Goal: Task Accomplishment & Management: Manage account settings

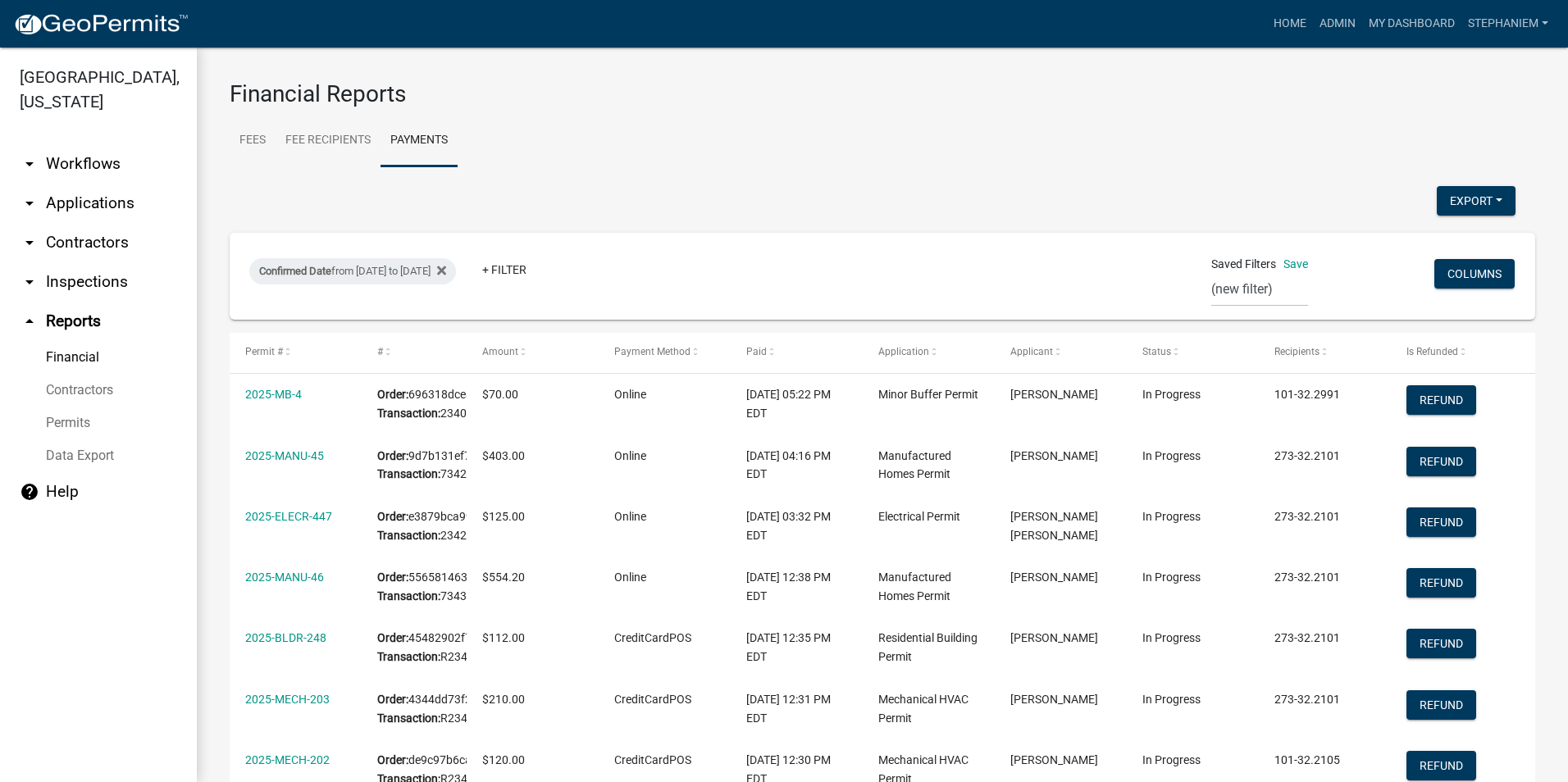
select select "0: null"
select select "3: 100"
click at [77, 209] on link "arrow_drop_down Applications" at bounding box center [98, 203] width 197 height 40
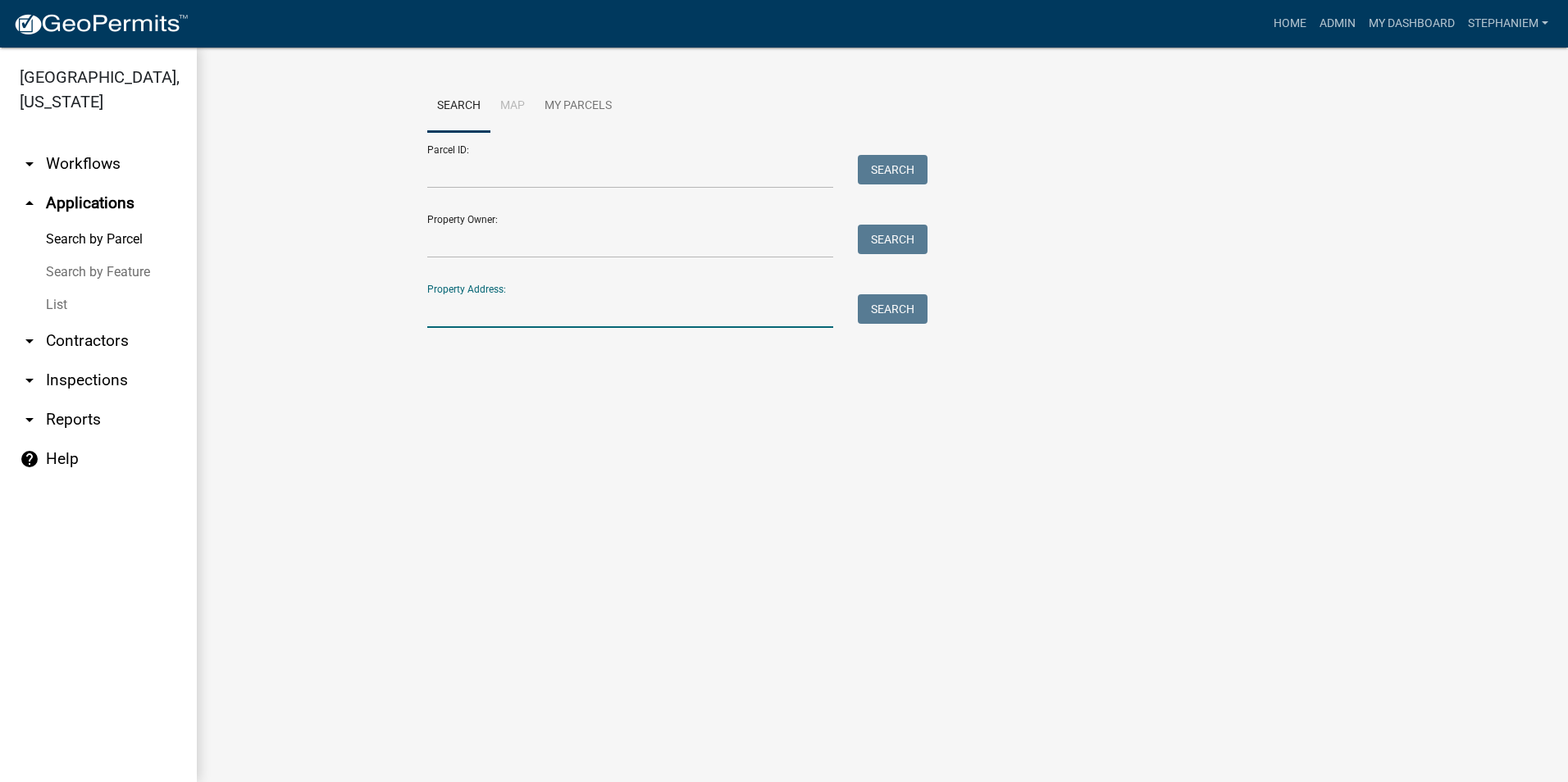
drag, startPoint x: 539, startPoint y: 310, endPoint x: 548, endPoint y: 295, distance: 17.5
click at [539, 310] on input "Property Address:" at bounding box center [631, 311] width 406 height 33
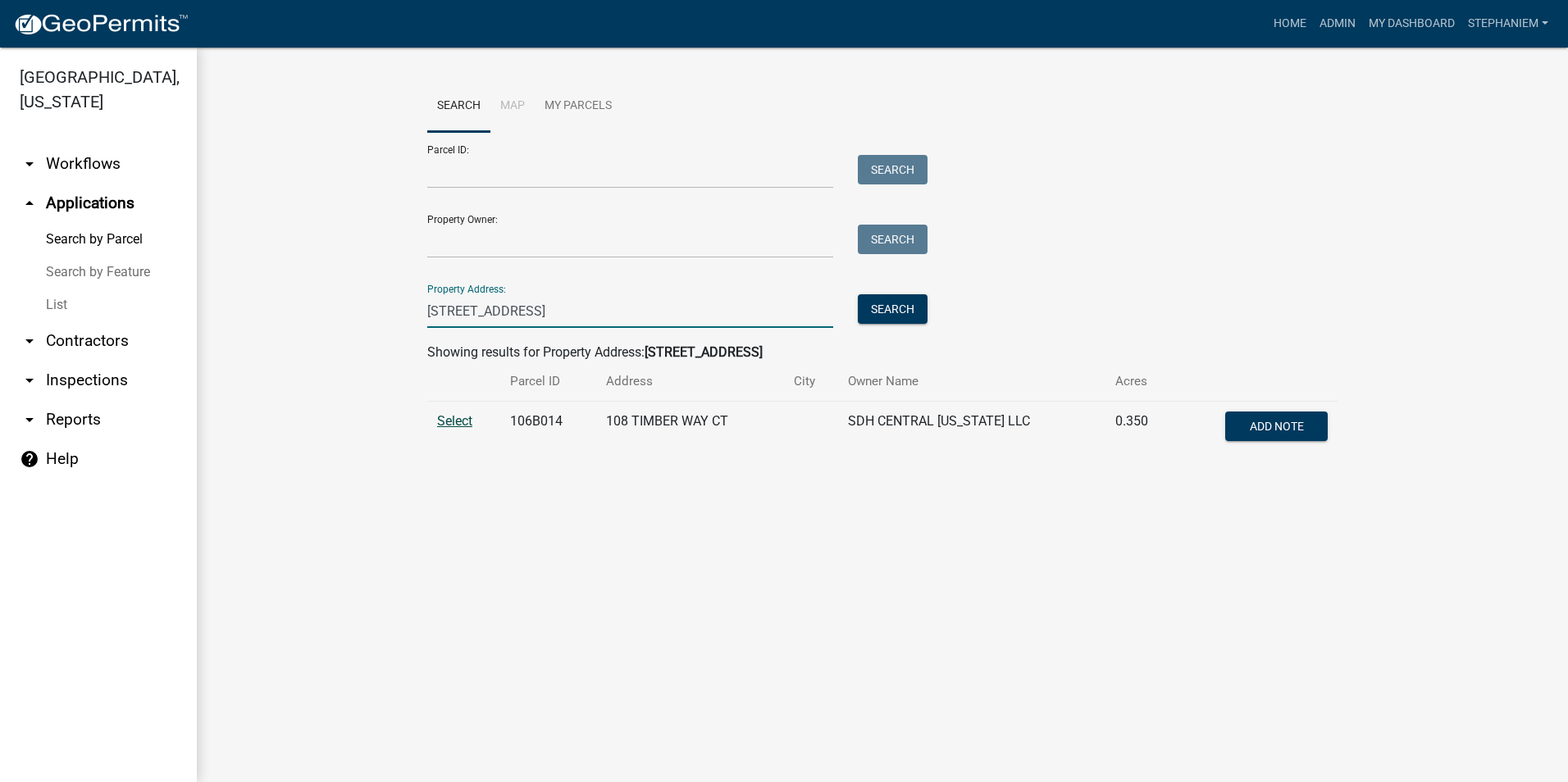
type input "108 timber way"
click at [466, 420] on span "Select" at bounding box center [454, 421] width 35 height 16
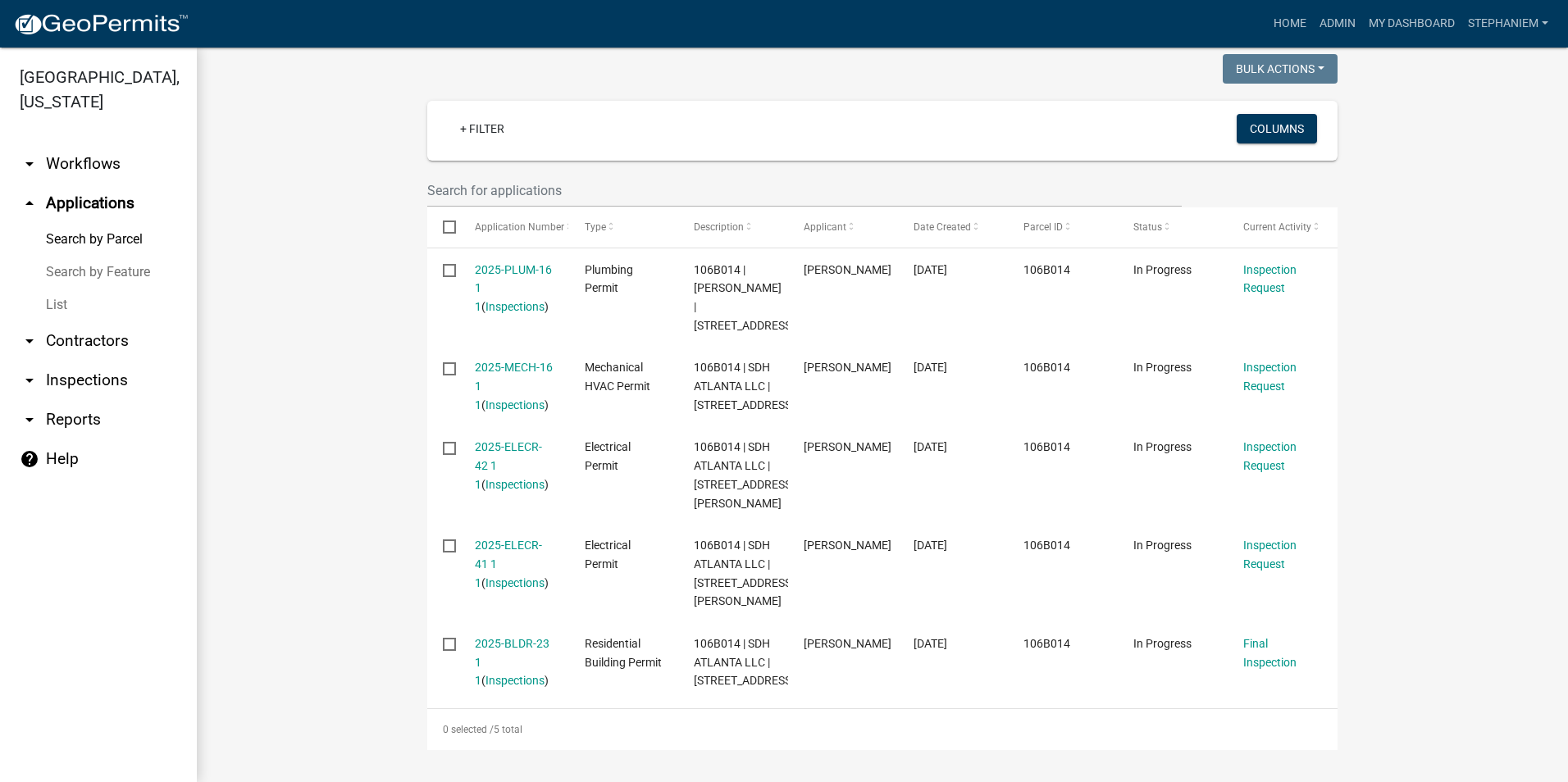
scroll to position [470, 0]
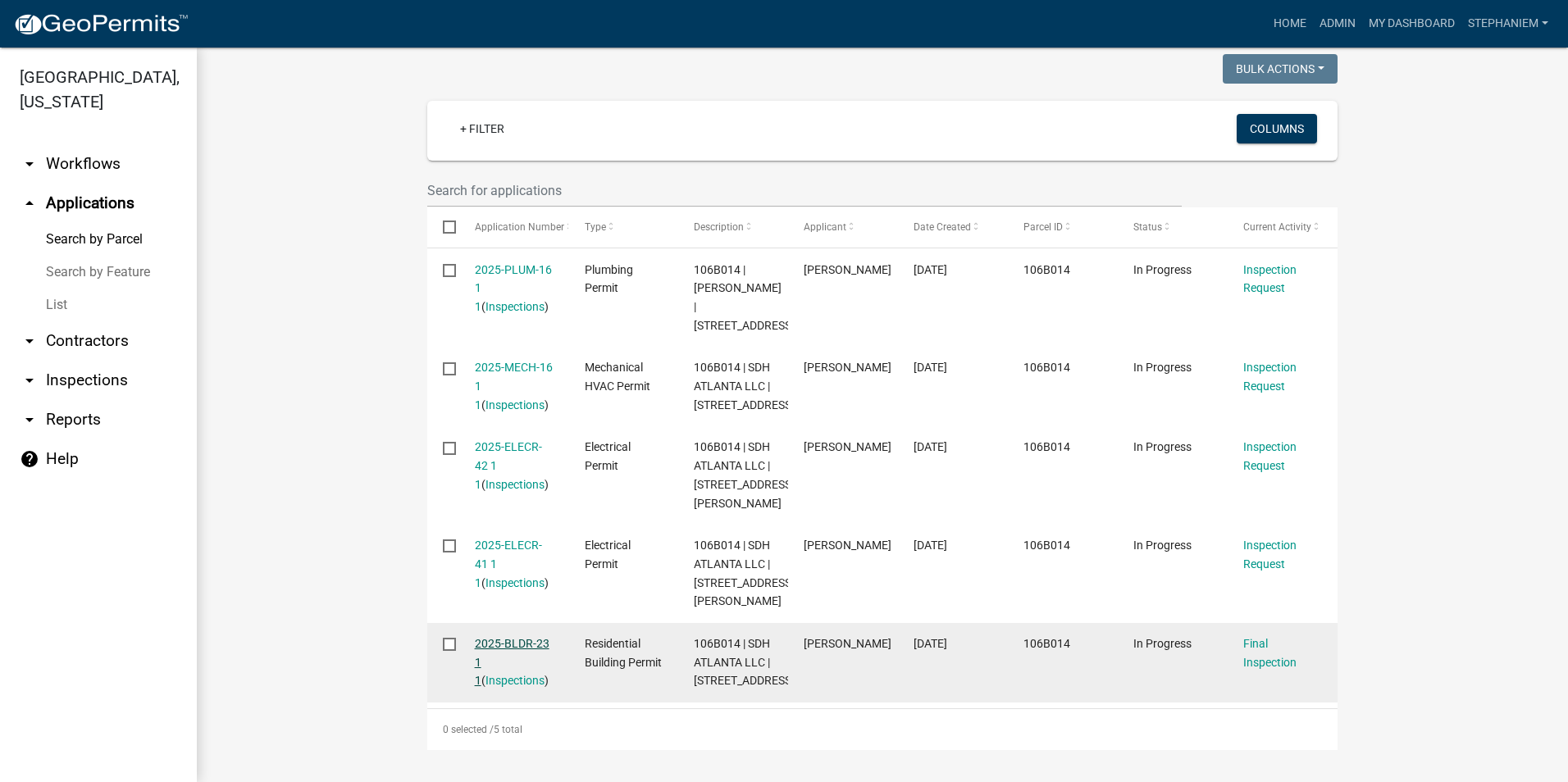
click at [504, 637] on link "2025-BLDR-23 1 1" at bounding box center [512, 662] width 75 height 51
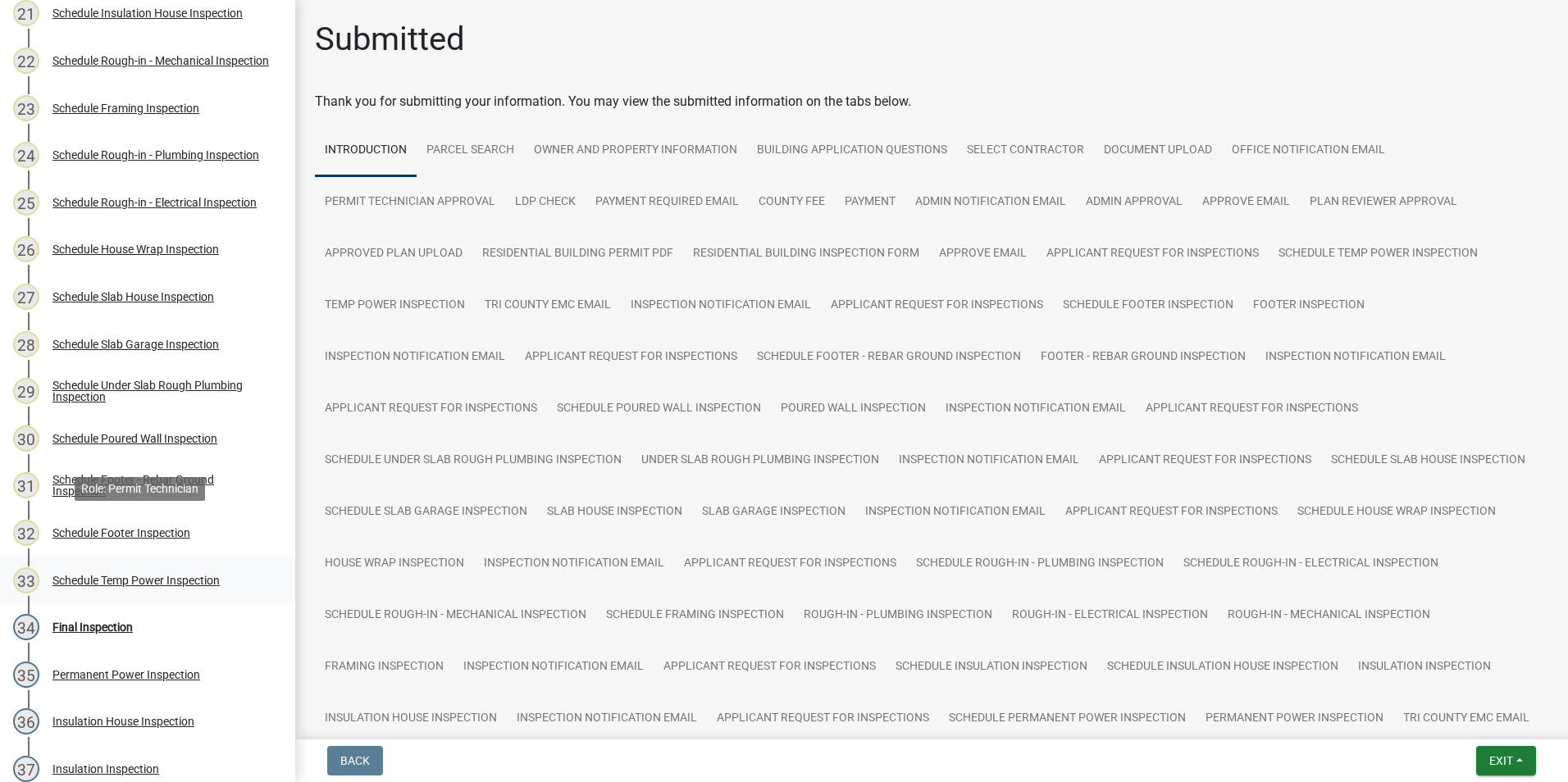
scroll to position [1230, 0]
click at [151, 623] on div "34 Final Inspection" at bounding box center [140, 629] width 256 height 26
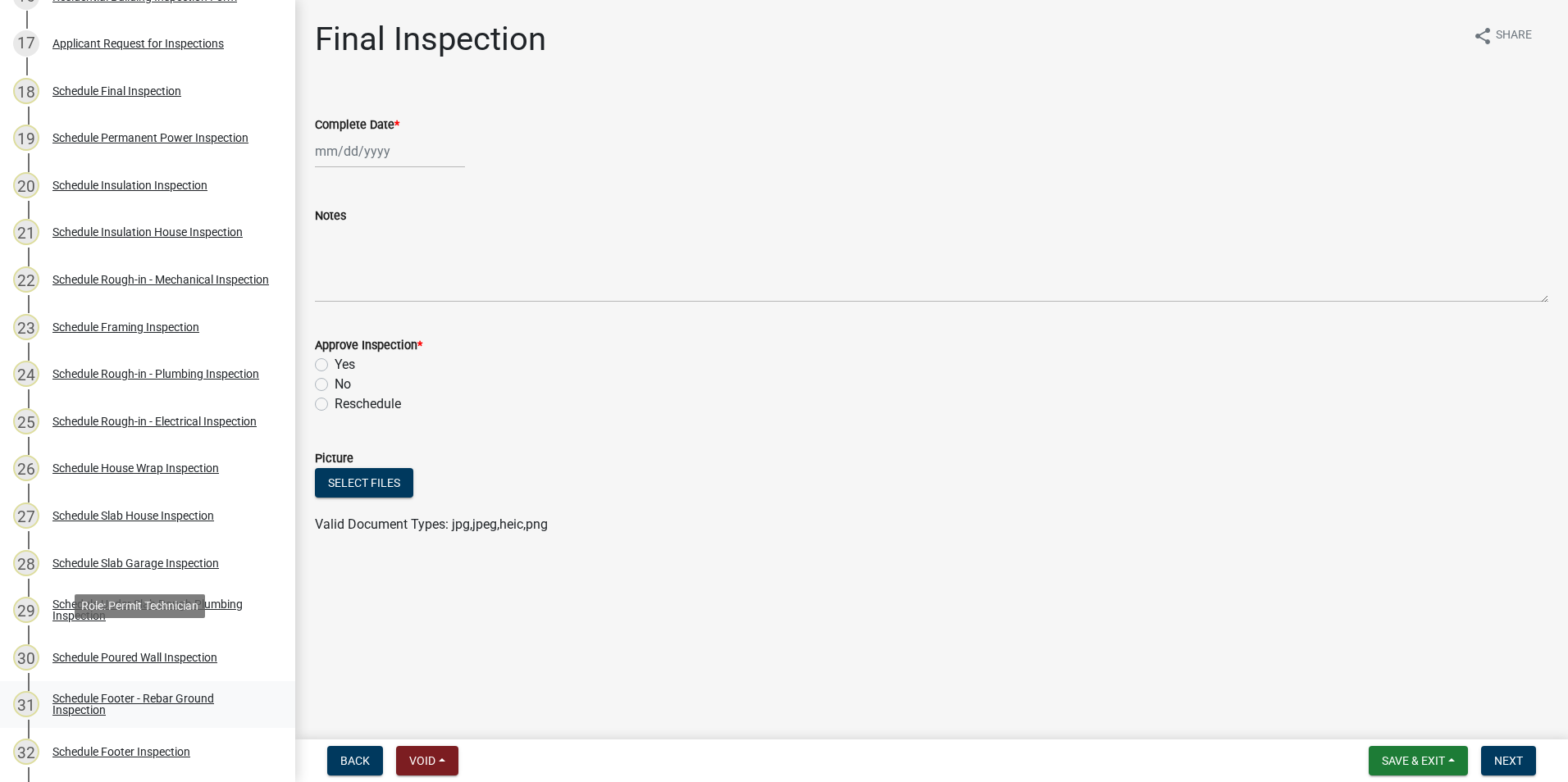
scroll to position [902, 0]
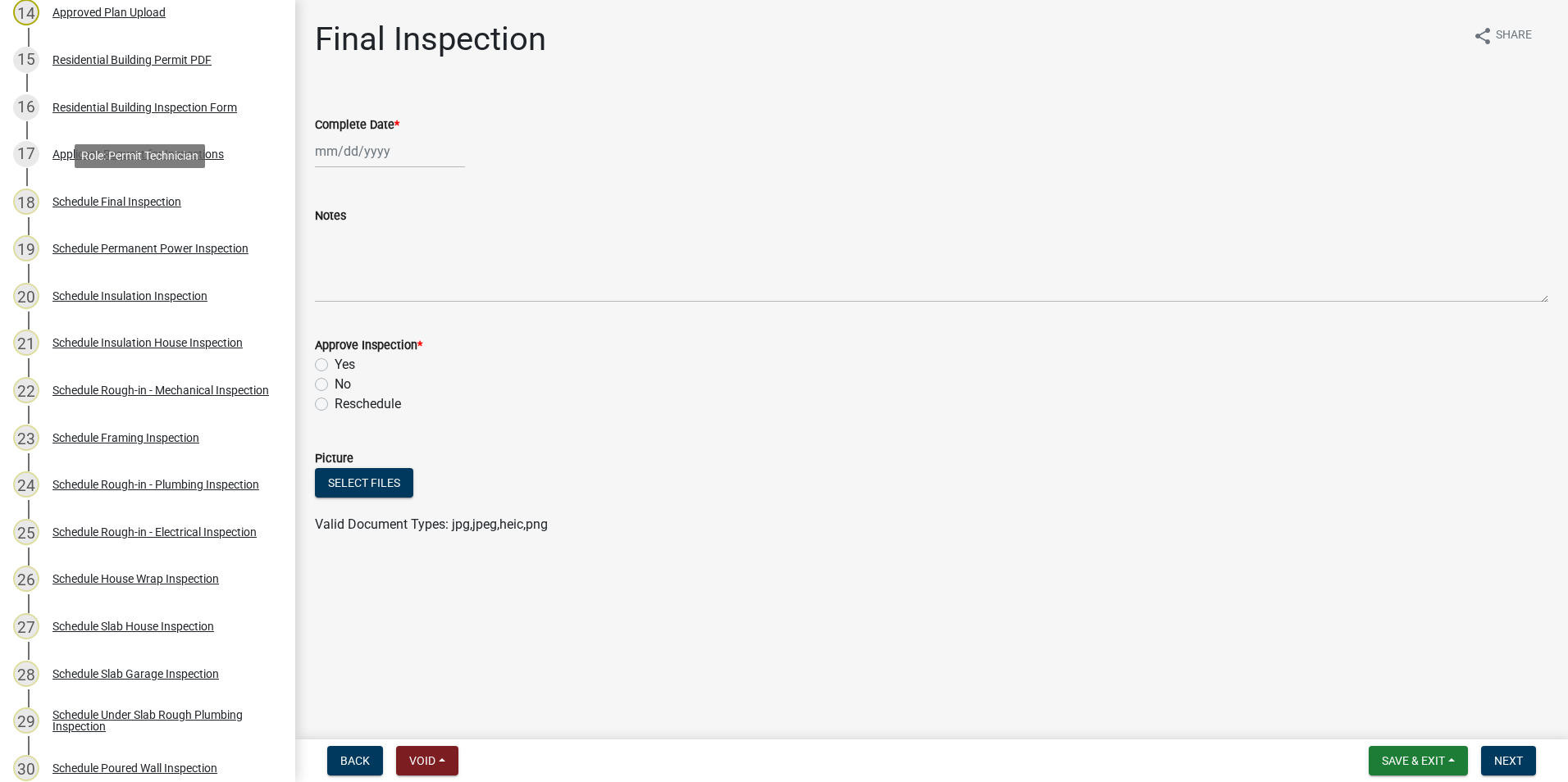
click at [144, 205] on div "Schedule Final Inspection" at bounding box center [116, 201] width 128 height 11
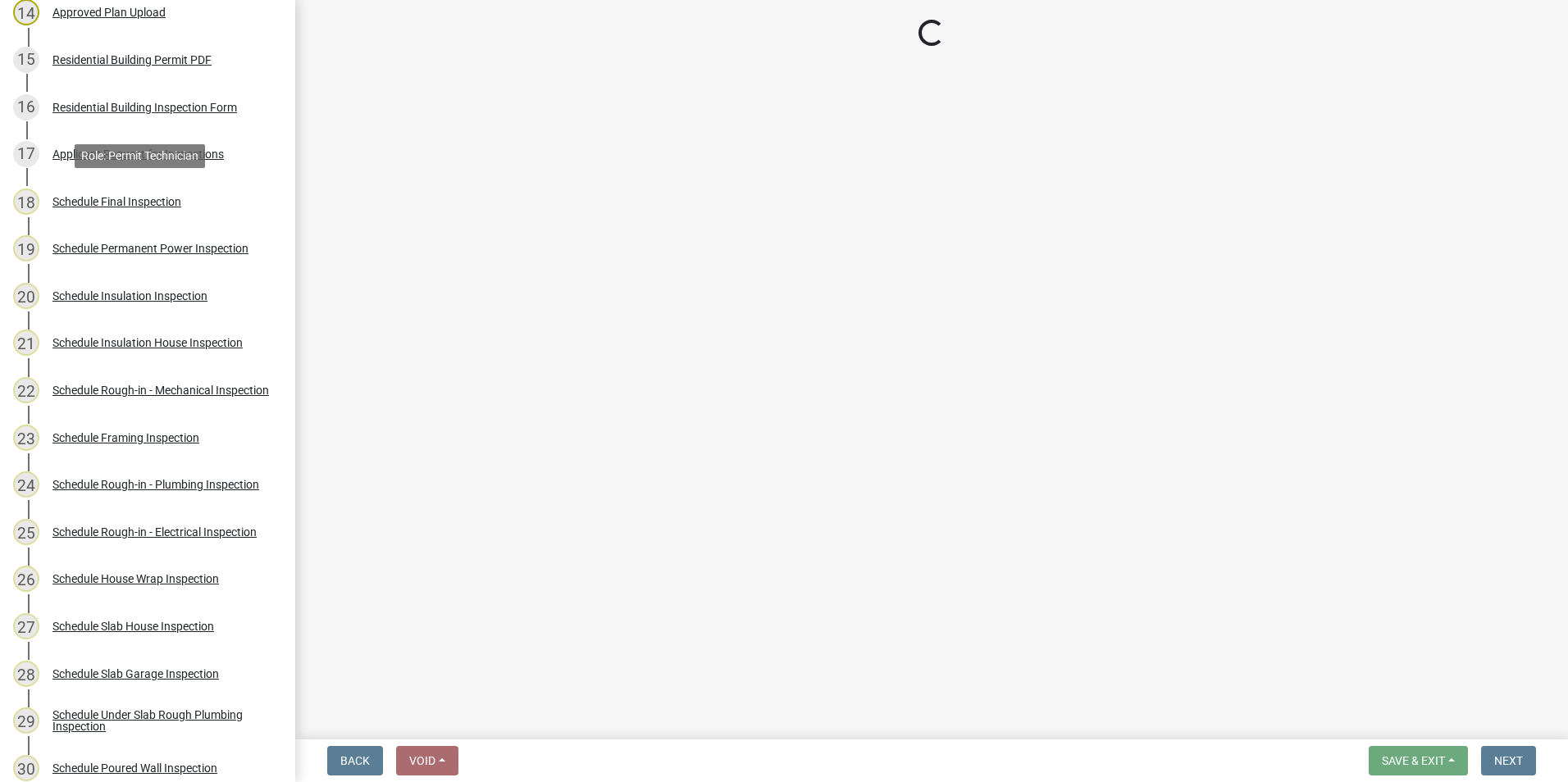
select select "07642ab0-564c-47bb-824b-0ccf2da83593"
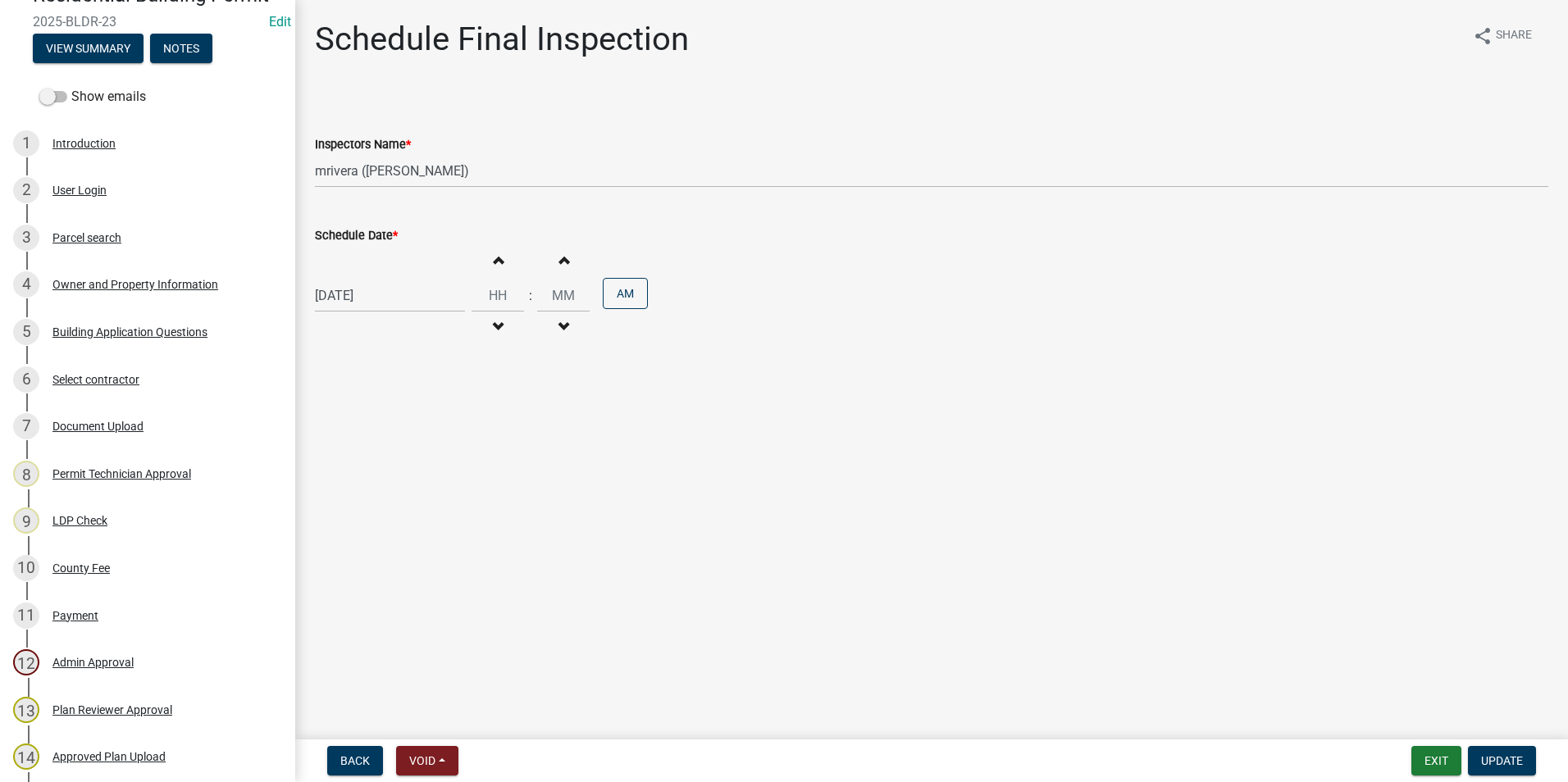
scroll to position [82, 0]
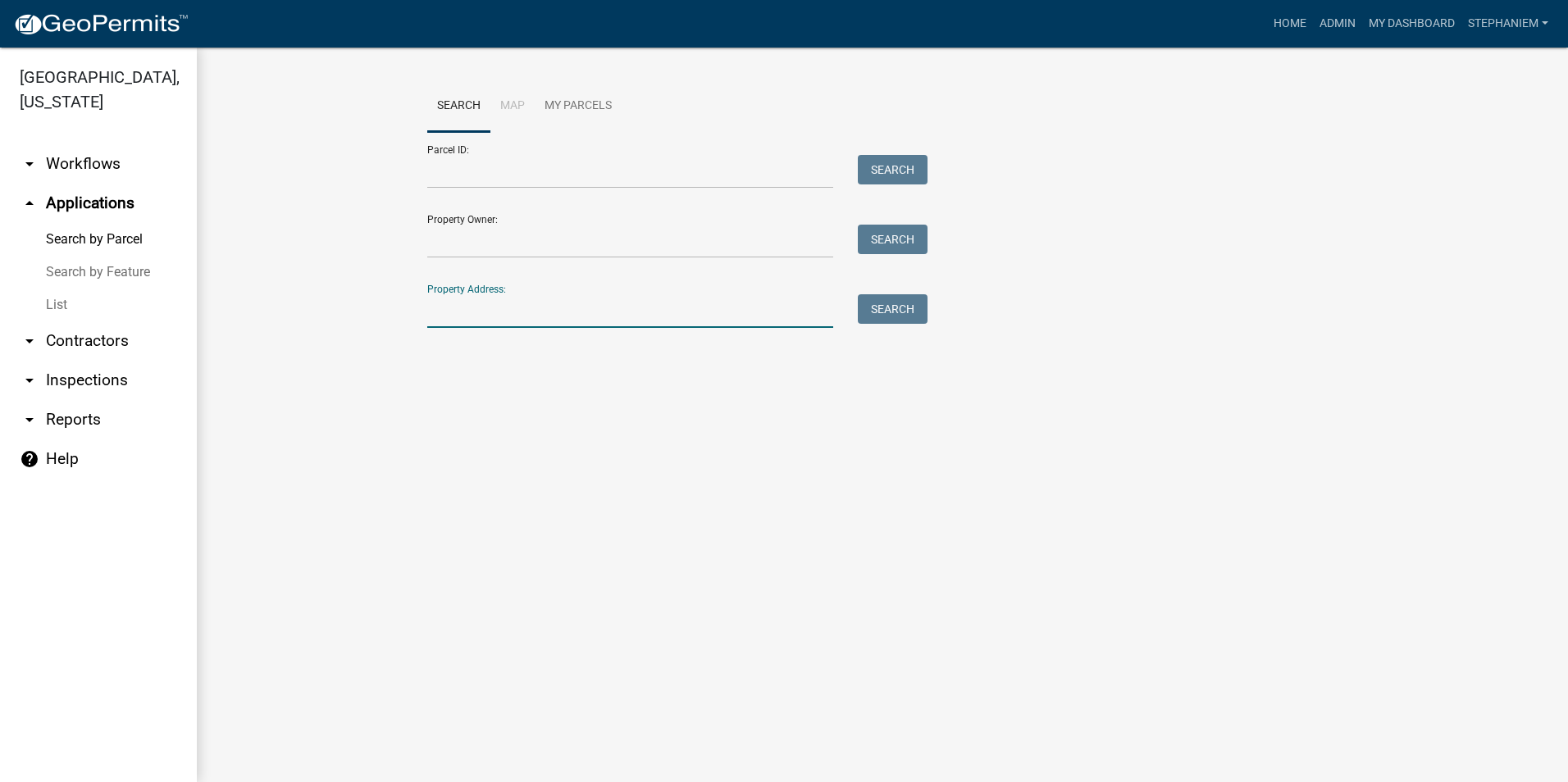
click at [484, 300] on input "Property Address:" at bounding box center [631, 311] width 406 height 33
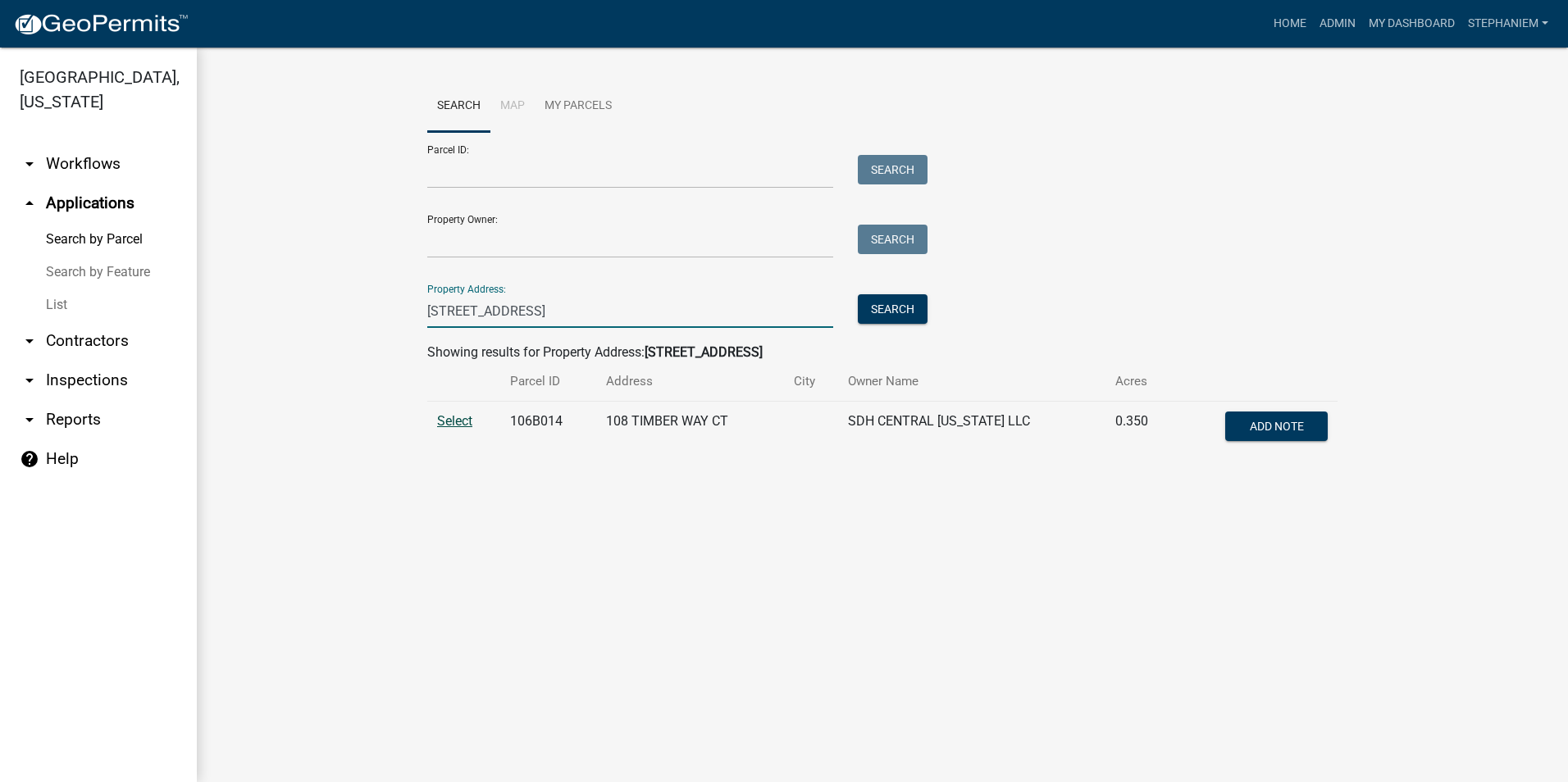
type input "108 Timber way"
click at [463, 418] on span "Select" at bounding box center [454, 421] width 35 height 16
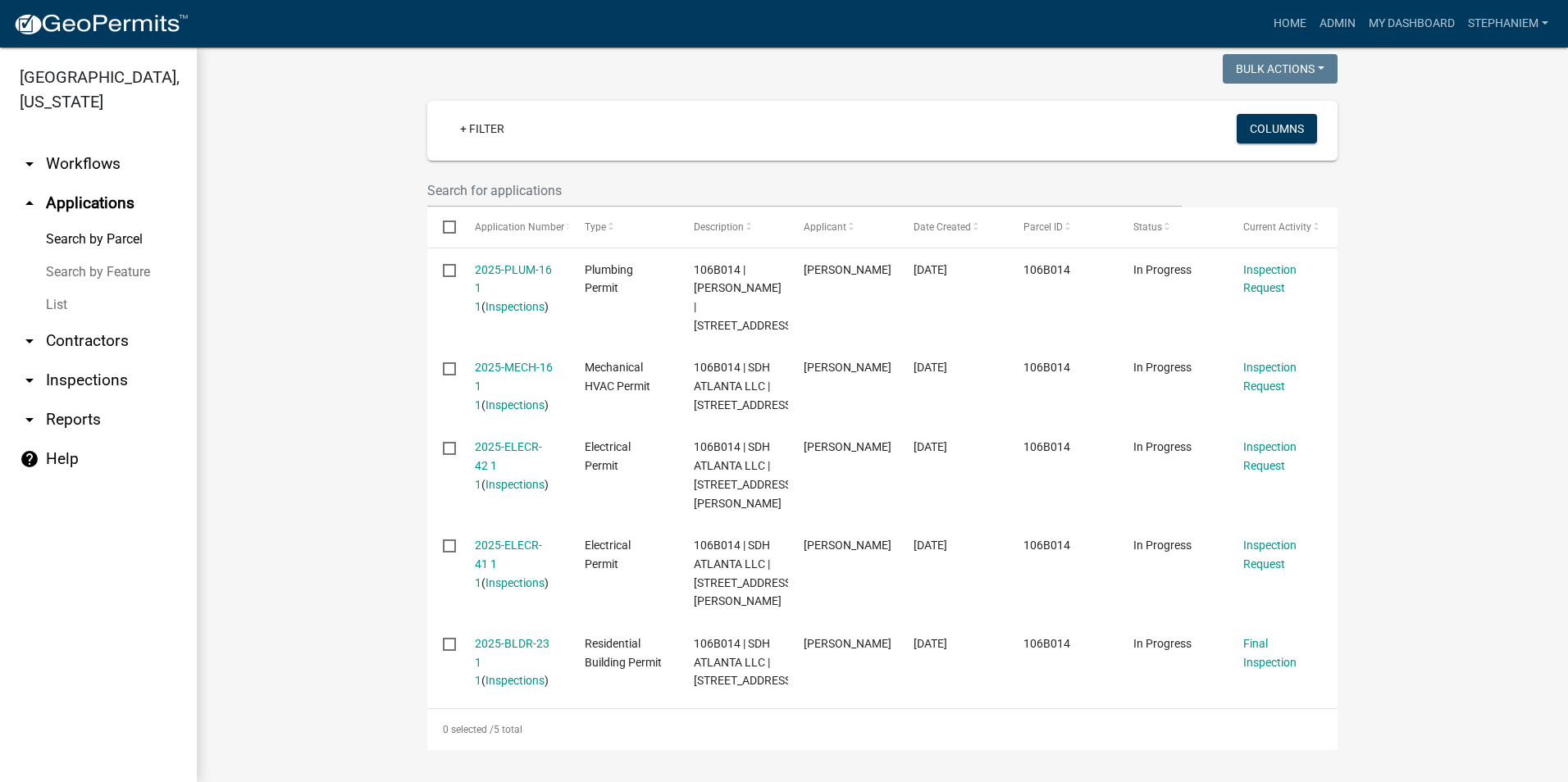
scroll to position [470, 0]
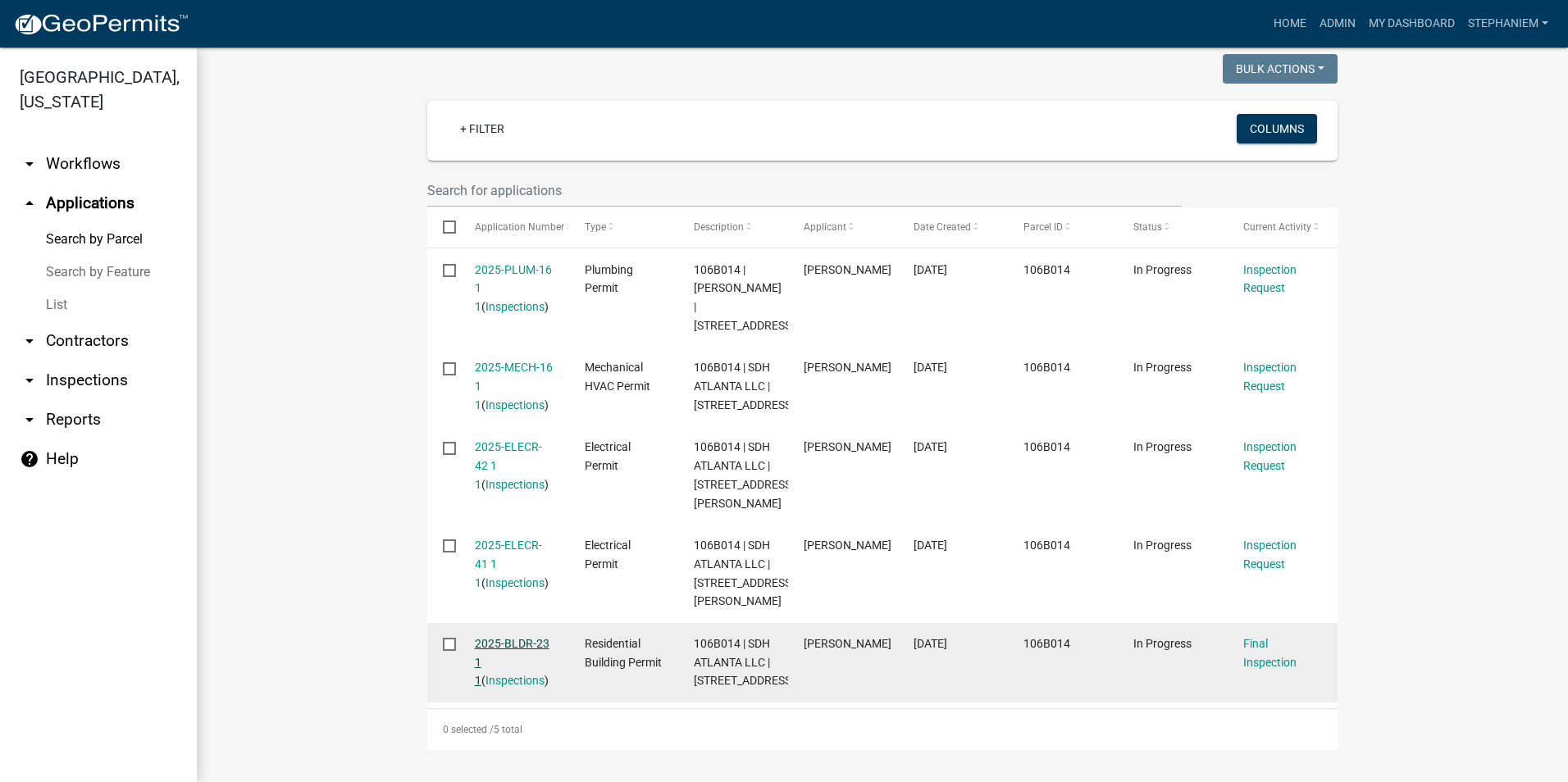
click at [513, 637] on link "2025-BLDR-23 1 1" at bounding box center [512, 662] width 75 height 51
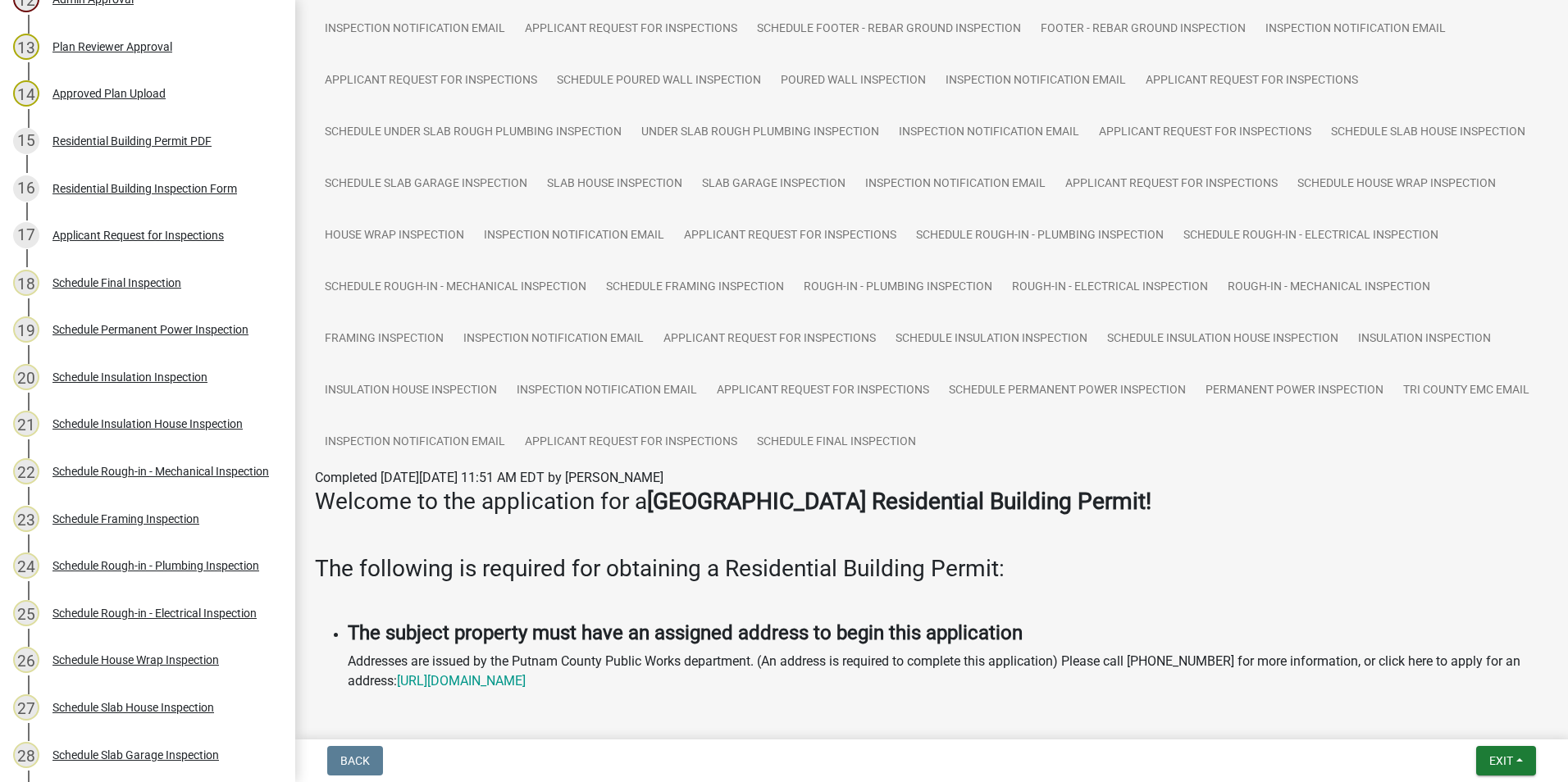
scroll to position [820, 0]
click at [165, 293] on div "18 Schedule Final Inspection" at bounding box center [140, 283] width 256 height 26
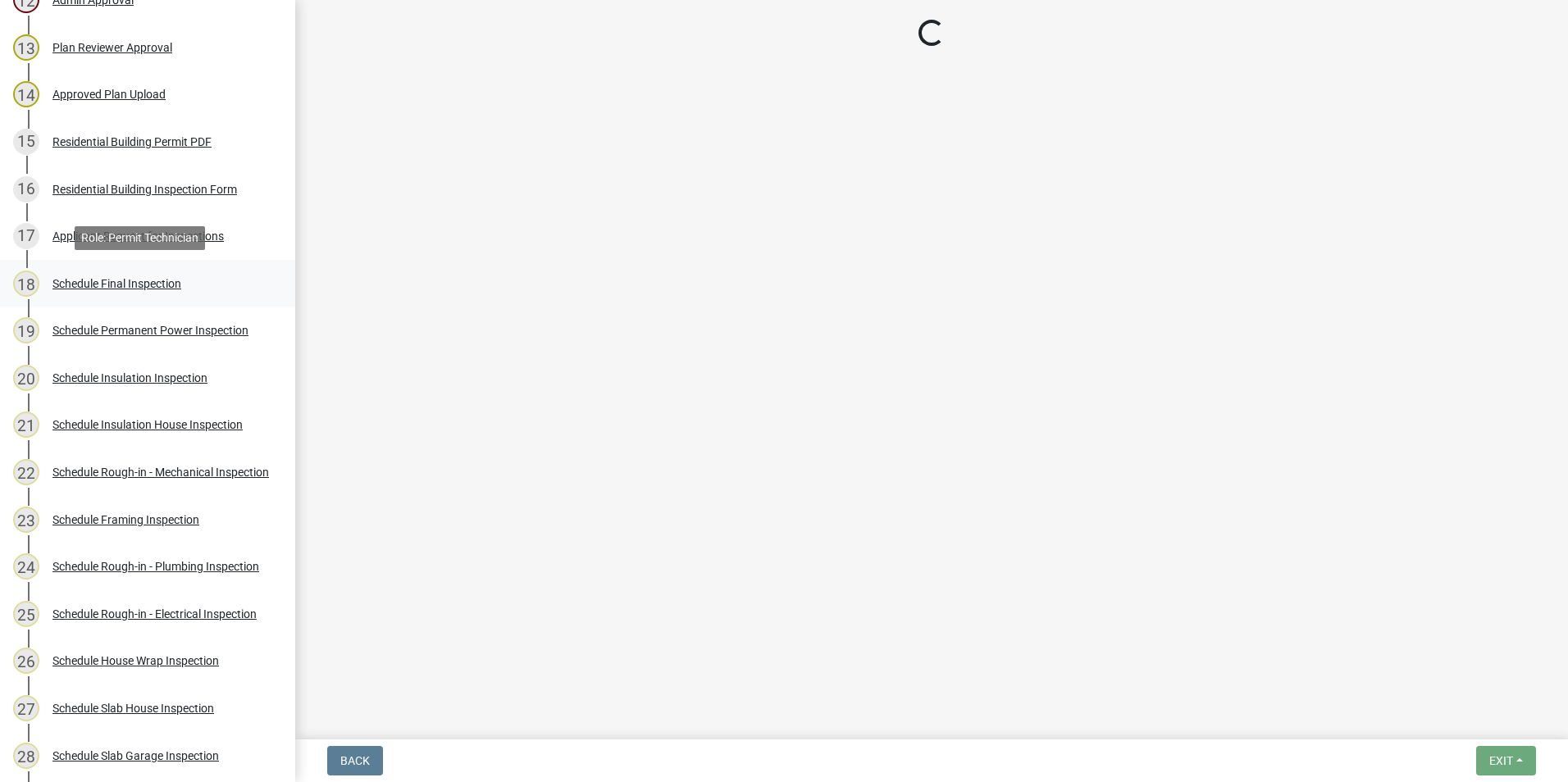
select select "07642ab0-564c-47bb-824b-0ccf2da83593"
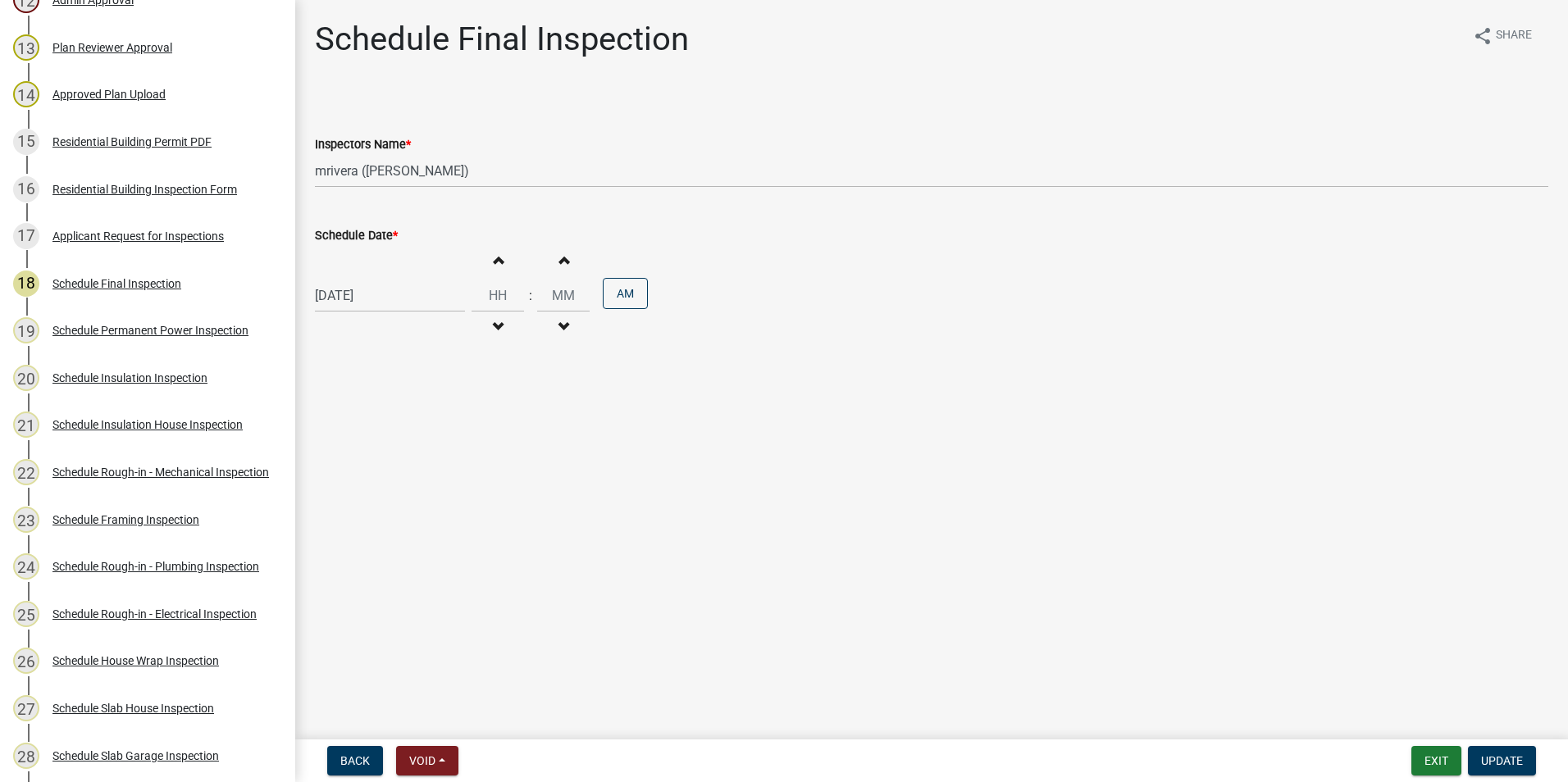
click at [379, 293] on div "[DATE]" at bounding box center [390, 295] width 150 height 33
select select "6"
select select "2025"
click at [487, 333] on span "Next month" at bounding box center [488, 330] width 12 height 12
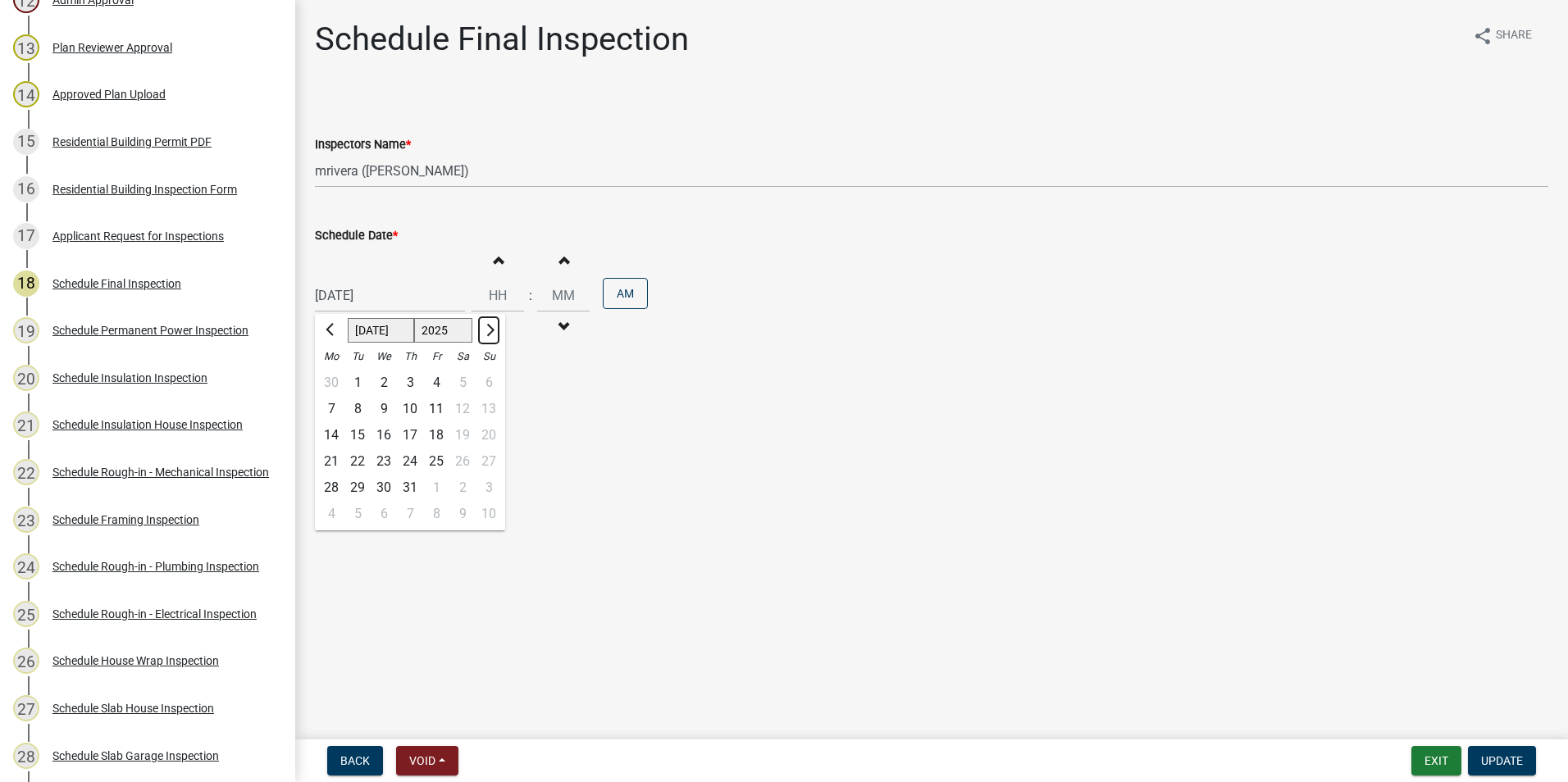
select select "8"
click at [359, 488] on div "26" at bounding box center [357, 487] width 26 height 26
type input "[DATE]"
click at [1497, 759] on span "Update" at bounding box center [1502, 761] width 42 height 13
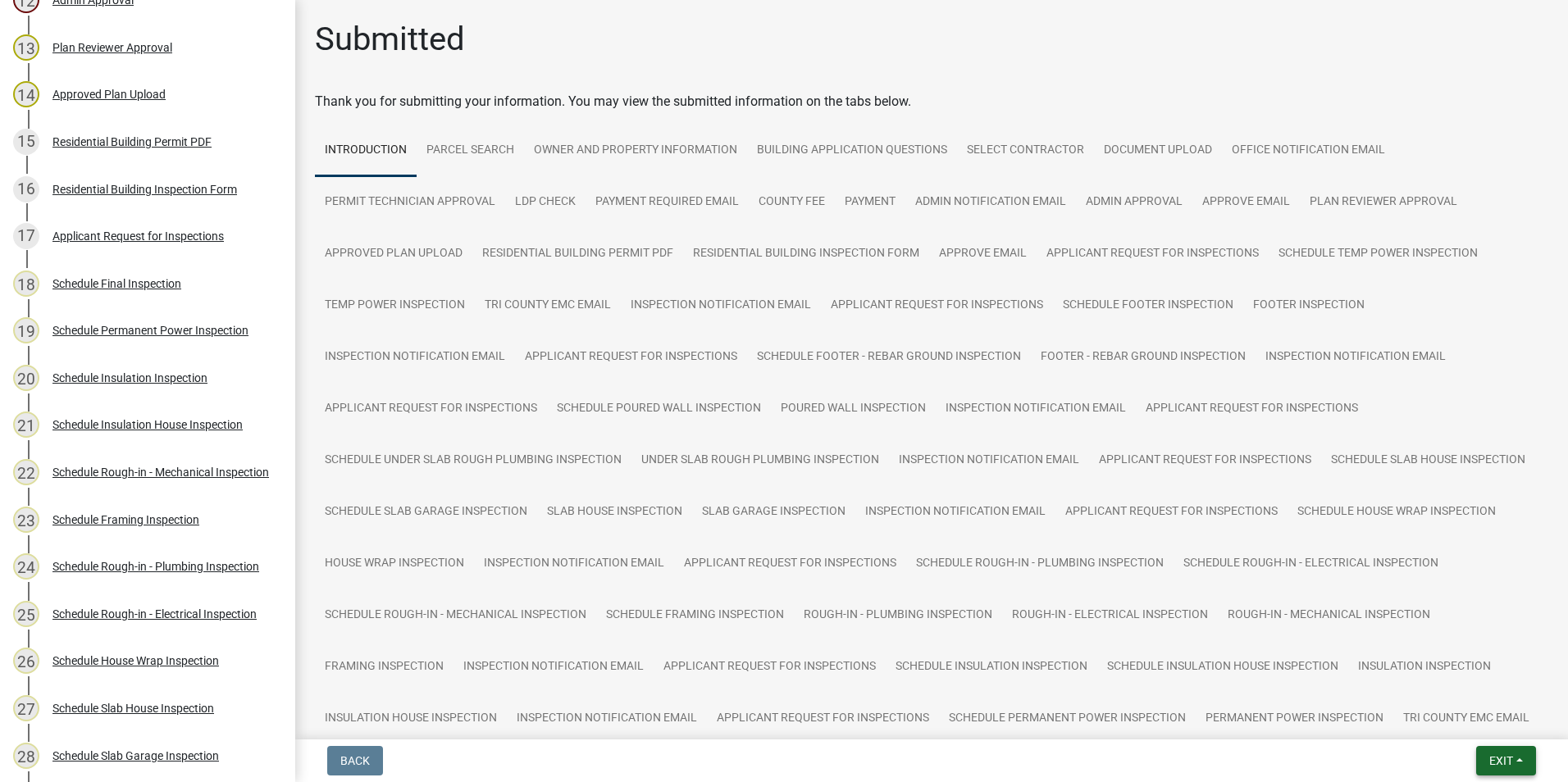
click at [1490, 757] on span "Exit" at bounding box center [1502, 761] width 24 height 13
click at [1456, 709] on button "Save & Exit" at bounding box center [1470, 718] width 131 height 40
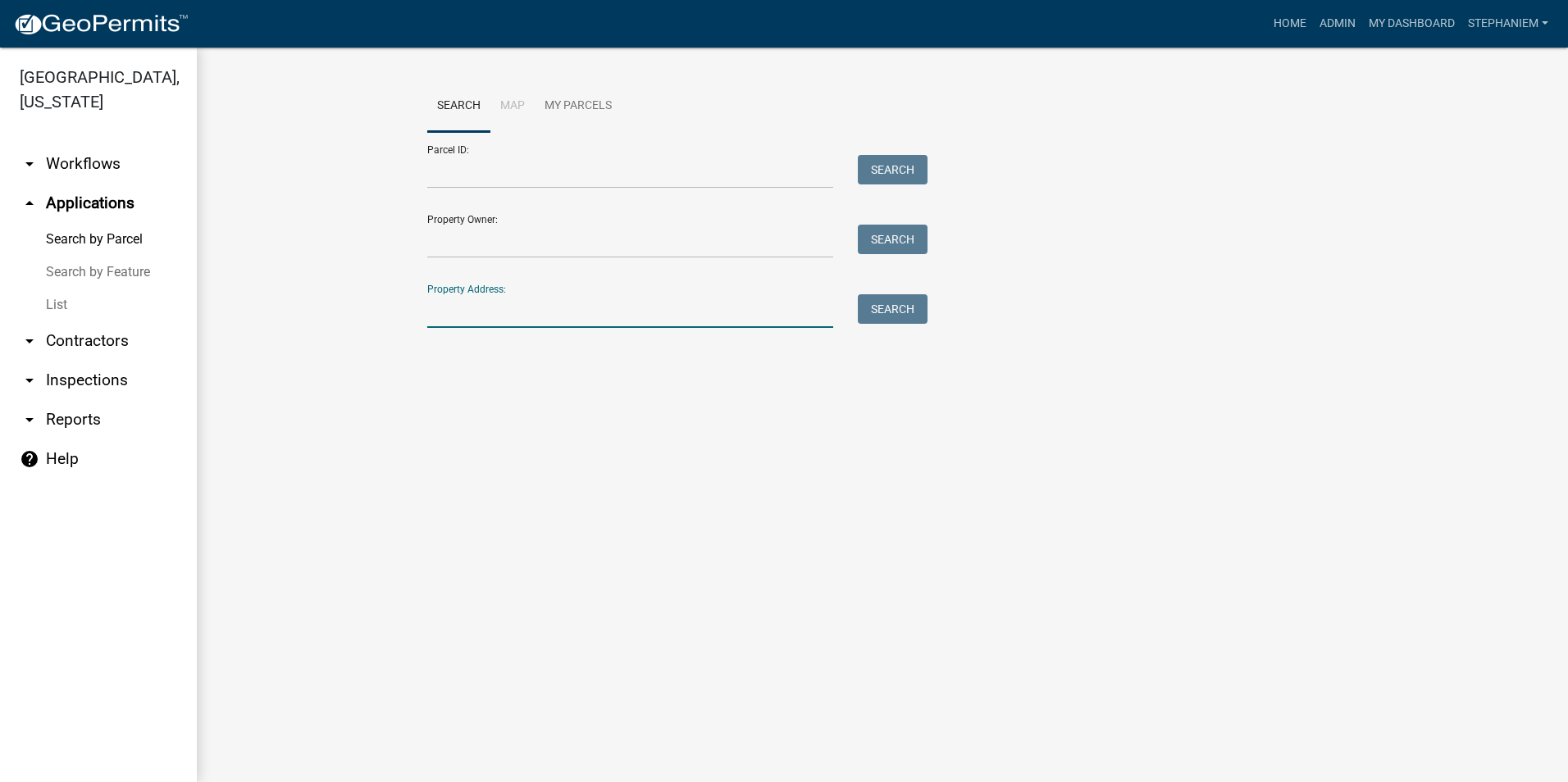
click at [620, 319] on input "Property Address:" at bounding box center [631, 311] width 406 height 33
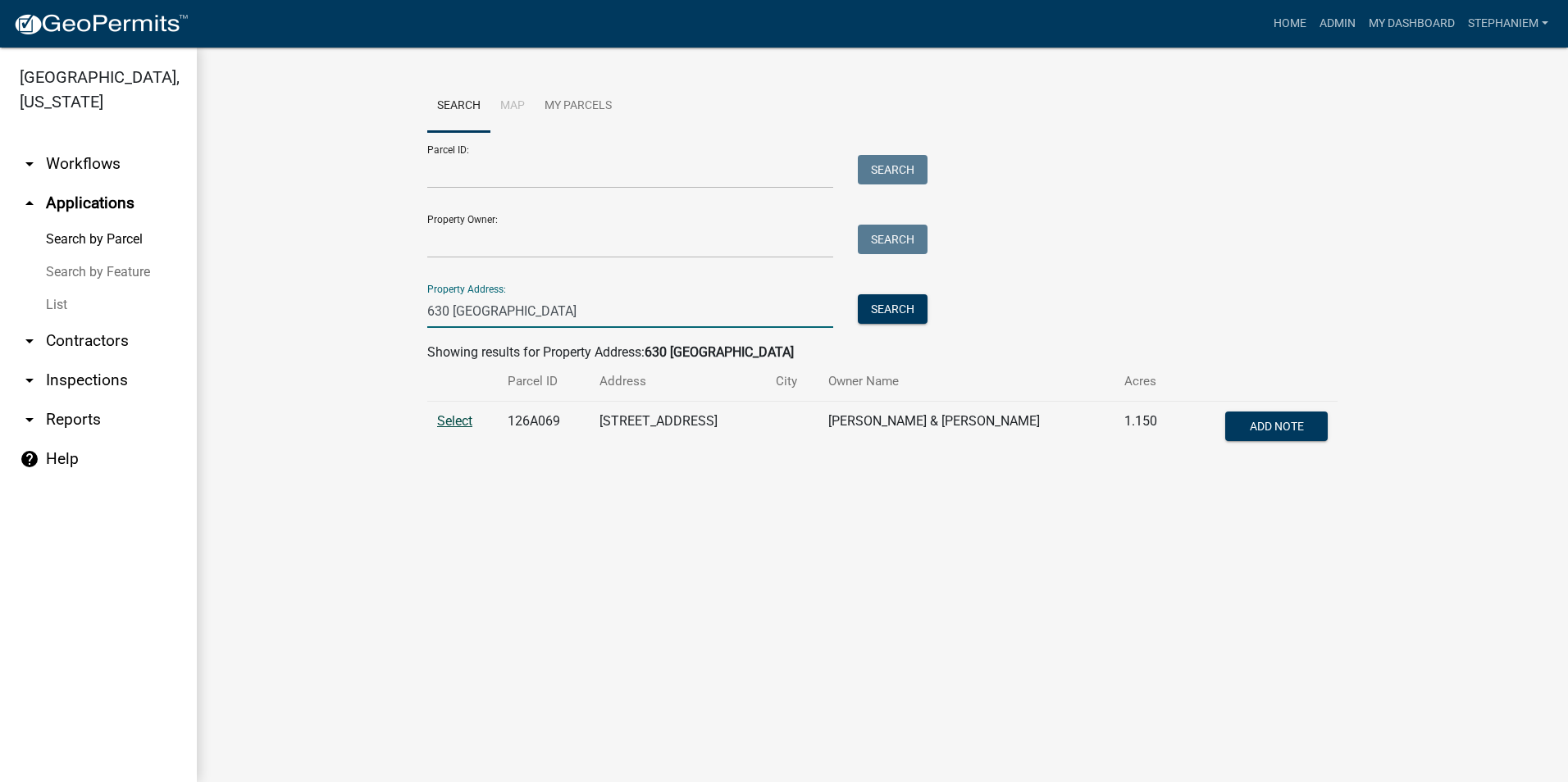
type input "630 Rockville"
click at [464, 424] on span "Select" at bounding box center [454, 421] width 35 height 16
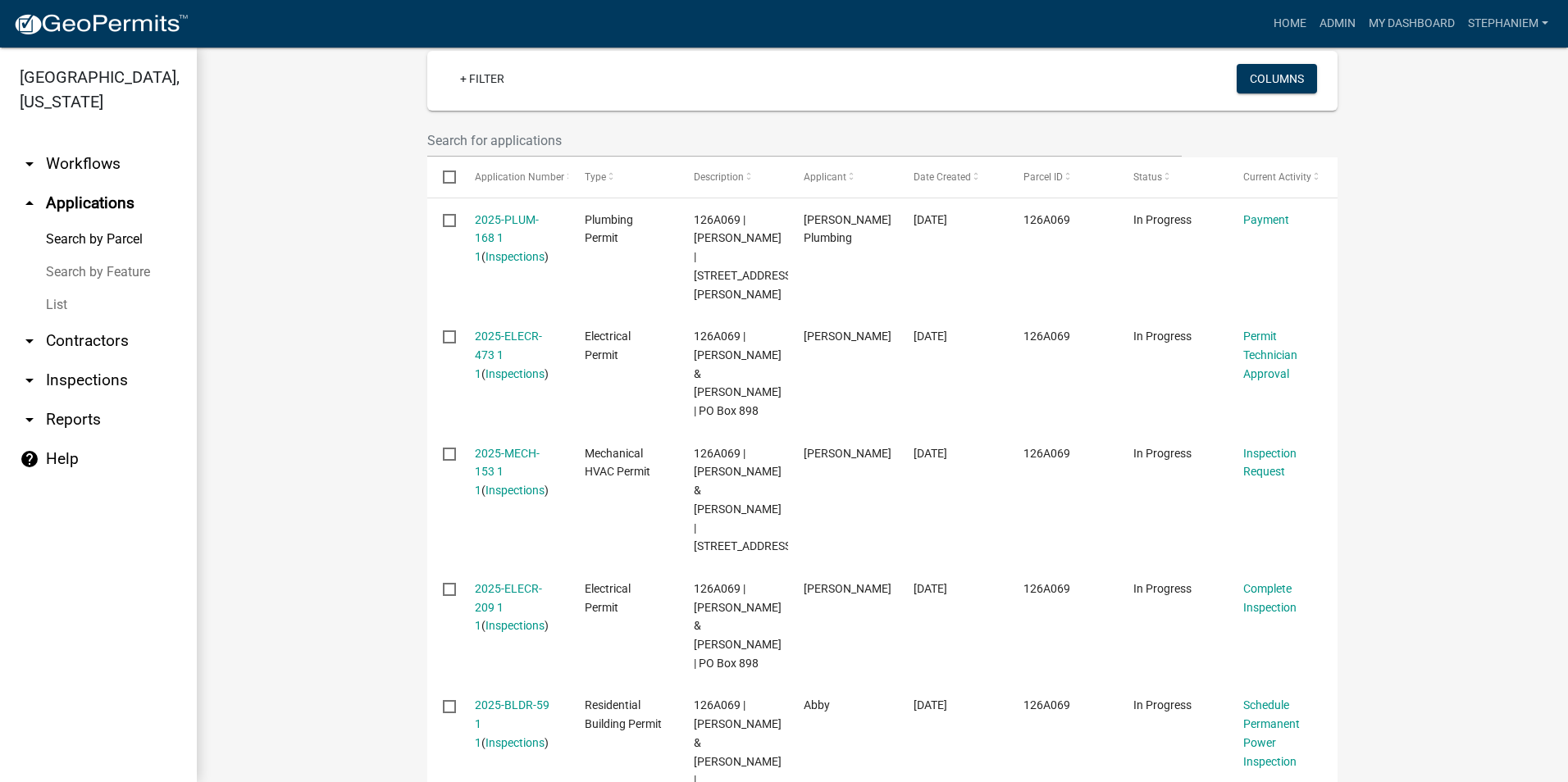
scroll to position [492, 0]
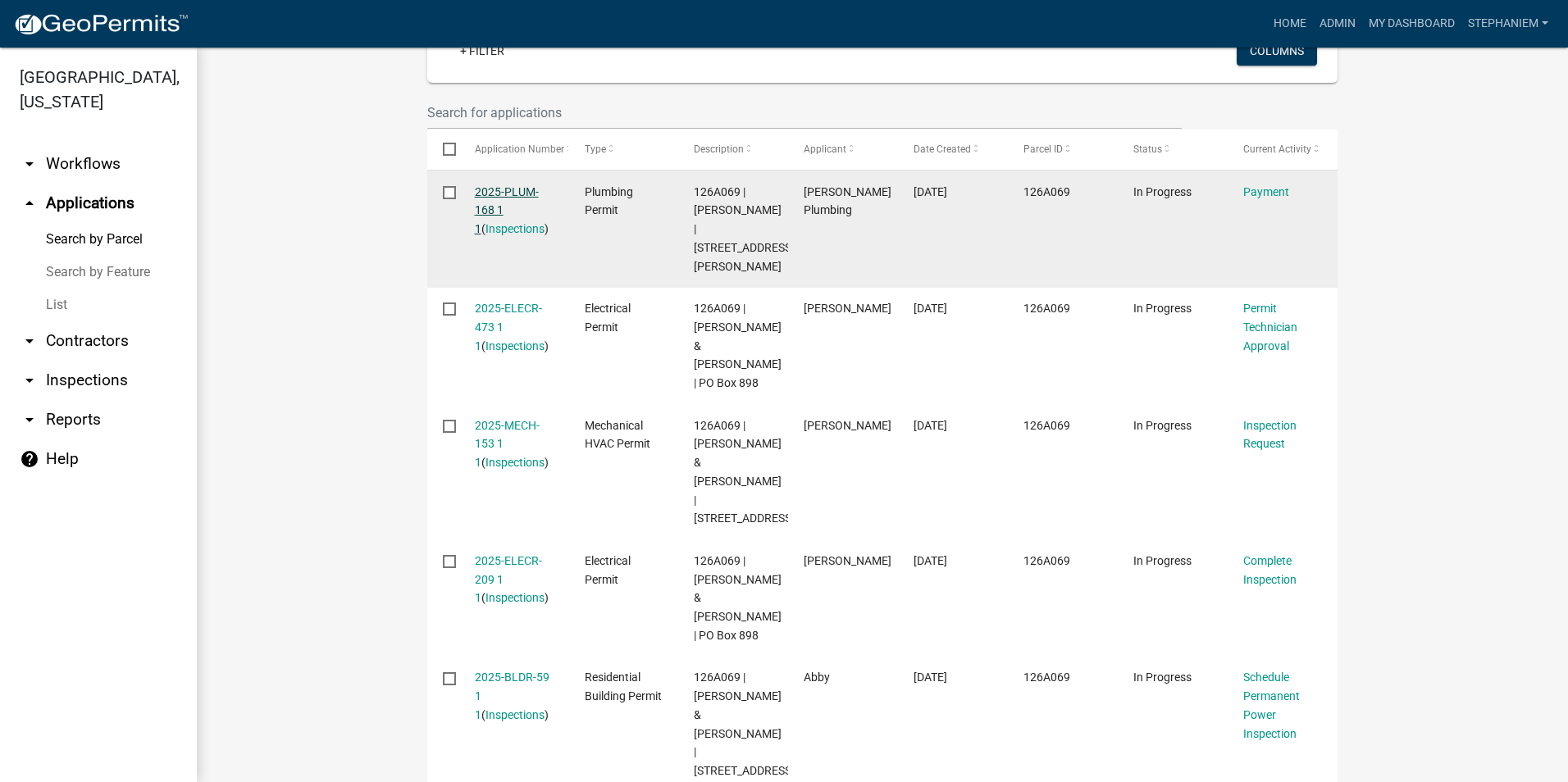
click at [497, 191] on link "2025-PLUM-168 1 1" at bounding box center [506, 211] width 64 height 51
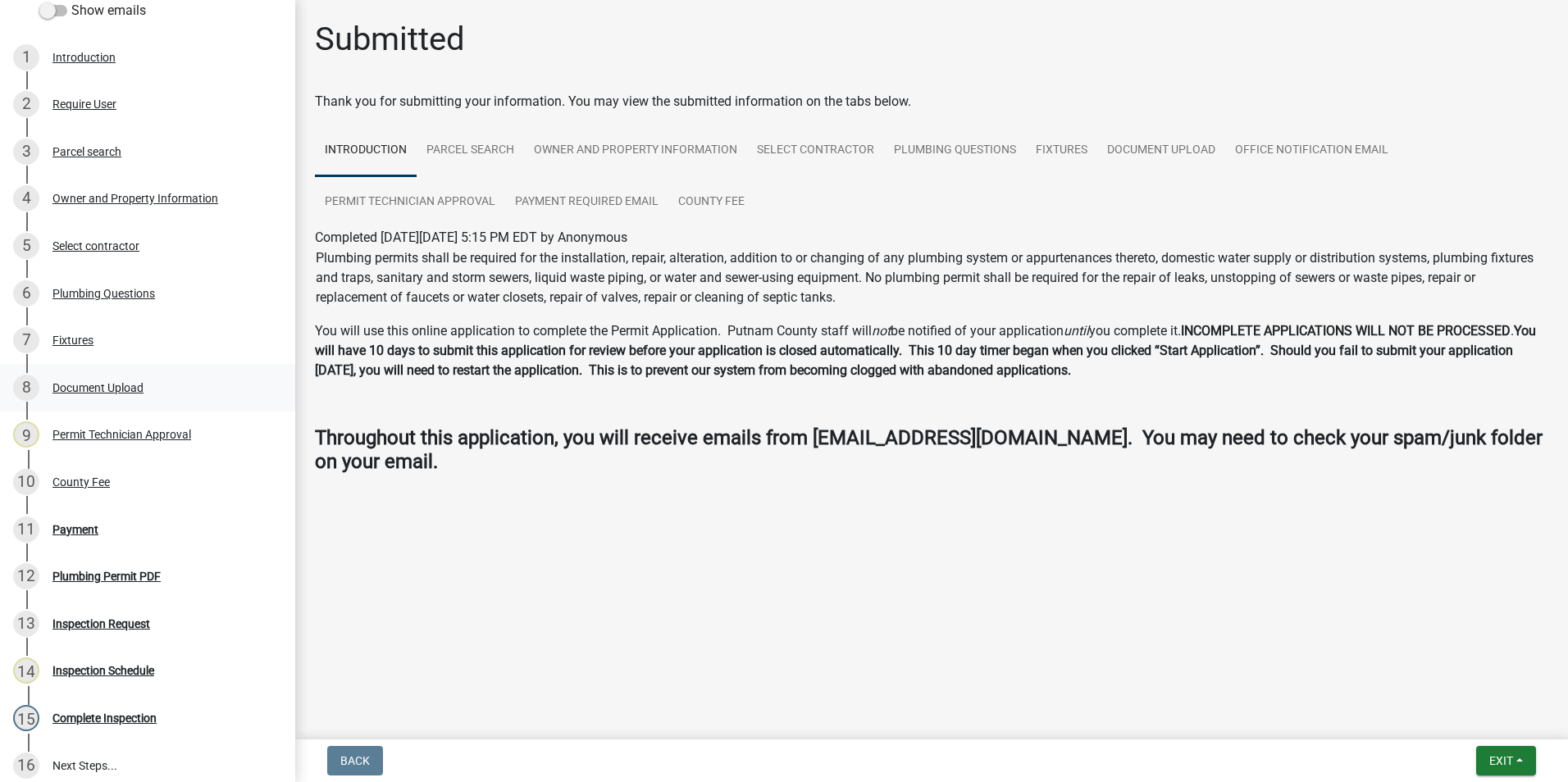
scroll to position [246, 0]
click at [139, 525] on div "11 Payment" at bounding box center [140, 527] width 256 height 26
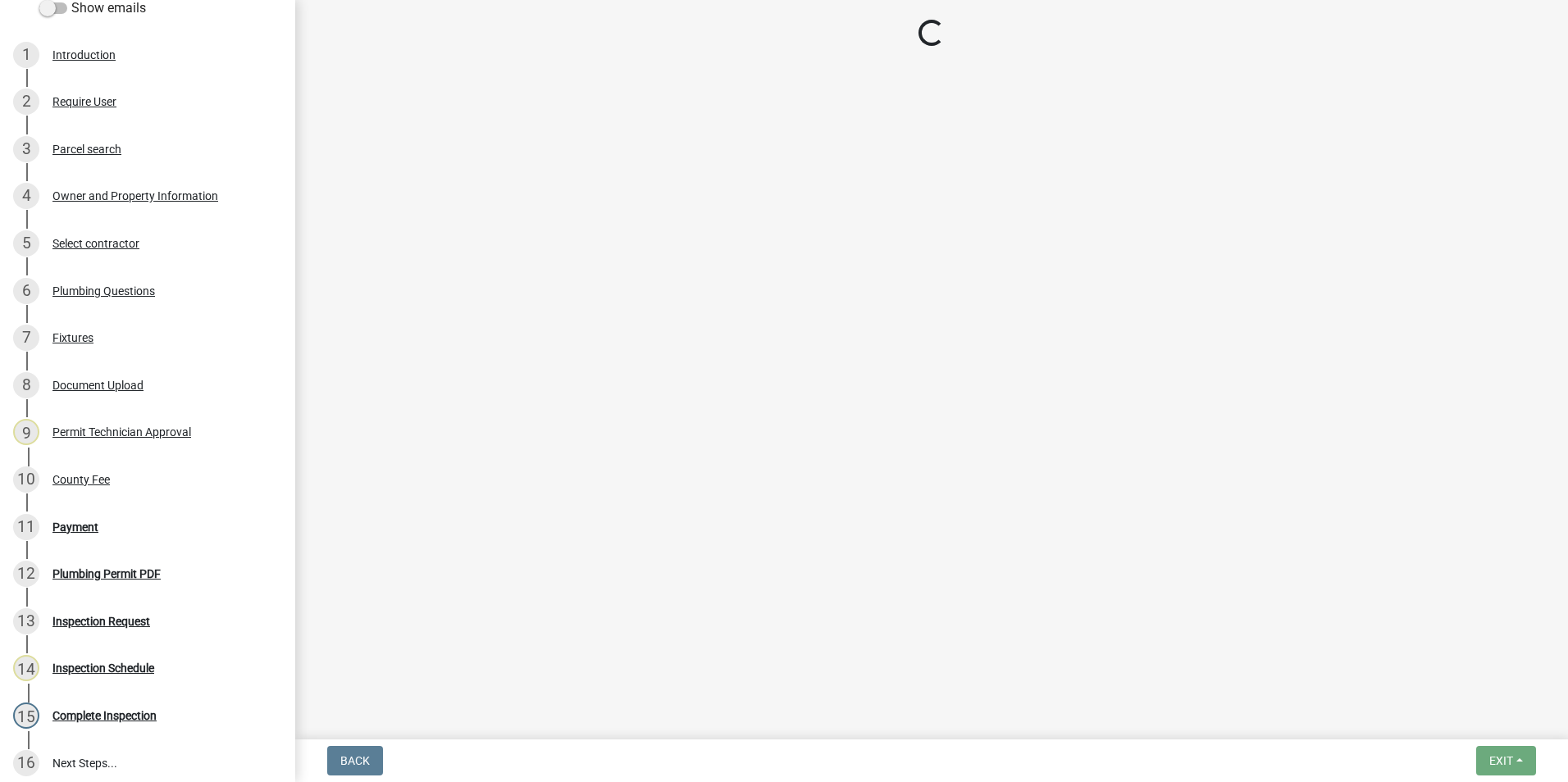
select select "3: 3"
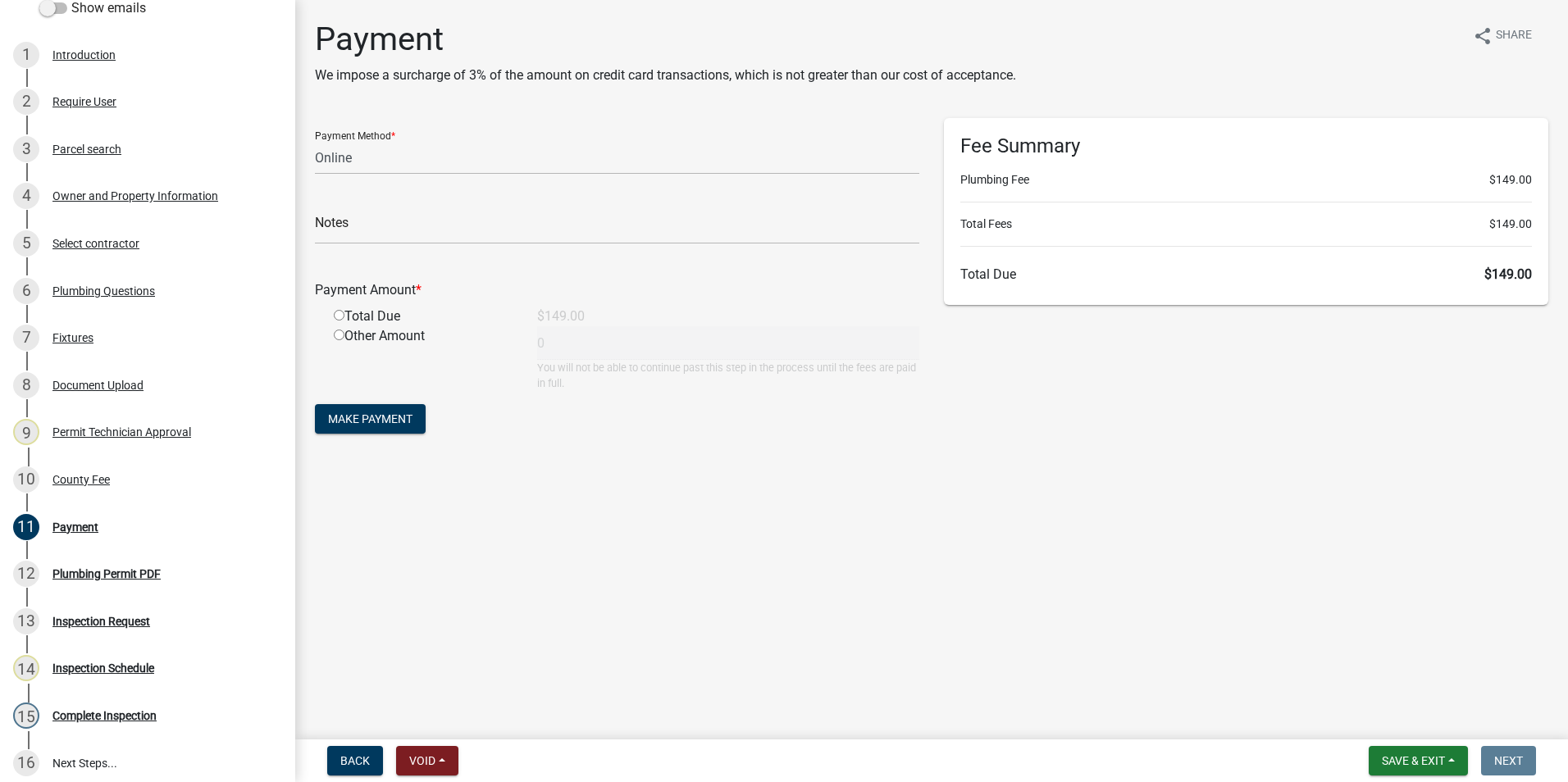
click at [152, 476] on div "10 County Fee" at bounding box center [140, 479] width 256 height 26
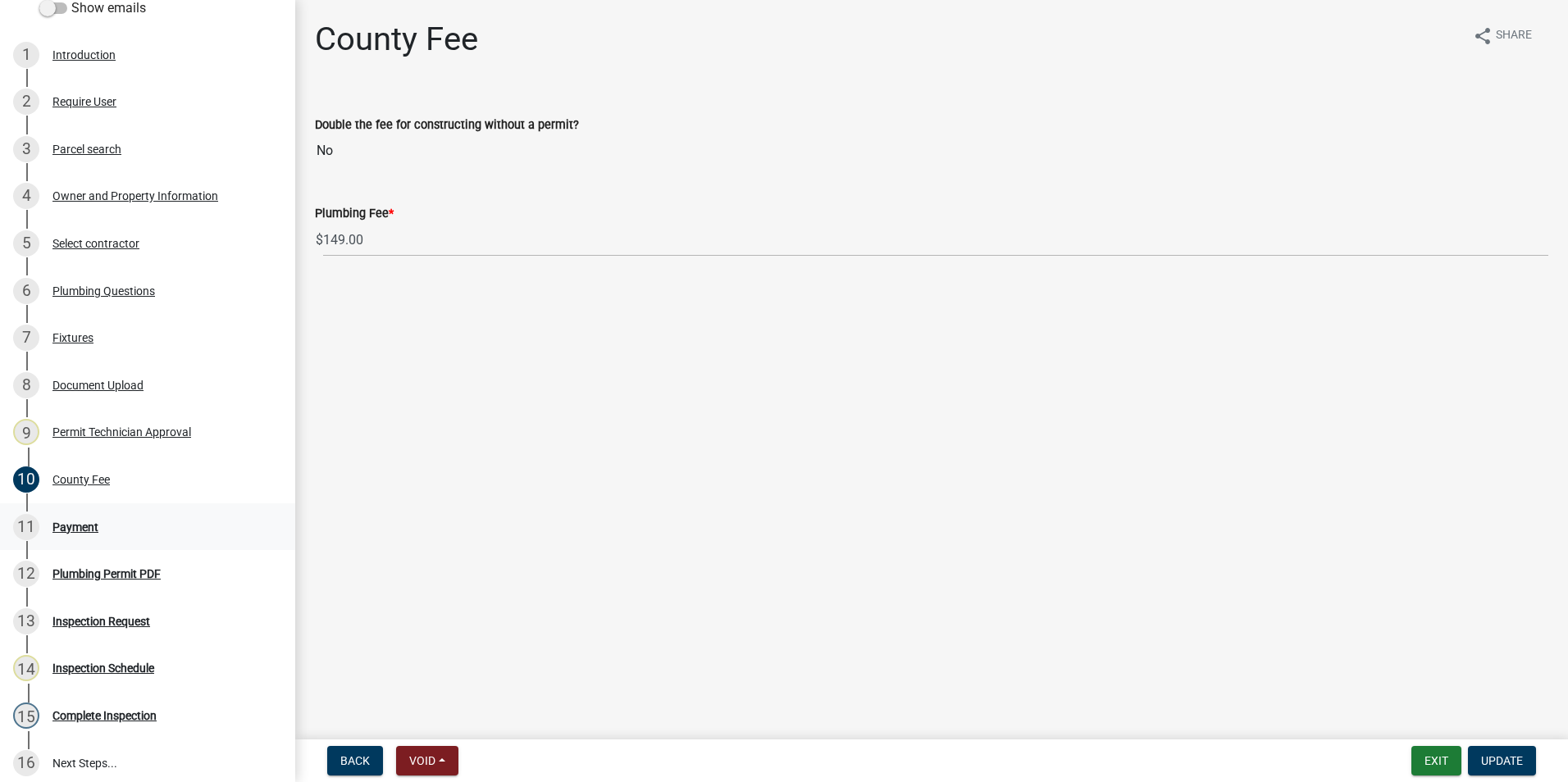
click at [178, 514] on div "11 Payment" at bounding box center [140, 527] width 256 height 26
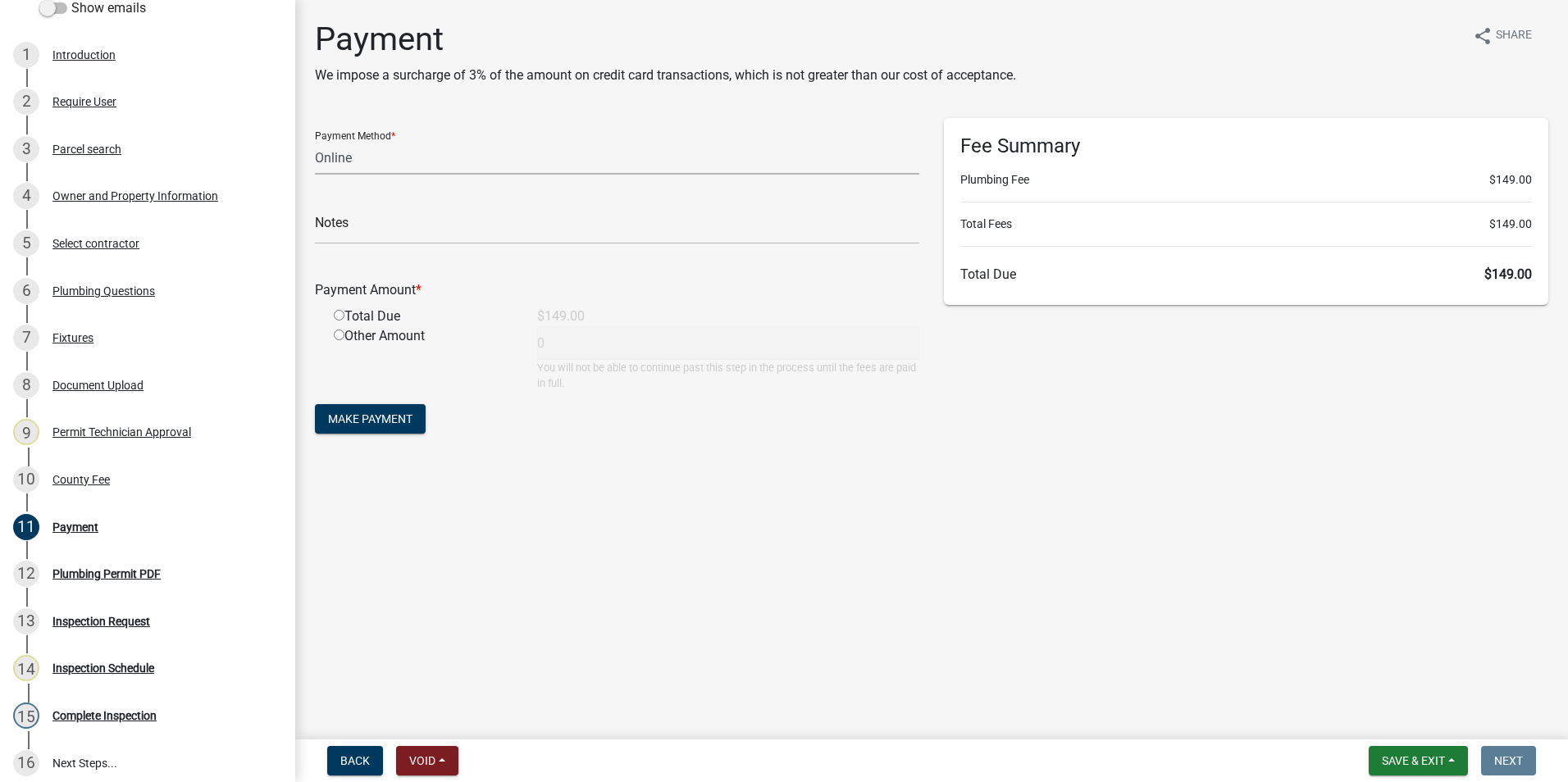
click at [513, 168] on select "Credit Card POS Check Cash Online" at bounding box center [617, 158] width 604 height 33
select select "0: 2"
click at [315, 141] on select "Credit Card POS Check Cash Online" at bounding box center [617, 158] width 604 height 33
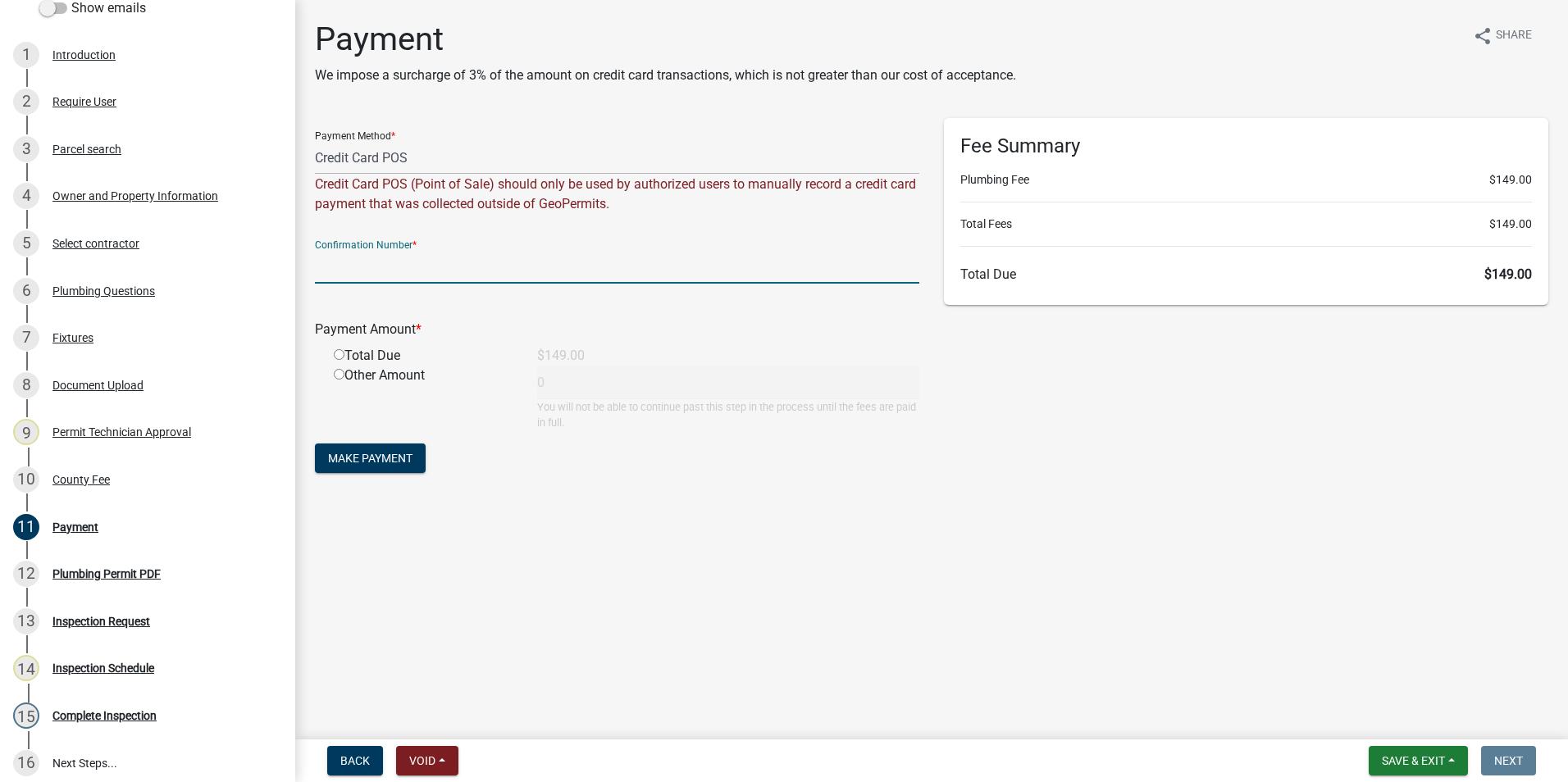
click at [457, 259] on input "text" at bounding box center [617, 267] width 604 height 33
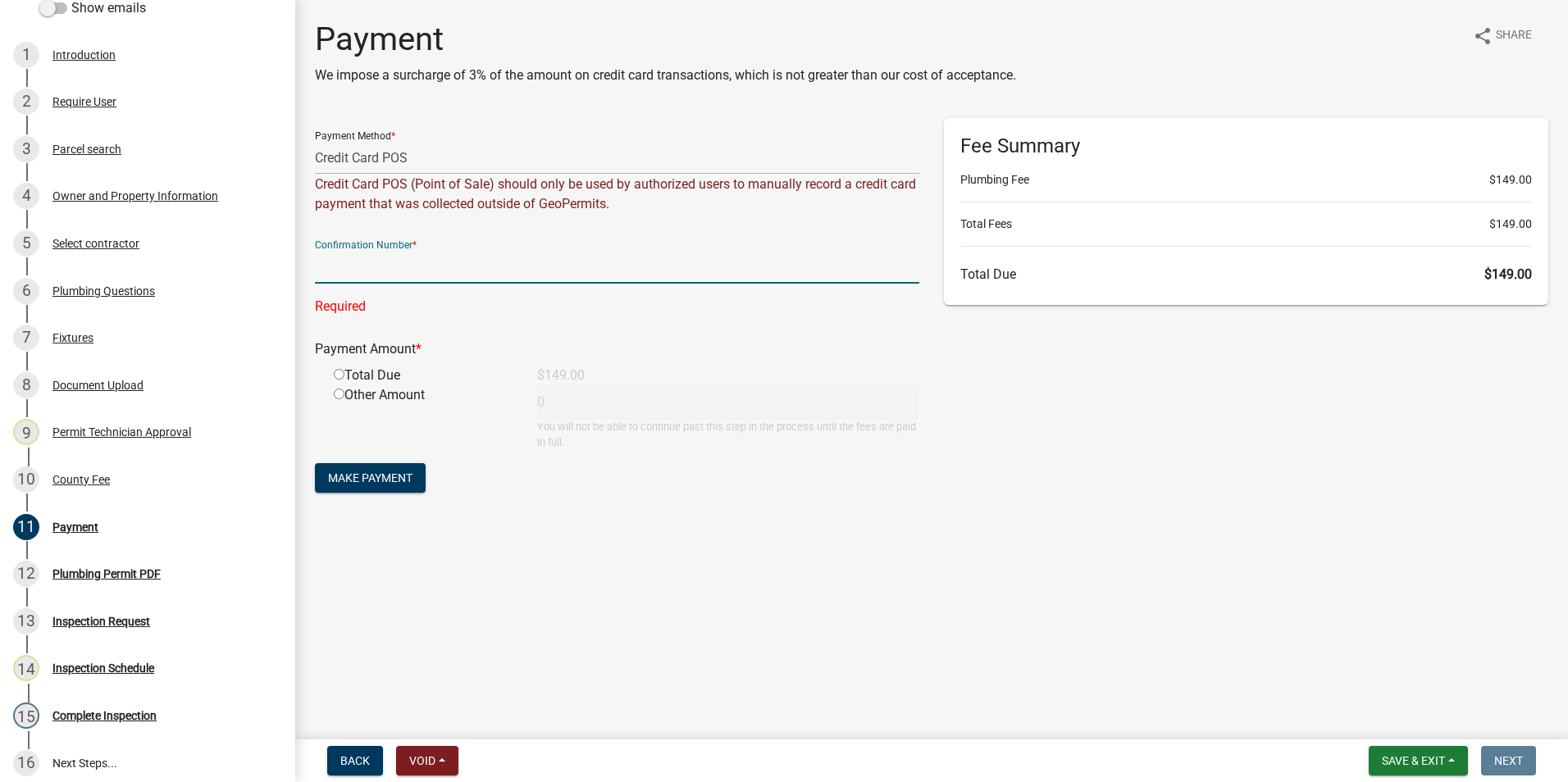
click at [532, 266] on input "text" at bounding box center [617, 267] width 604 height 33
paste input "R237807350954"
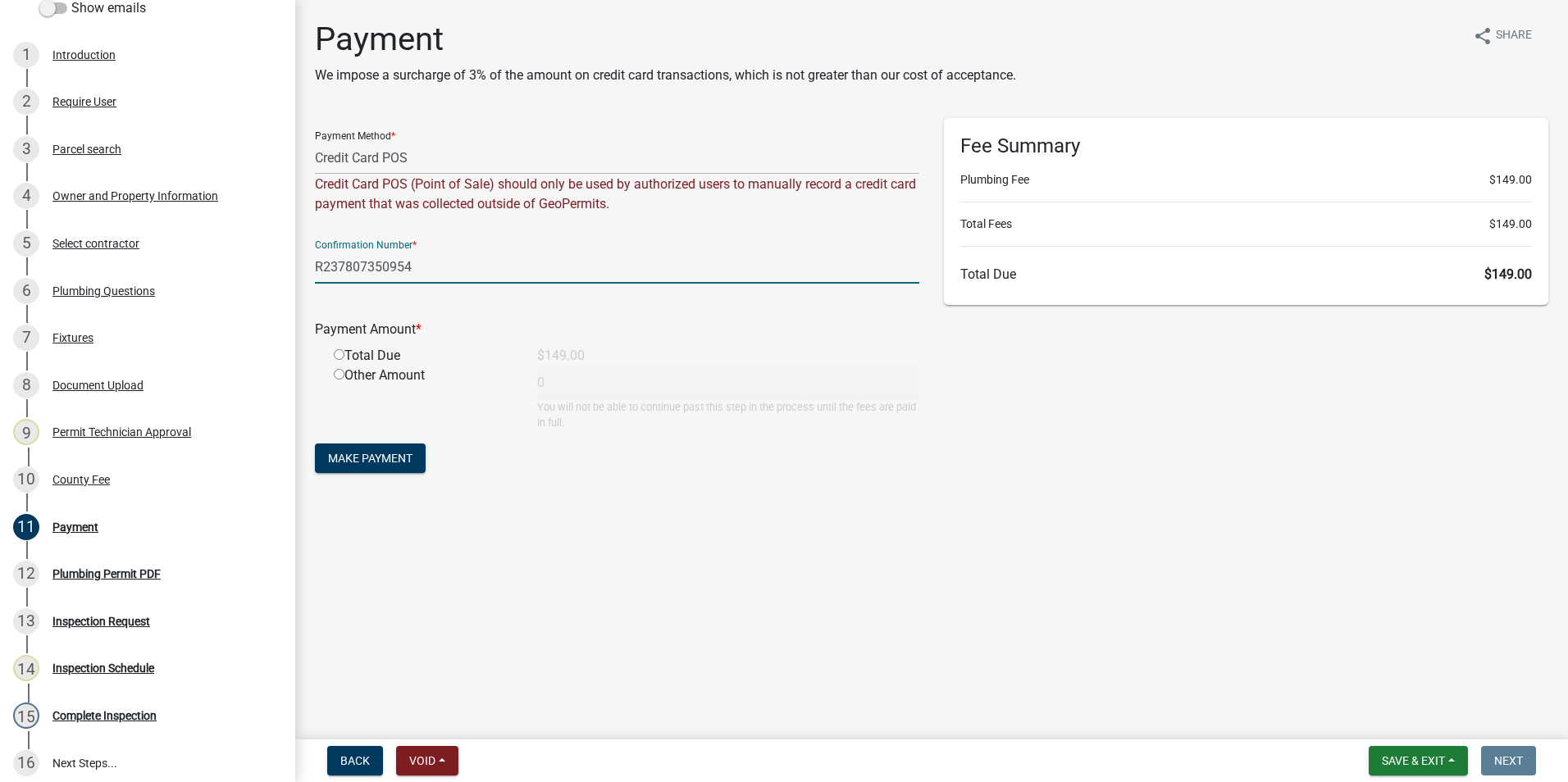
type input "R237807350954"
click at [340, 351] on input "radio" at bounding box center [339, 355] width 11 height 11
radio input "true"
type input "149"
click at [394, 459] on span "Make Payment" at bounding box center [369, 458] width 84 height 13
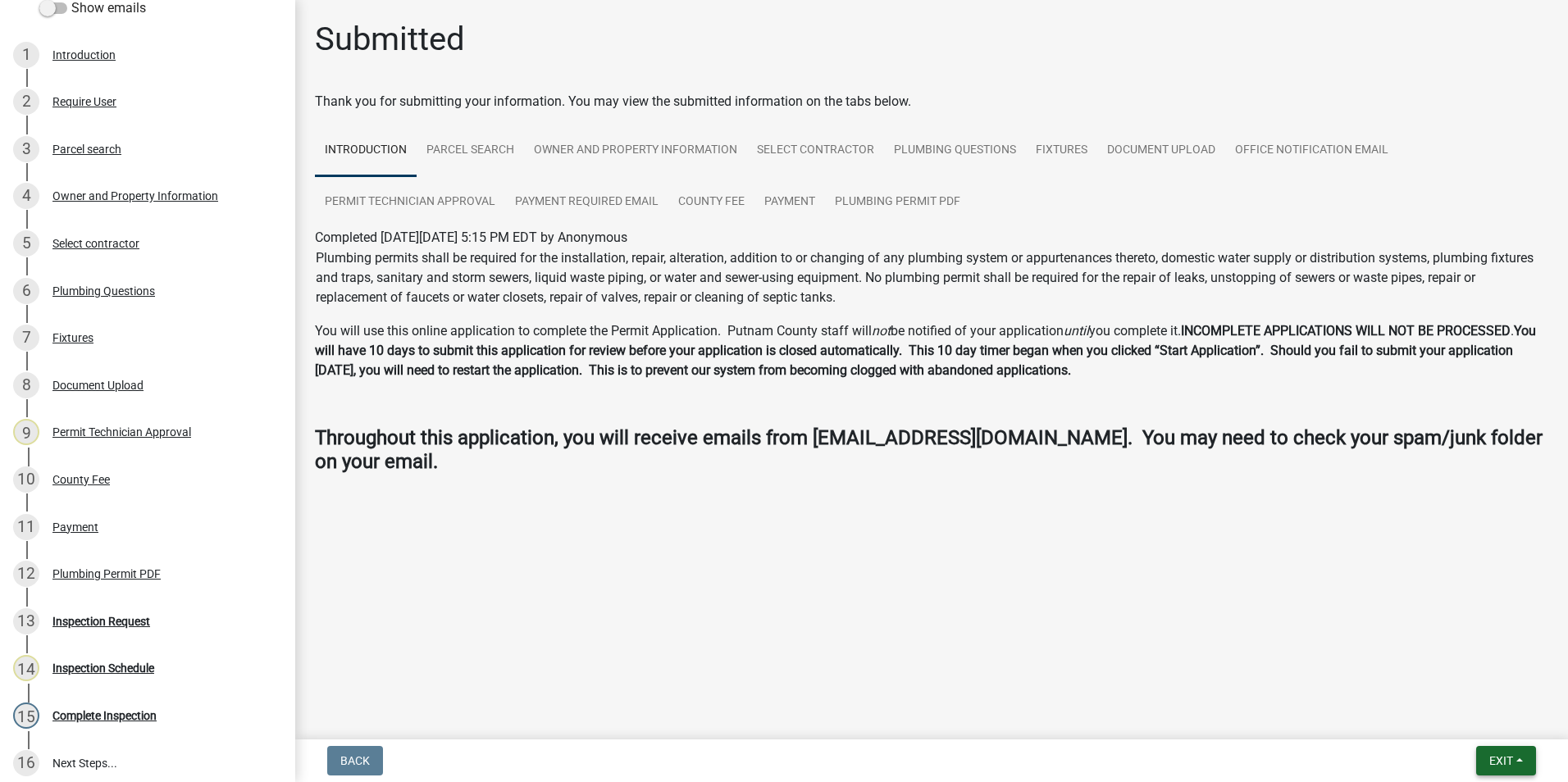
click at [1514, 751] on button "Exit" at bounding box center [1505, 761] width 60 height 30
click at [1515, 719] on button "Save & Exit" at bounding box center [1470, 718] width 131 height 40
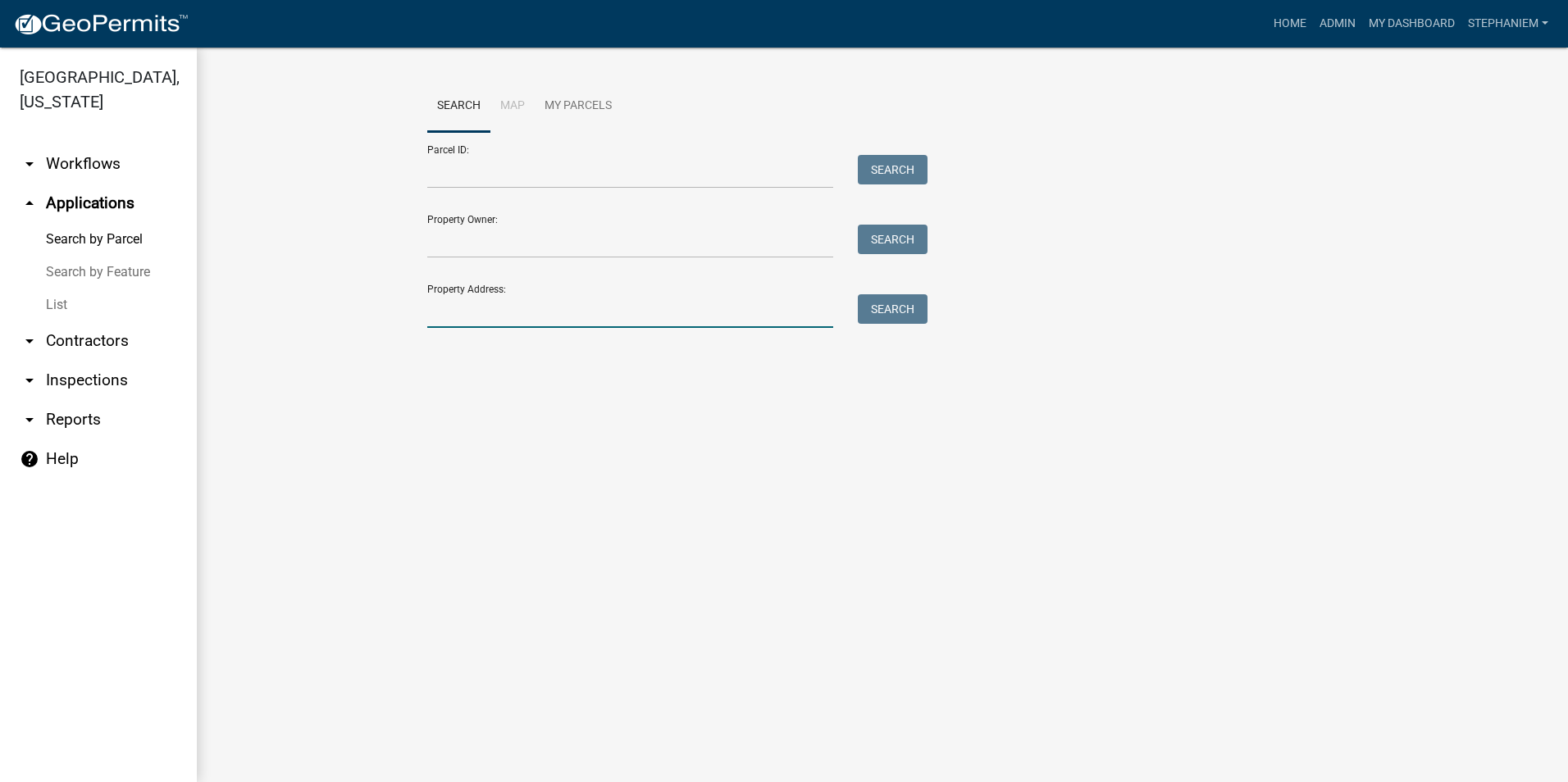
click at [718, 299] on input "Property Address:" at bounding box center [631, 311] width 406 height 33
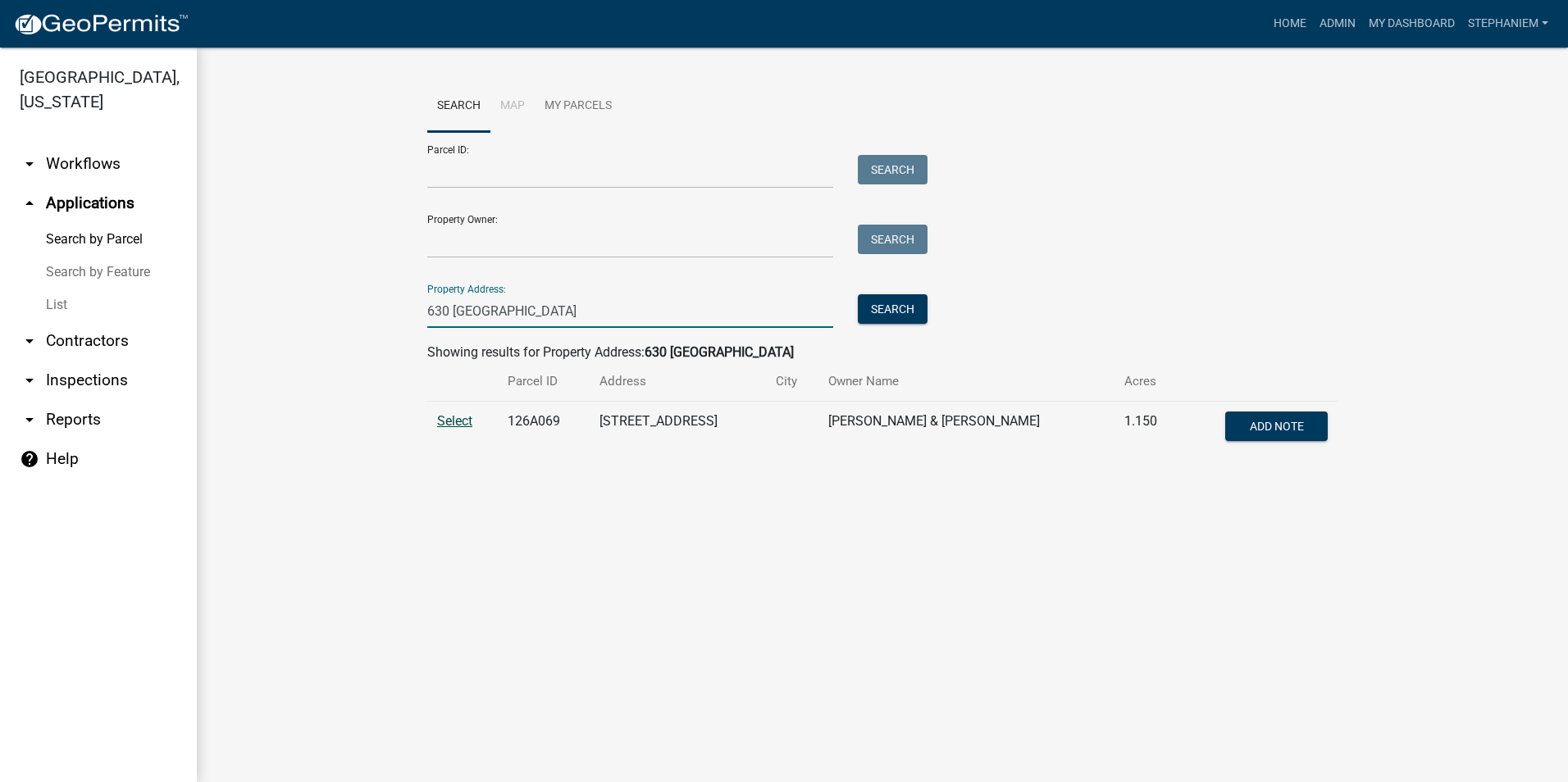
type input "630 Rockville"
click at [450, 416] on span "Select" at bounding box center [454, 421] width 35 height 16
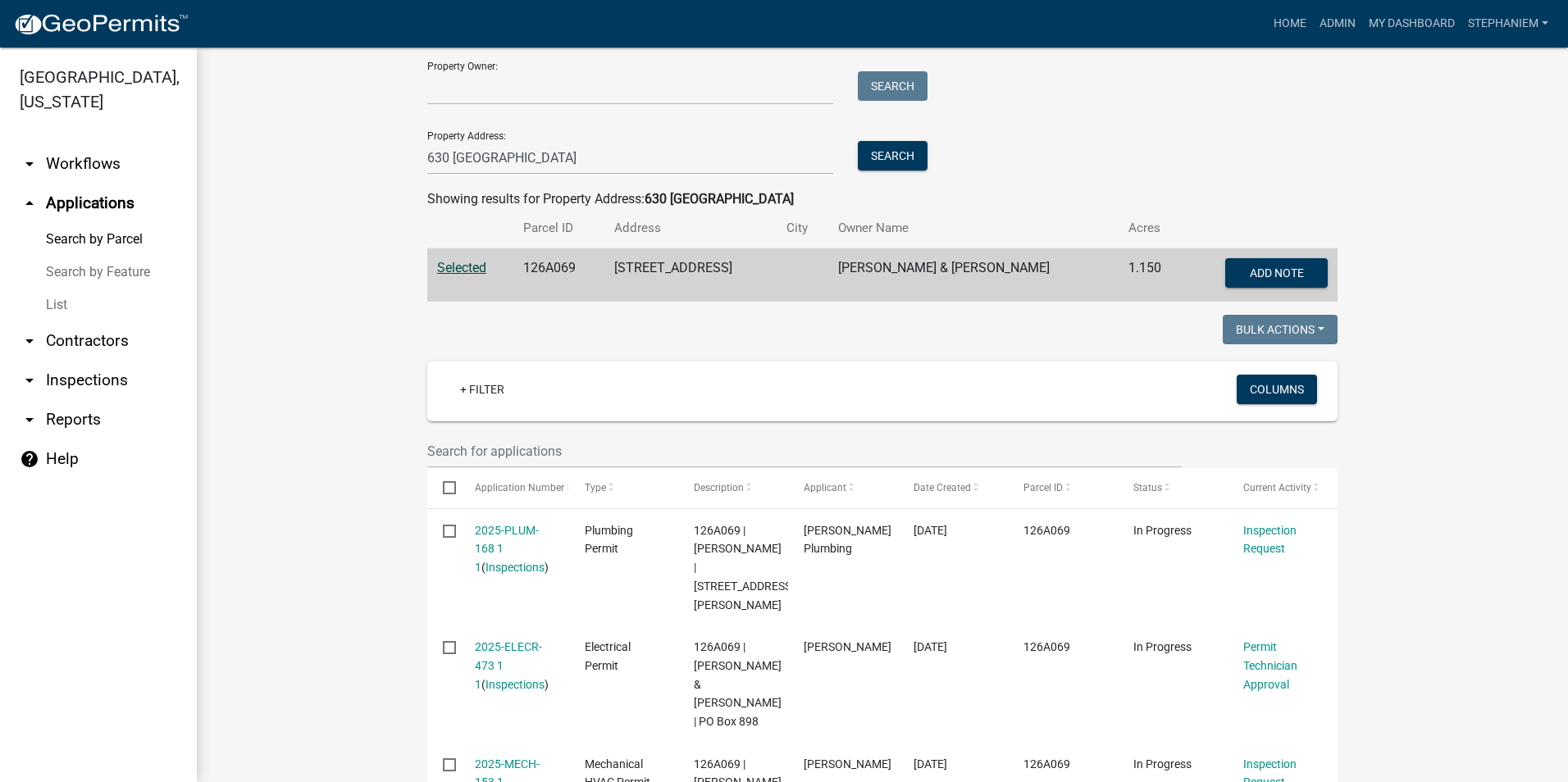
scroll to position [164, 0]
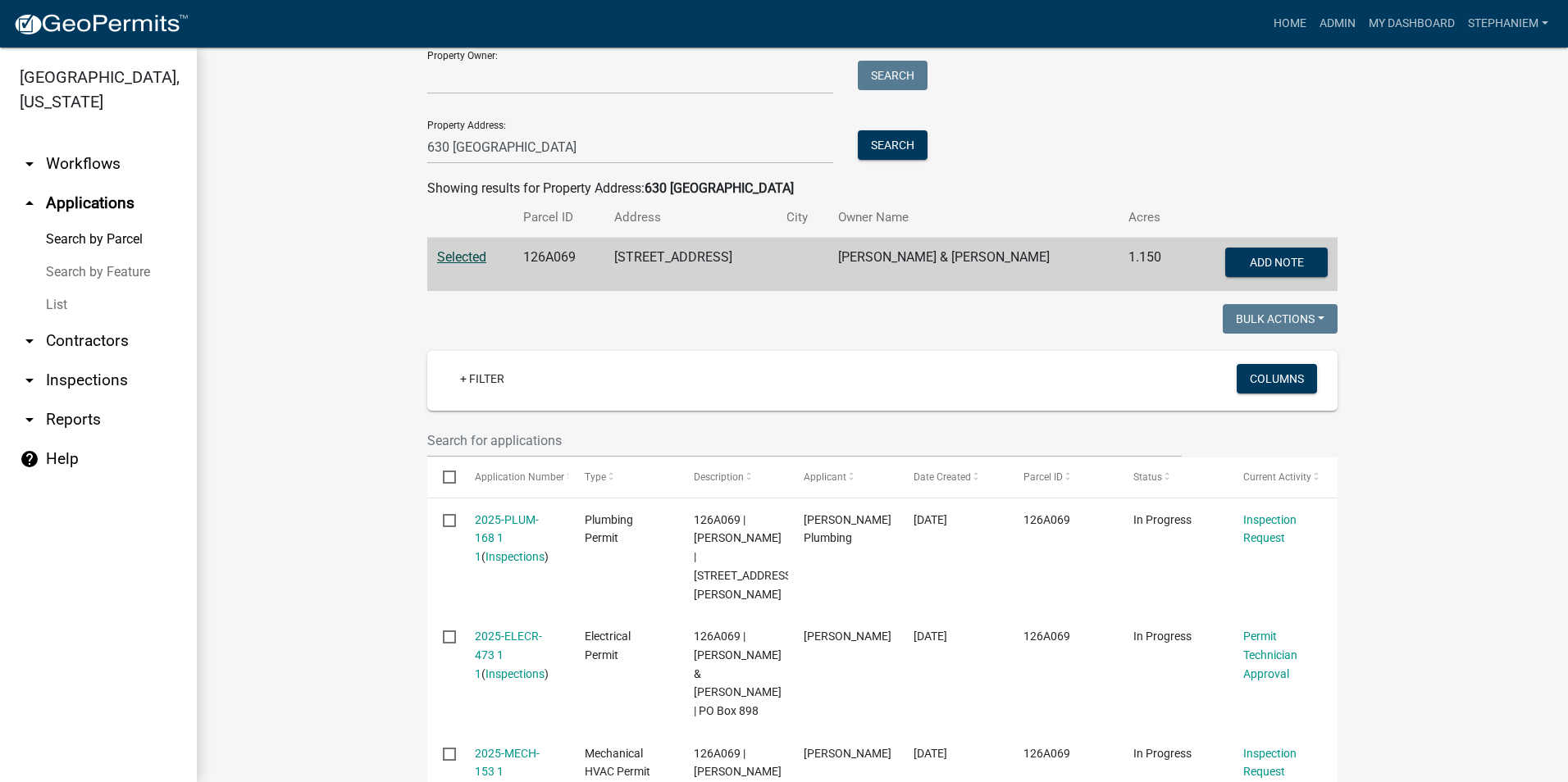
click at [1464, 426] on wm-workflow-application-search-view "Search Map My Parcels Parcel ID: Search Property Owner: Search Property Address…" at bounding box center [883, 599] width 1306 height 1367
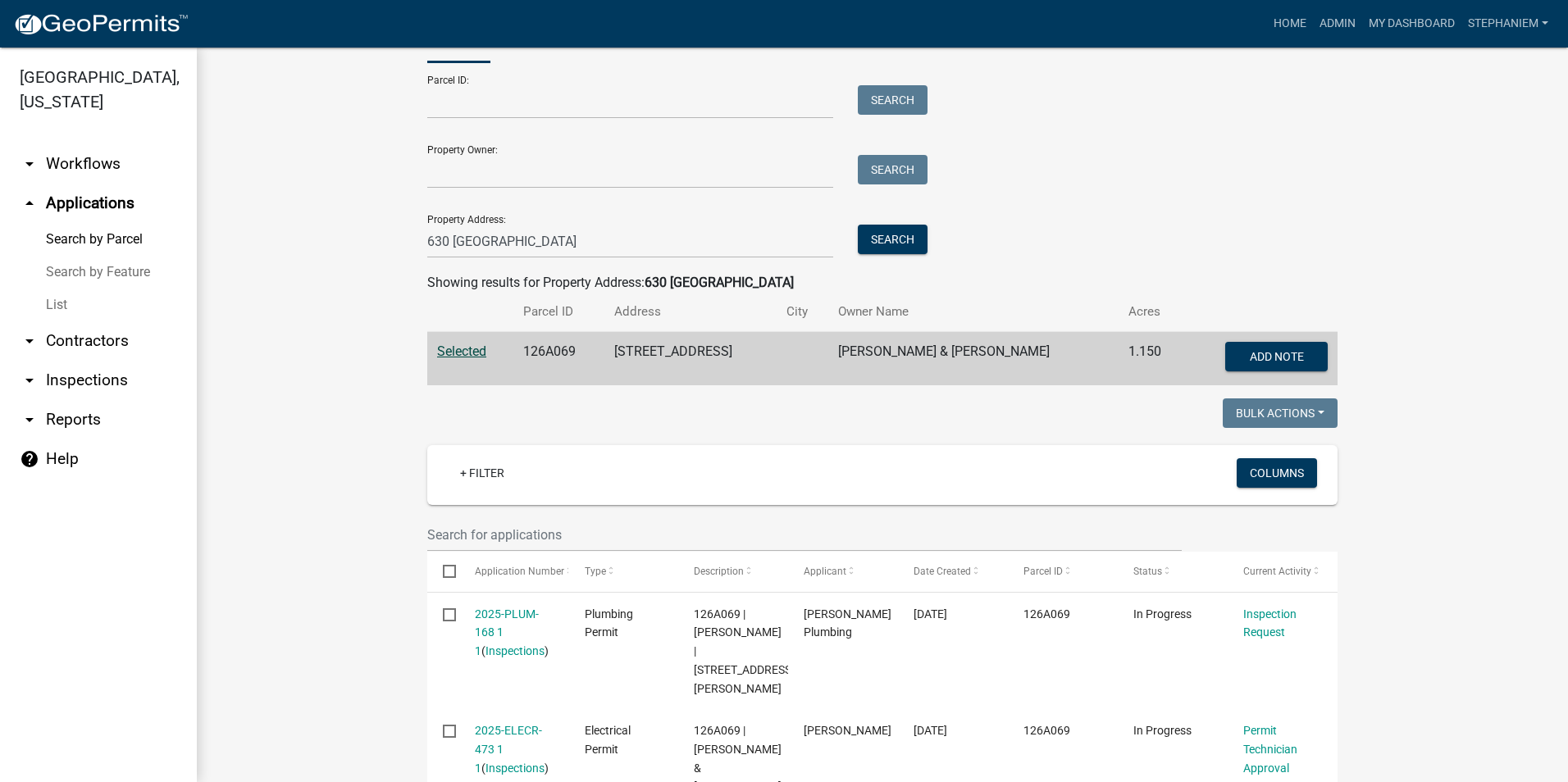
scroll to position [0, 0]
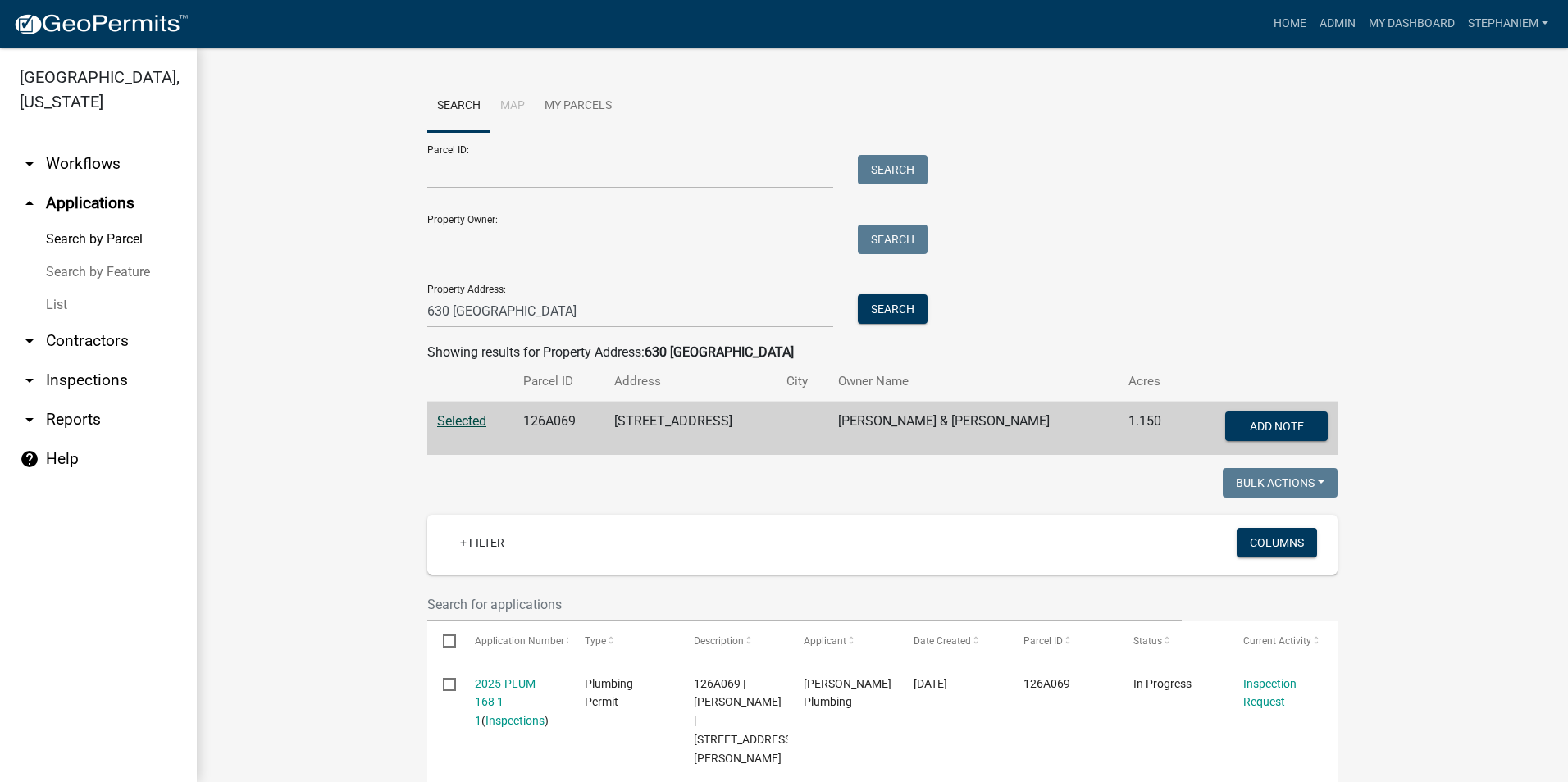
click at [38, 365] on link "arrow_drop_down Inspections" at bounding box center [98, 380] width 197 height 40
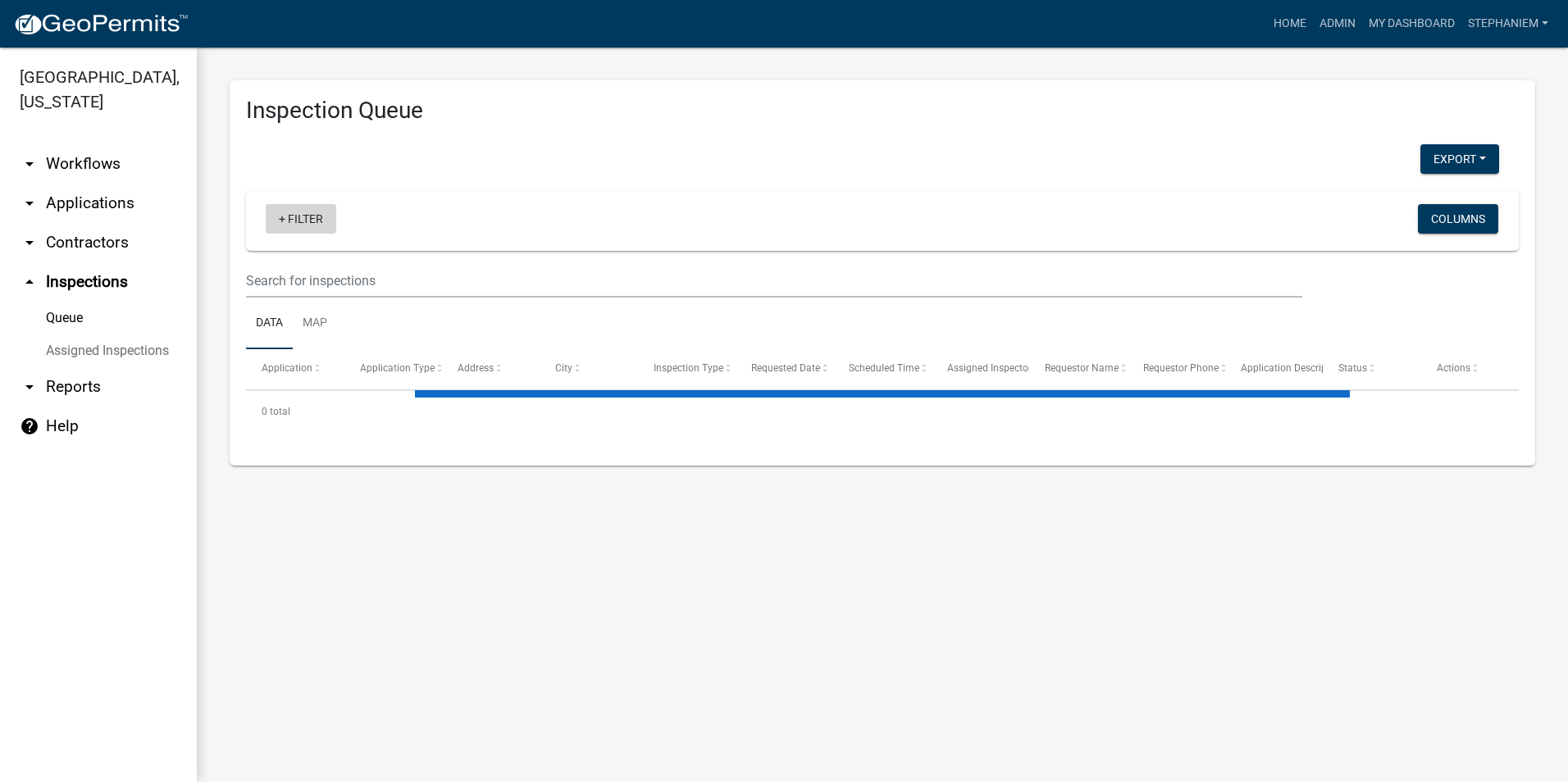
click at [306, 227] on link "+ Filter" at bounding box center [301, 219] width 70 height 30
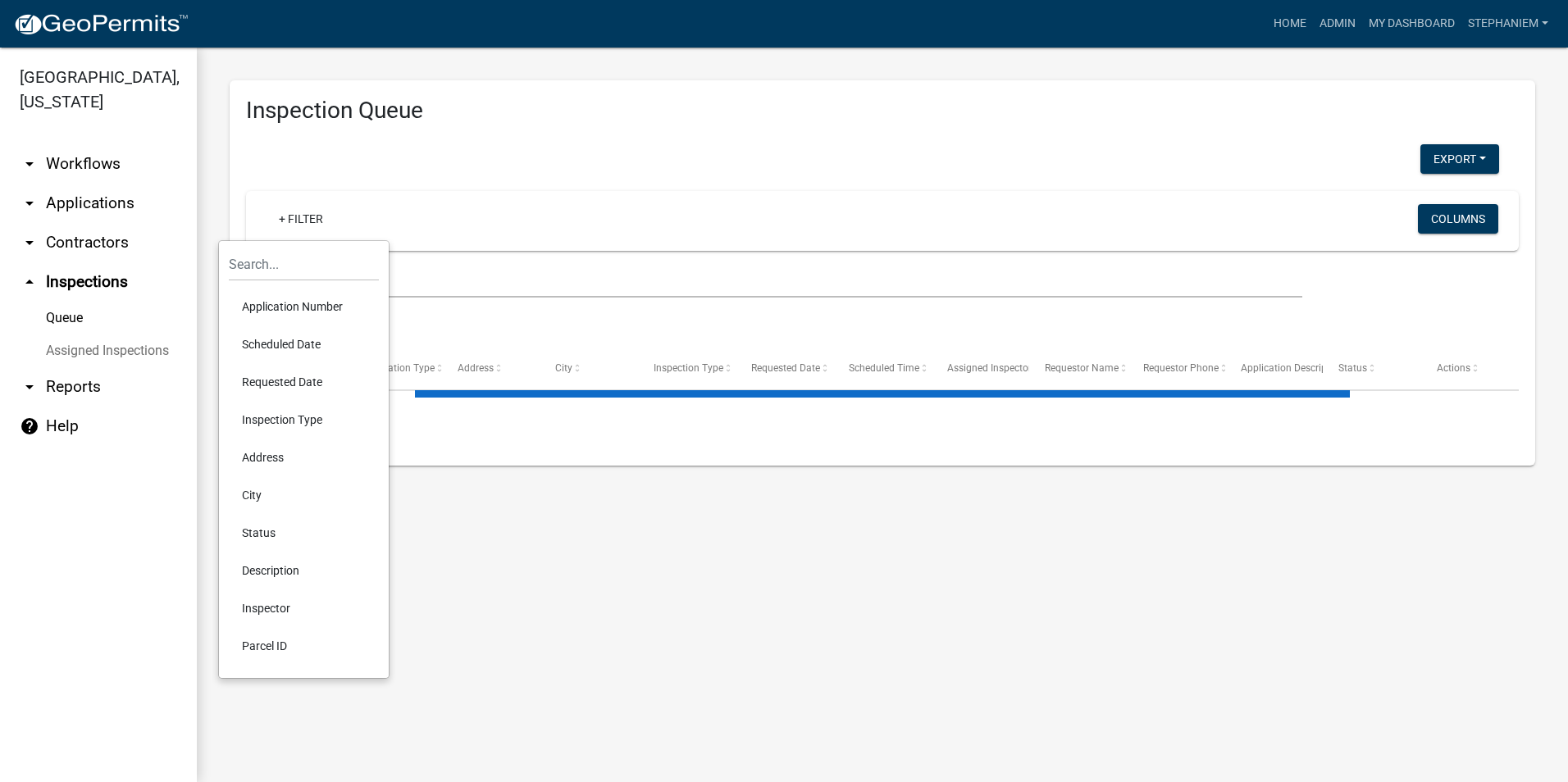
click at [332, 375] on li "Requested Date" at bounding box center [304, 381] width 150 height 38
select select "3: 100"
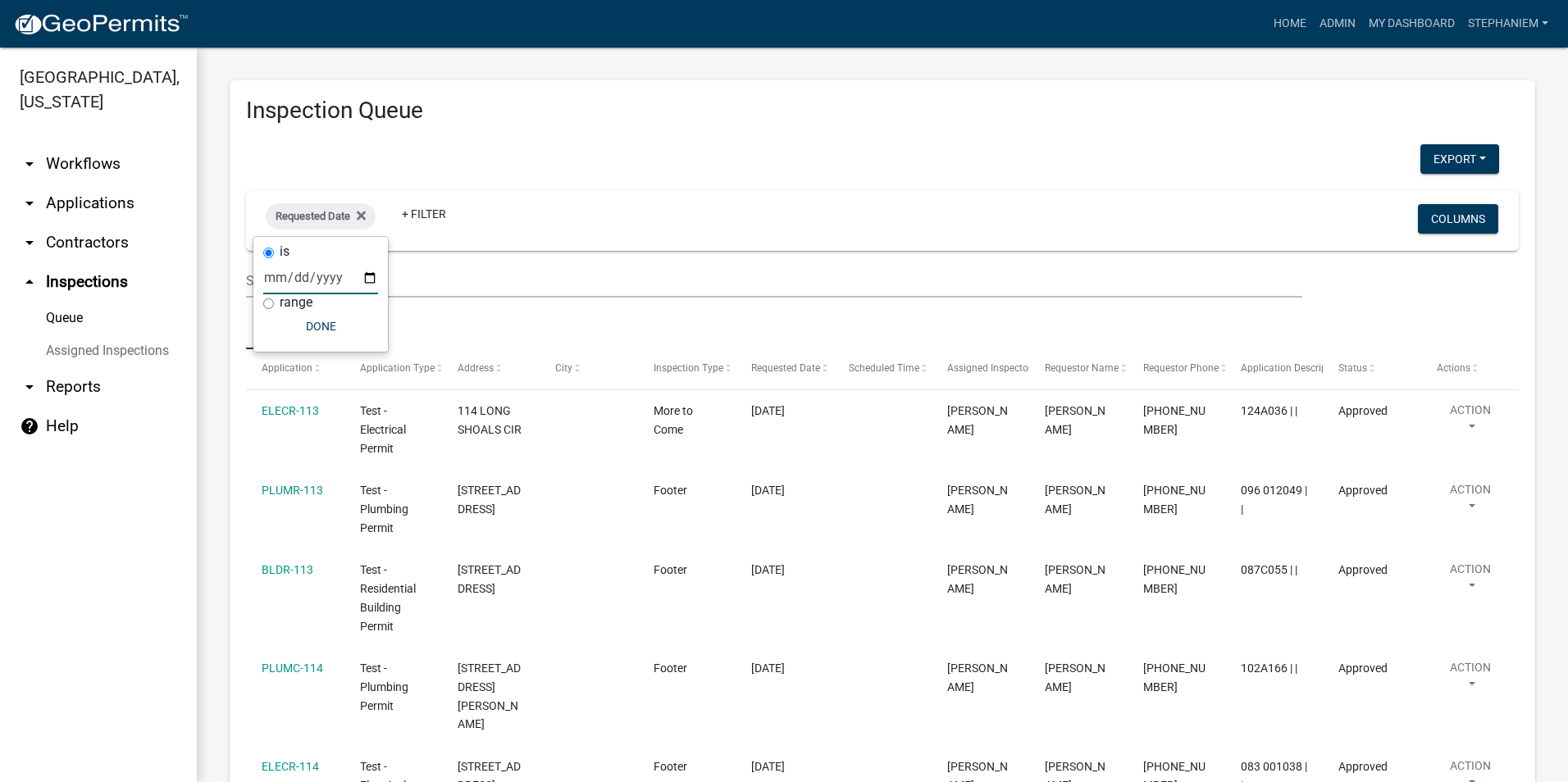
click at [362, 271] on input "date" at bounding box center [320, 277] width 115 height 33
type input "2025-08-25"
click at [332, 325] on button "Done" at bounding box center [356, 326] width 115 height 30
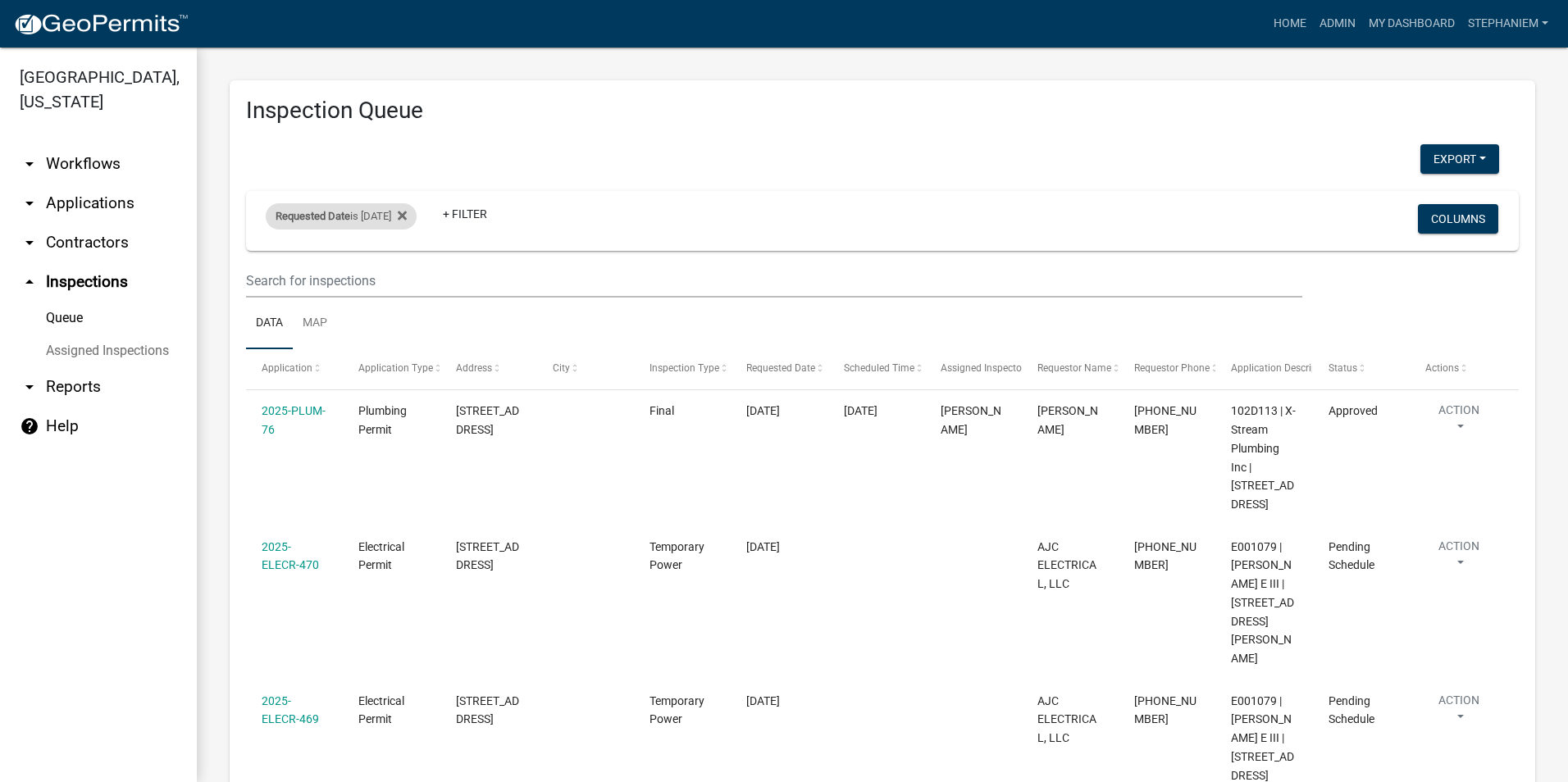
click at [358, 211] on div "Requested Date is 08/25/2025" at bounding box center [341, 216] width 151 height 26
click at [401, 278] on input "2025-08-25" at bounding box center [356, 277] width 115 height 33
type input "2025-08-26"
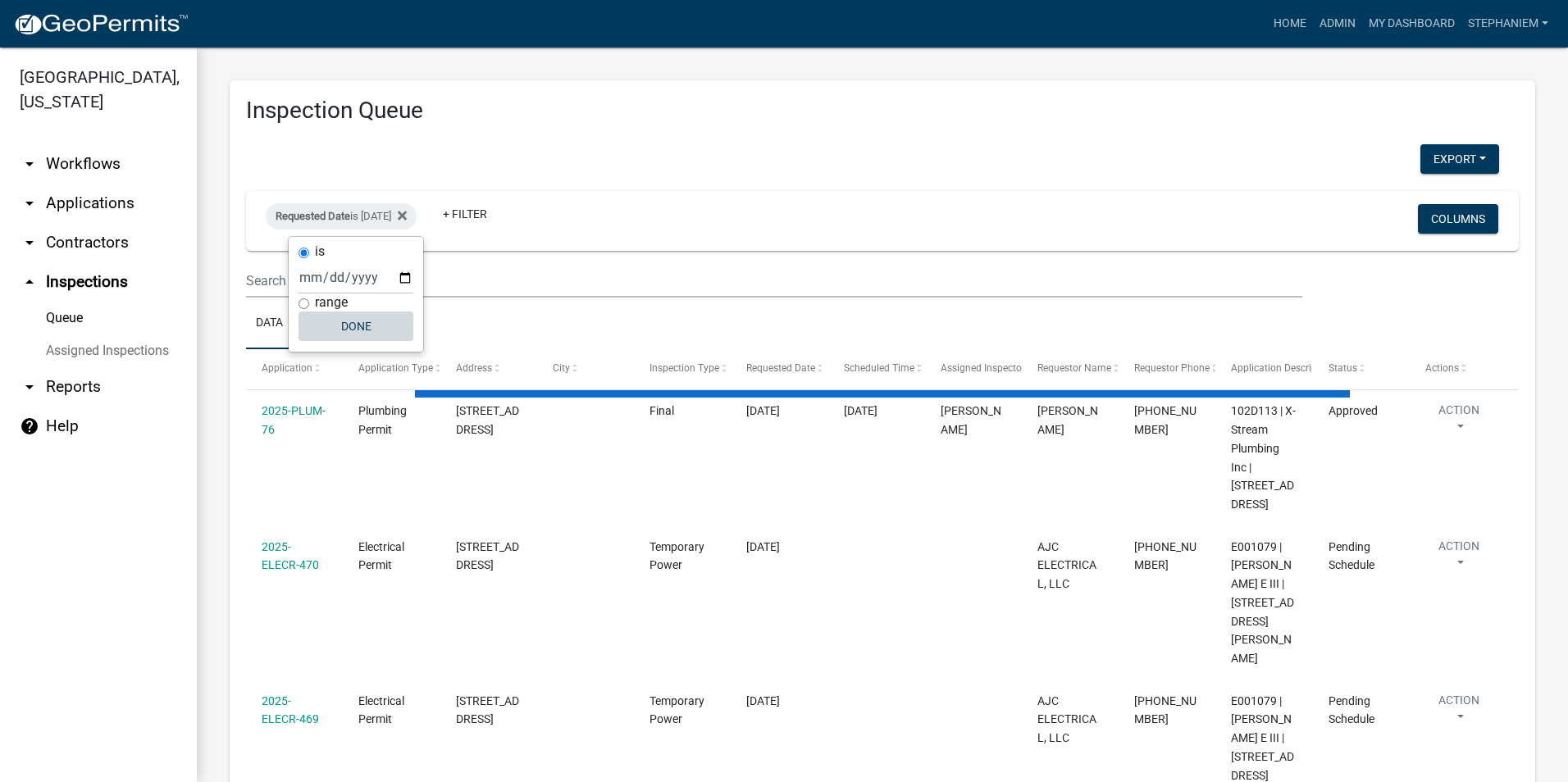
click at [355, 322] on button "Done" at bounding box center [356, 326] width 115 height 30
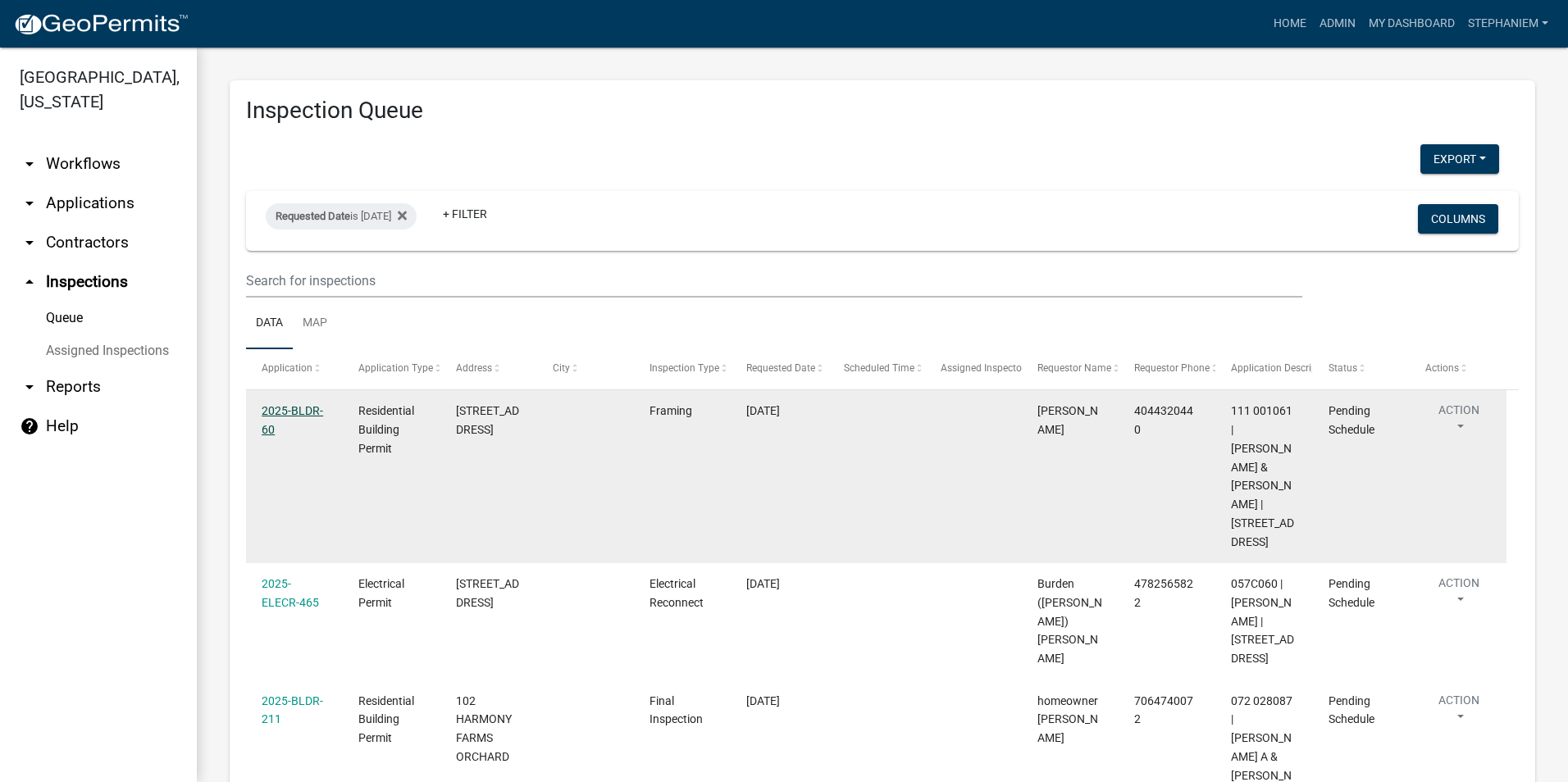
click at [294, 415] on link "2025-BLDR-60" at bounding box center [292, 420] width 62 height 32
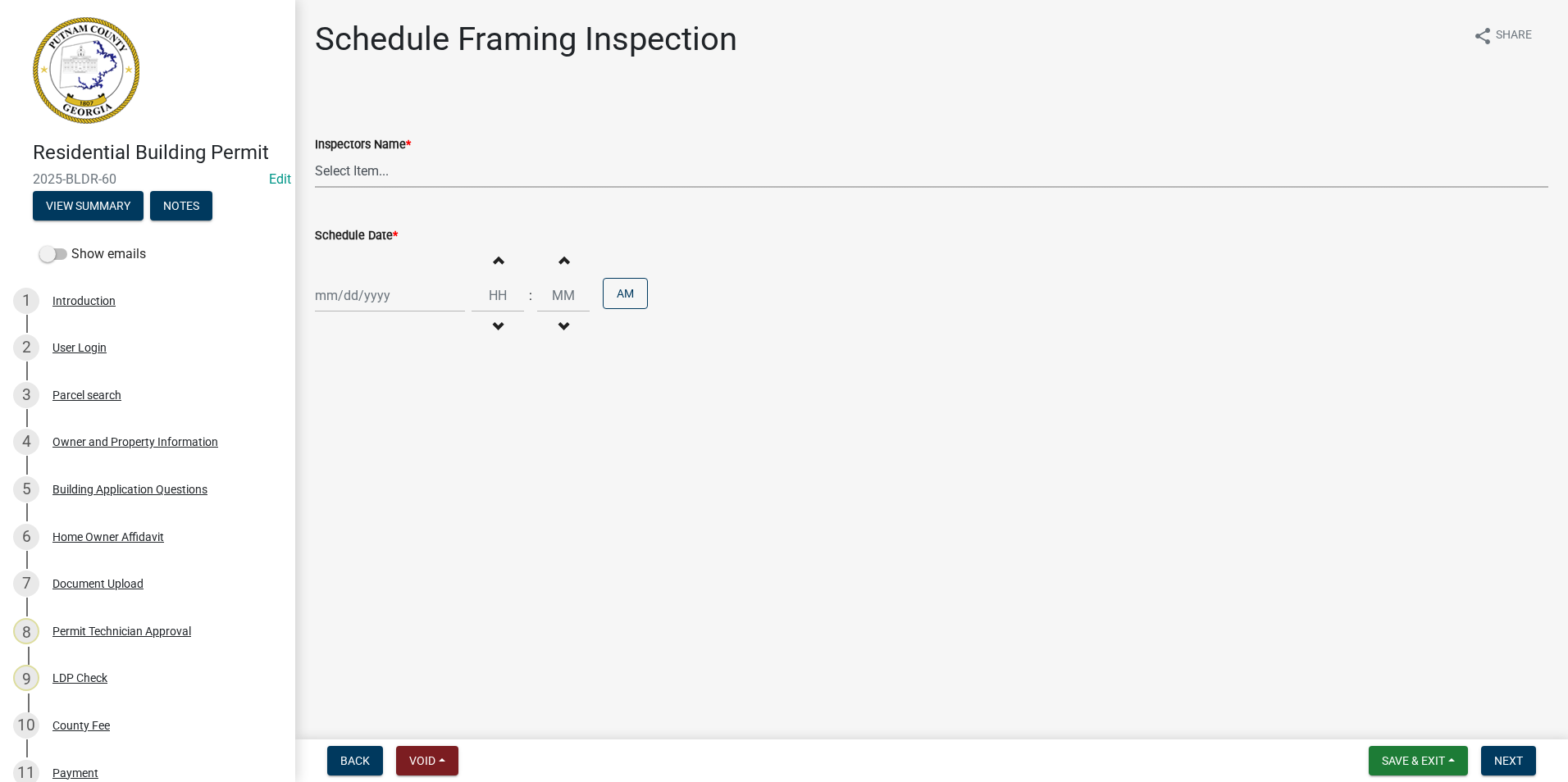
click at [464, 176] on select "Select Item... mrivera (Michele Rivera) jstokes (Jerry Stokes) asmith105 (Antho…" at bounding box center [931, 171] width 1233 height 33
select select "07642ab0-564c-47bb-824b-0ccf2da83593"
click at [315, 154] on select "Select Item... mrivera (Michele Rivera) jstokes (Jerry Stokes) asmith105 (Antho…" at bounding box center [931, 171] width 1233 height 33
click at [392, 300] on div at bounding box center [390, 295] width 150 height 33
select select "8"
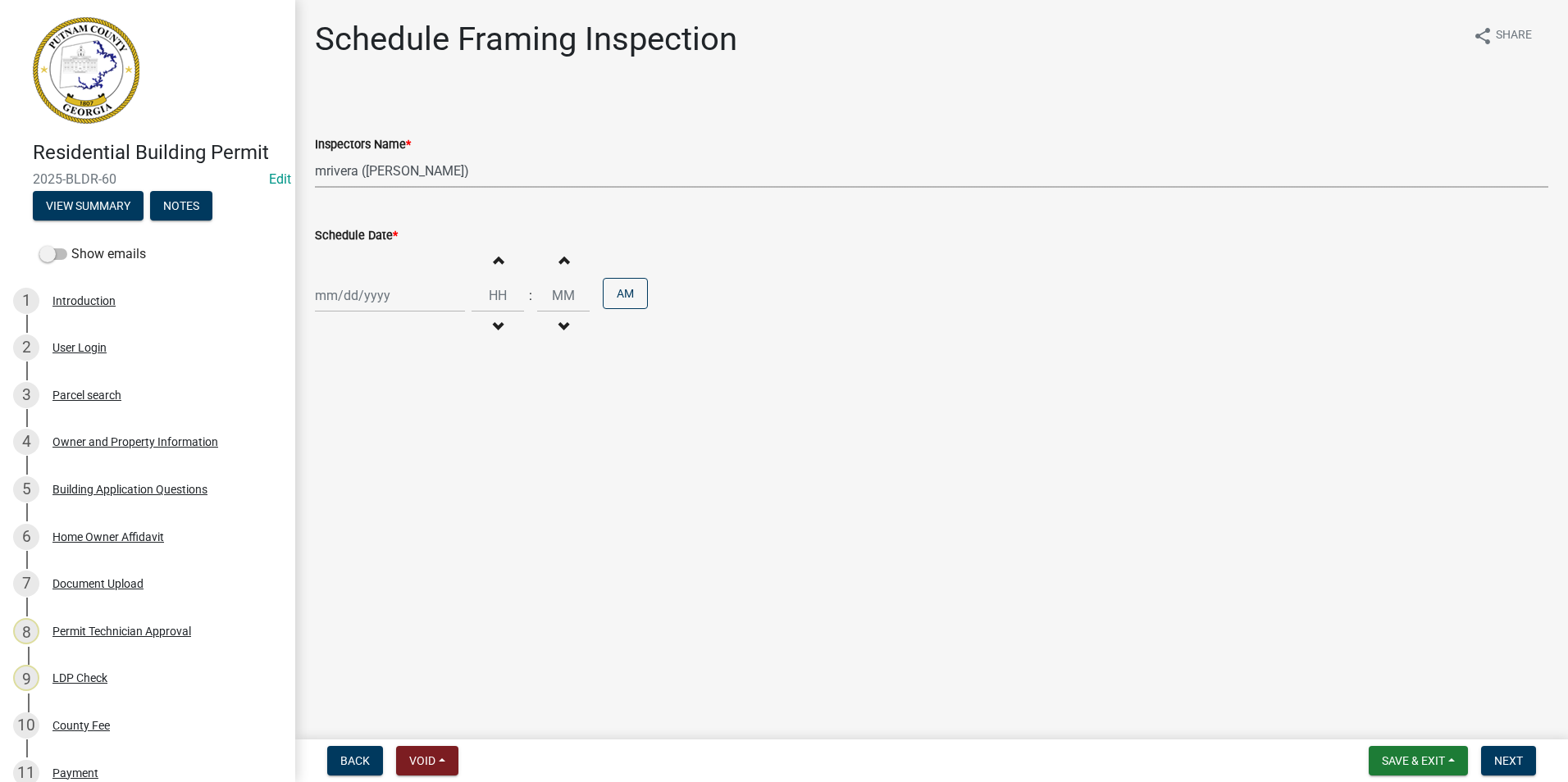
select select "2025"
click at [361, 490] on div "26" at bounding box center [357, 487] width 26 height 26
type input "[DATE]"
click at [1519, 758] on span "Next" at bounding box center [1508, 761] width 29 height 13
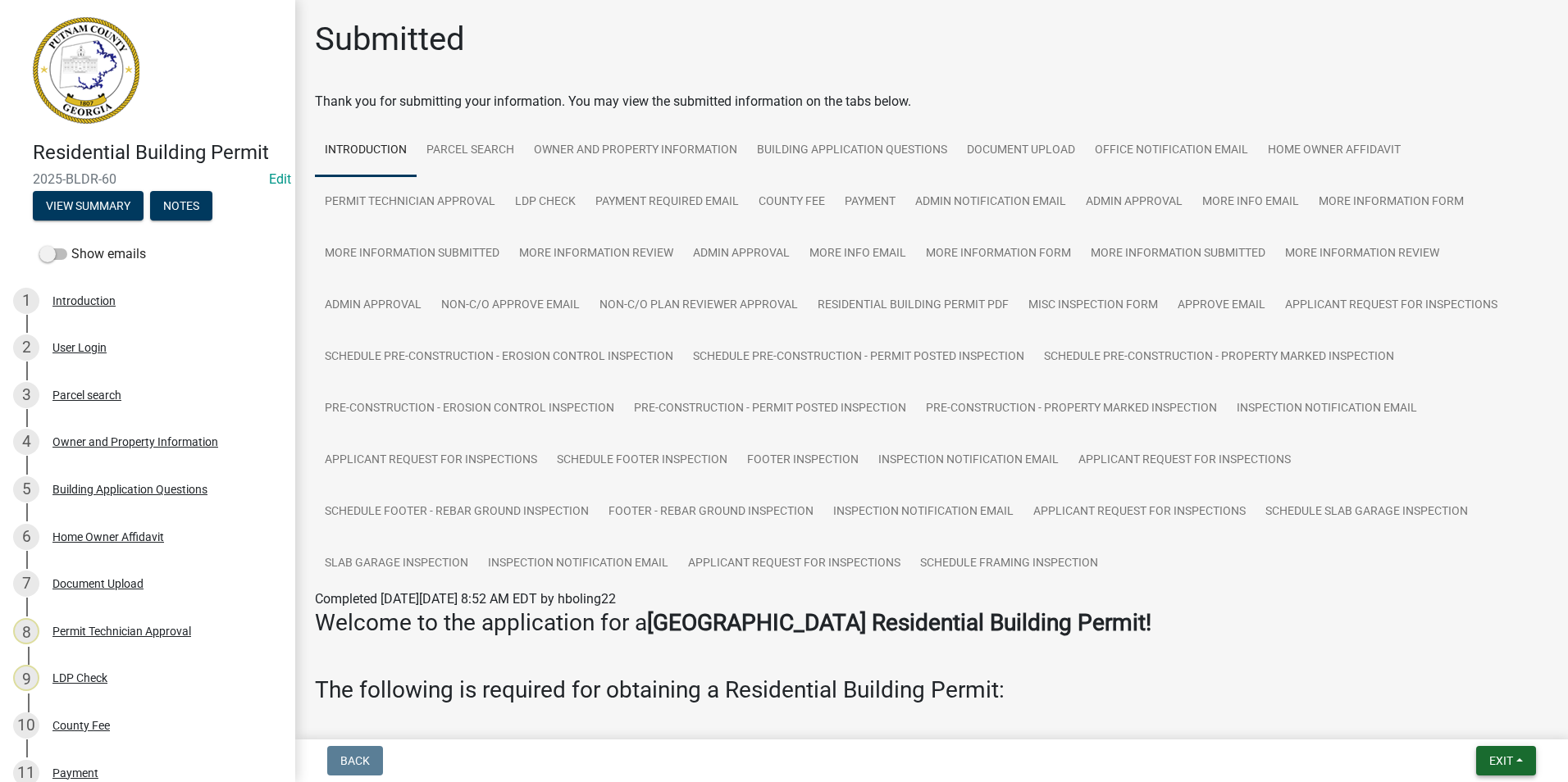
click at [1531, 760] on button "Exit" at bounding box center [1505, 761] width 60 height 30
click at [1525, 727] on button "Save & Exit" at bounding box center [1470, 718] width 131 height 40
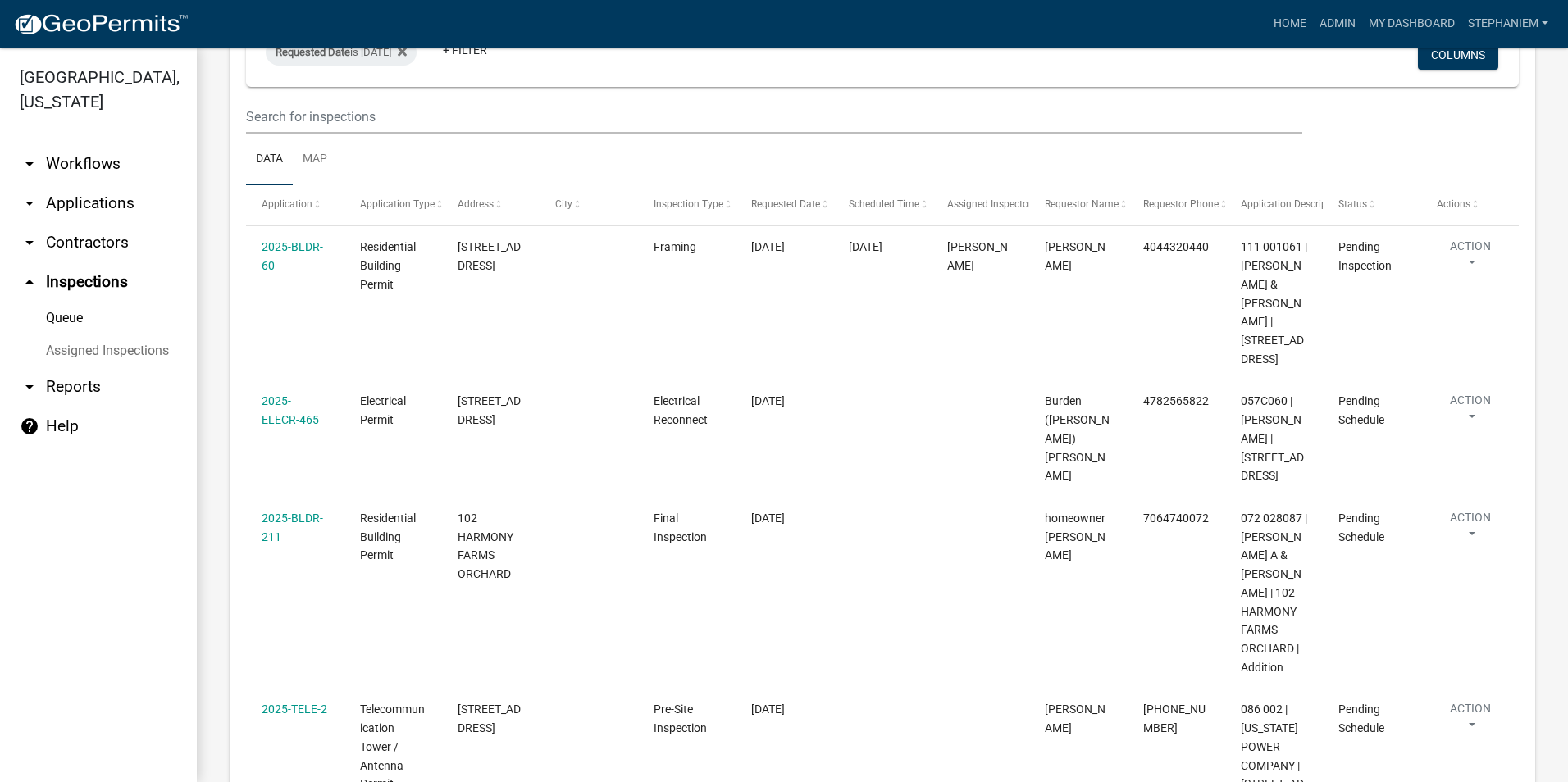
scroll to position [246, 0]
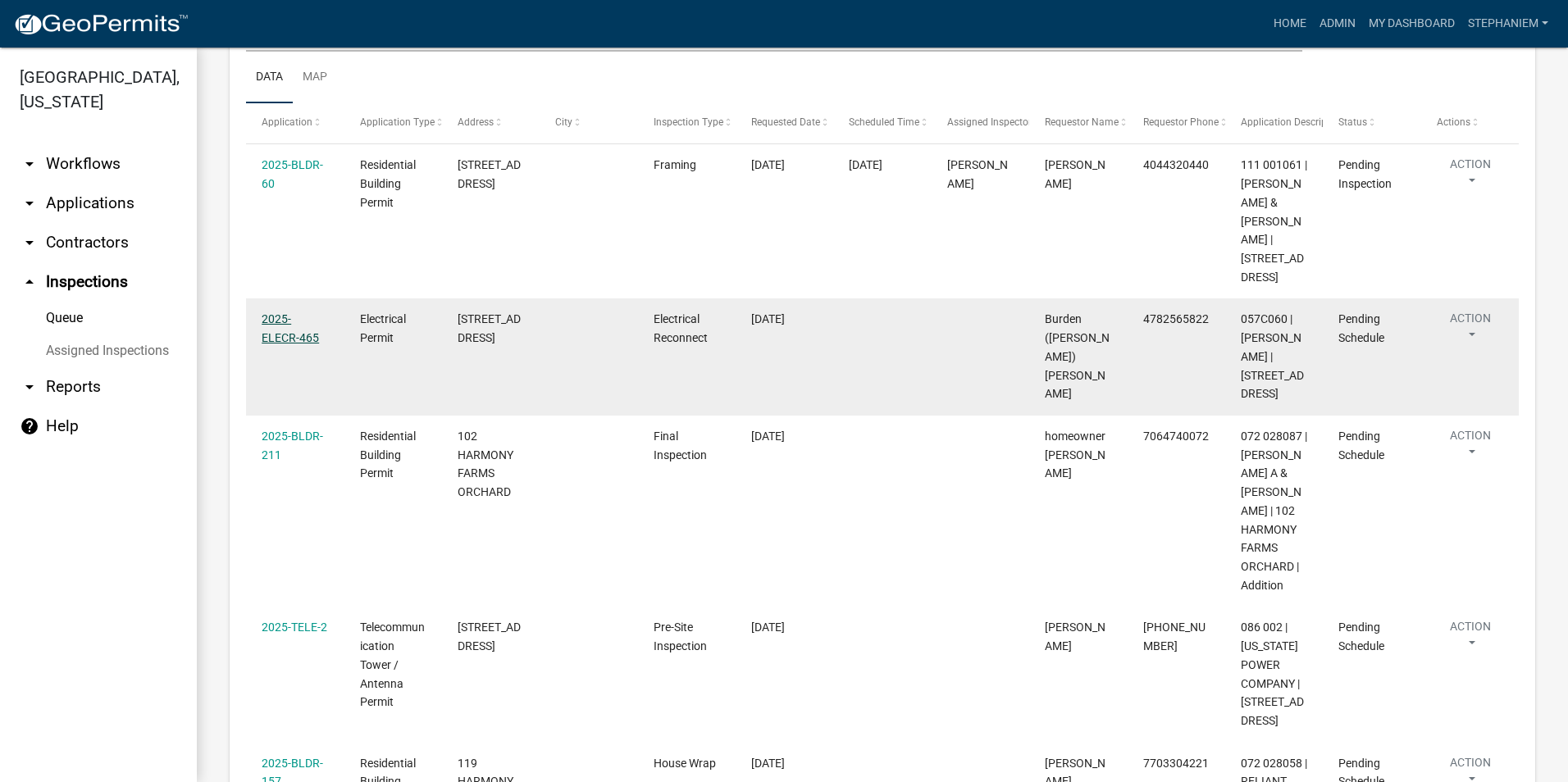
click at [281, 312] on link "2025-ELECR-465" at bounding box center [290, 328] width 57 height 32
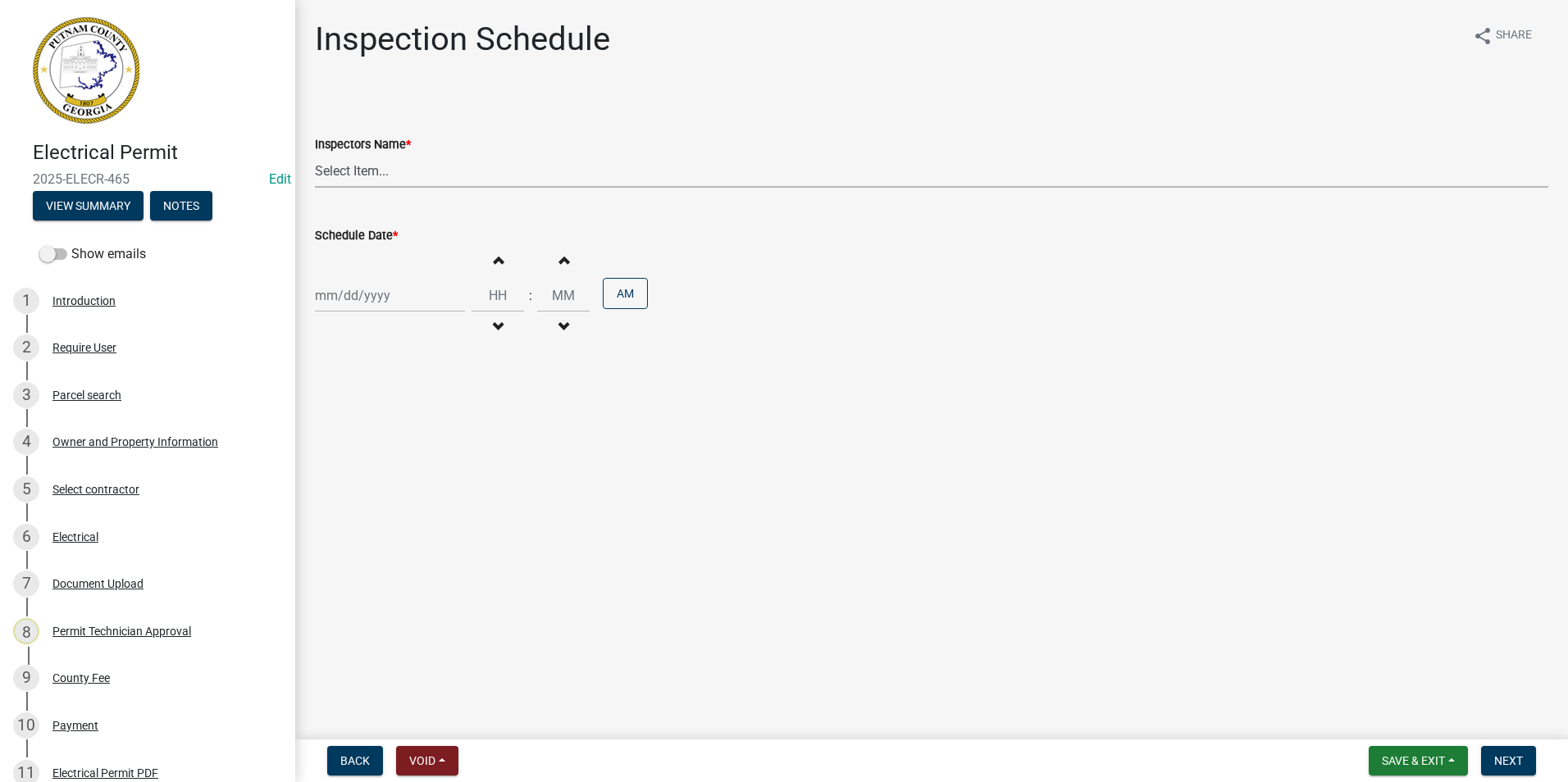
click at [413, 183] on select "Select Item... mrivera (Michele Rivera) jstokes (Jerry Stokes) asmith105 (Antho…" at bounding box center [931, 171] width 1233 height 33
select select "07642ab0-564c-47bb-824b-0ccf2da83593"
click at [315, 154] on select "Select Item... mrivera (Michele Rivera) jstokes (Jerry Stokes) asmith105 (Antho…" at bounding box center [931, 171] width 1233 height 33
click at [354, 309] on div at bounding box center [390, 295] width 150 height 33
select select "8"
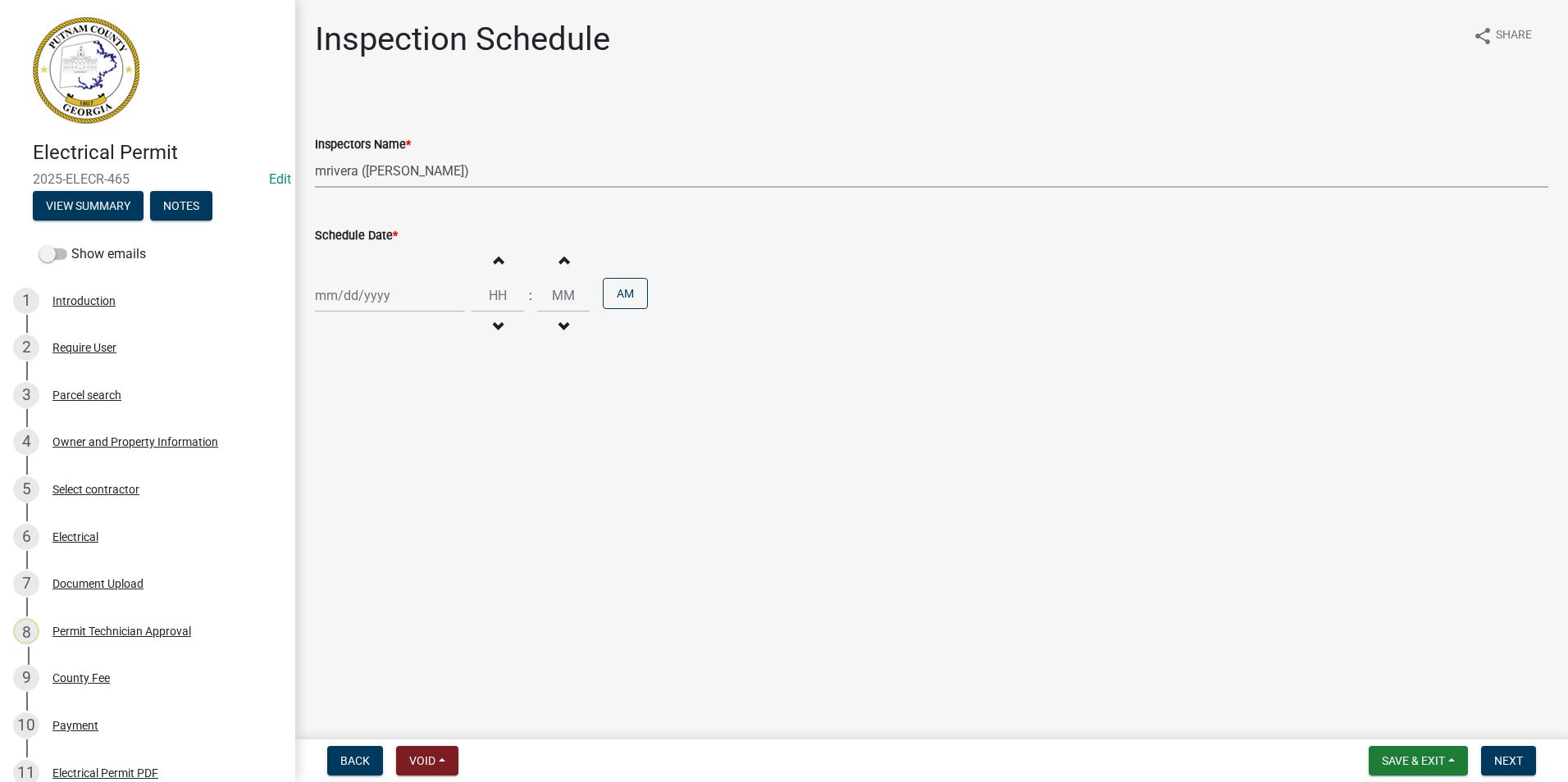
select select "2025"
click at [352, 489] on div "26" at bounding box center [357, 487] width 26 height 26
type input "[DATE]"
click at [1522, 751] on button "Next" at bounding box center [1508, 761] width 54 height 30
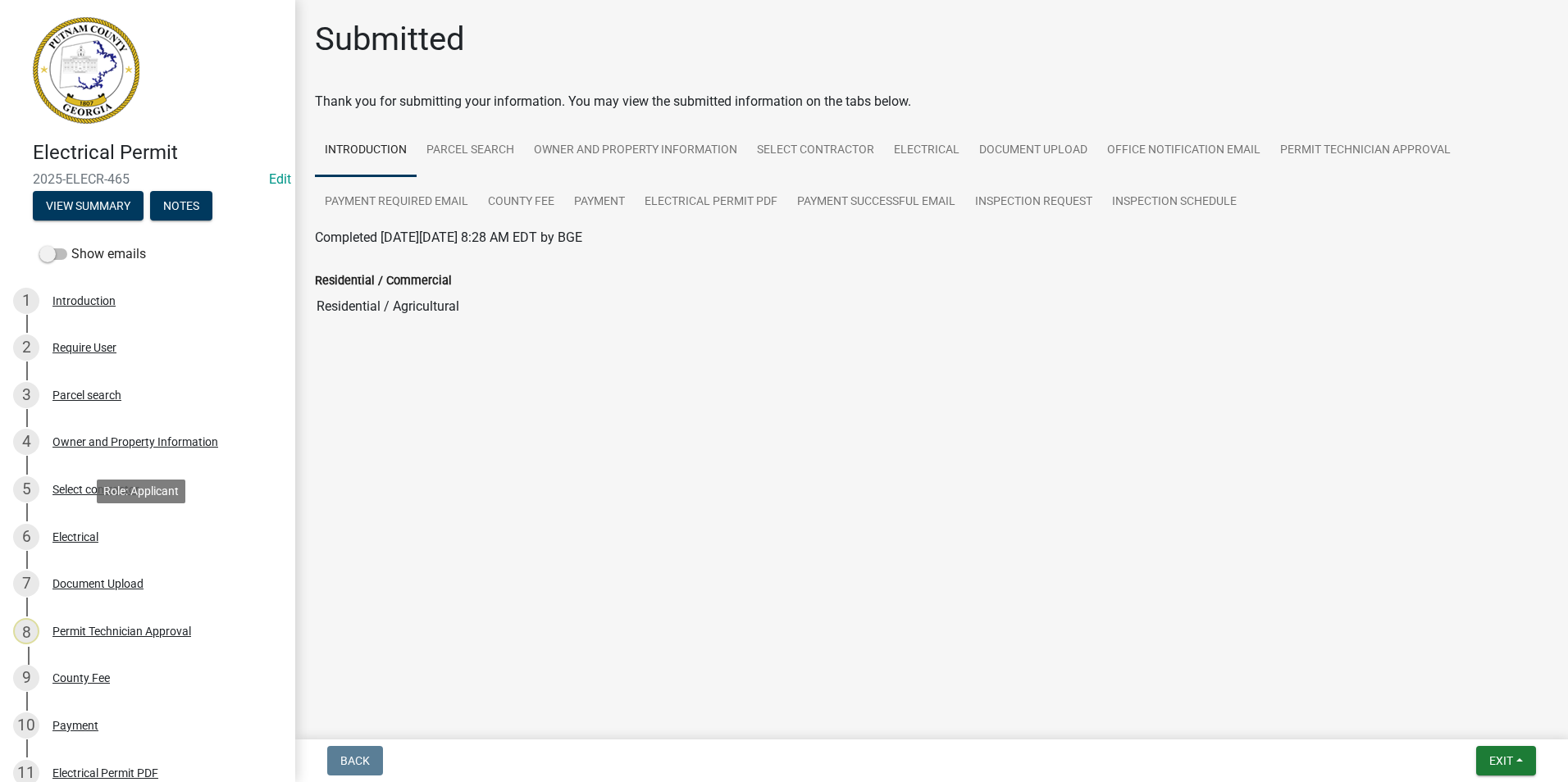
click at [95, 535] on div "Electrical" at bounding box center [76, 536] width 46 height 11
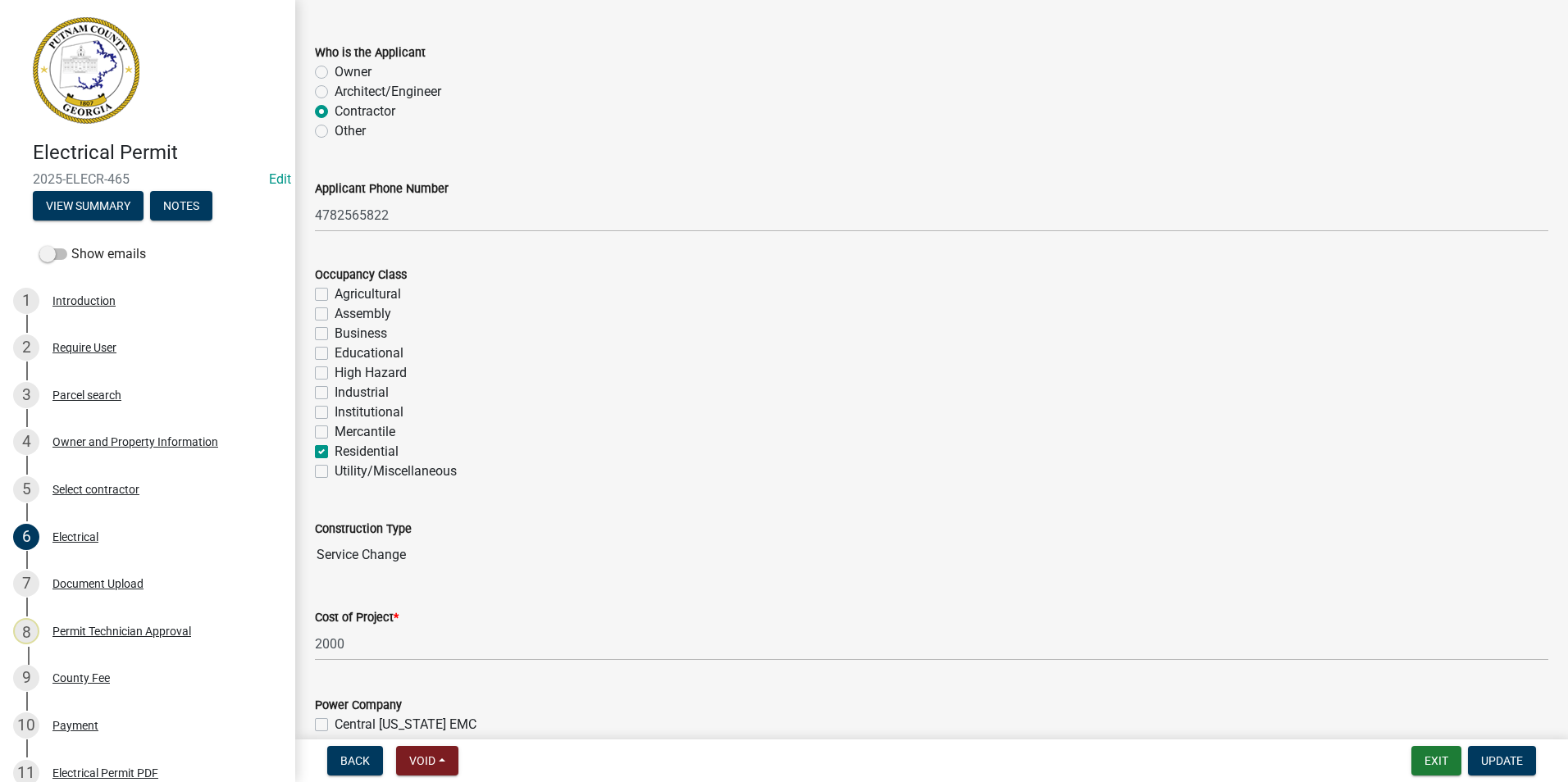
scroll to position [164, 0]
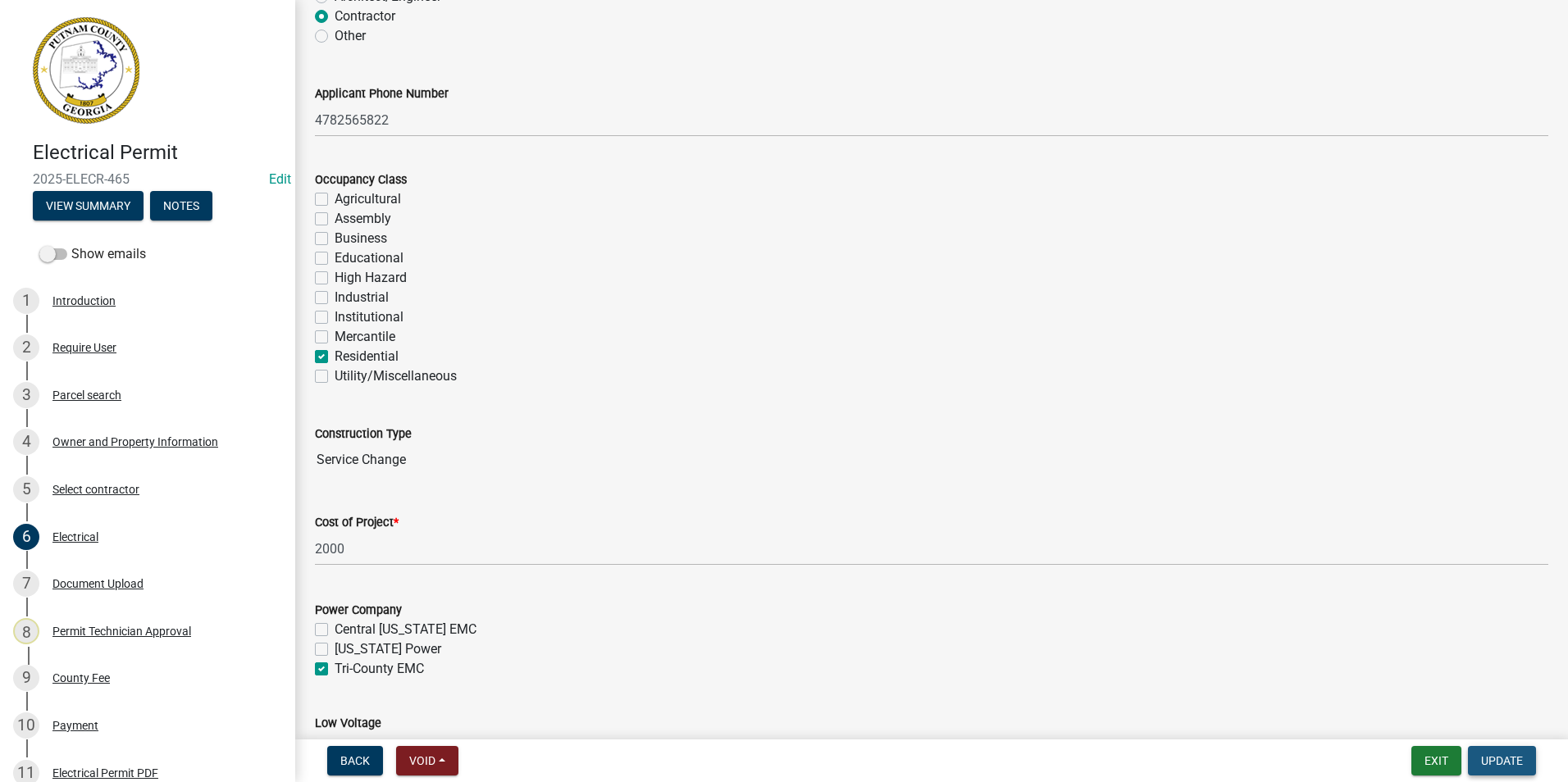
click at [1474, 763] on button "Update" at bounding box center [1502, 761] width 68 height 30
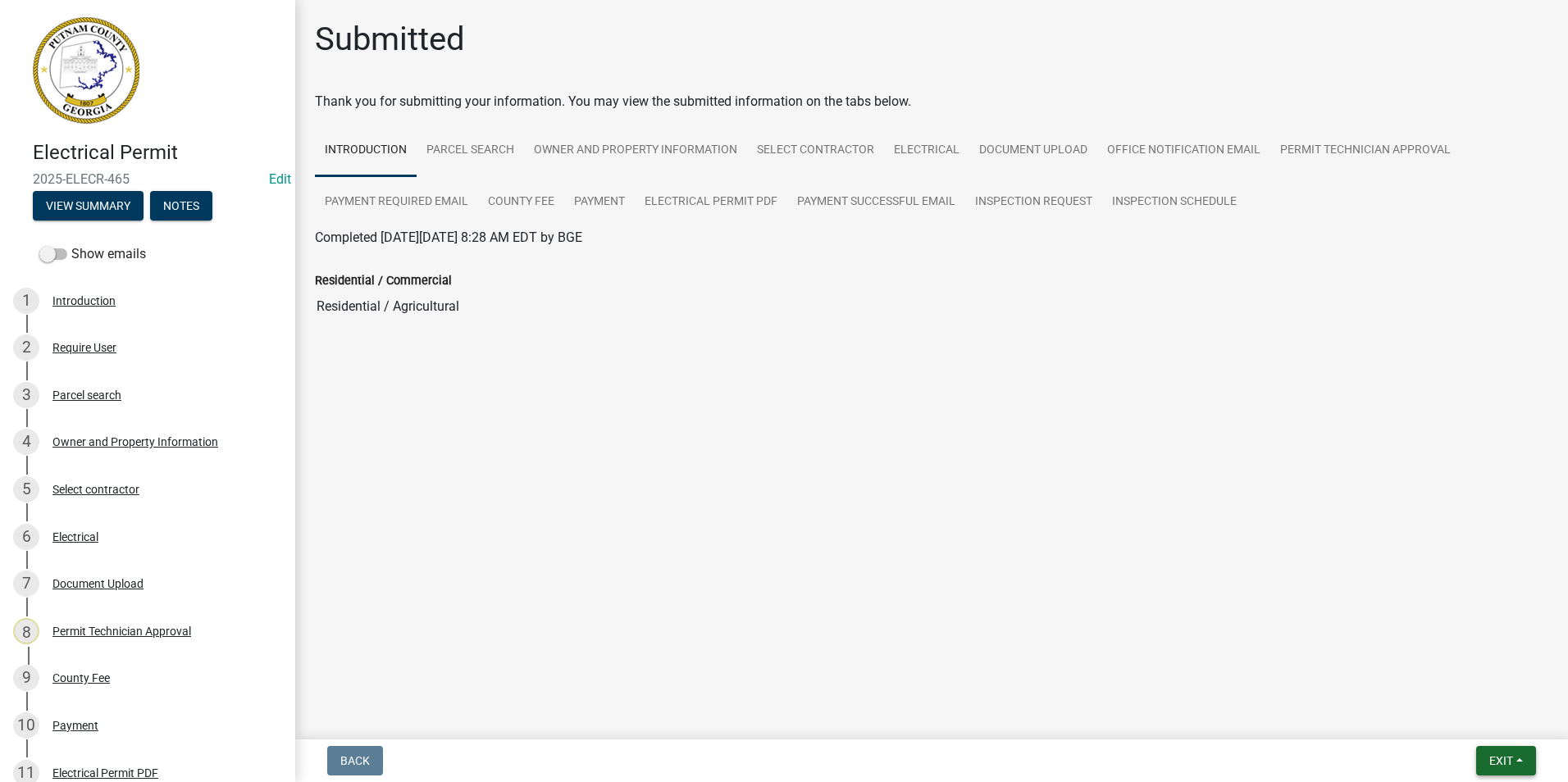
click at [1496, 764] on span "Exit" at bounding box center [1502, 761] width 24 height 13
click at [1482, 712] on button "Save & Exit" at bounding box center [1470, 718] width 131 height 40
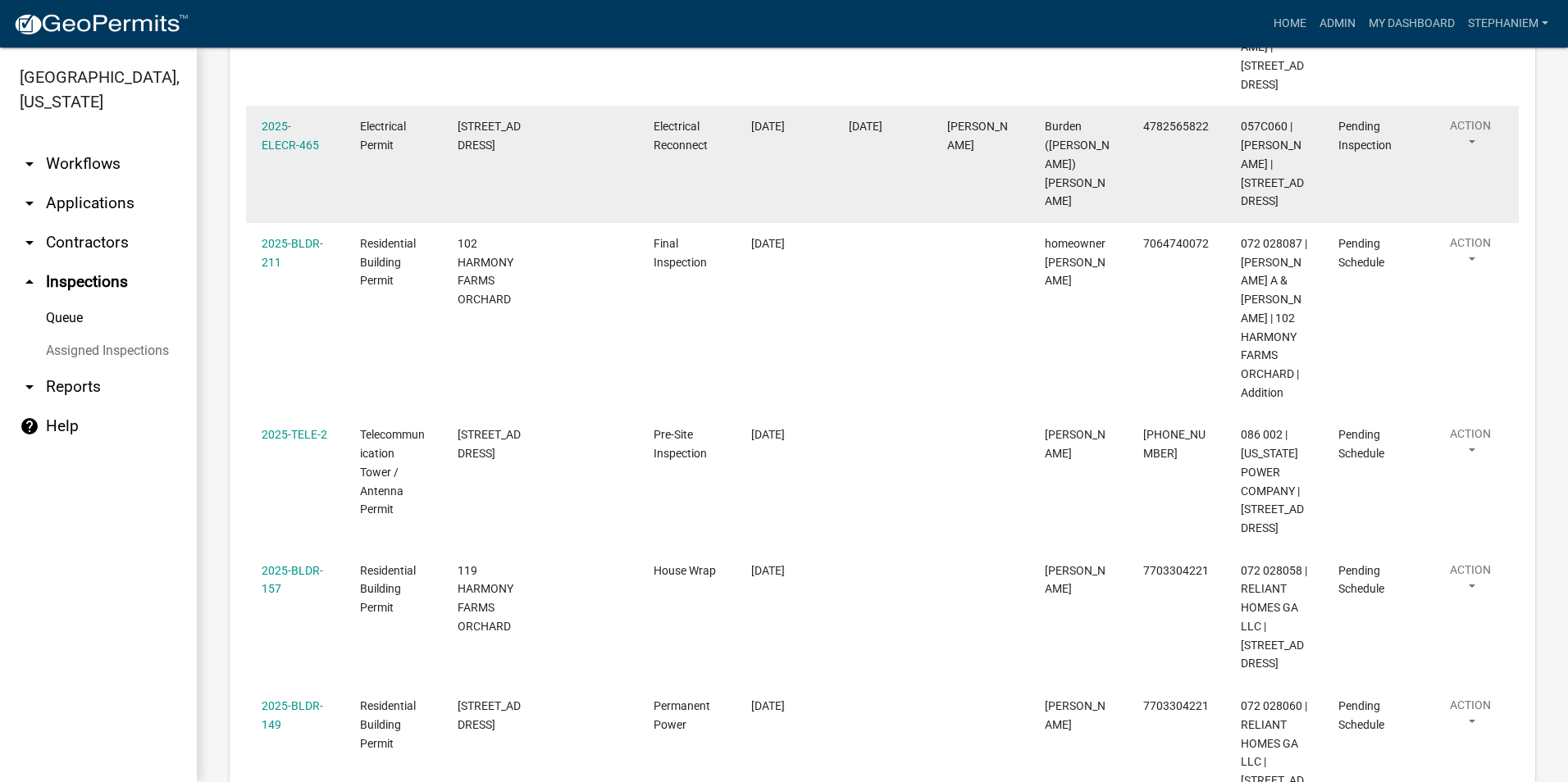
scroll to position [410, 0]
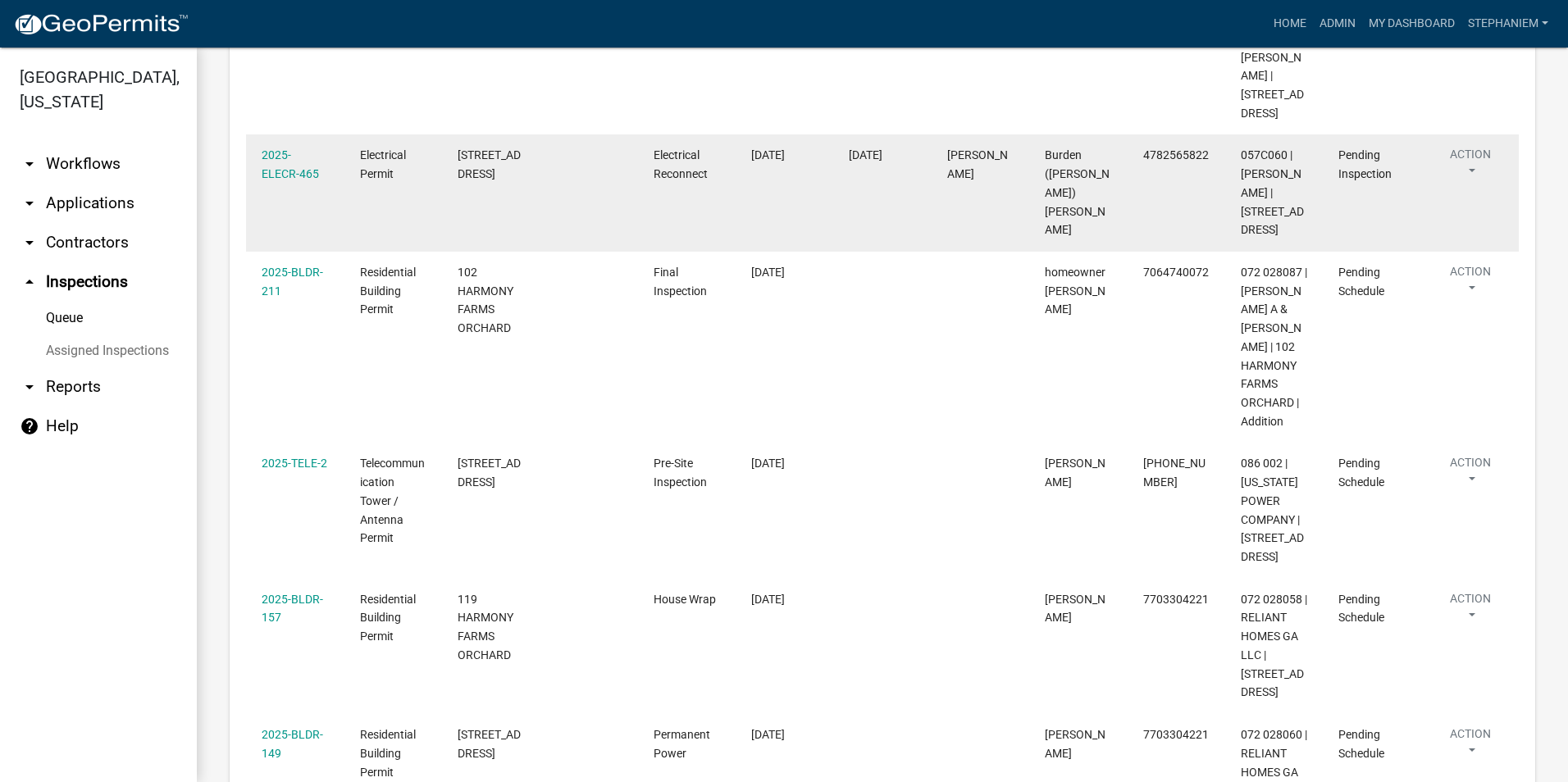
click at [321, 175] on datatable-body-cell "2025-ELECR-465" at bounding box center [295, 193] width 98 height 117
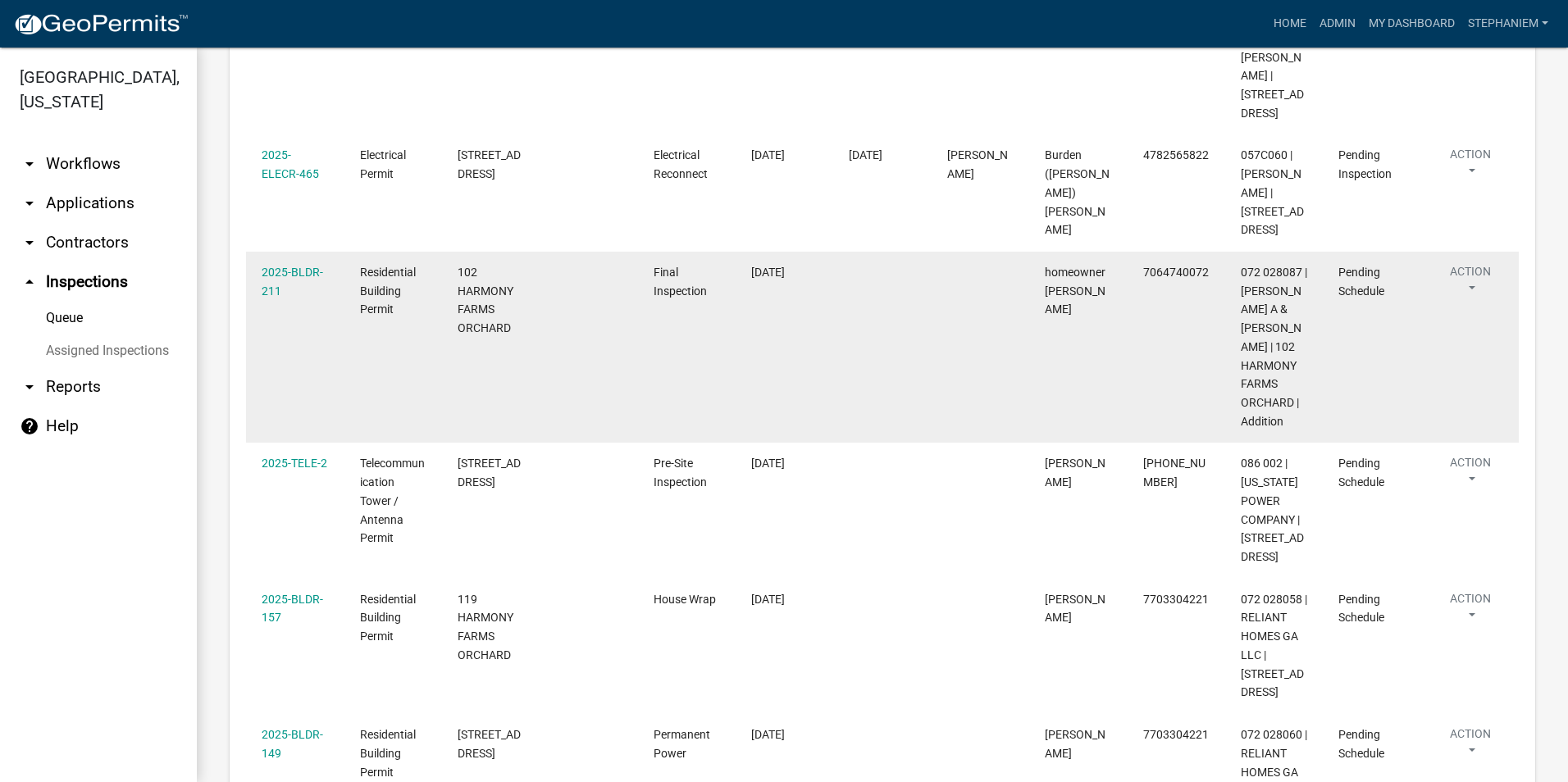
click at [306, 263] on div "2025-BLDR-211" at bounding box center [295, 282] width 66 height 38
click at [304, 266] on link "2025-BLDR-211" at bounding box center [292, 282] width 62 height 32
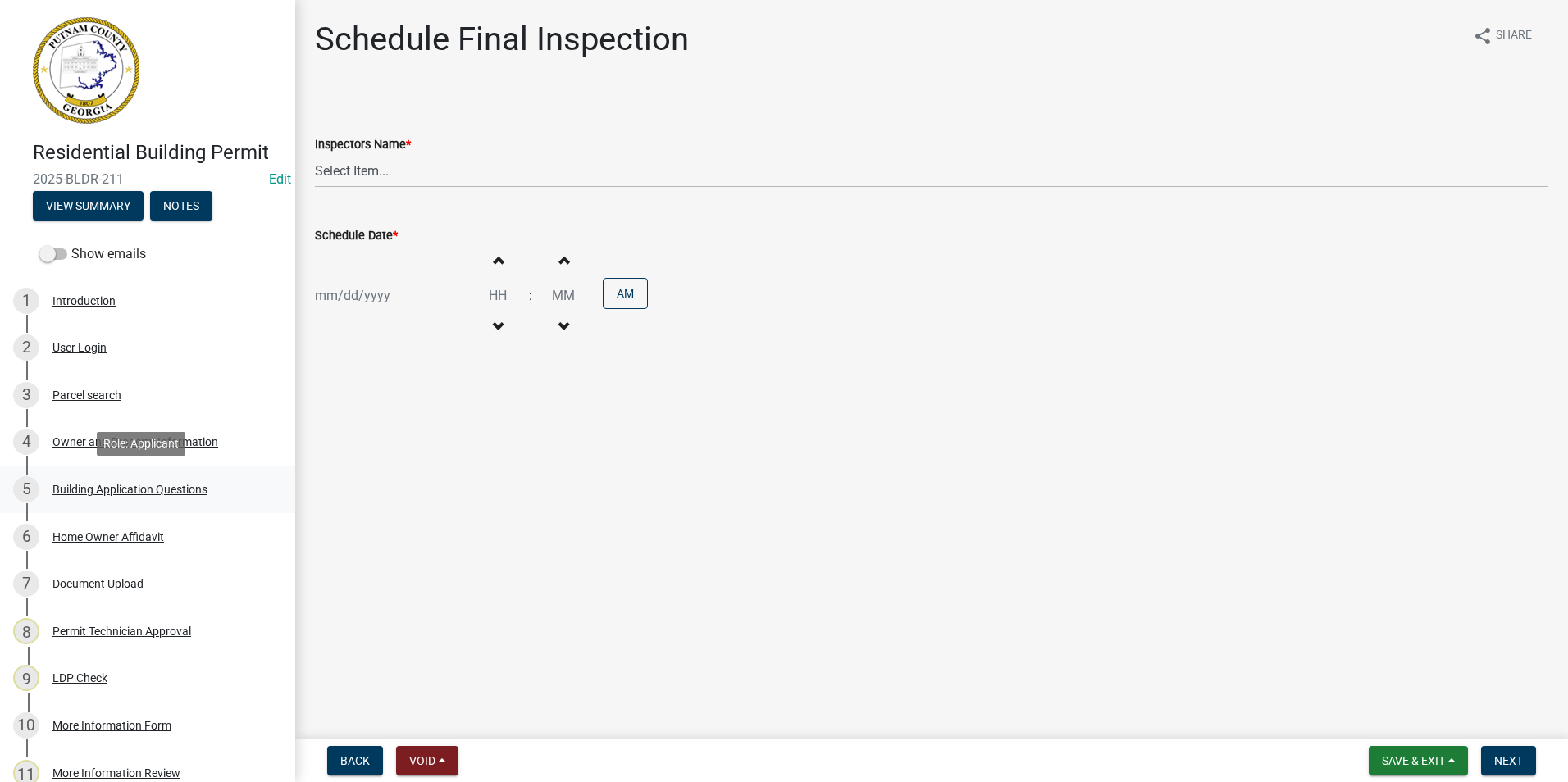
click at [124, 475] on link "5 Building Application Questions" at bounding box center [148, 489] width 296 height 48
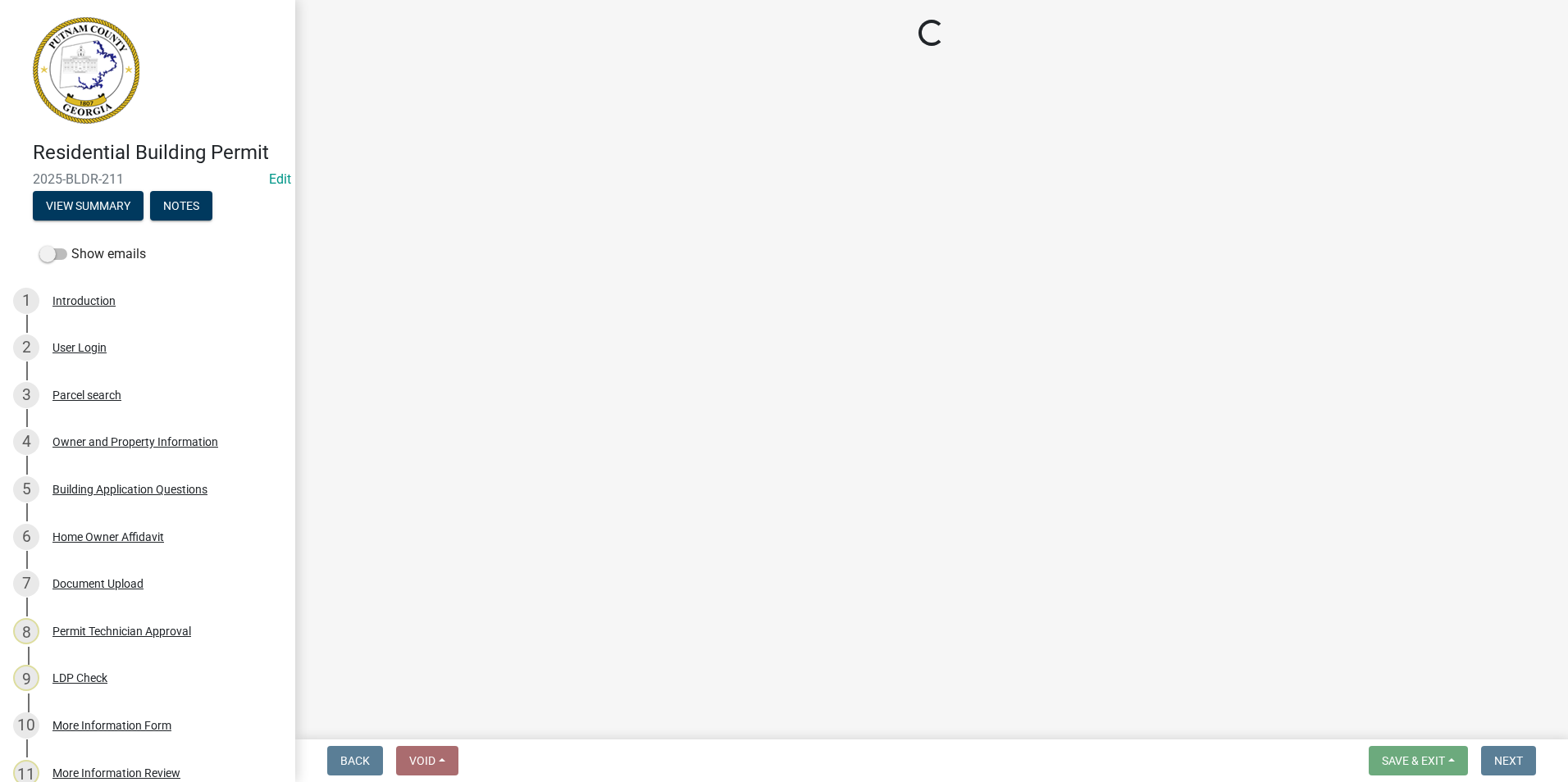
select select "ebf62bd9-0e77-42f1-a2f1-6aca02a789de"
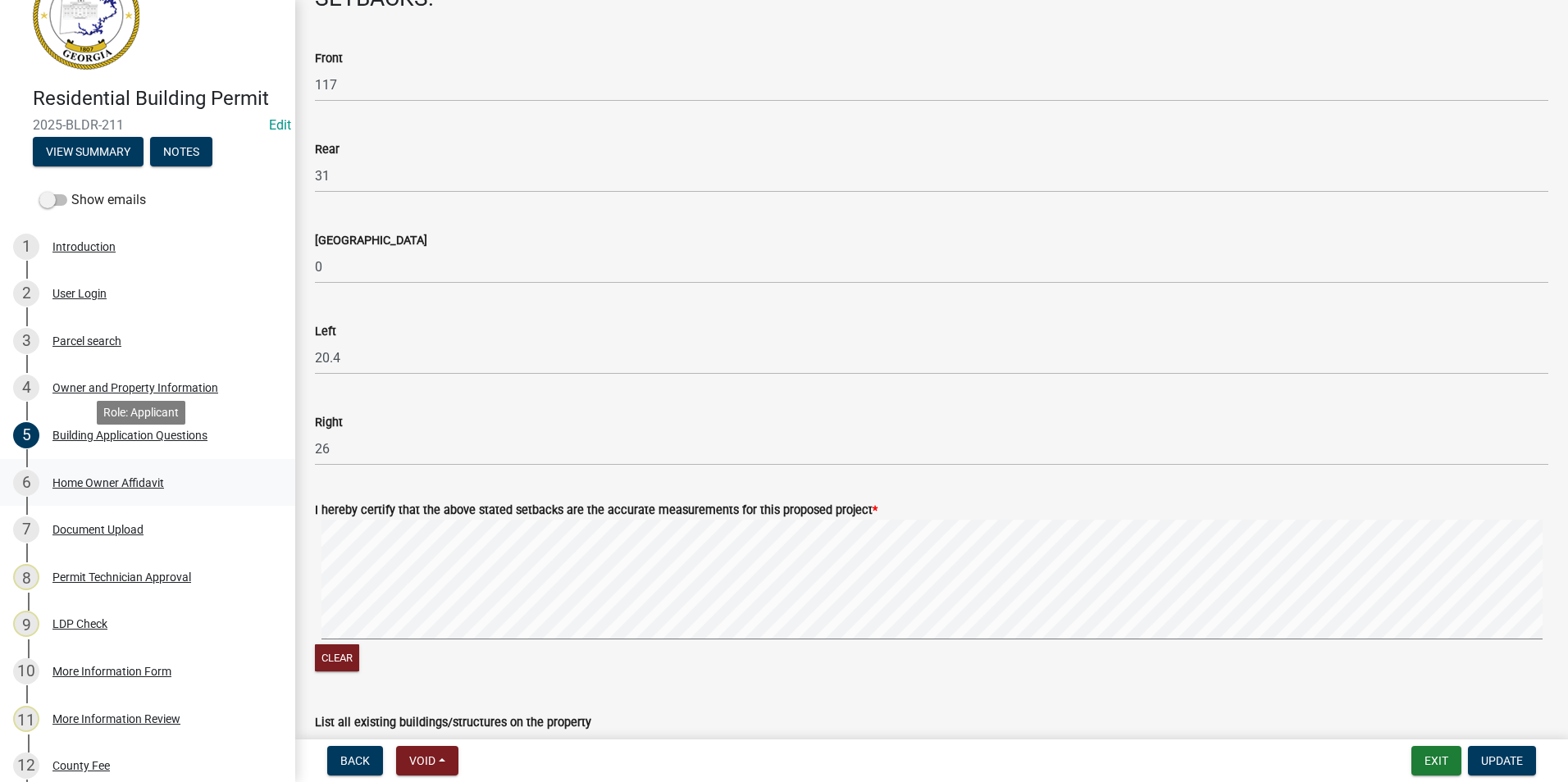
scroll to position [82, 0]
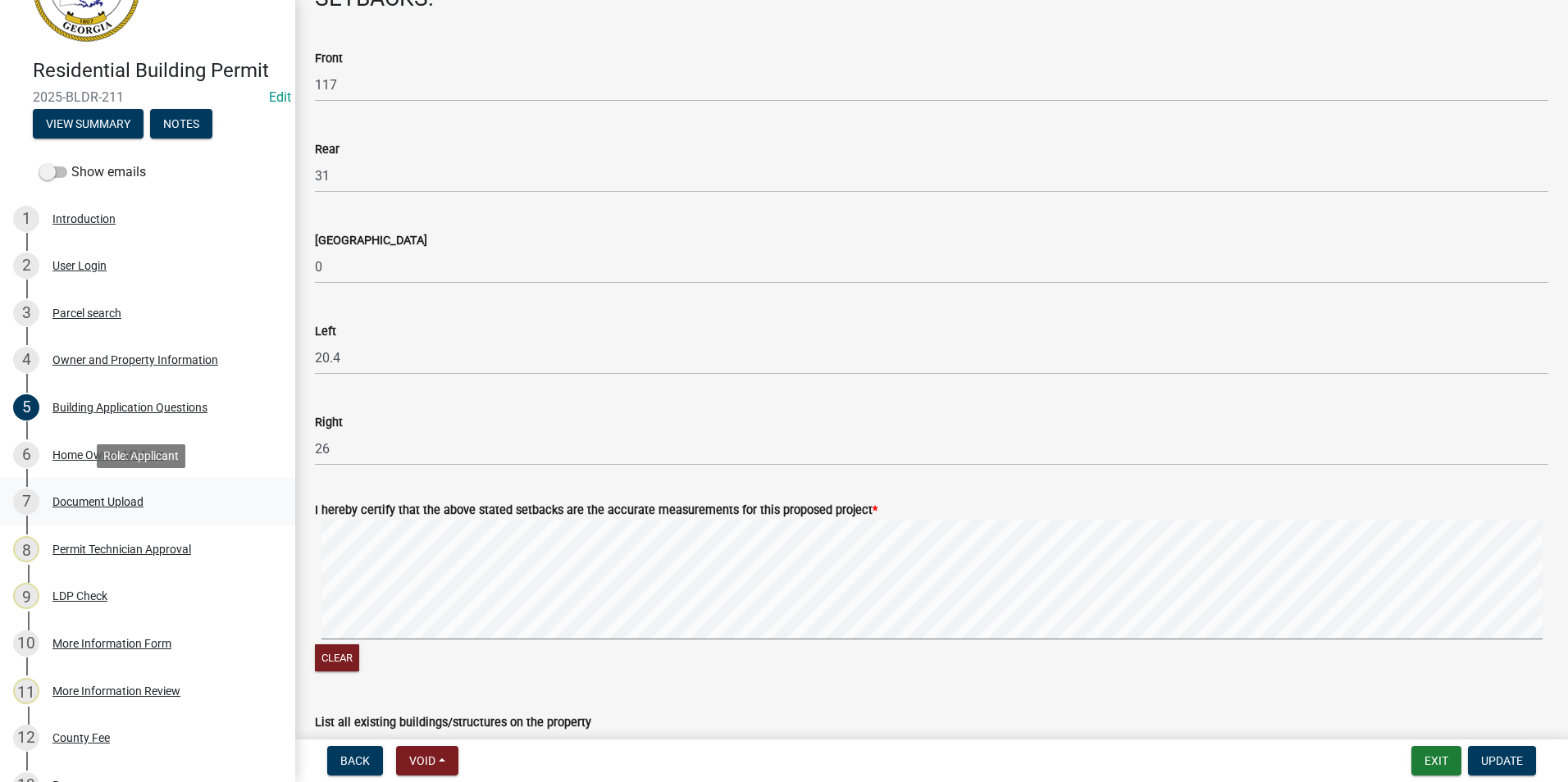
click at [127, 504] on div "Document Upload" at bounding box center [98, 501] width 91 height 11
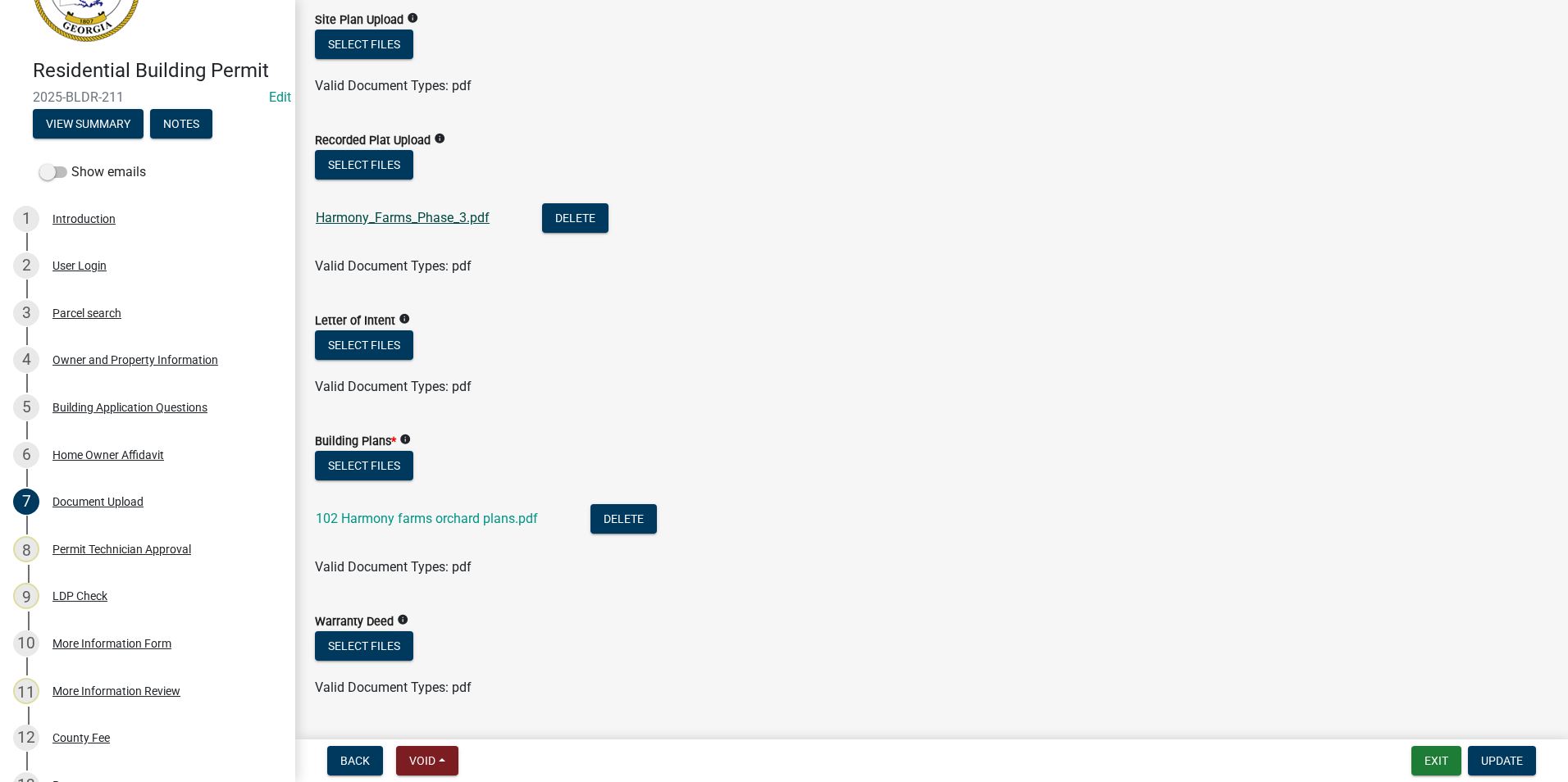
scroll to position [492, 0]
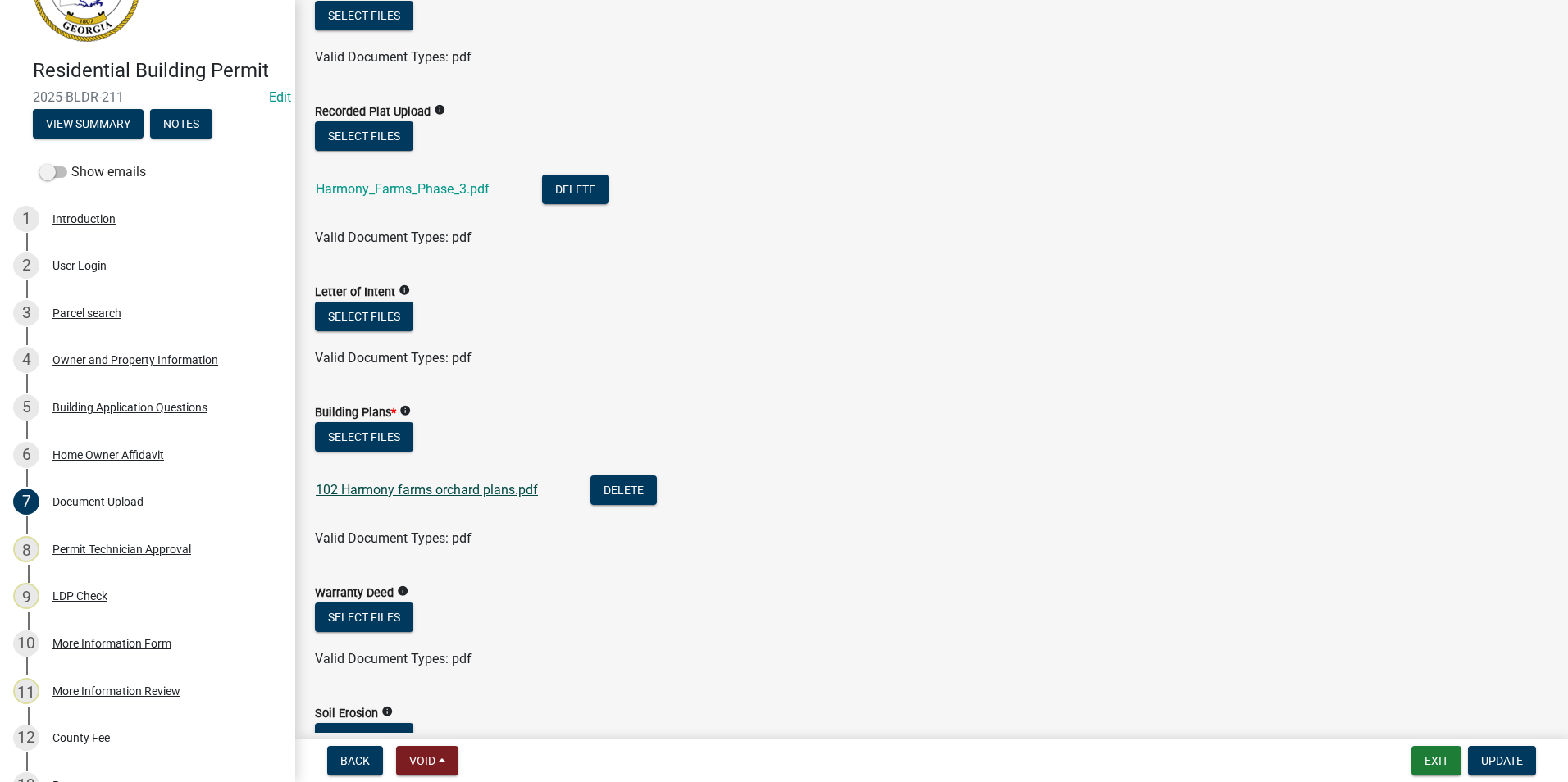
click at [464, 487] on link "102 Harmony farms orchard plans.pdf" at bounding box center [427, 489] width 223 height 16
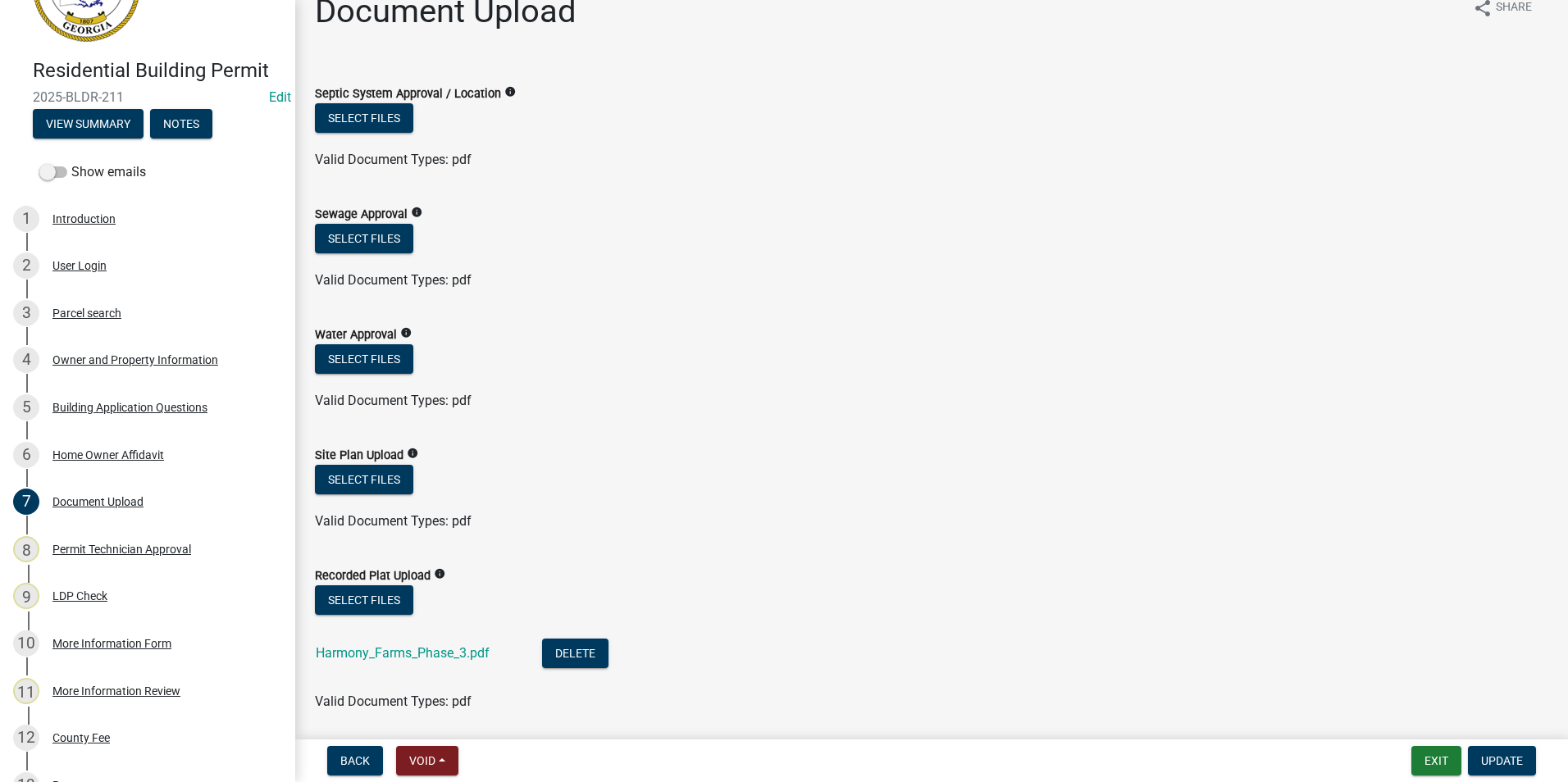
scroll to position [0, 0]
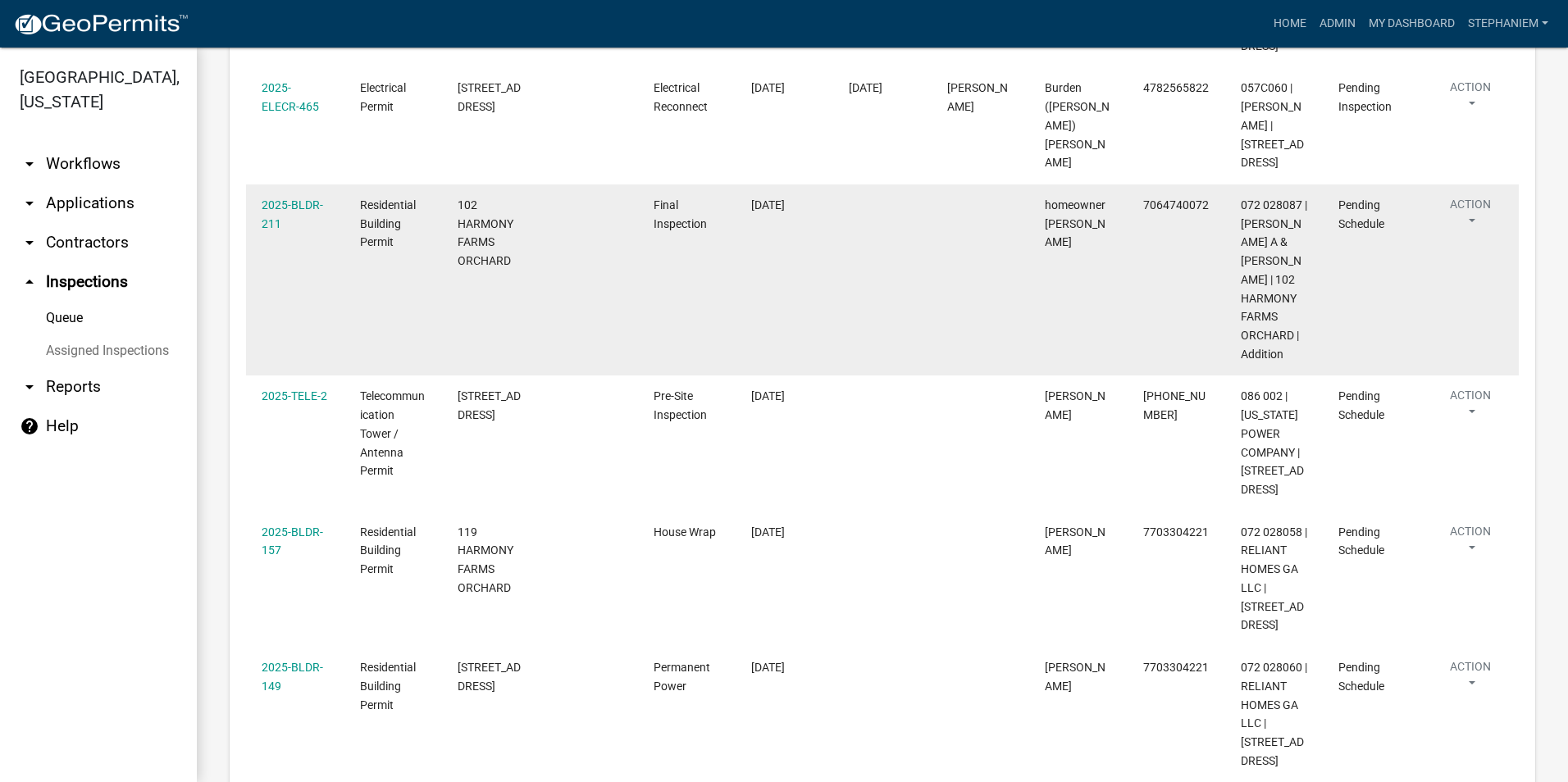
scroll to position [492, 0]
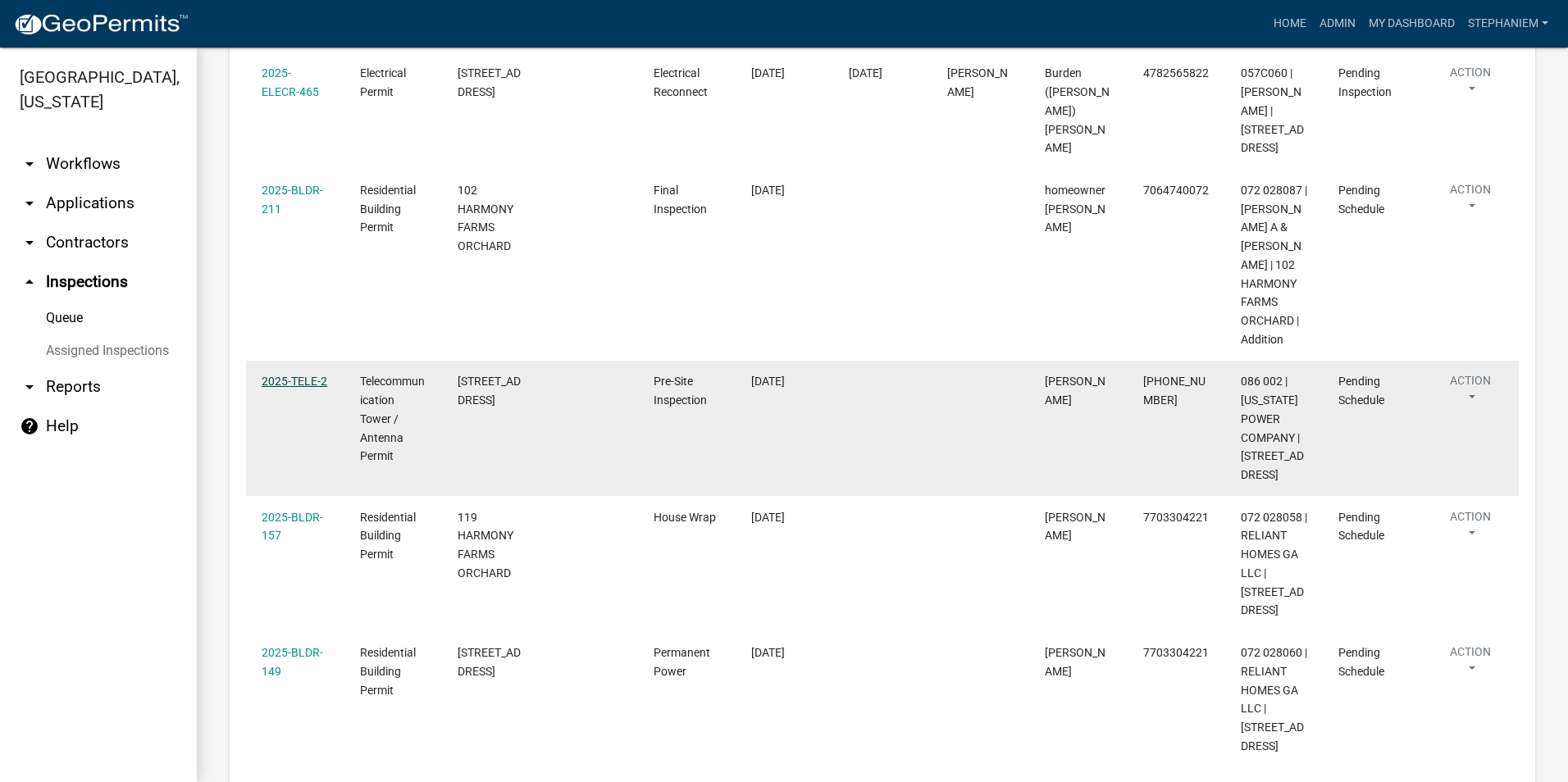
click at [299, 375] on link "2025-TELE-2" at bounding box center [294, 381] width 66 height 13
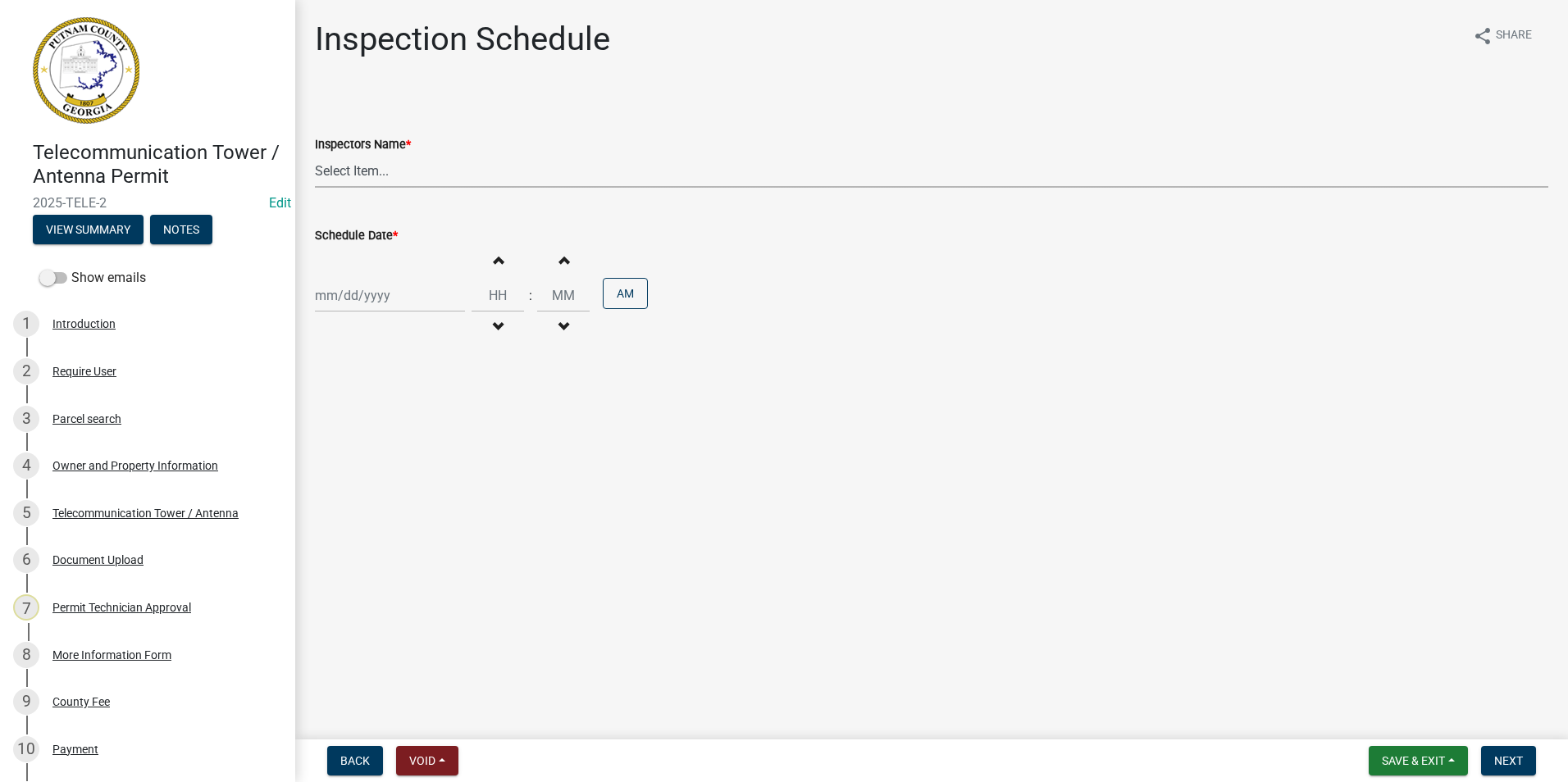
click at [427, 183] on select "Select Item... mrivera (Michele Rivera) jstokes (Jerry Stokes) asmith105 (Antho…" at bounding box center [931, 171] width 1233 height 33
select select "a0ea4169-8540-4a2c-b9f4-cf4c1ffdeb95"
click at [315, 154] on select "Select Item... mrivera (Michele Rivera) jstokes (Jerry Stokes) asmith105 (Antho…" at bounding box center [931, 171] width 1233 height 33
select select "8"
select select "2025"
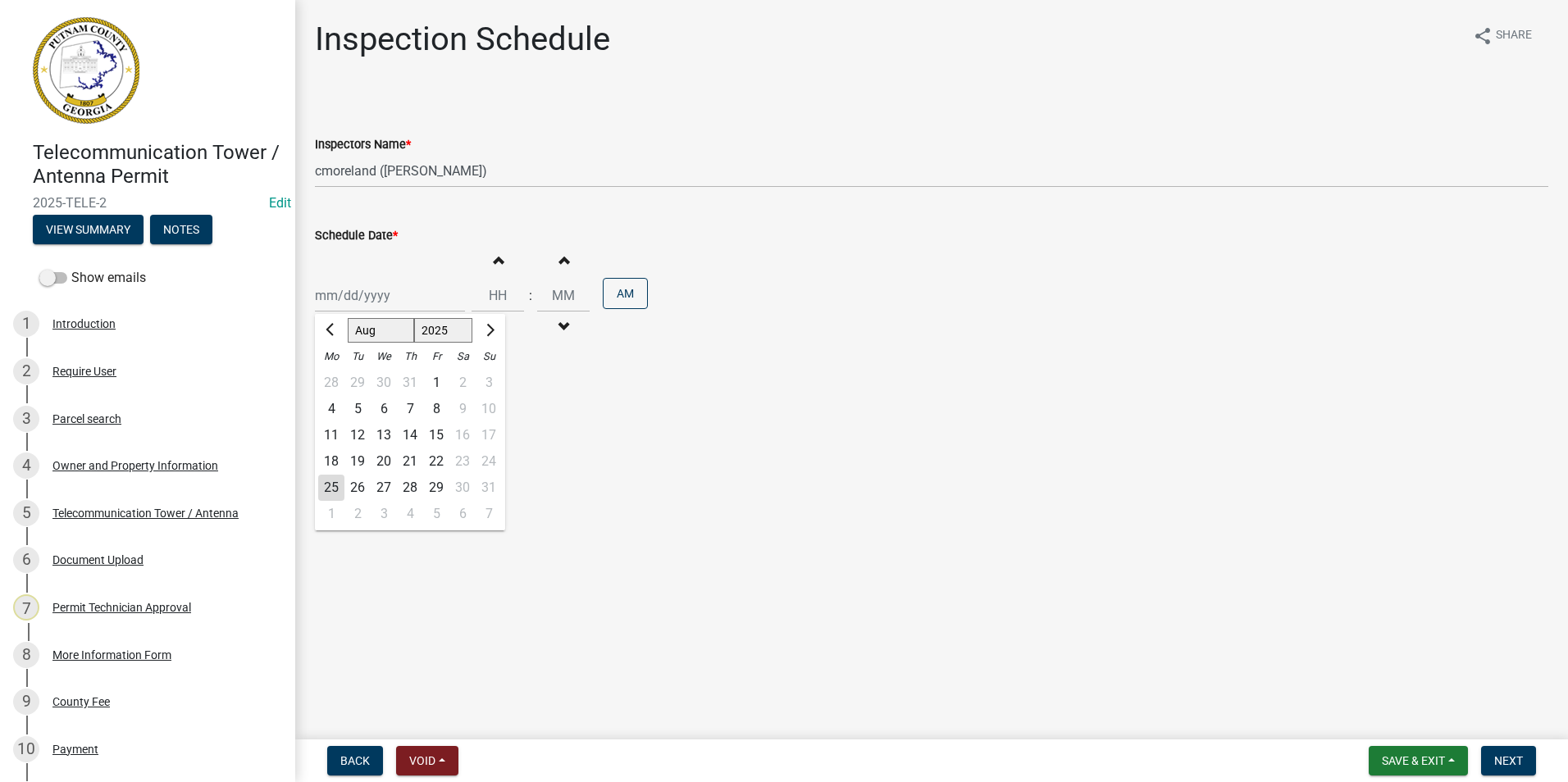
click at [395, 296] on div "Jan Feb Mar Apr May Jun Jul Aug Sep Oct Nov Dec 1525 1526 1527 1528 1529 1530 1…" at bounding box center [390, 295] width 150 height 33
click at [351, 477] on div "26" at bounding box center [357, 487] width 26 height 26
type input "[DATE]"
click at [1506, 764] on span "Next" at bounding box center [1508, 761] width 29 height 13
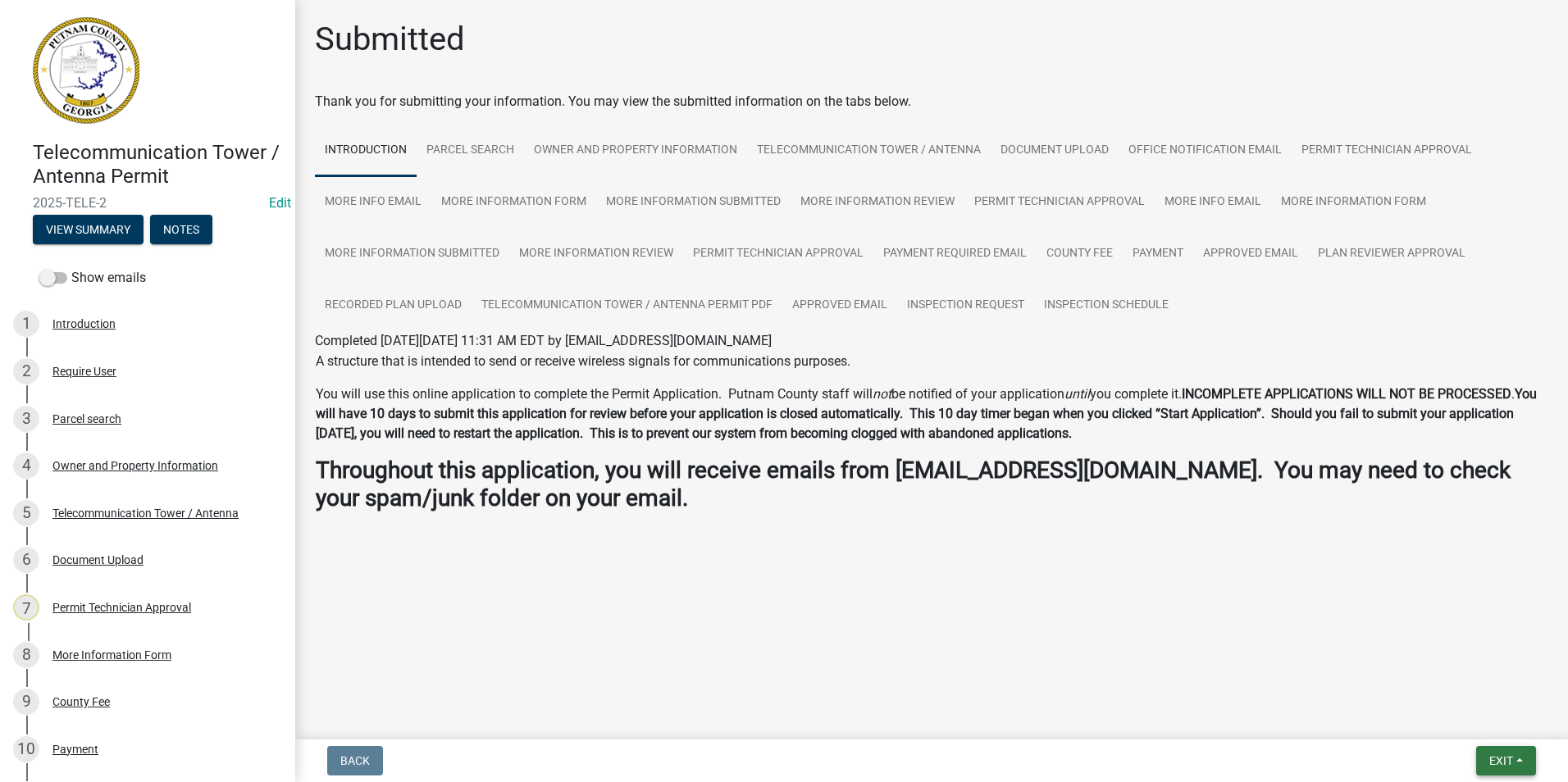
click at [1501, 750] on button "Exit" at bounding box center [1505, 761] width 60 height 30
click at [1480, 718] on button "Save & Exit" at bounding box center [1470, 718] width 131 height 40
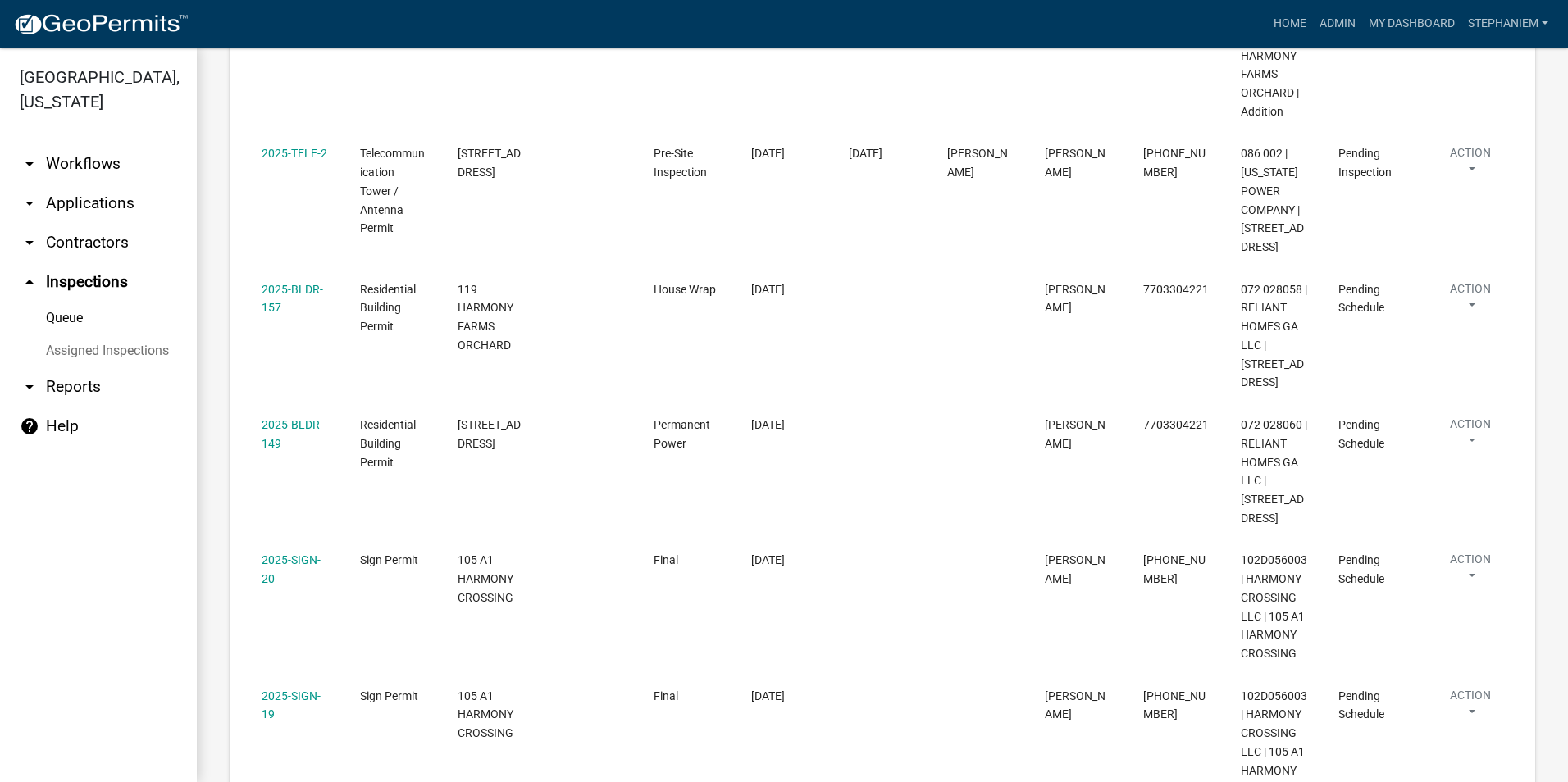
scroll to position [738, 0]
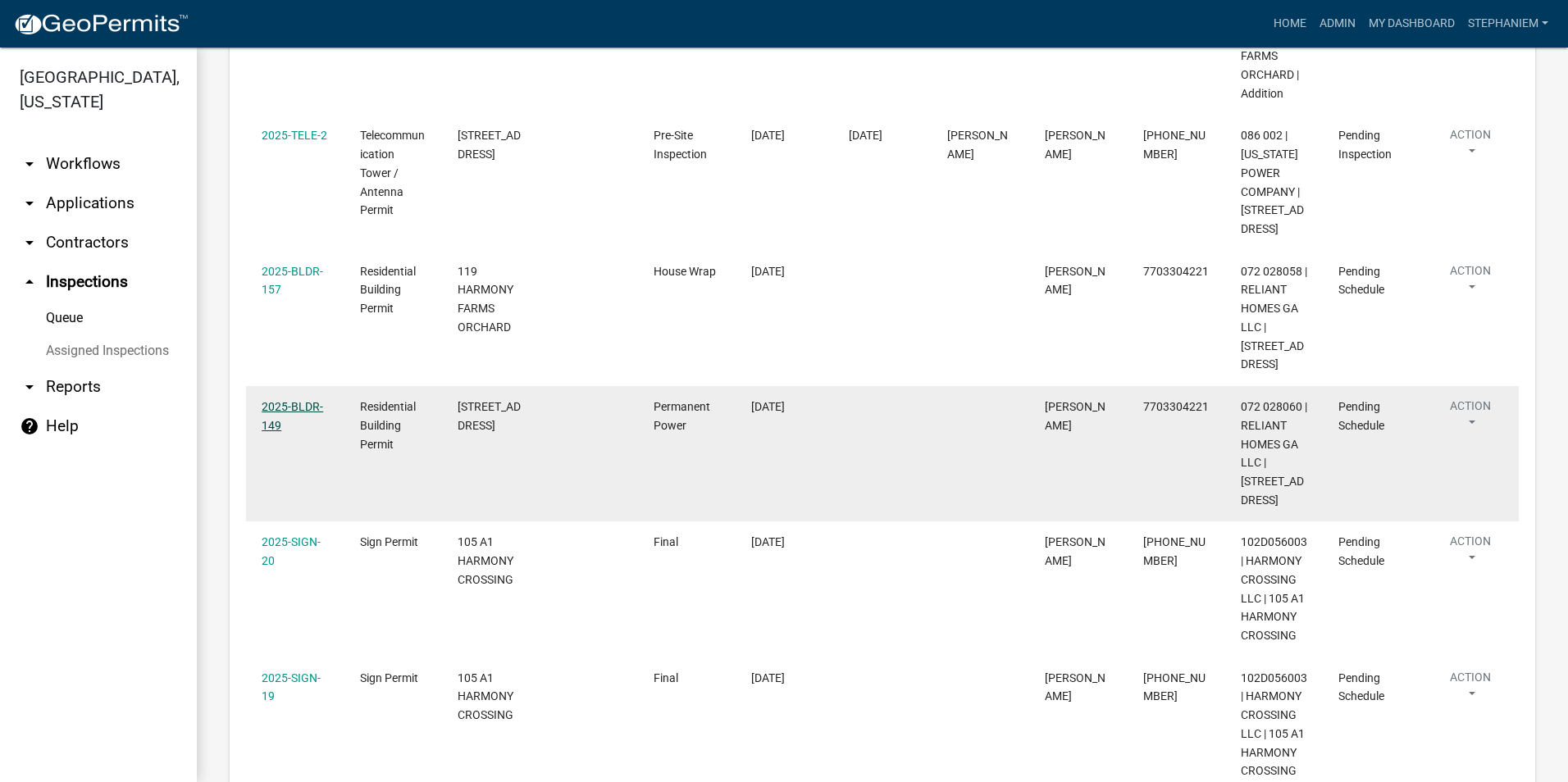
click at [279, 418] on link "2025-BLDR-149" at bounding box center [292, 415] width 62 height 32
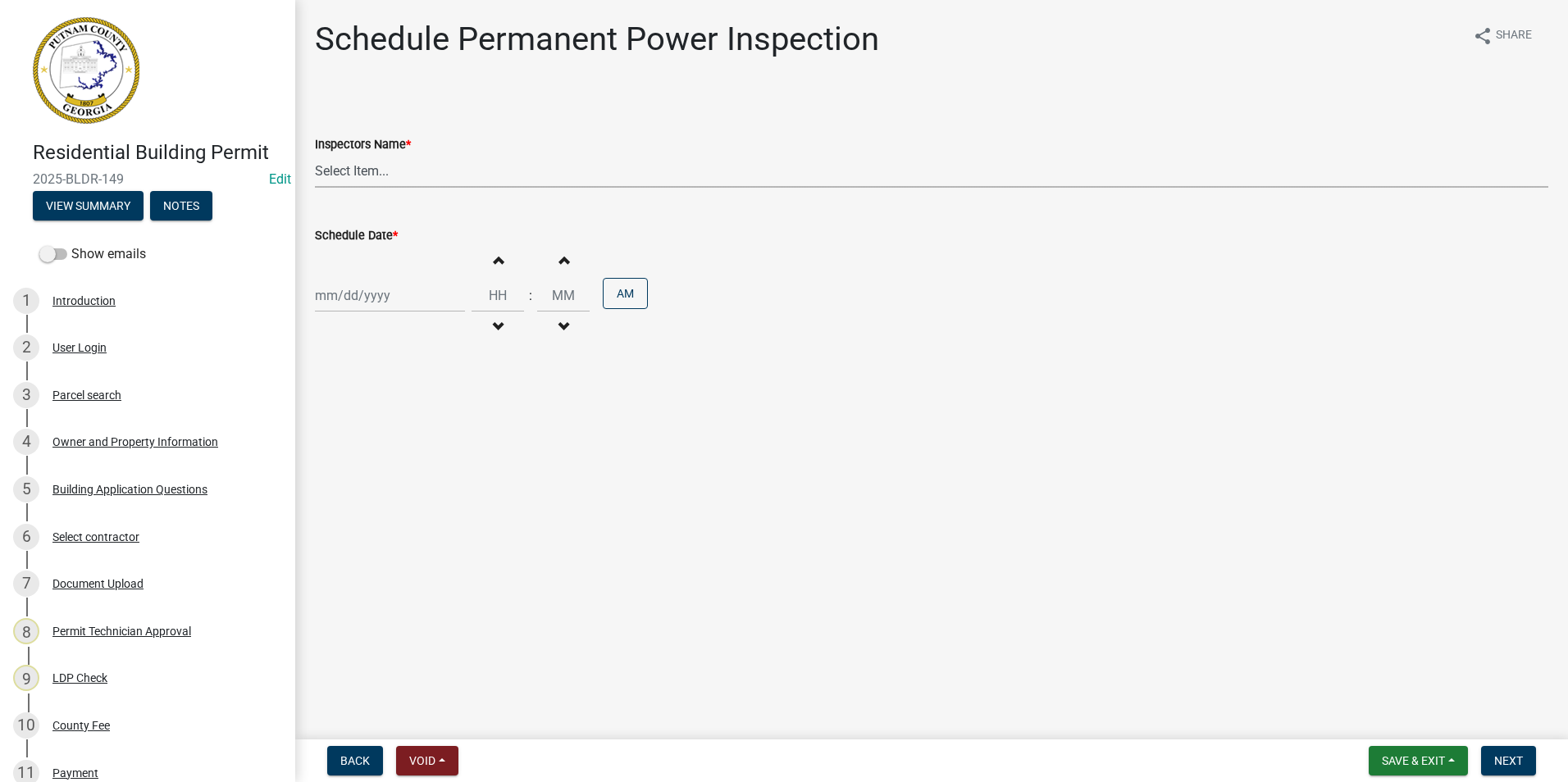
click at [403, 165] on select "Select Item... mrivera (Michele Rivera) jstokes (Jerry Stokes) asmith105 (Antho…" at bounding box center [931, 171] width 1233 height 33
select select "07642ab0-564c-47bb-824b-0ccf2da83593"
click at [315, 154] on select "Select Item... mrivera (Michele Rivera) jstokes (Jerry Stokes) asmith105 (Antho…" at bounding box center [931, 171] width 1233 height 33
click at [350, 296] on div at bounding box center [390, 295] width 150 height 33
select select "8"
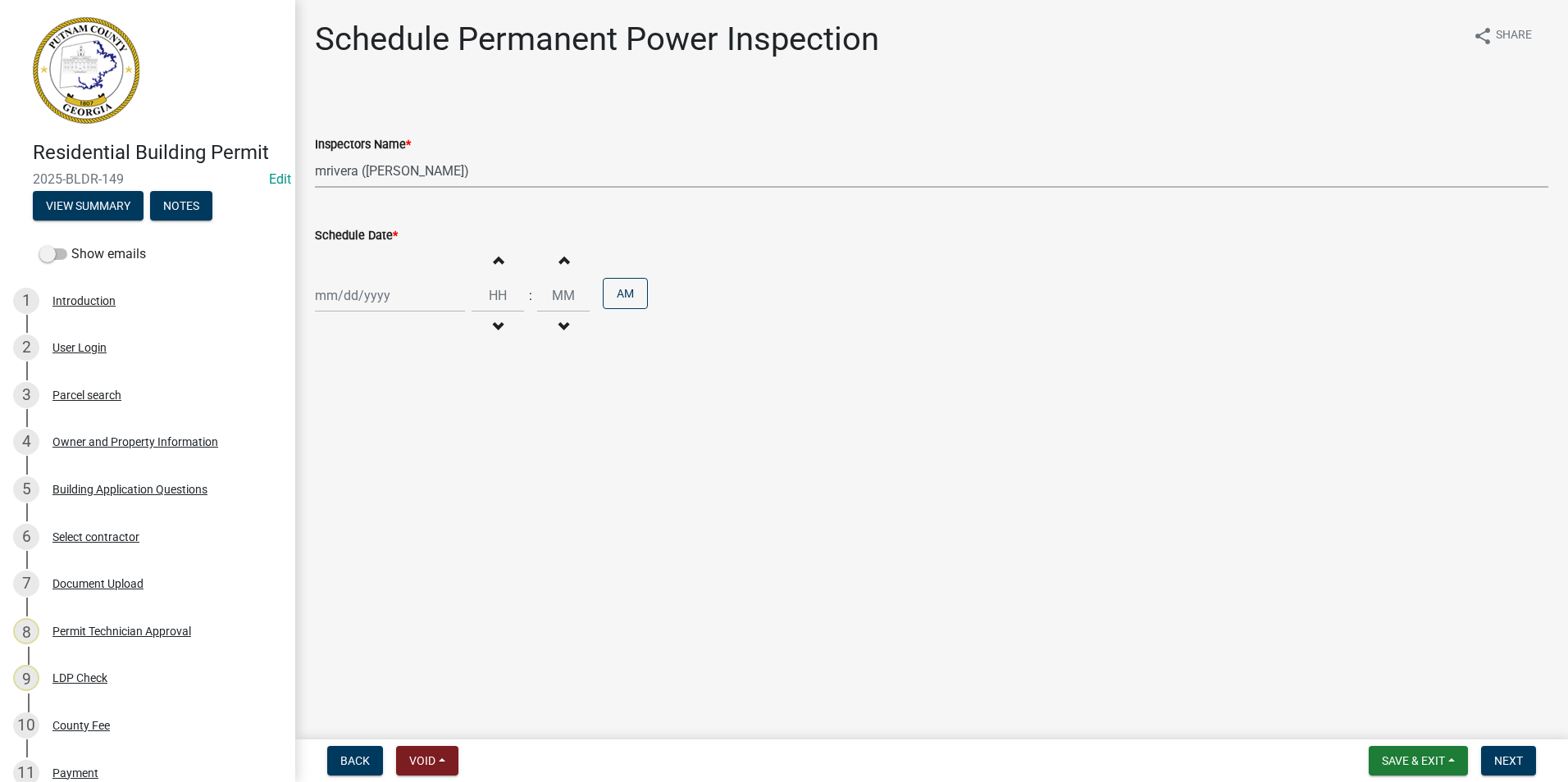
select select "2025"
click at [360, 484] on div "26" at bounding box center [357, 487] width 26 height 26
type input "[DATE]"
click at [1521, 761] on span "Next" at bounding box center [1508, 761] width 29 height 13
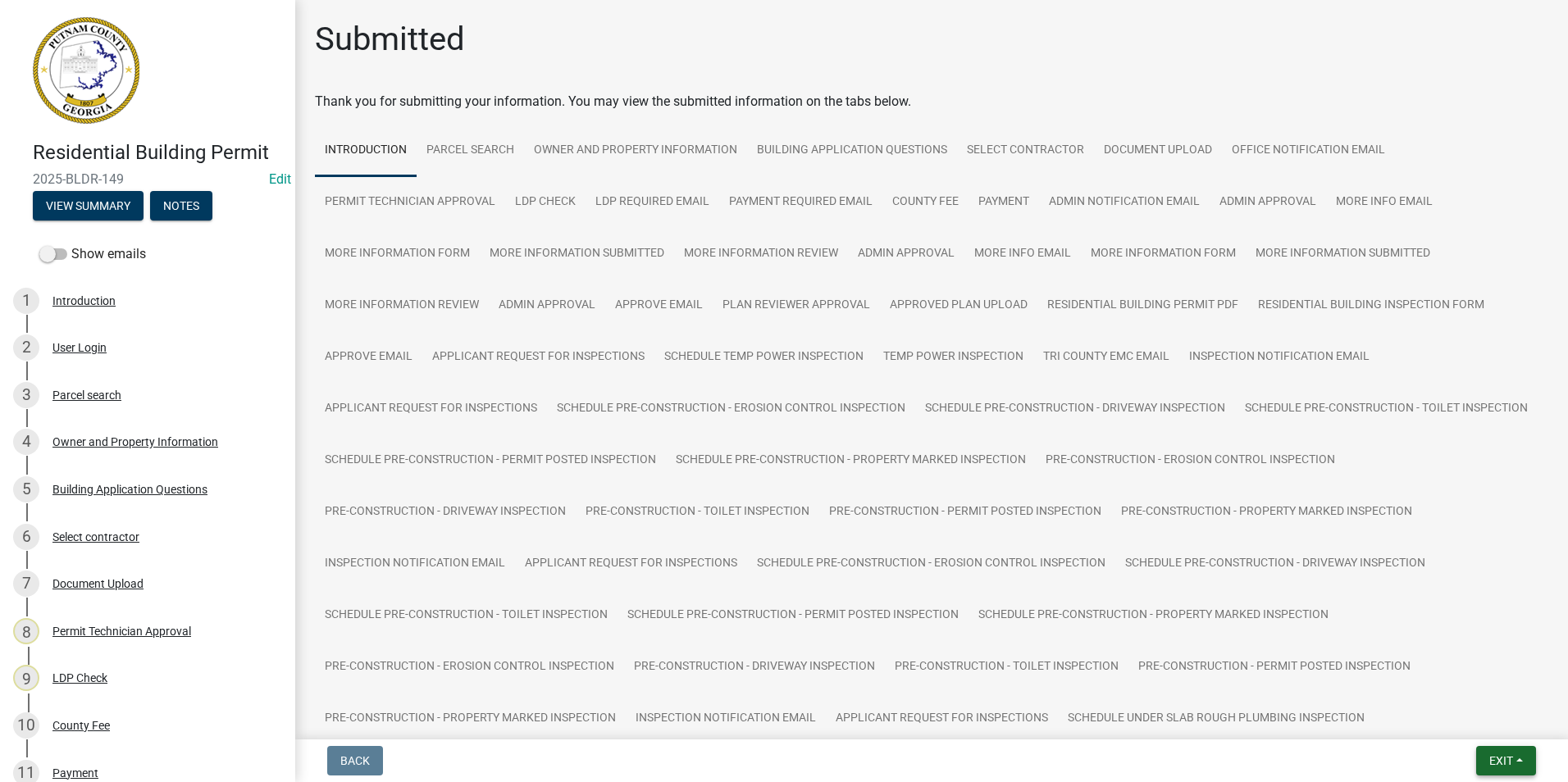
click at [1509, 769] on button "Exit" at bounding box center [1505, 761] width 60 height 30
click at [1495, 726] on button "Save & Exit" at bounding box center [1470, 718] width 131 height 40
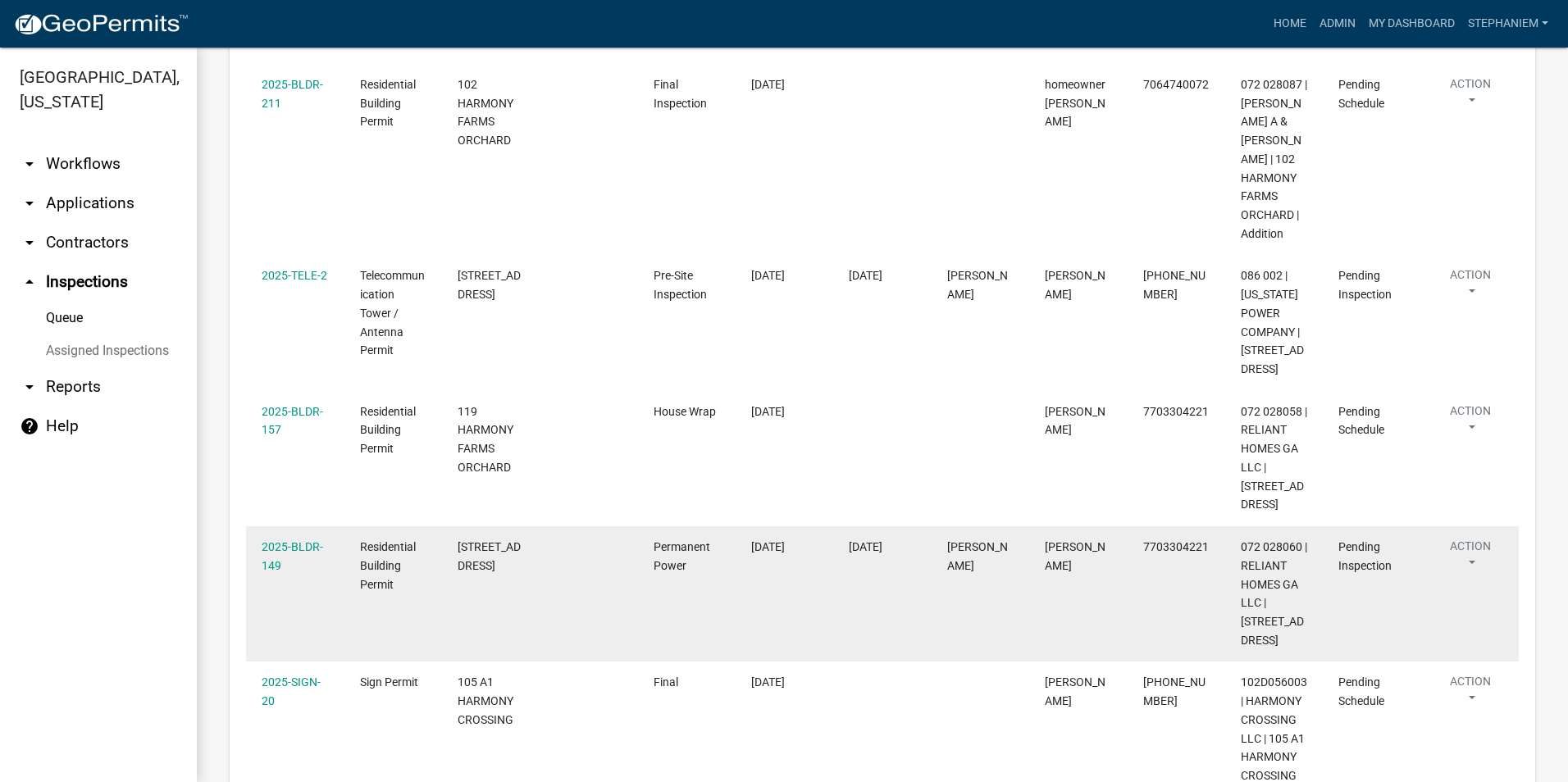
scroll to position [656, 0]
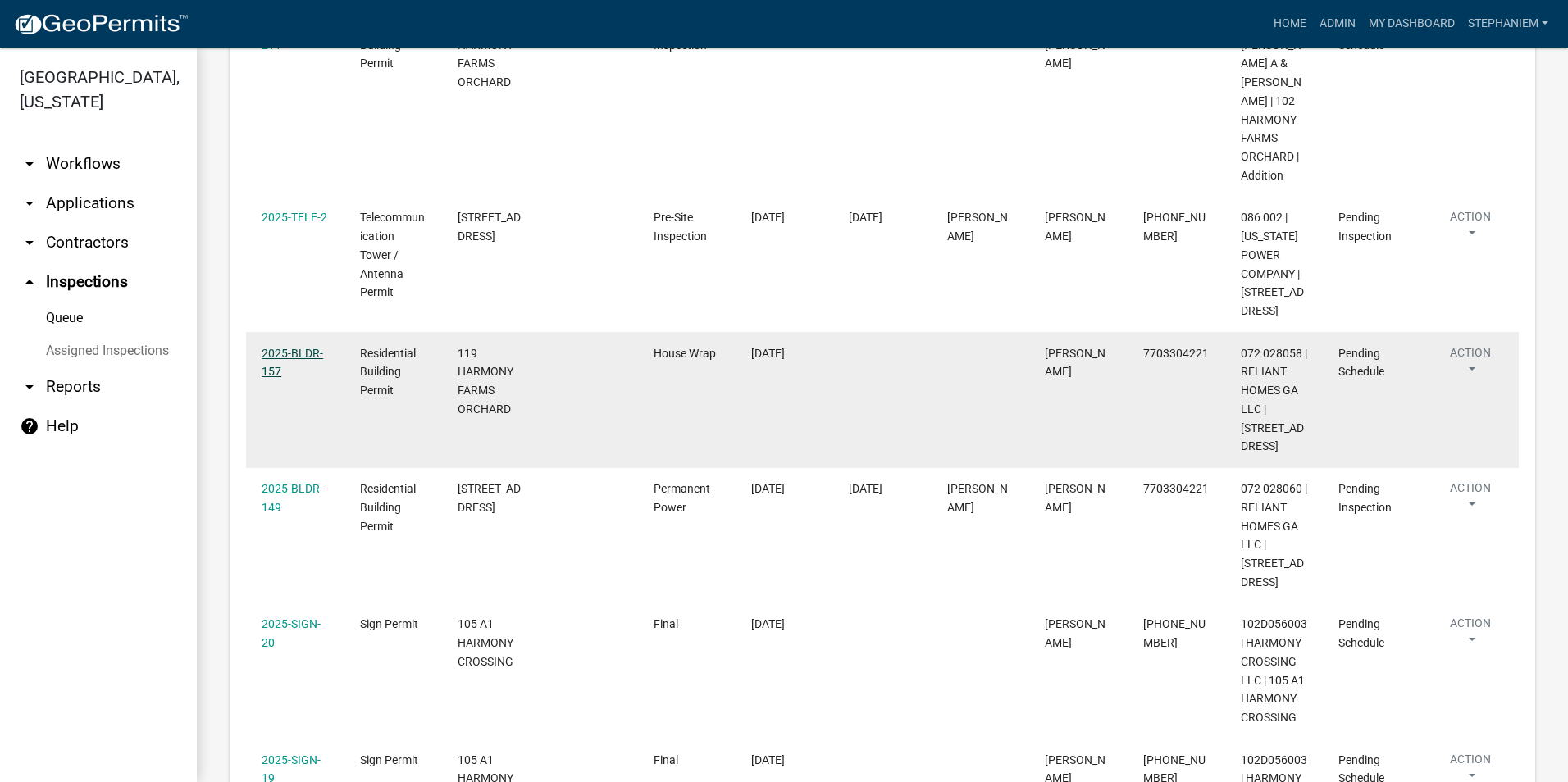
click at [267, 350] on link "2025-BLDR-157" at bounding box center [292, 363] width 62 height 32
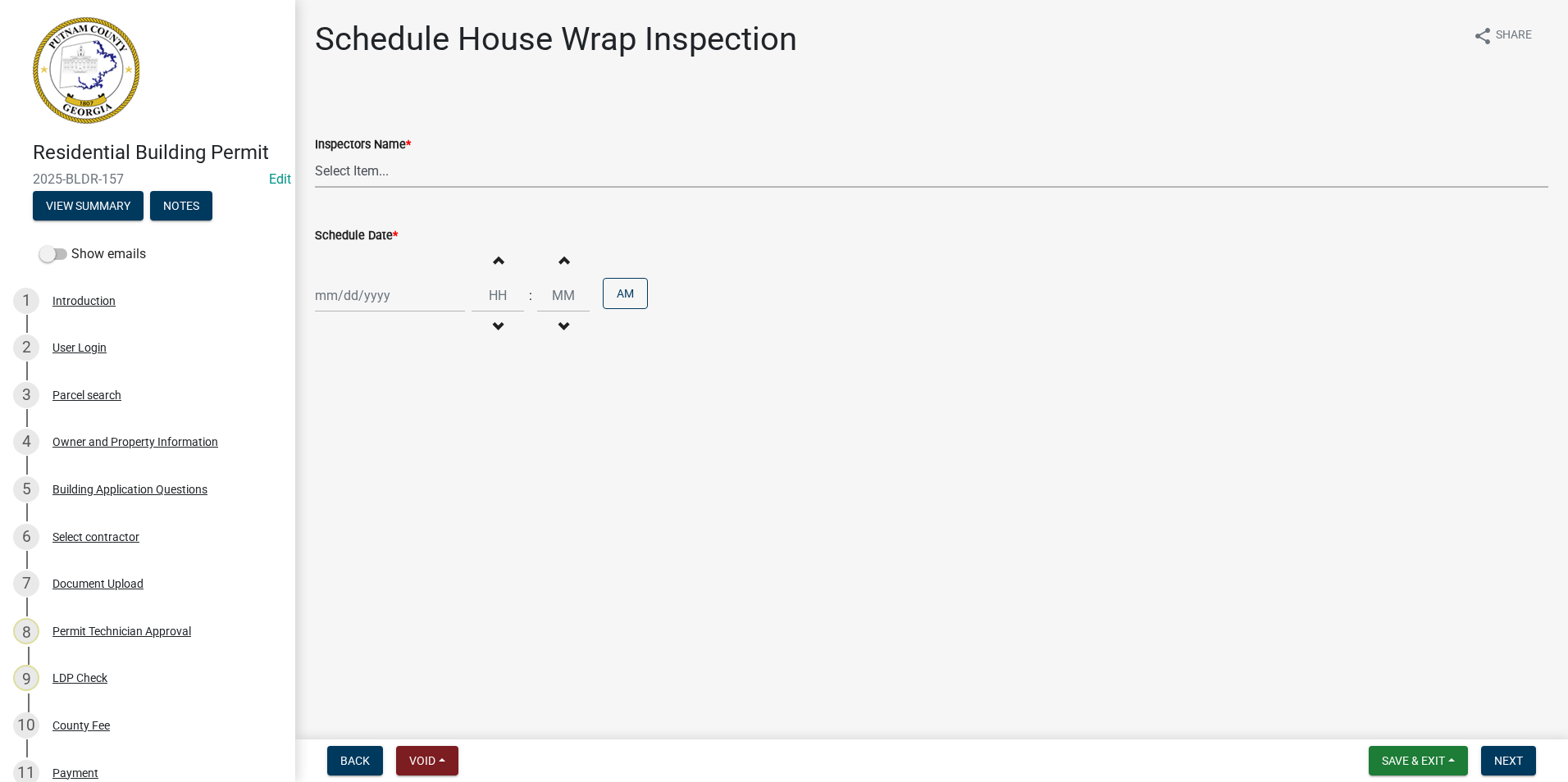
click at [465, 185] on select "Select Item... mrivera (Michele Rivera) jstokes (Jerry Stokes) asmith105 (Antho…" at bounding box center [931, 171] width 1233 height 33
select select "07642ab0-564c-47bb-824b-0ccf2da83593"
click at [315, 154] on select "Select Item... mrivera (Michele Rivera) jstokes (Jerry Stokes) asmith105 (Antho…" at bounding box center [931, 171] width 1233 height 33
click at [393, 295] on div at bounding box center [390, 295] width 150 height 33
select select "8"
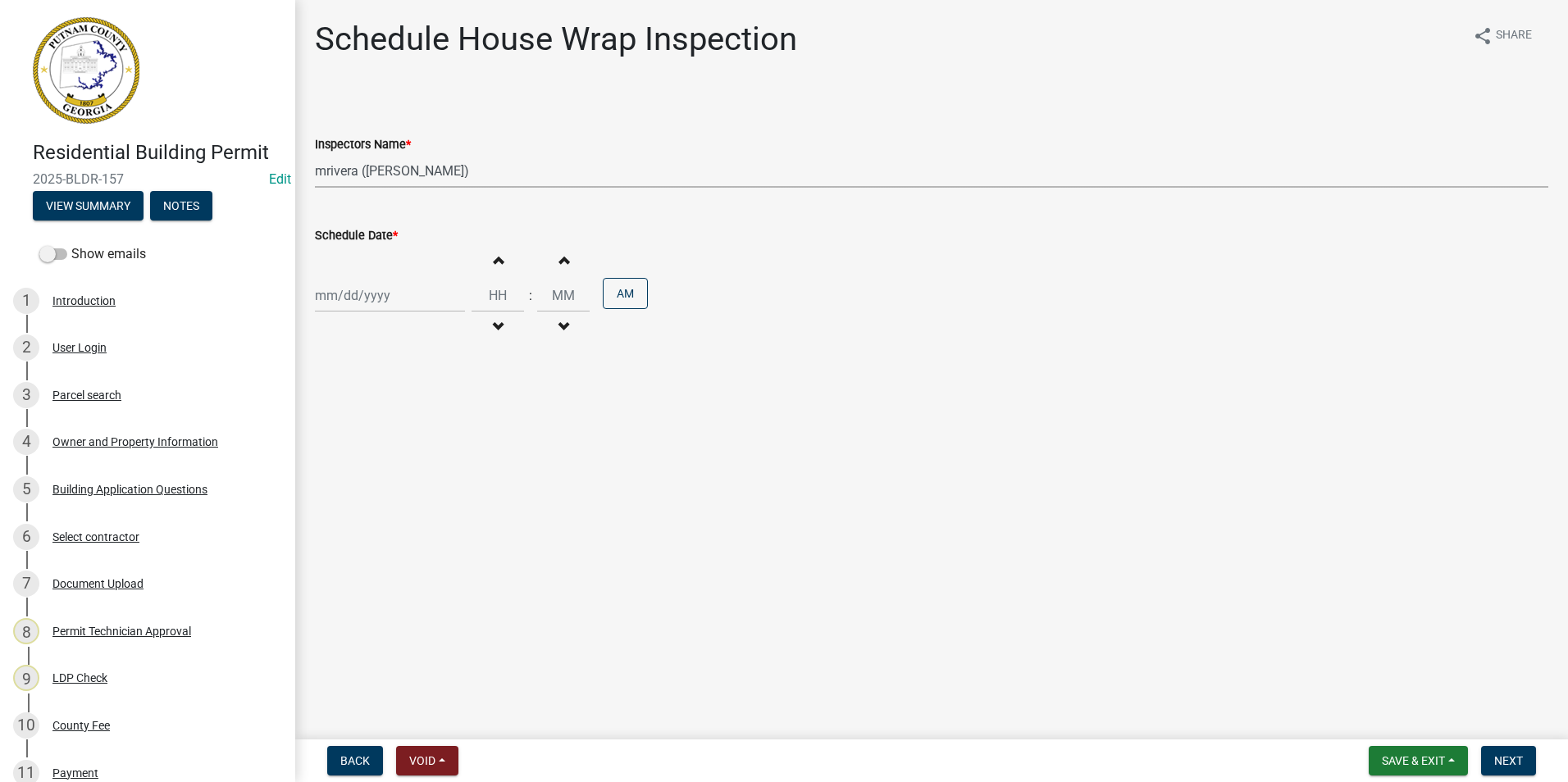
select select "2025"
click at [550, 406] on main "Schedule House Wrap Inspection share Share Inspectors Name * Select Item... mri…" at bounding box center [932, 367] width 1272 height 733
click at [418, 185] on select "Select Item... mrivera (Michele Rivera) jstokes (Jerry Stokes) asmith105 (Antho…" at bounding box center [931, 171] width 1233 height 33
select select "a0ea4169-8540-4a2c-b9f4-cf4c1ffdeb95"
click at [315, 154] on select "Select Item... mrivera (Michele Rivera) jstokes (Jerry Stokes) asmith105 (Antho…" at bounding box center [931, 171] width 1233 height 33
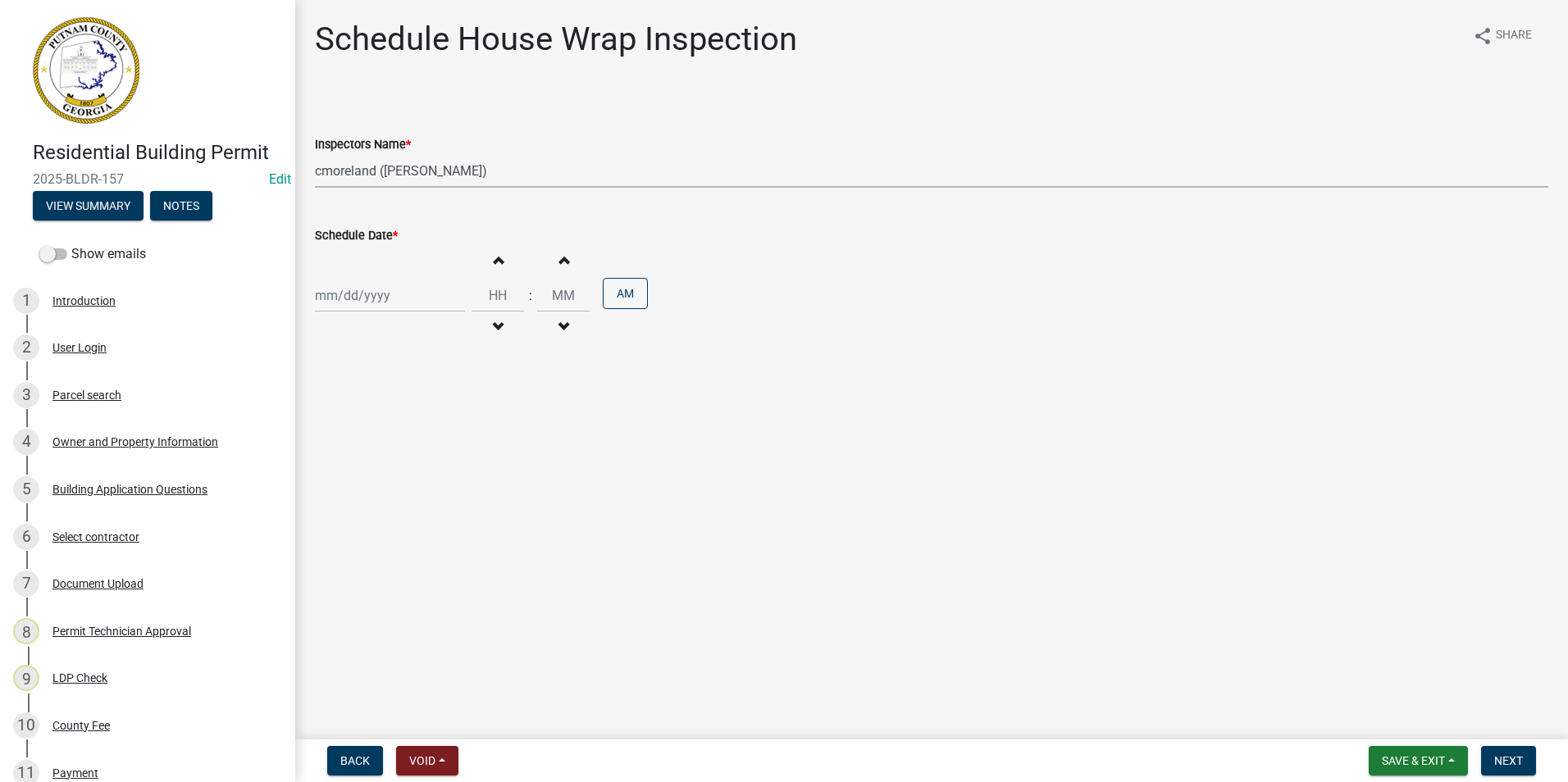
select select "8"
select select "2025"
click at [374, 304] on div "Jan Feb Mar Apr May Jun Jul Aug Sep Oct Nov Dec 1525 1526 1527 1528 1529 1530 1…" at bounding box center [390, 295] width 150 height 33
click at [365, 475] on ngb-datepicker-month "Mo Tu We Th Fr Sa Su 28 29 30 31 1 2 3 4 5 6 7 8 9 10 11 12 13 14 15 16 17 18 1…" at bounding box center [410, 437] width 190 height 186
click at [627, 496] on main "Schedule House Wrap Inspection share Share Inspectors Name * Select Item... mri…" at bounding box center [932, 367] width 1272 height 733
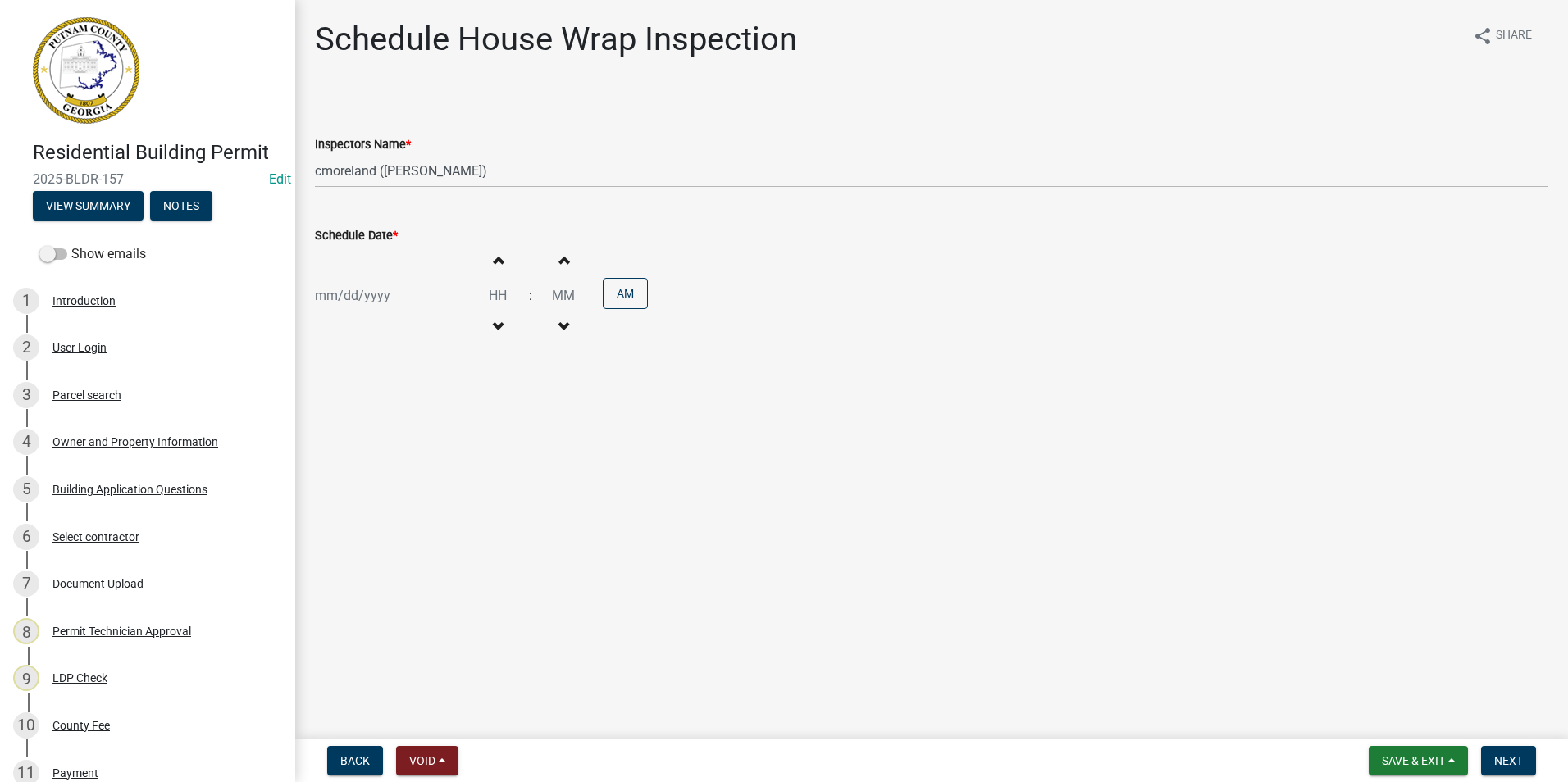
click at [397, 284] on div at bounding box center [390, 295] width 150 height 33
select select "8"
select select "2025"
click at [347, 484] on div "26" at bounding box center [357, 487] width 26 height 26
type input "[DATE]"
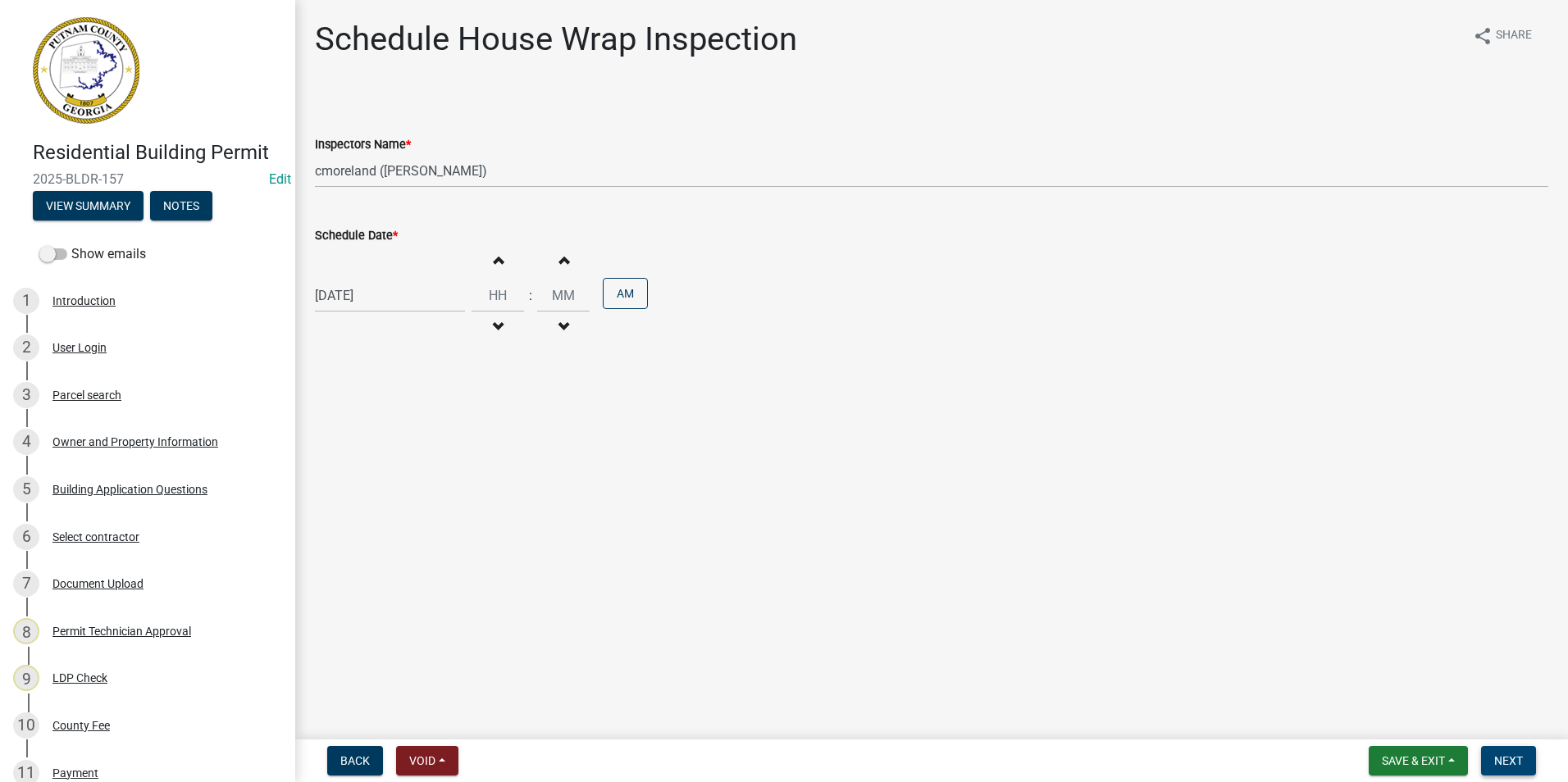
click at [1508, 759] on span "Next" at bounding box center [1508, 761] width 29 height 13
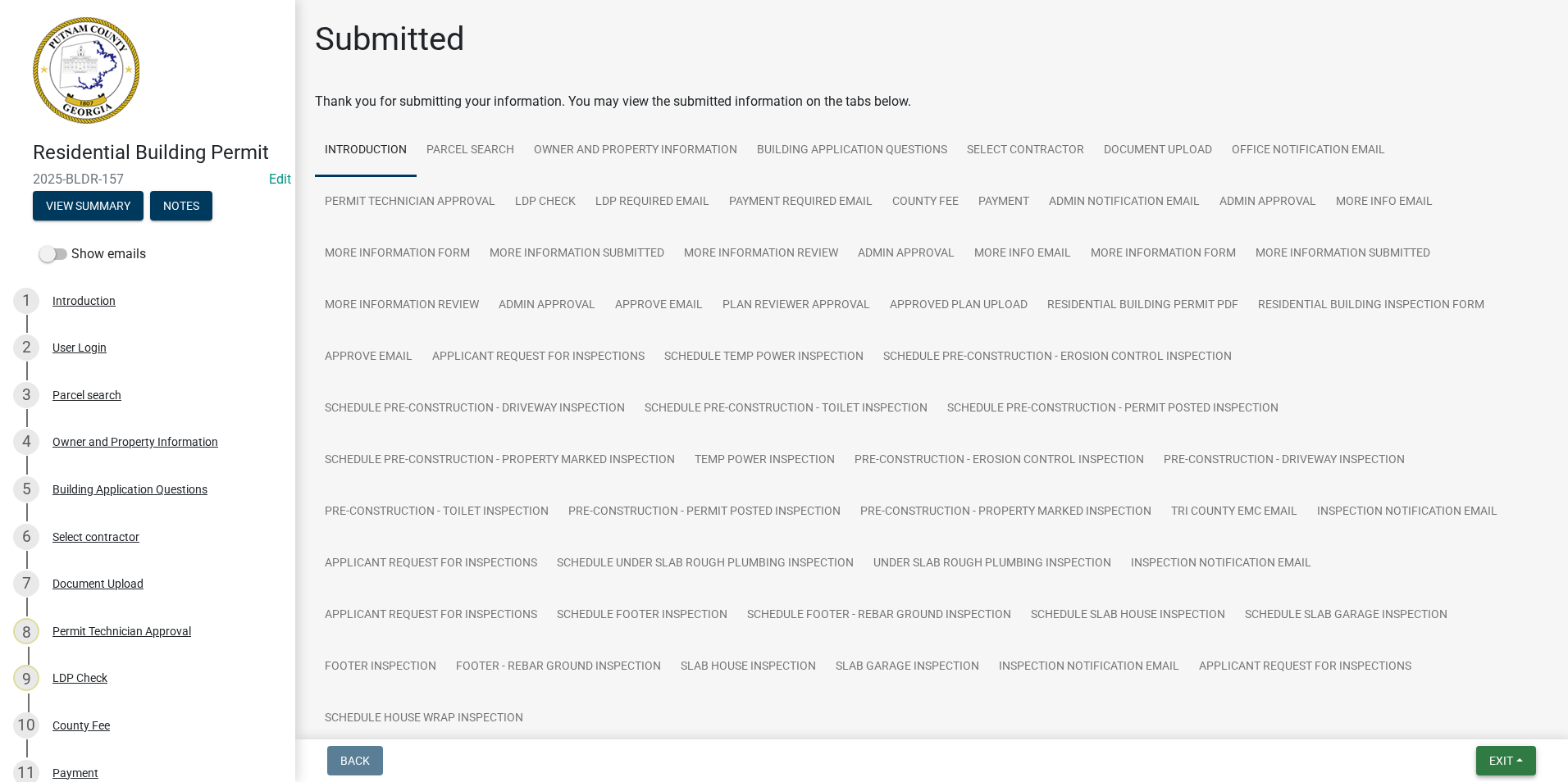
click at [1482, 752] on button "Exit" at bounding box center [1505, 761] width 60 height 30
click at [1481, 716] on button "Save & Exit" at bounding box center [1470, 718] width 131 height 40
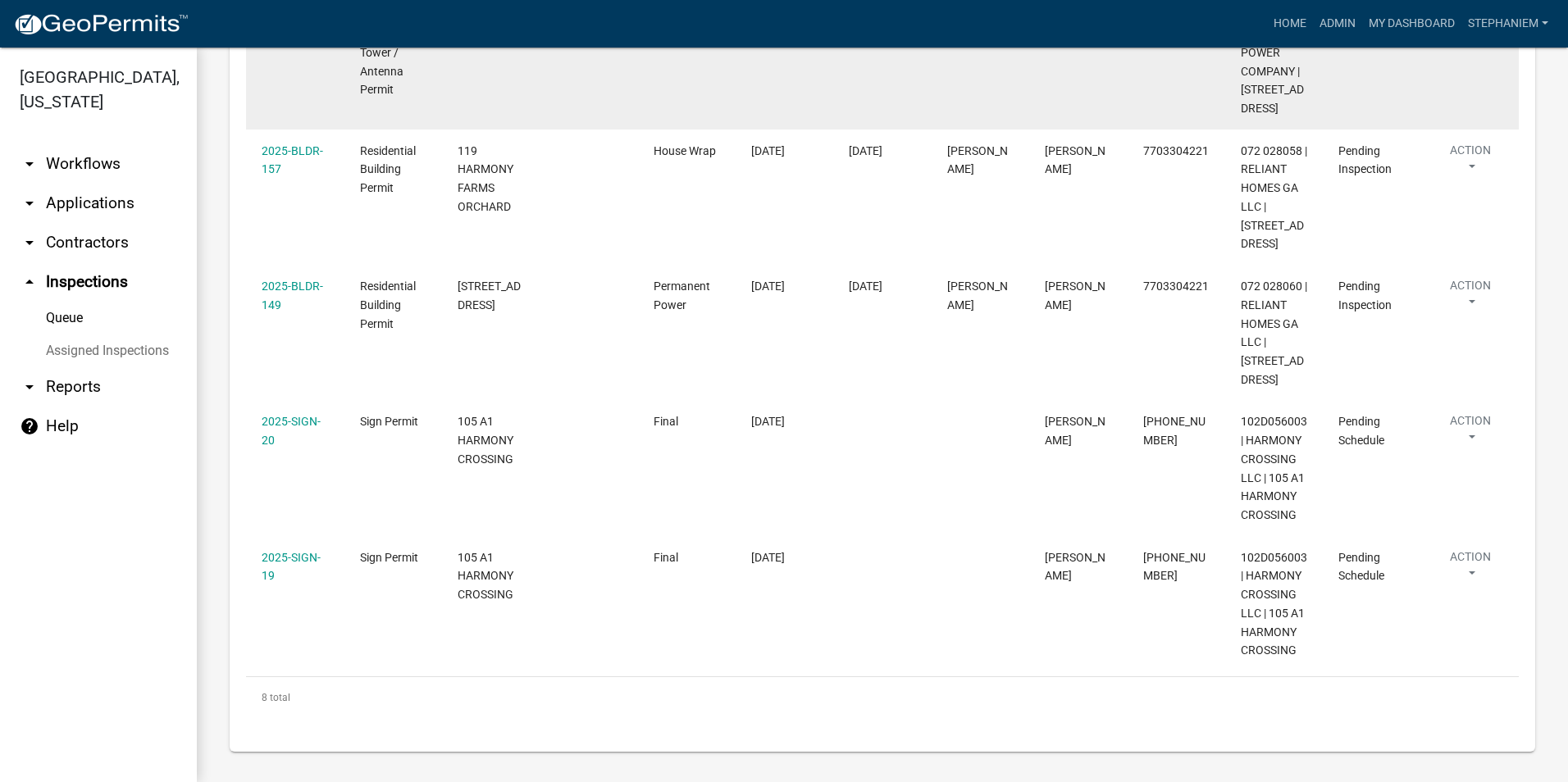
scroll to position [880, 0]
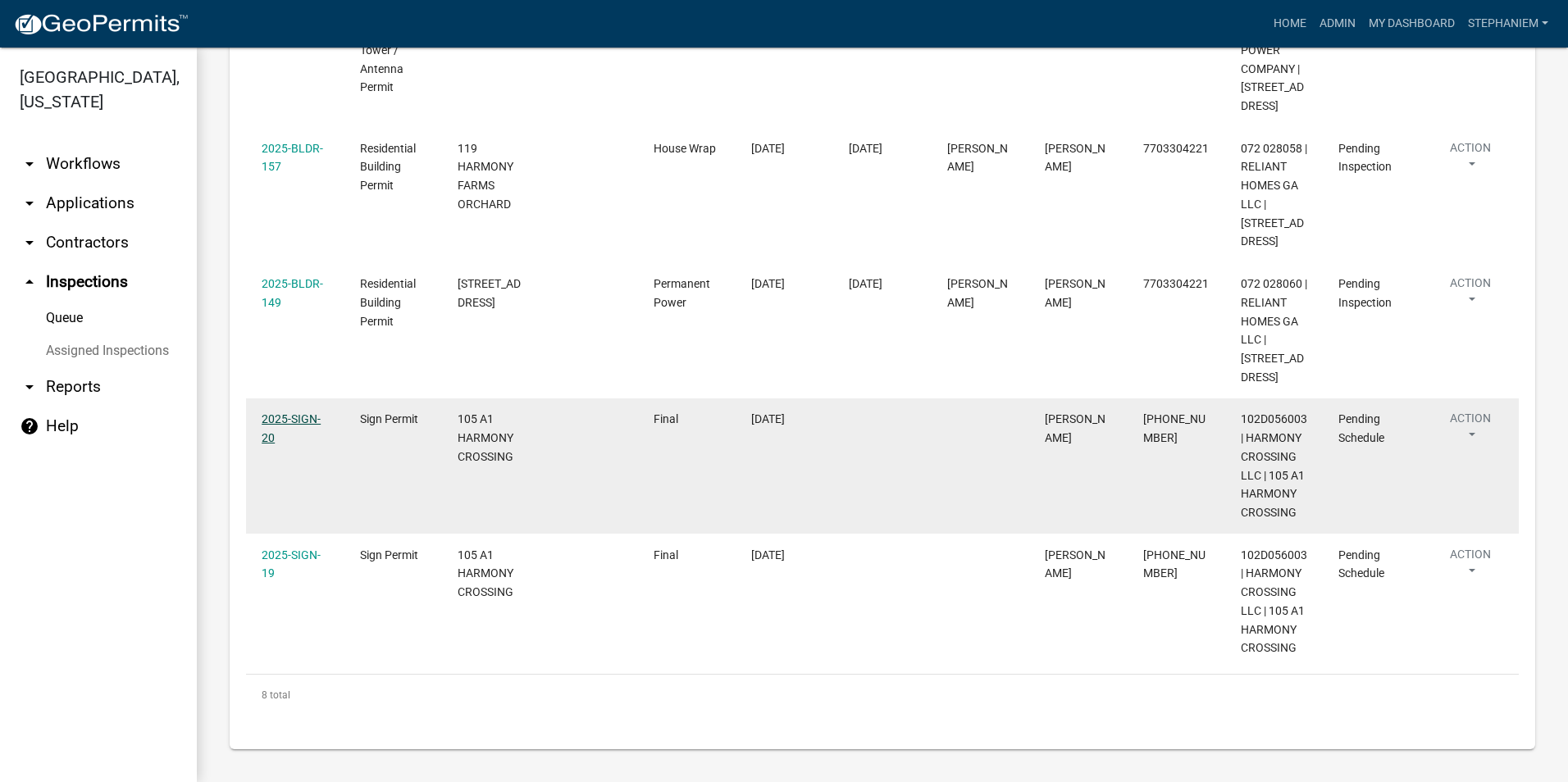
click at [300, 422] on link "2025-SIGN-20" at bounding box center [291, 428] width 59 height 32
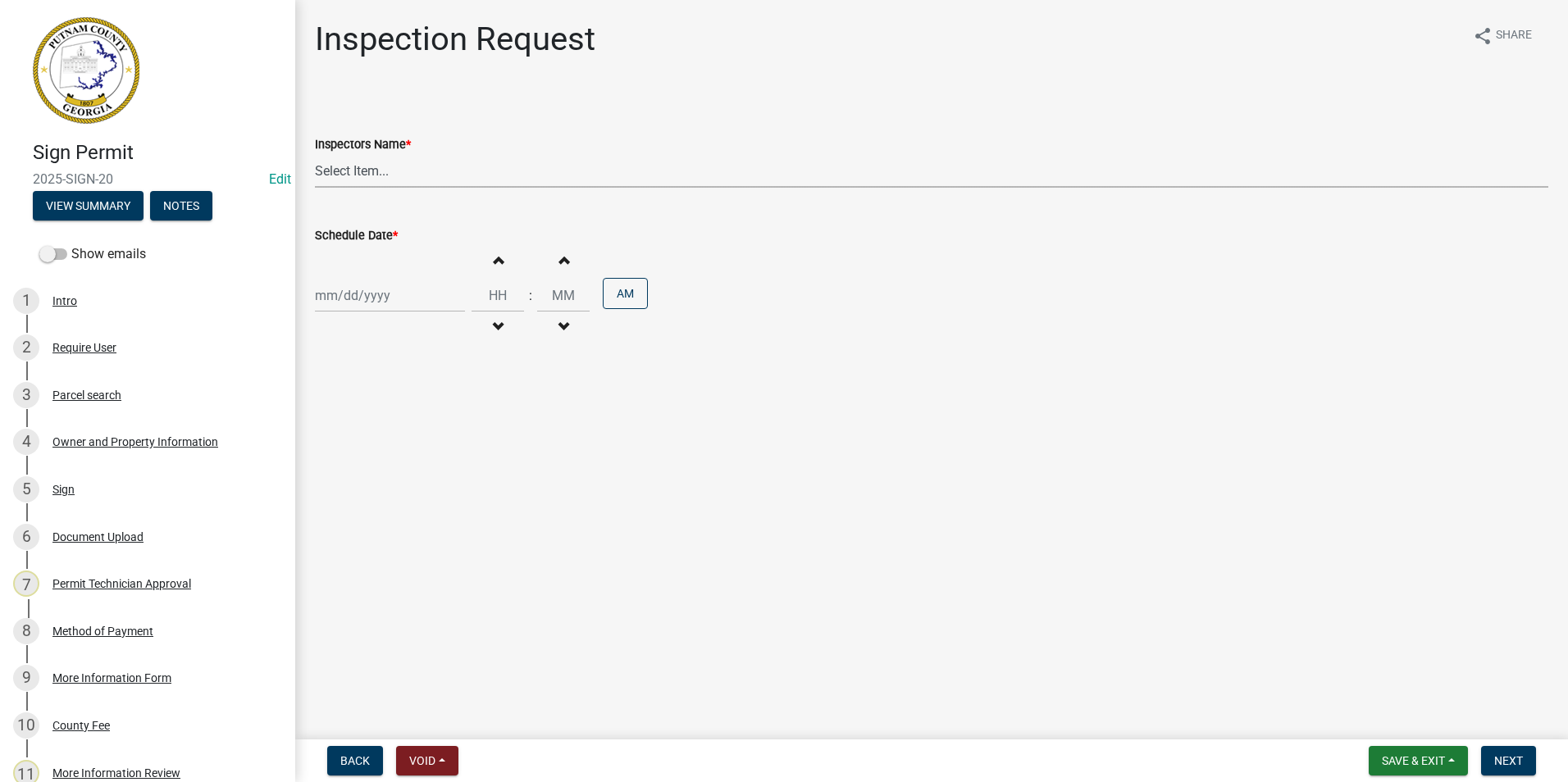
drag, startPoint x: 384, startPoint y: 174, endPoint x: 378, endPoint y: 189, distance: 16.2
click at [384, 174] on select "Select Item... mrivera (Michele Rivera) jstokes (Jerry Stokes) asmith105 (Antho…" at bounding box center [931, 171] width 1233 height 33
select select "07642ab0-564c-47bb-824b-0ccf2da83593"
click at [315, 154] on select "Select Item... mrivera (Michele Rivera) jstokes (Jerry Stokes) asmith105 (Antho…" at bounding box center [931, 171] width 1233 height 33
click at [369, 296] on div at bounding box center [390, 295] width 150 height 33
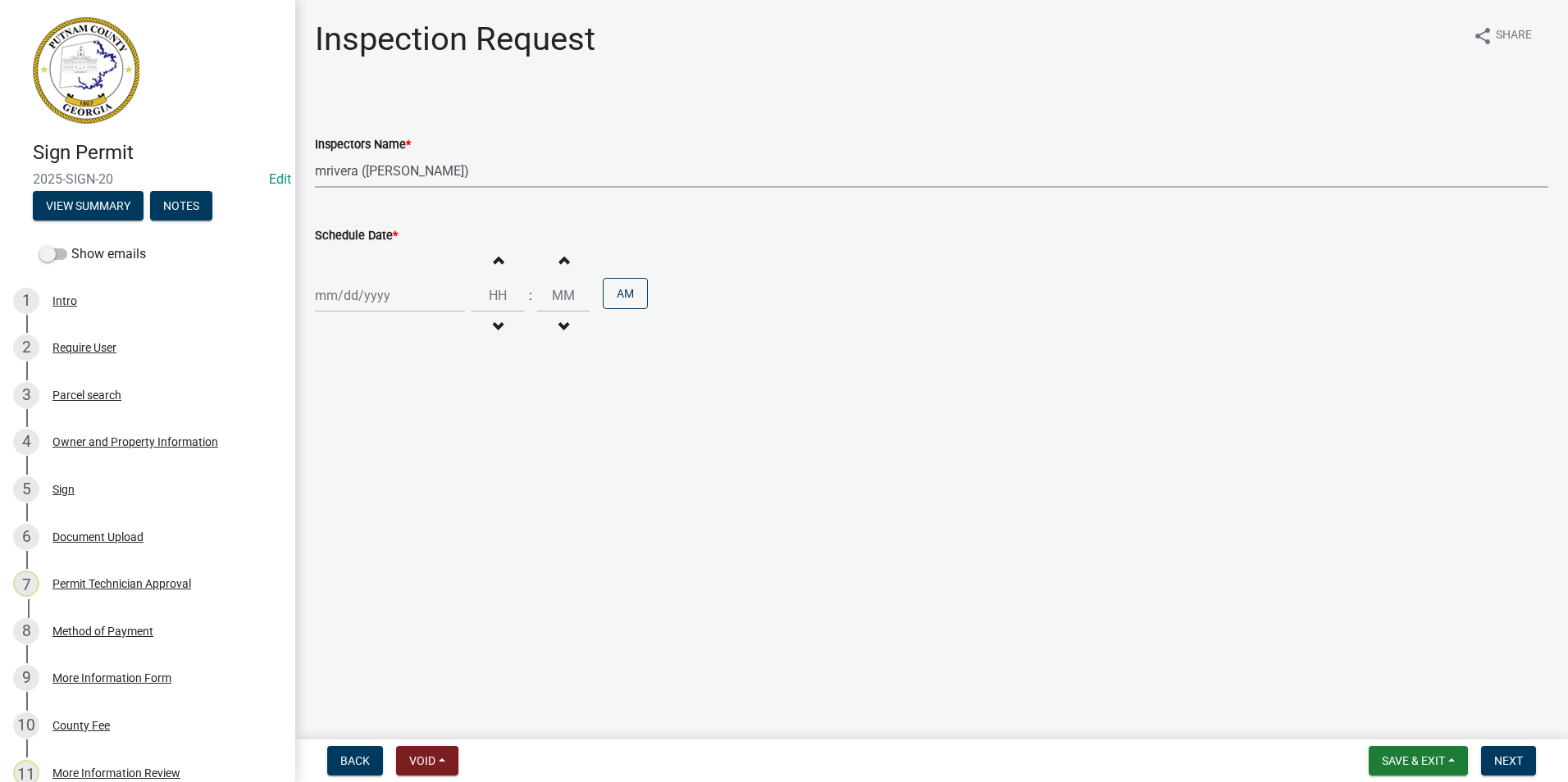
select select "8"
select select "2025"
click at [356, 487] on div "26" at bounding box center [357, 487] width 26 height 26
type input "[DATE]"
click at [1526, 753] on button "Next" at bounding box center [1508, 761] width 54 height 30
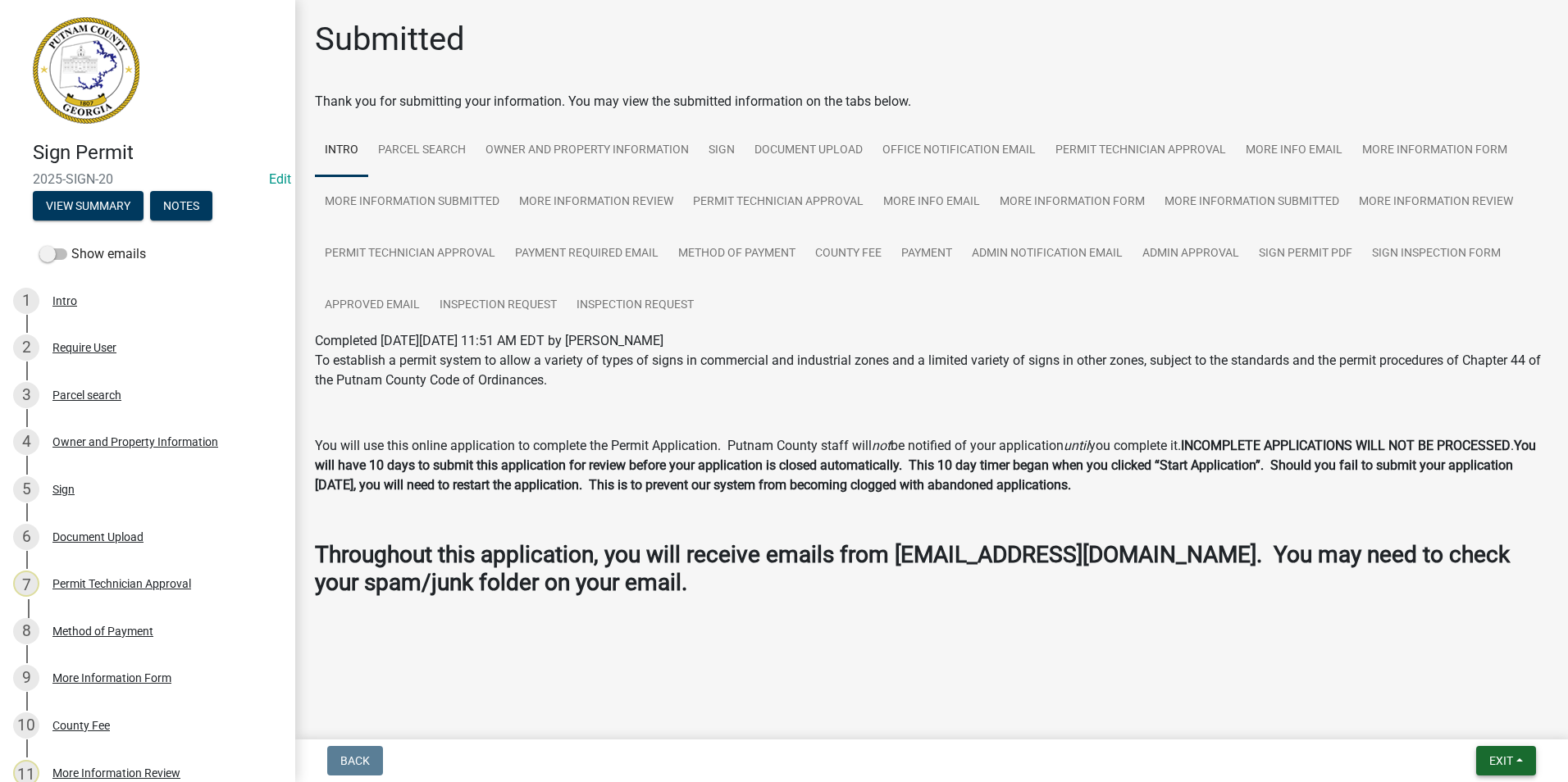
click at [1492, 764] on span "Exit" at bounding box center [1502, 761] width 24 height 13
click at [1492, 708] on button "Save & Exit" at bounding box center [1470, 718] width 131 height 40
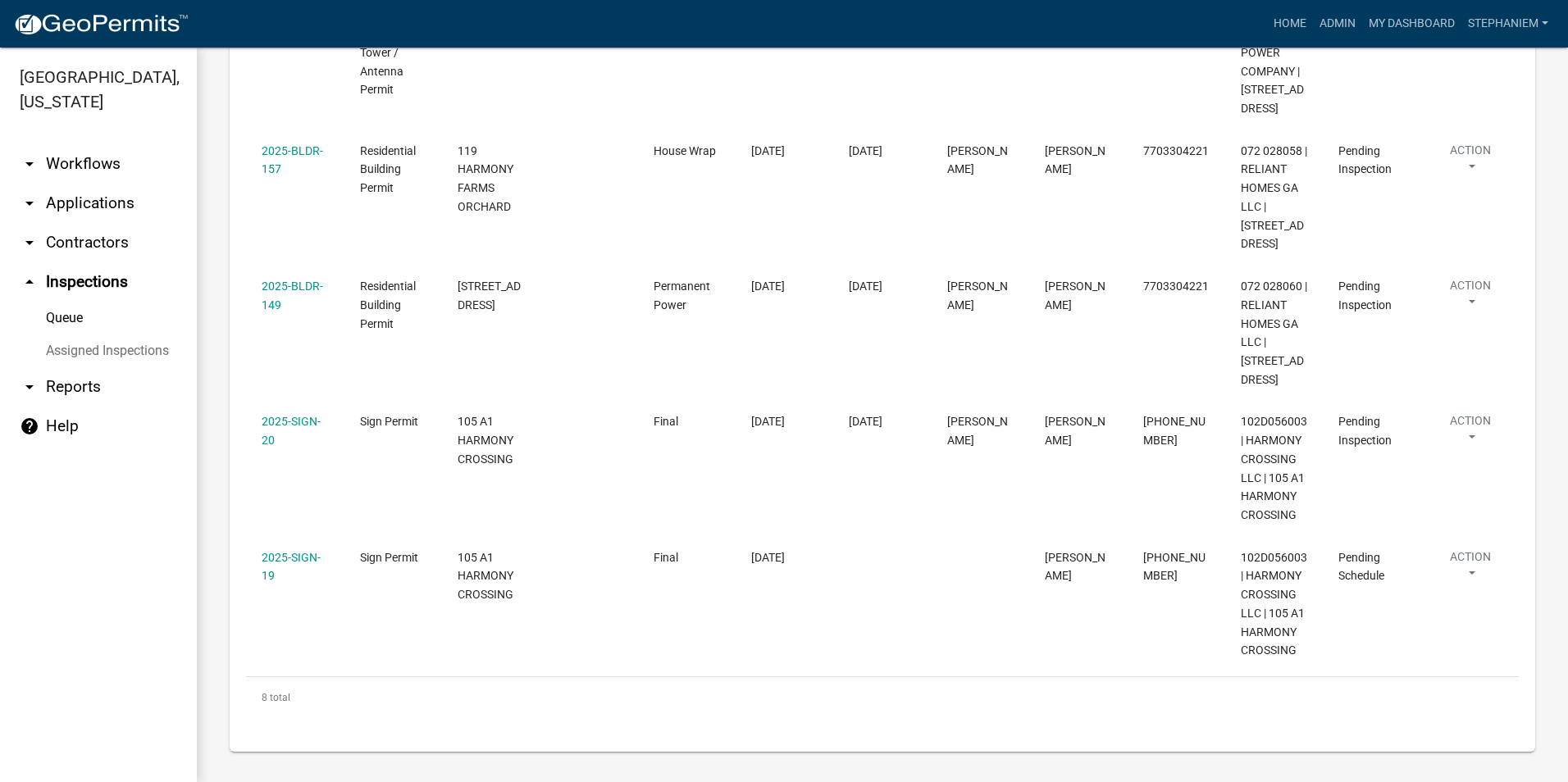
scroll to position [880, 0]
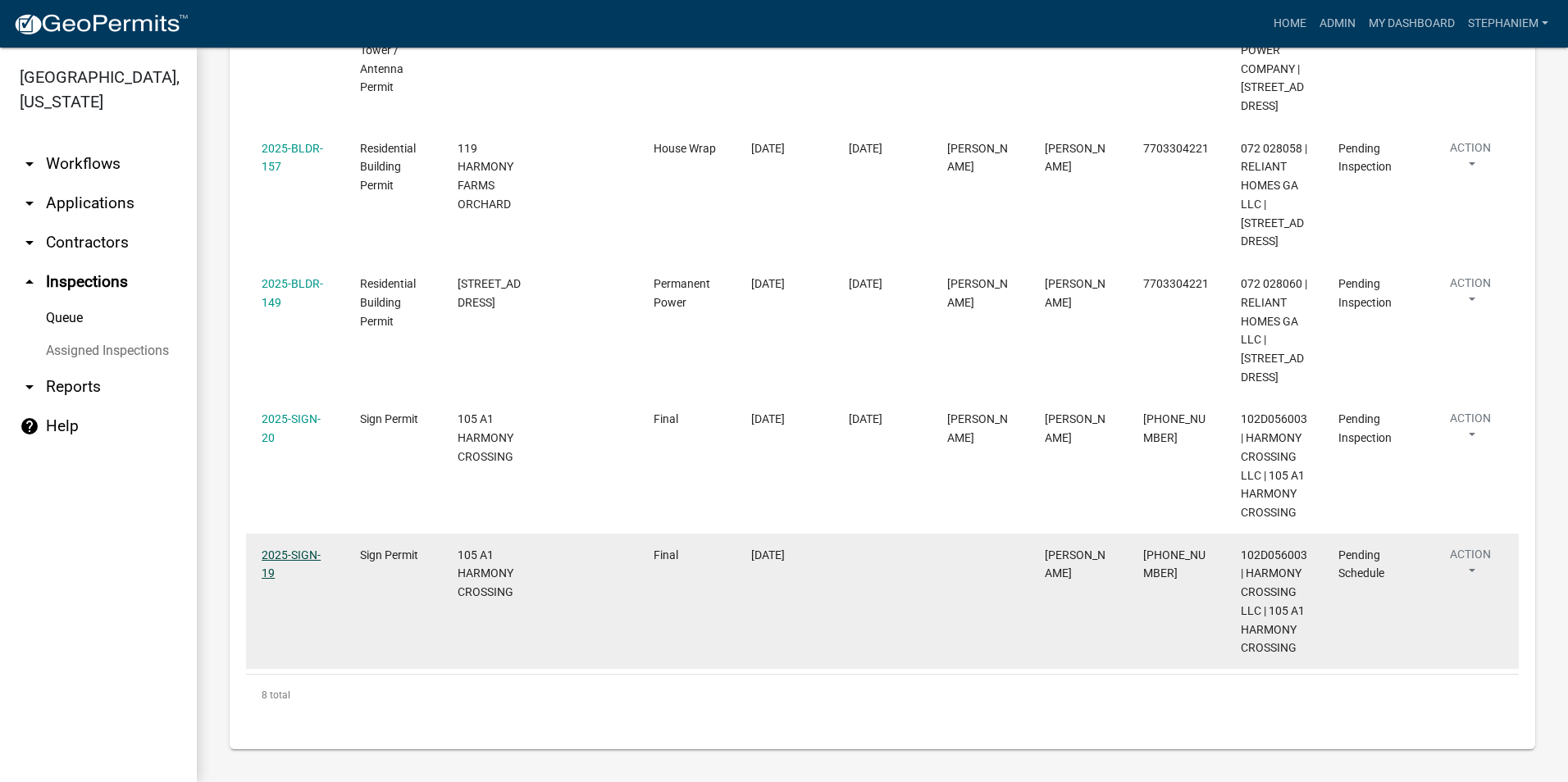
click at [291, 548] on link "2025-SIGN-19" at bounding box center [291, 564] width 59 height 32
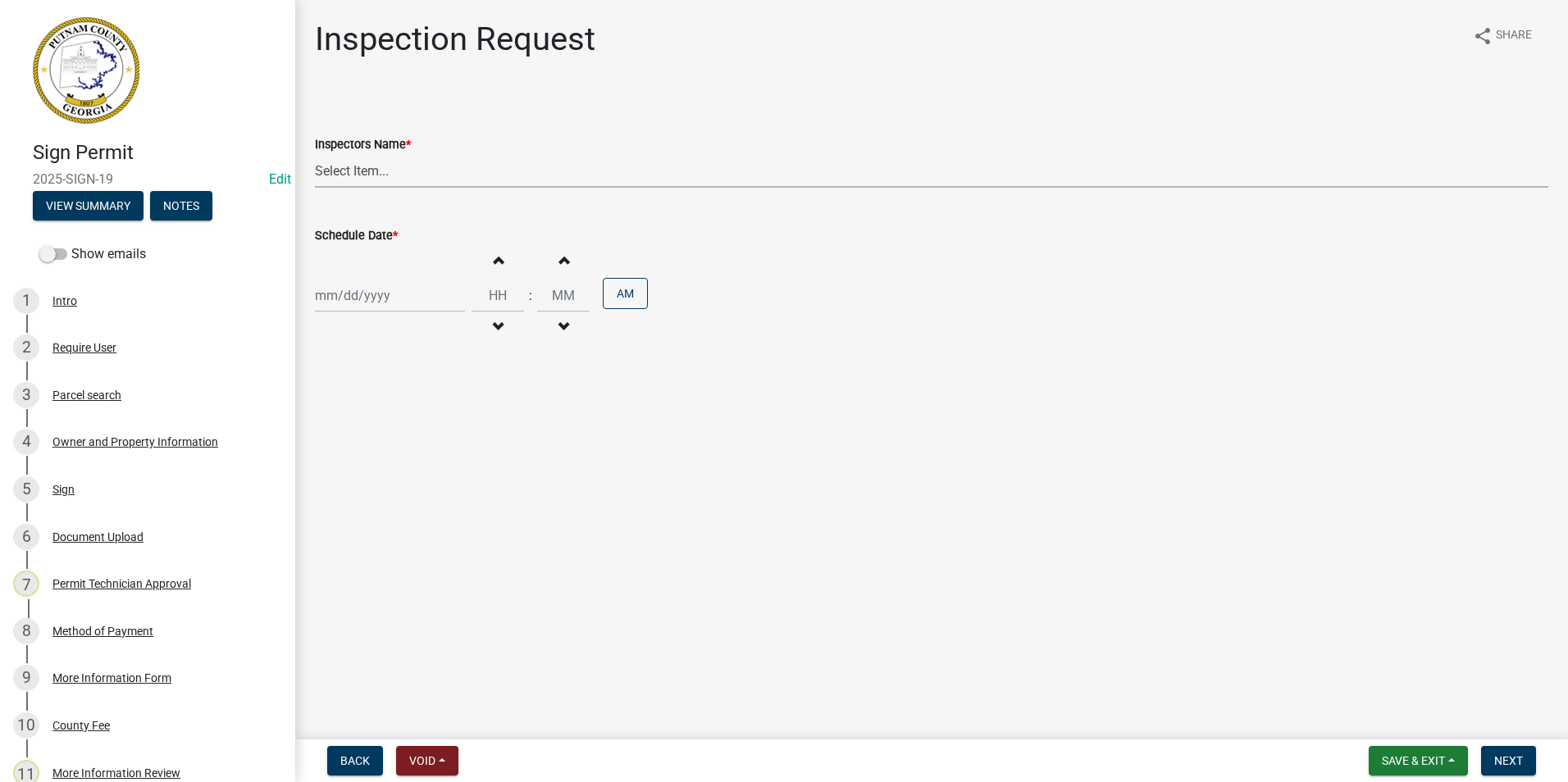
click at [404, 166] on select "Select Item... mrivera (Michele Rivera) jstokes (Jerry Stokes) asmith105 (Antho…" at bounding box center [931, 171] width 1233 height 33
select select "07642ab0-564c-47bb-824b-0ccf2da83593"
click at [315, 154] on select "Select Item... mrivera (Michele Rivera) jstokes (Jerry Stokes) asmith105 (Antho…" at bounding box center [931, 171] width 1233 height 33
click at [384, 298] on div at bounding box center [390, 295] width 150 height 33
select select "8"
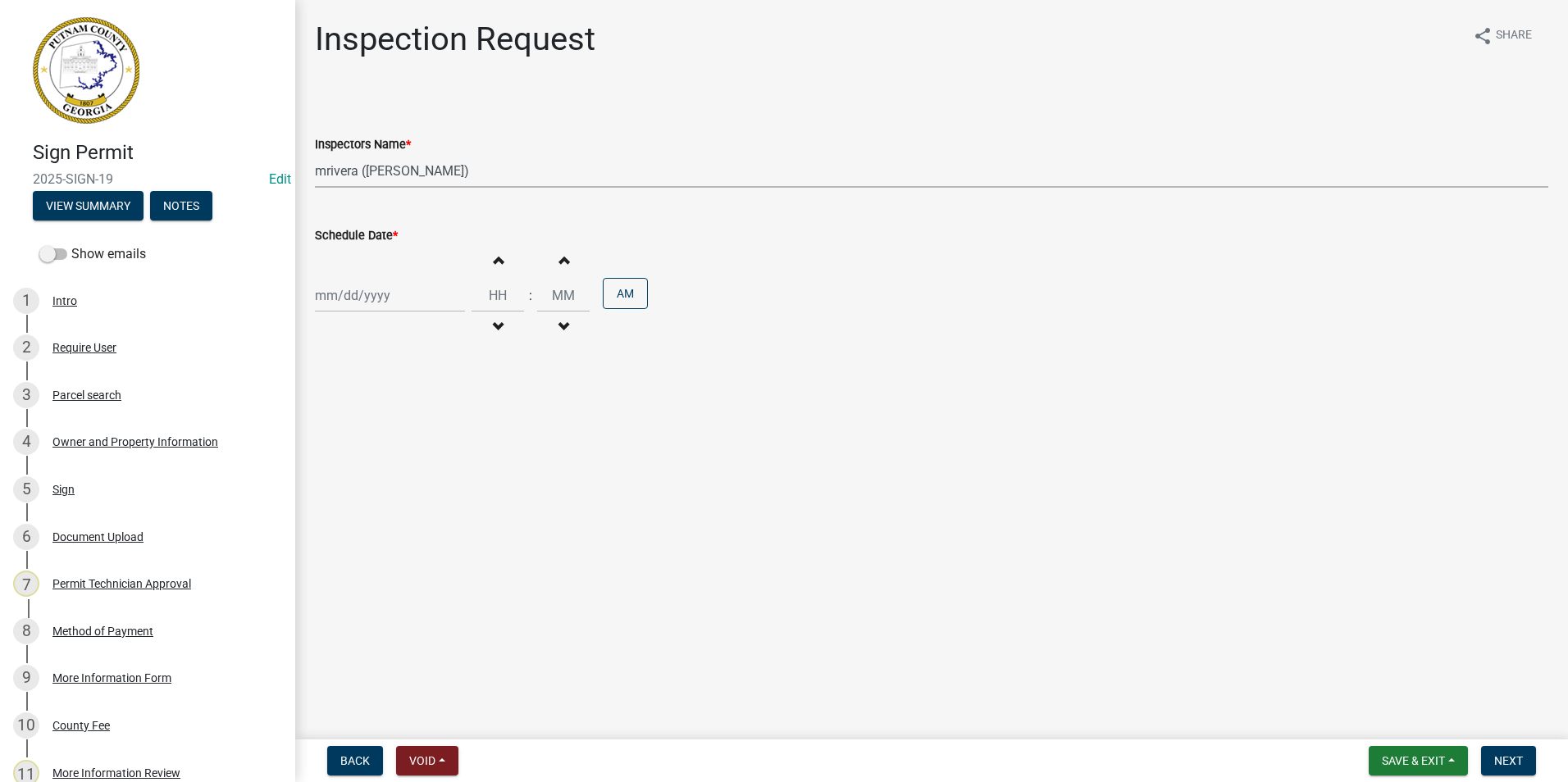
select select "2025"
click at [368, 488] on div "26" at bounding box center [357, 487] width 26 height 26
type input "[DATE]"
click at [1525, 757] on button "Next" at bounding box center [1508, 761] width 54 height 30
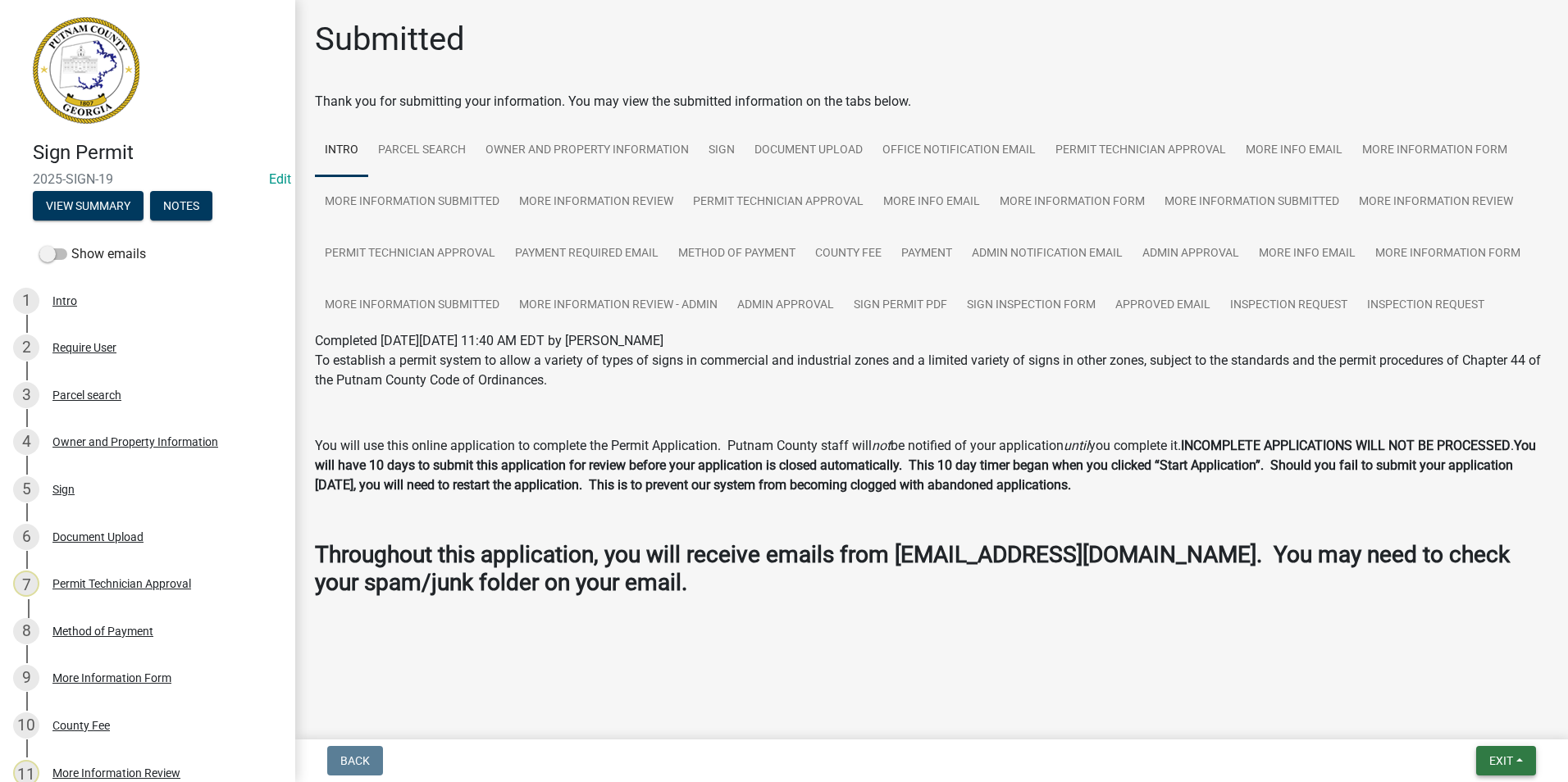
click at [1523, 766] on button "Exit" at bounding box center [1505, 761] width 60 height 30
click at [1503, 716] on button "Save & Exit" at bounding box center [1470, 718] width 131 height 40
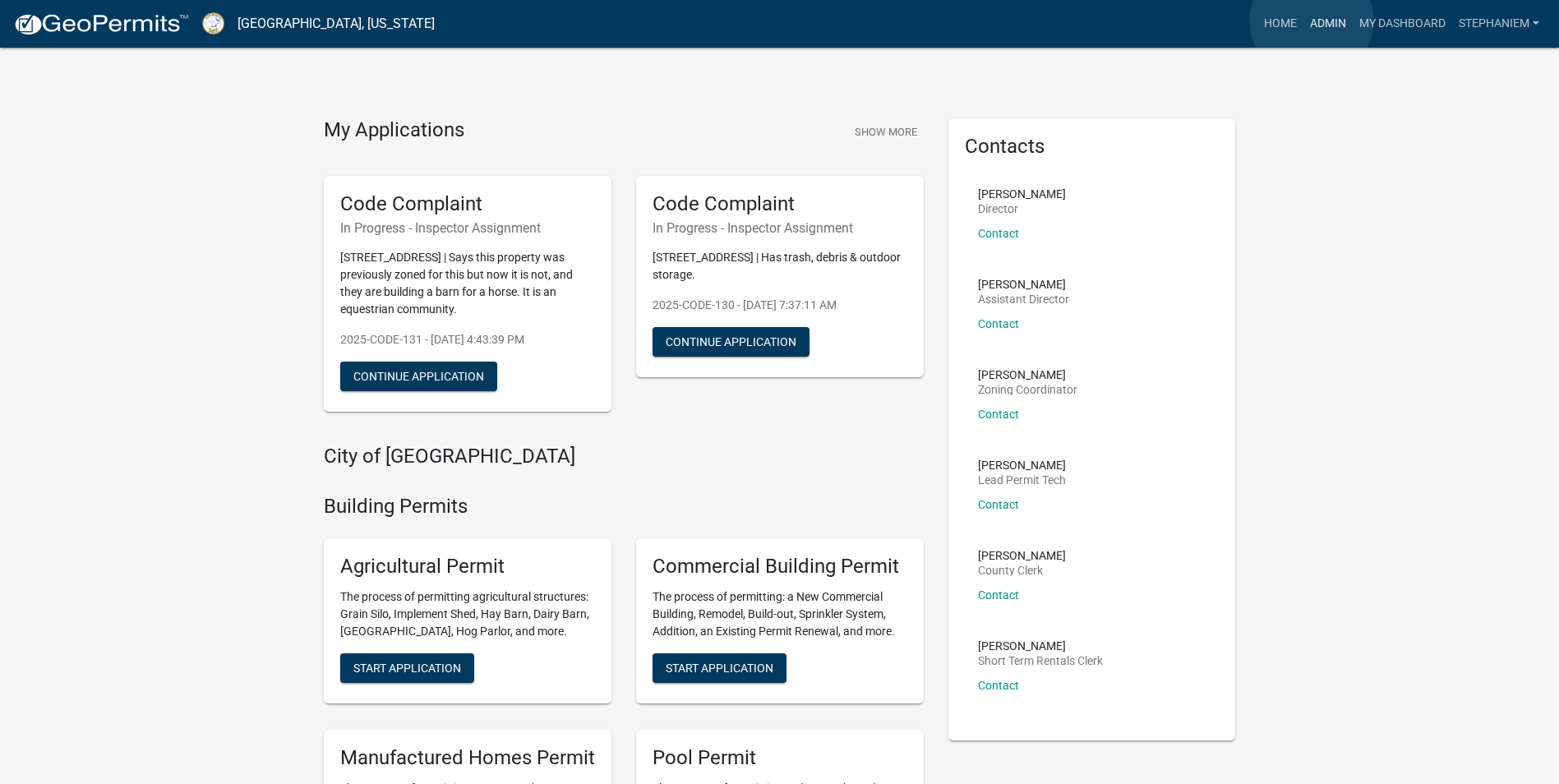
click at [1312, 20] on link "Admin" at bounding box center [1328, 24] width 49 height 31
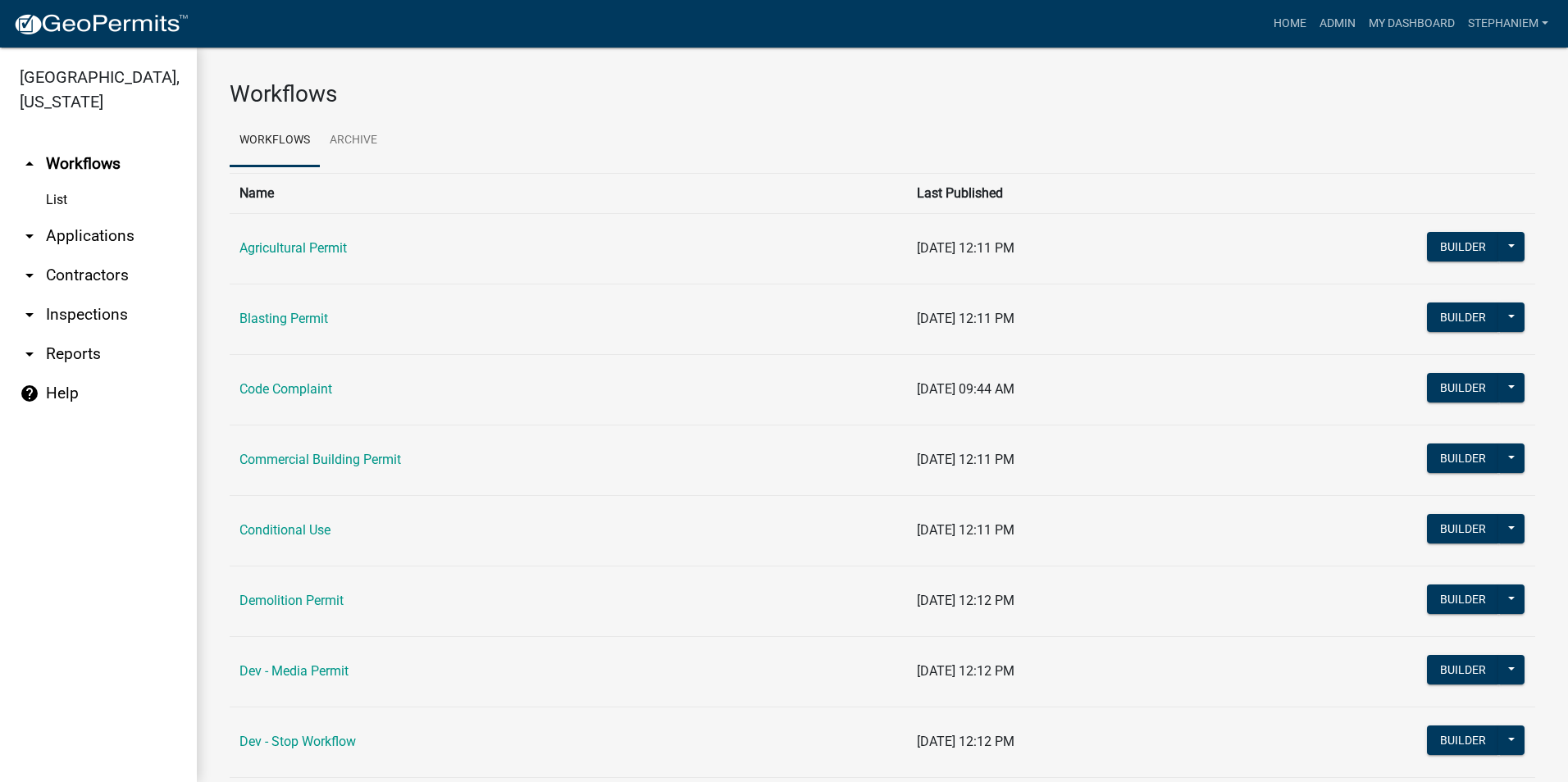
click at [100, 236] on link "arrow_drop_down Applications" at bounding box center [98, 235] width 197 height 40
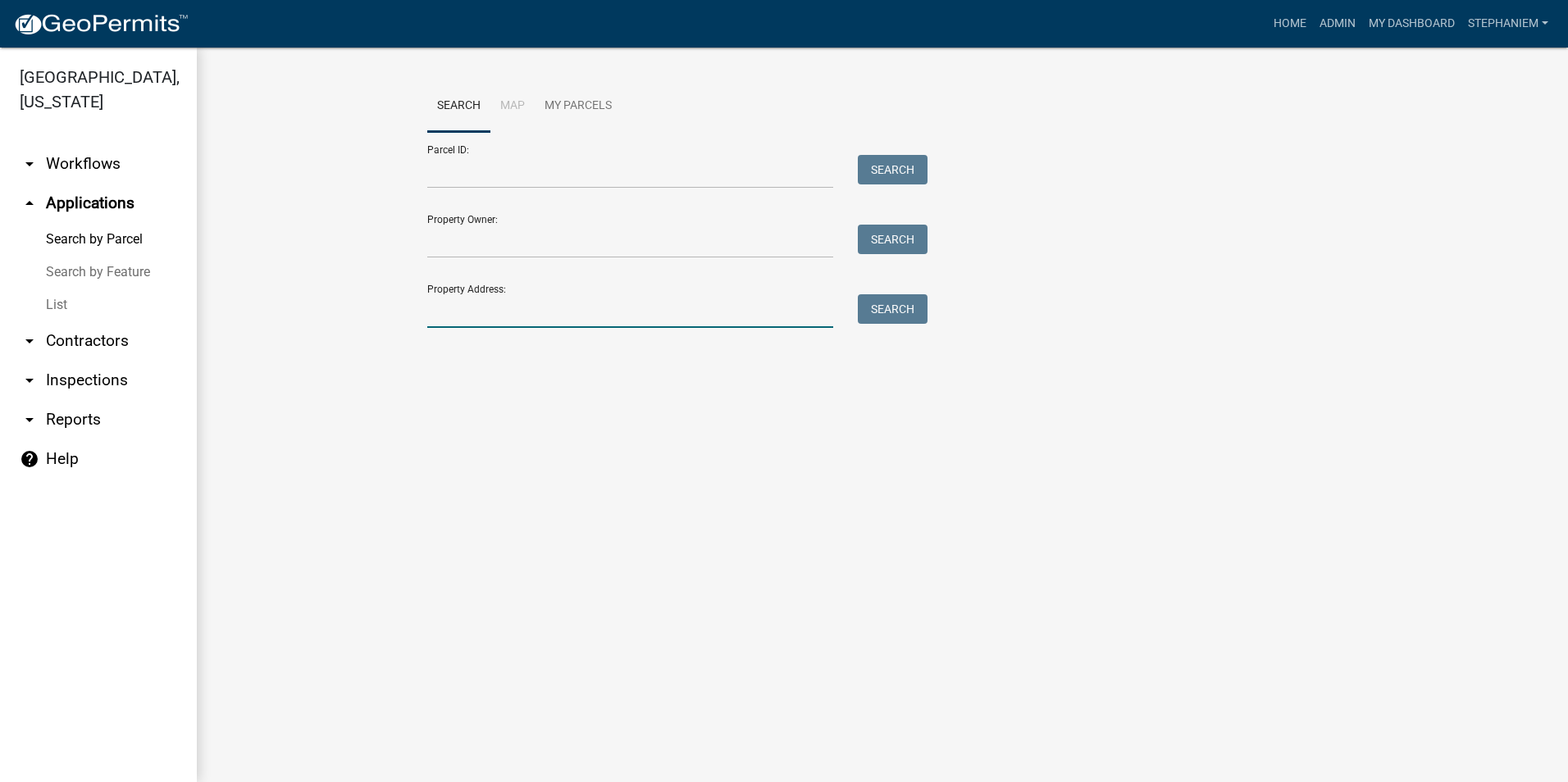
click at [483, 316] on input "Property Address:" at bounding box center [631, 311] width 406 height 33
click at [897, 299] on button "Search" at bounding box center [892, 309] width 69 height 30
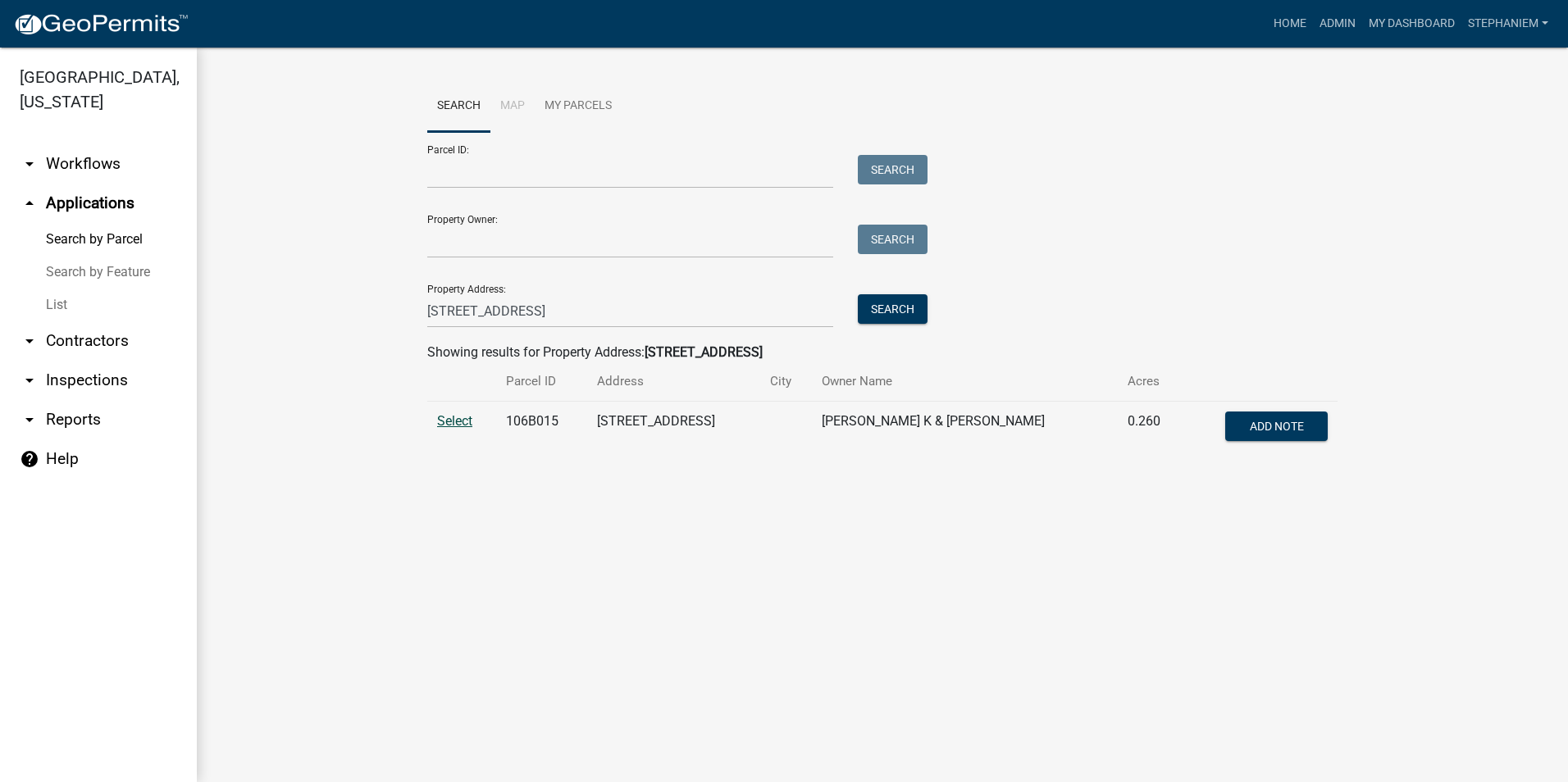
click at [451, 419] on span "Select" at bounding box center [454, 421] width 35 height 16
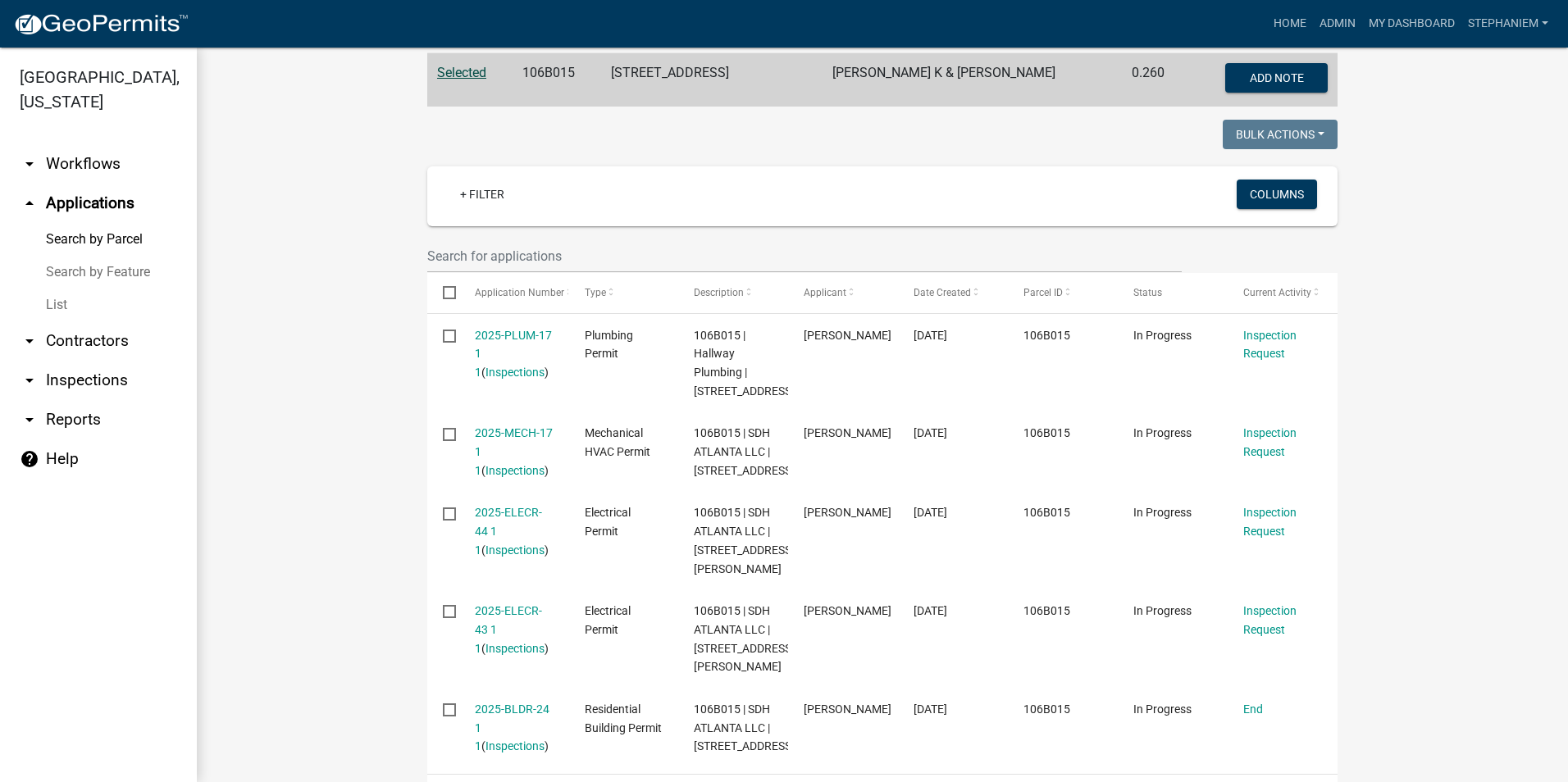
scroll to position [161, 0]
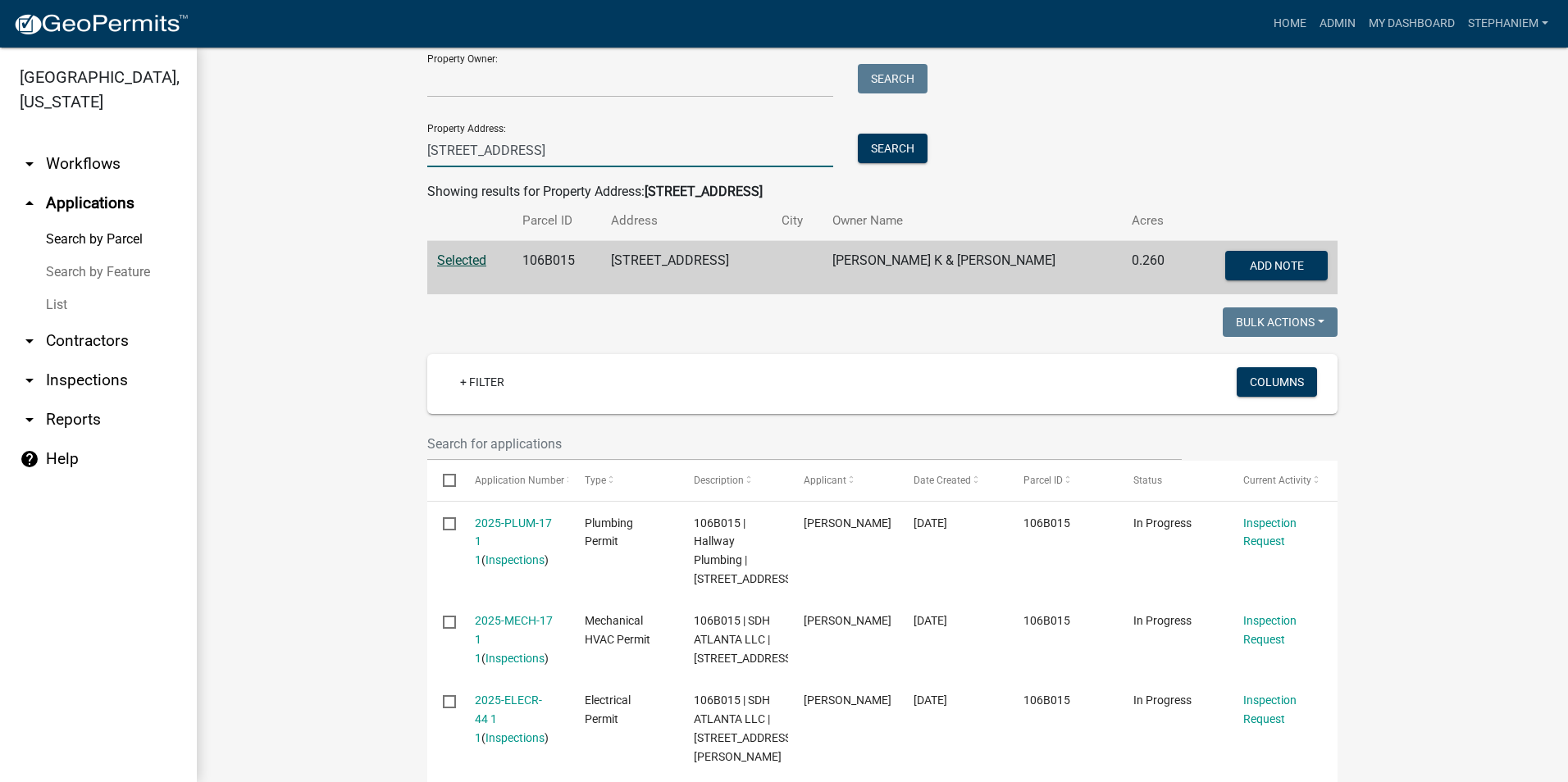
click at [560, 153] on input "106 Timber way ct" at bounding box center [631, 150] width 406 height 33
type input "108 timg"
drag, startPoint x: 560, startPoint y: 153, endPoint x: 390, endPoint y: 150, distance: 170.0
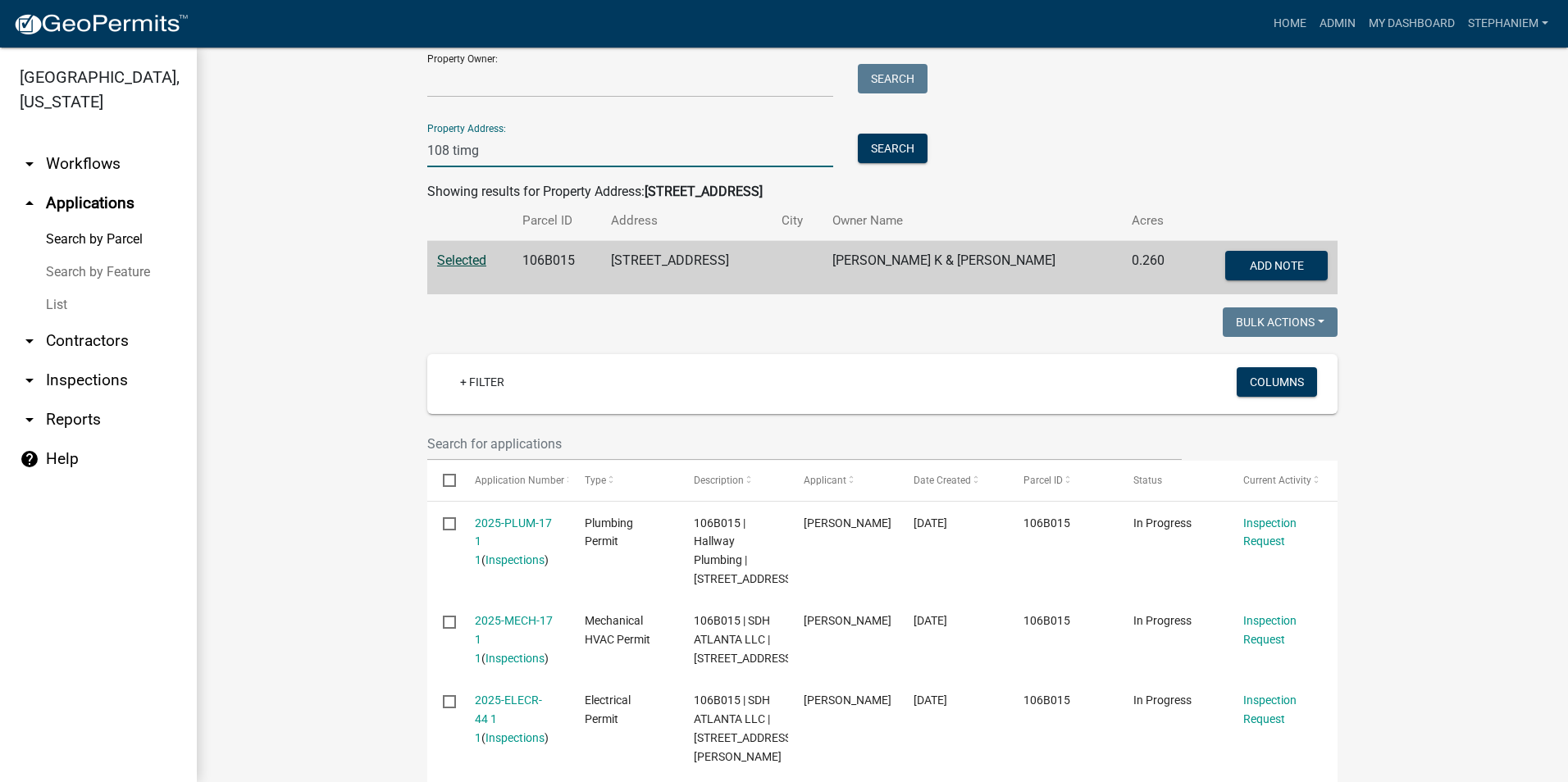
click at [390, 150] on wm-workflow-application-search-view "Search Map My Parcels Parcel ID: Search Property Owner: Search Property Address…" at bounding box center [883, 461] width 1306 height 1083
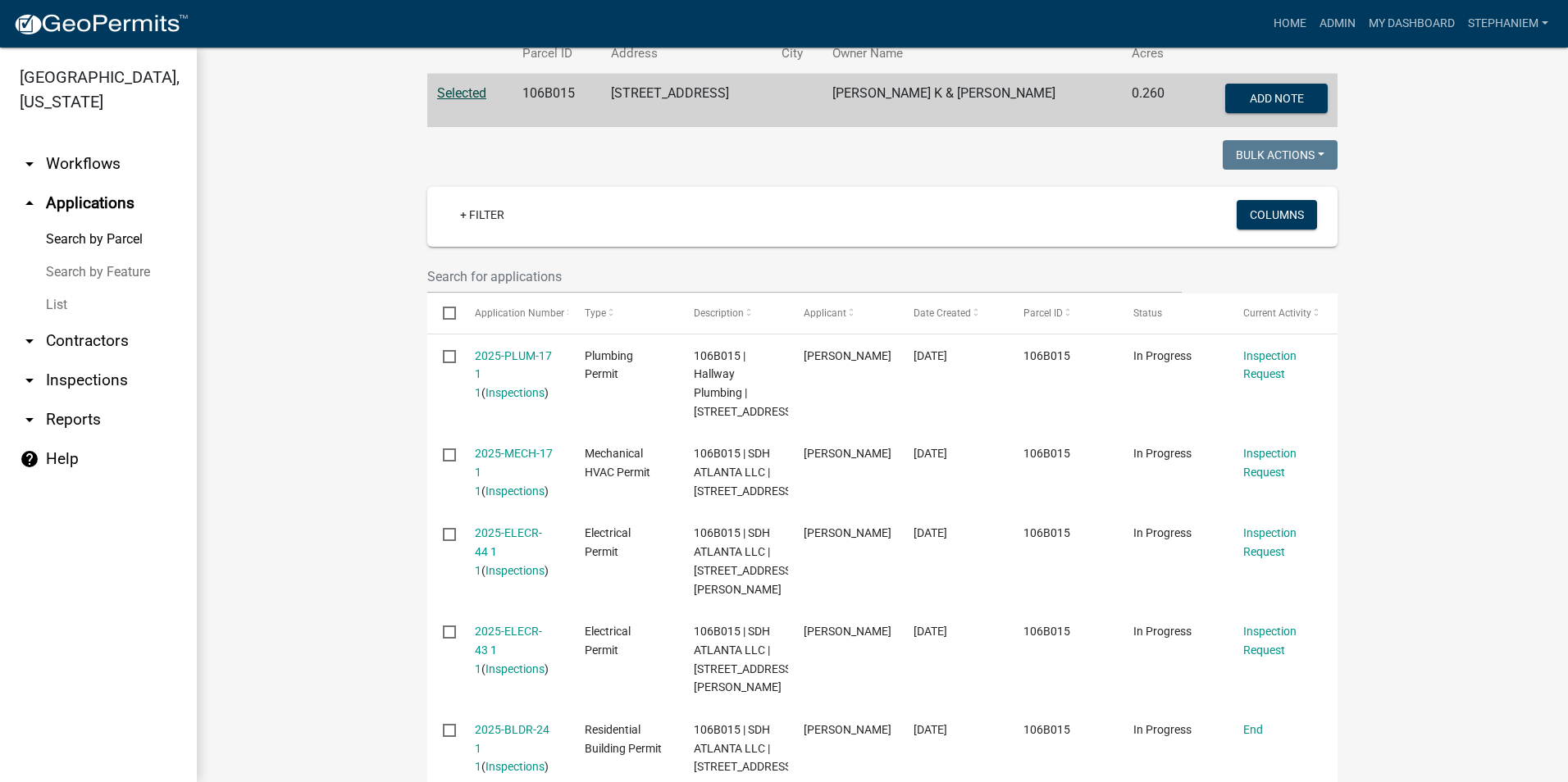
scroll to position [488, 0]
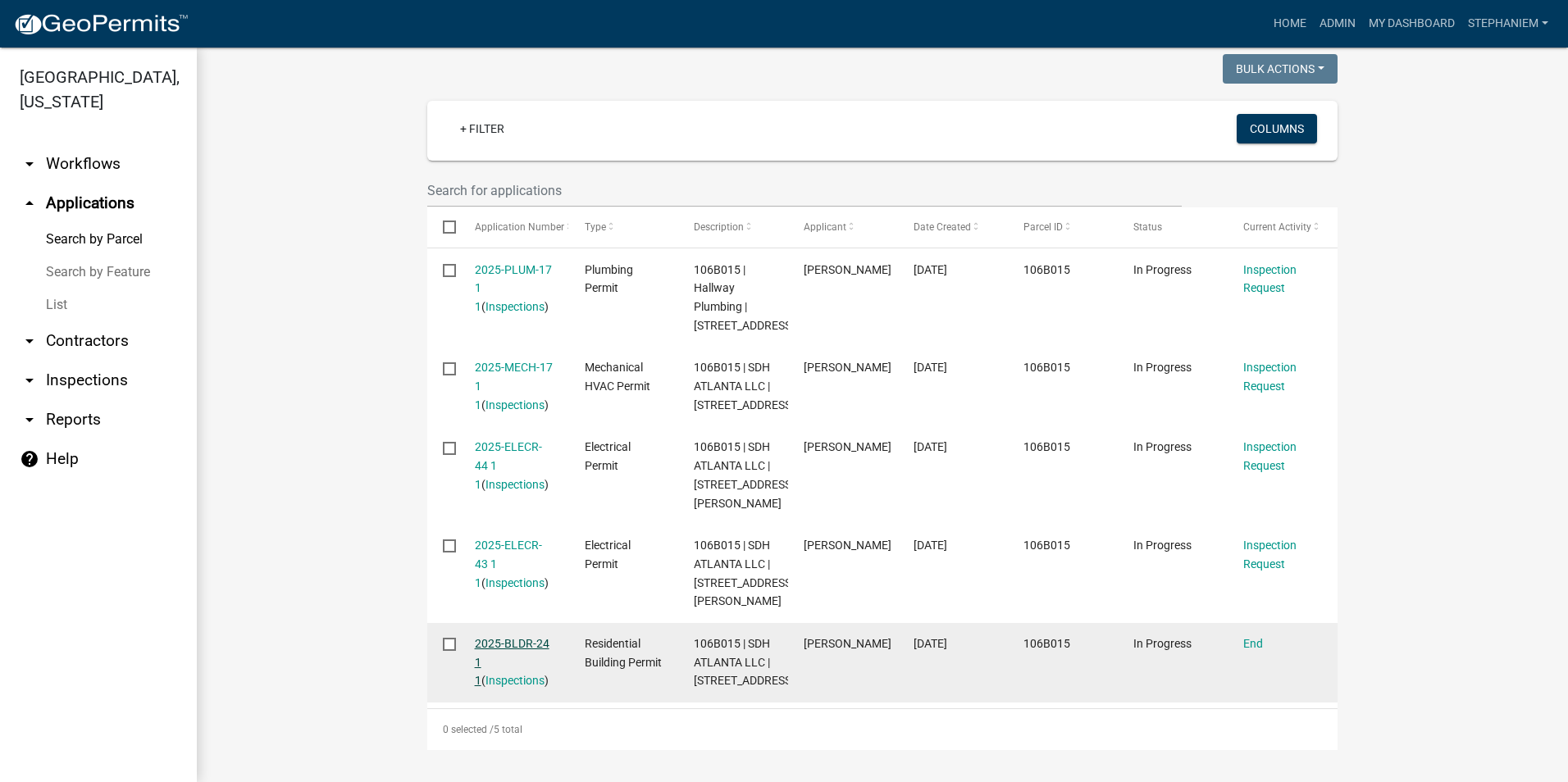
click at [506, 637] on link "2025-BLDR-24 1 1" at bounding box center [512, 662] width 75 height 51
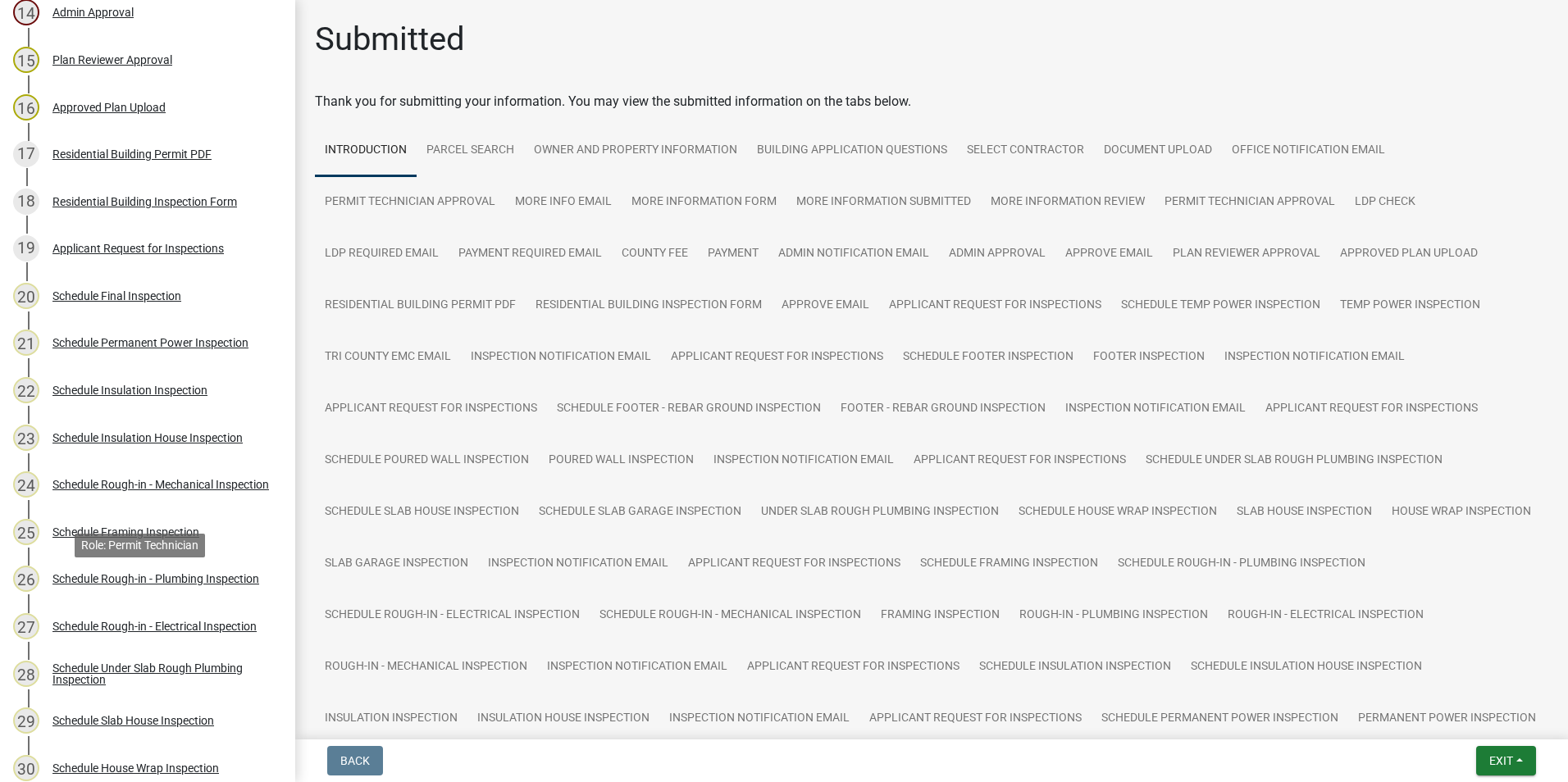
scroll to position [574, 0]
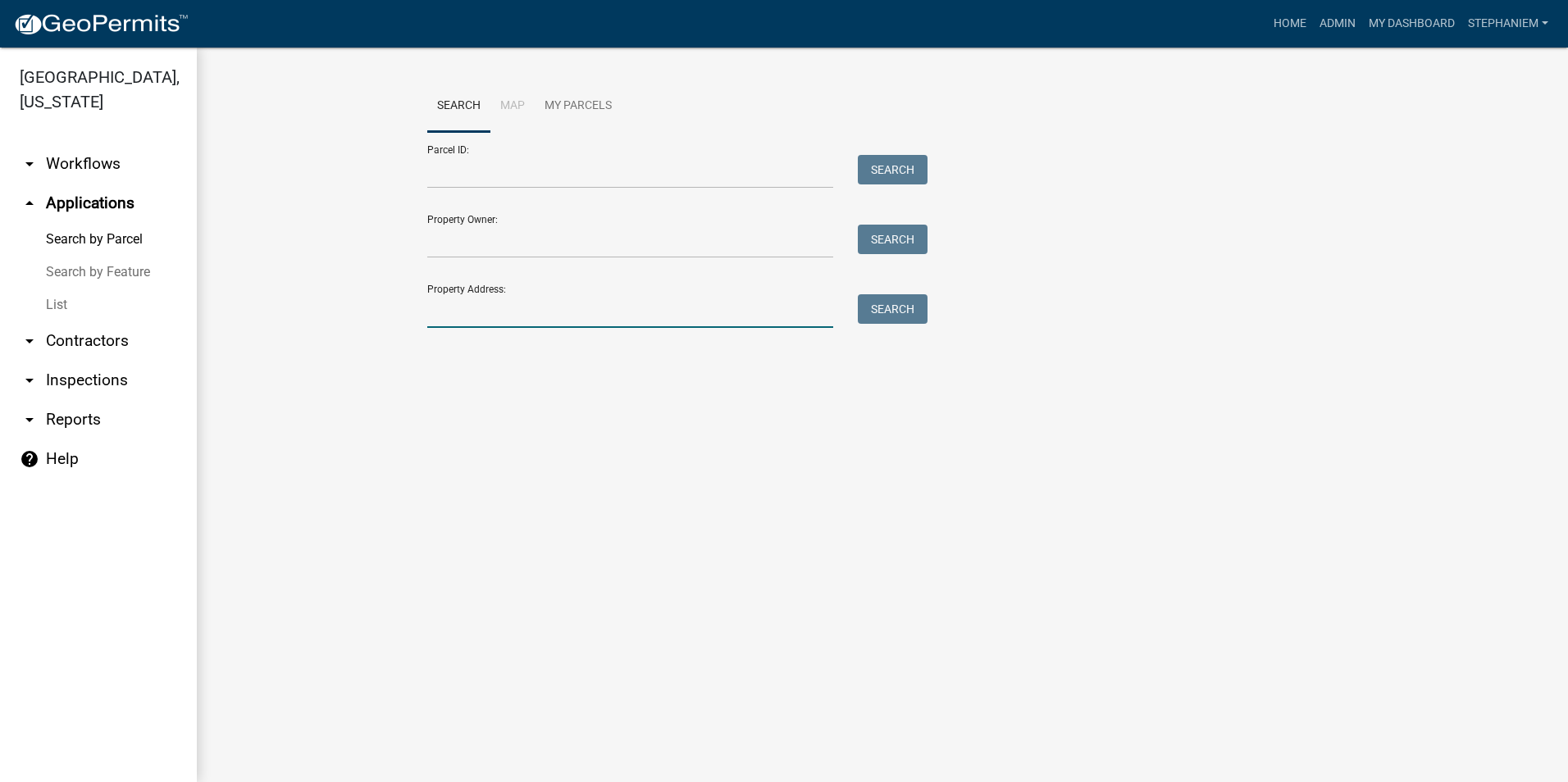
click at [512, 307] on input "Property Address:" at bounding box center [631, 311] width 406 height 33
click at [877, 319] on button "Search" at bounding box center [892, 309] width 69 height 30
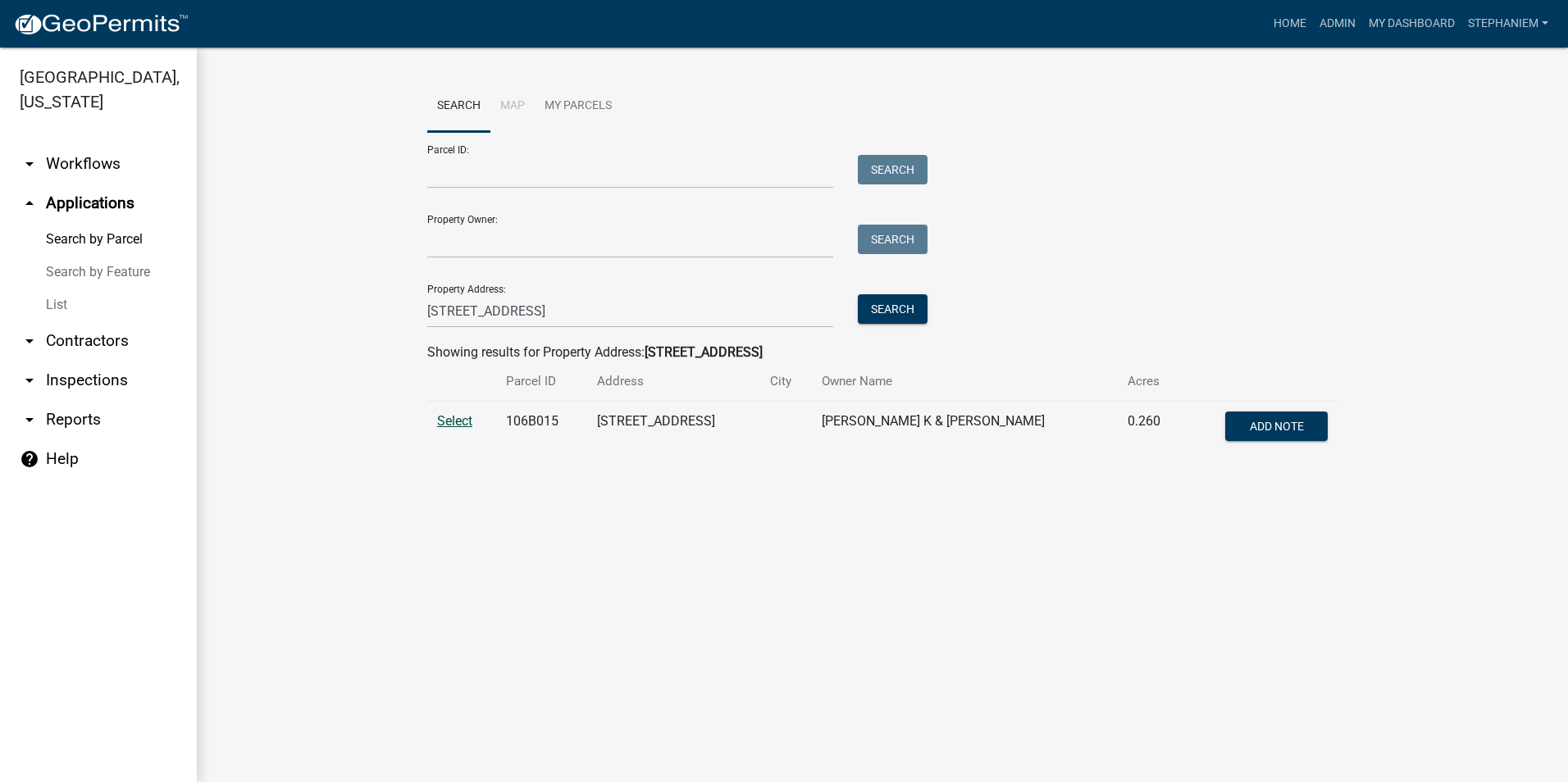
click at [463, 417] on span "Select" at bounding box center [454, 421] width 35 height 16
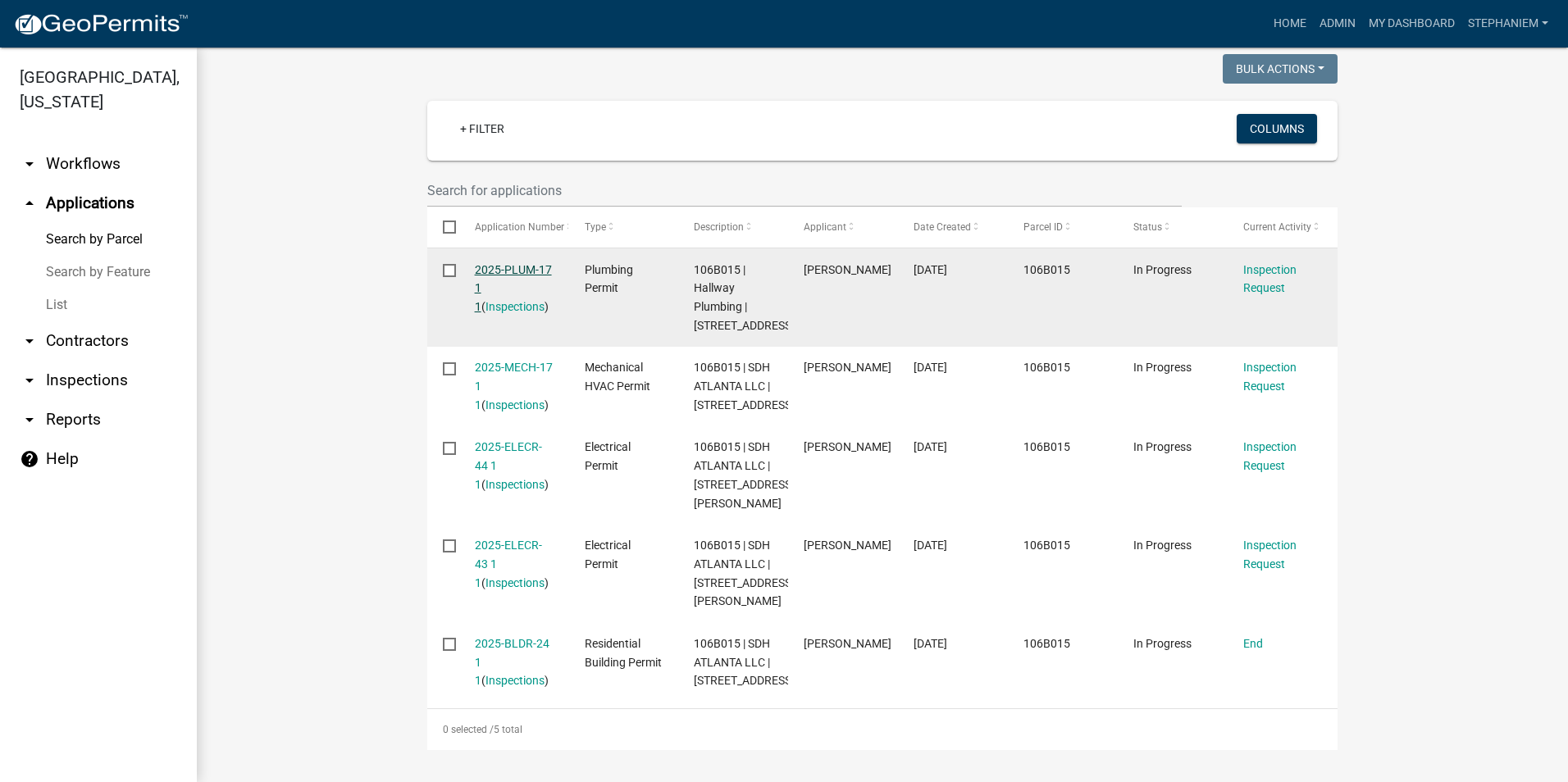
scroll to position [488, 0]
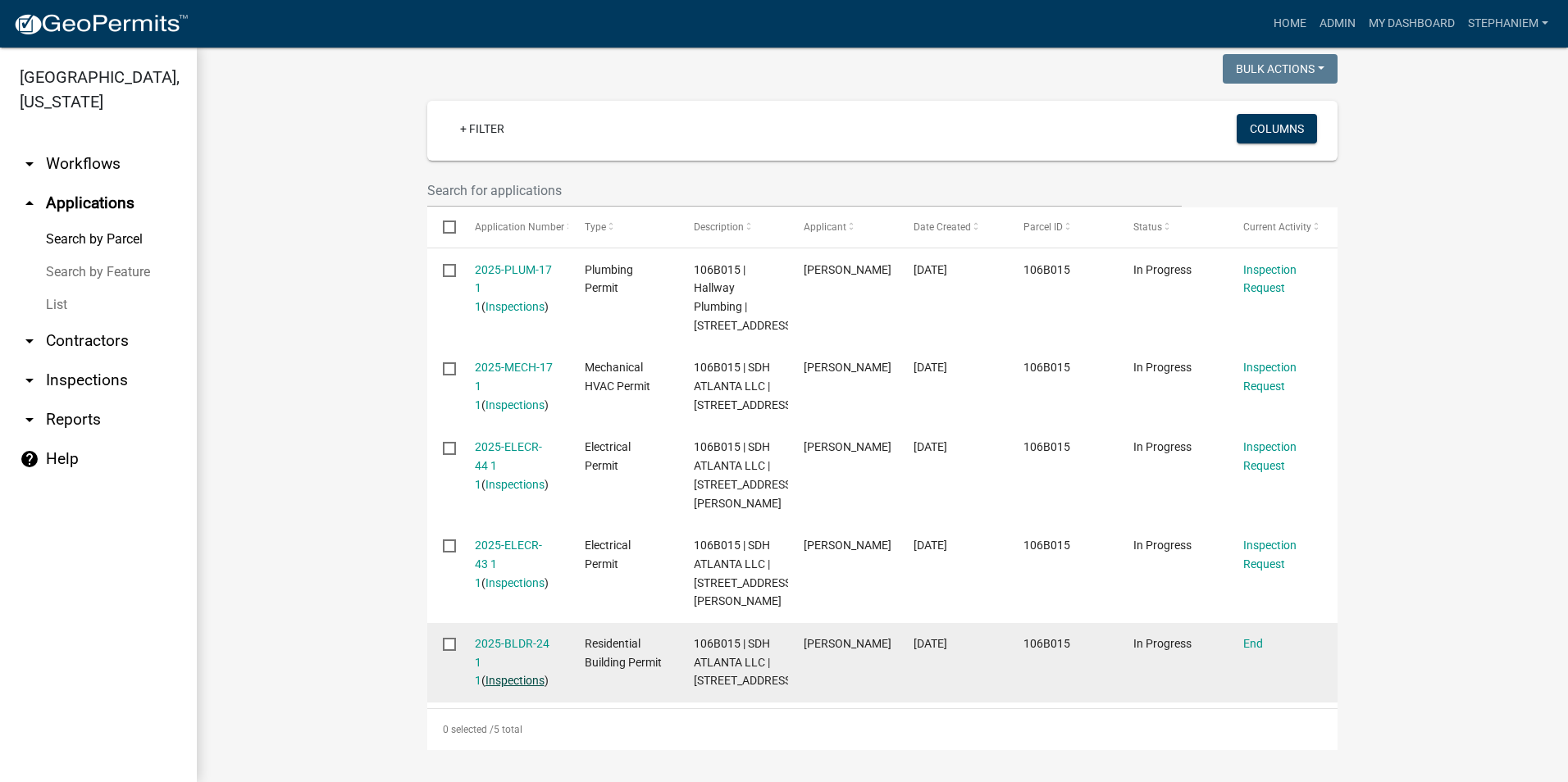
click at [488, 674] on link "Inspections" at bounding box center [515, 680] width 59 height 13
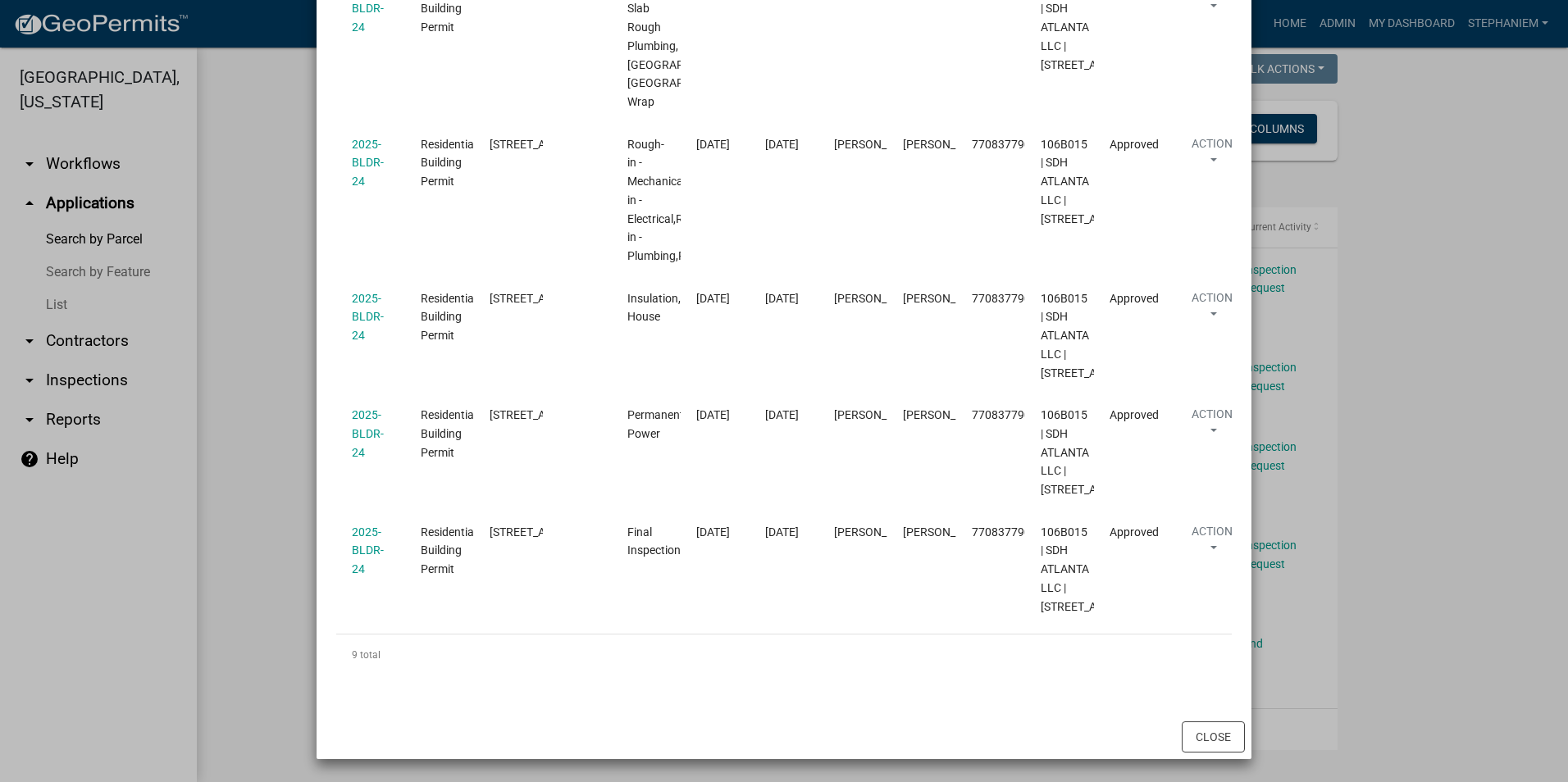
scroll to position [1281, 0]
click at [305, 505] on ngb-modal-window "Inspections related to 2025-BLDR-24 × Export Excel Format (.xlsx) CSV Format (.…" at bounding box center [784, 391] width 1568 height 782
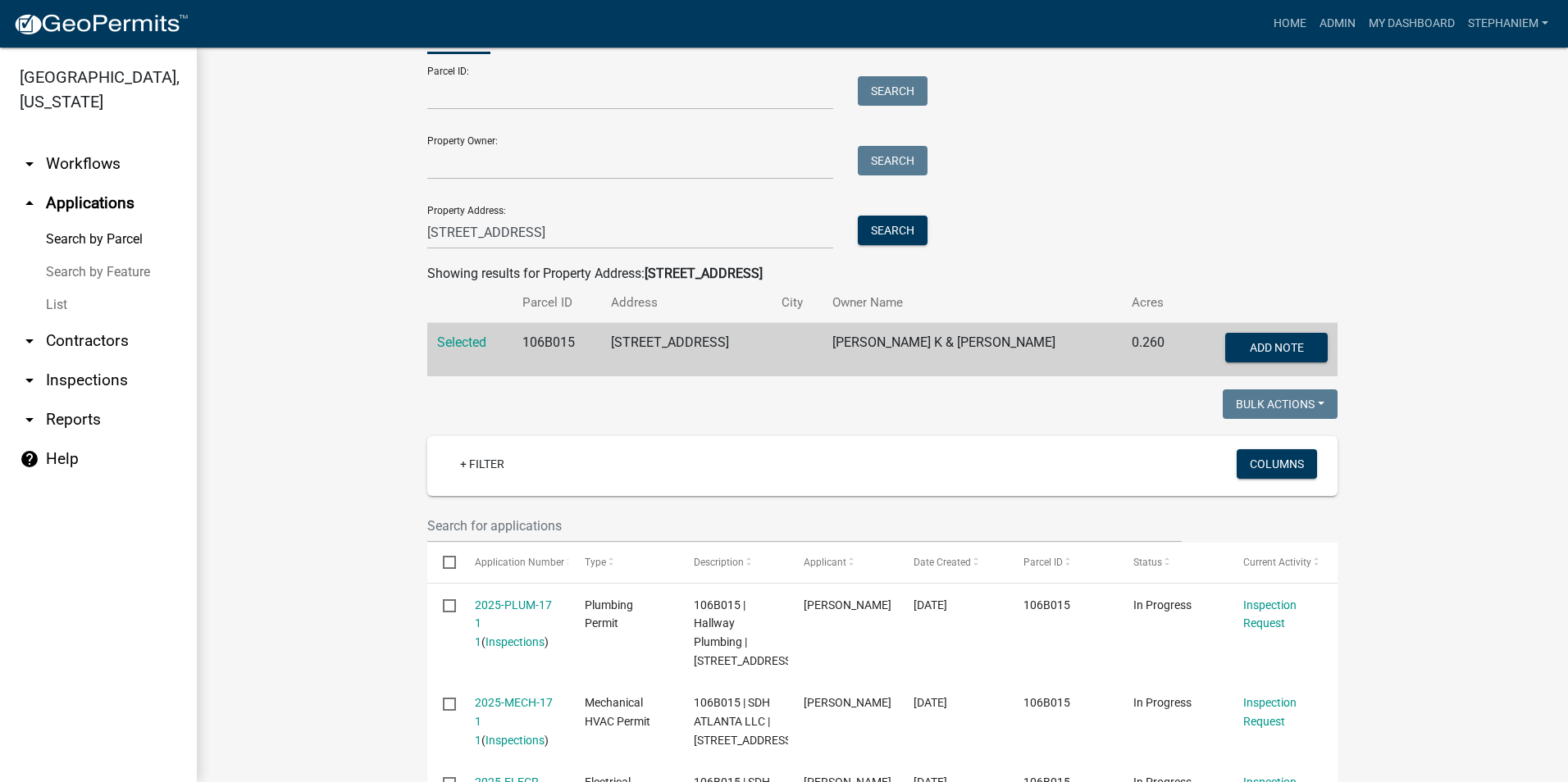
scroll to position [0, 0]
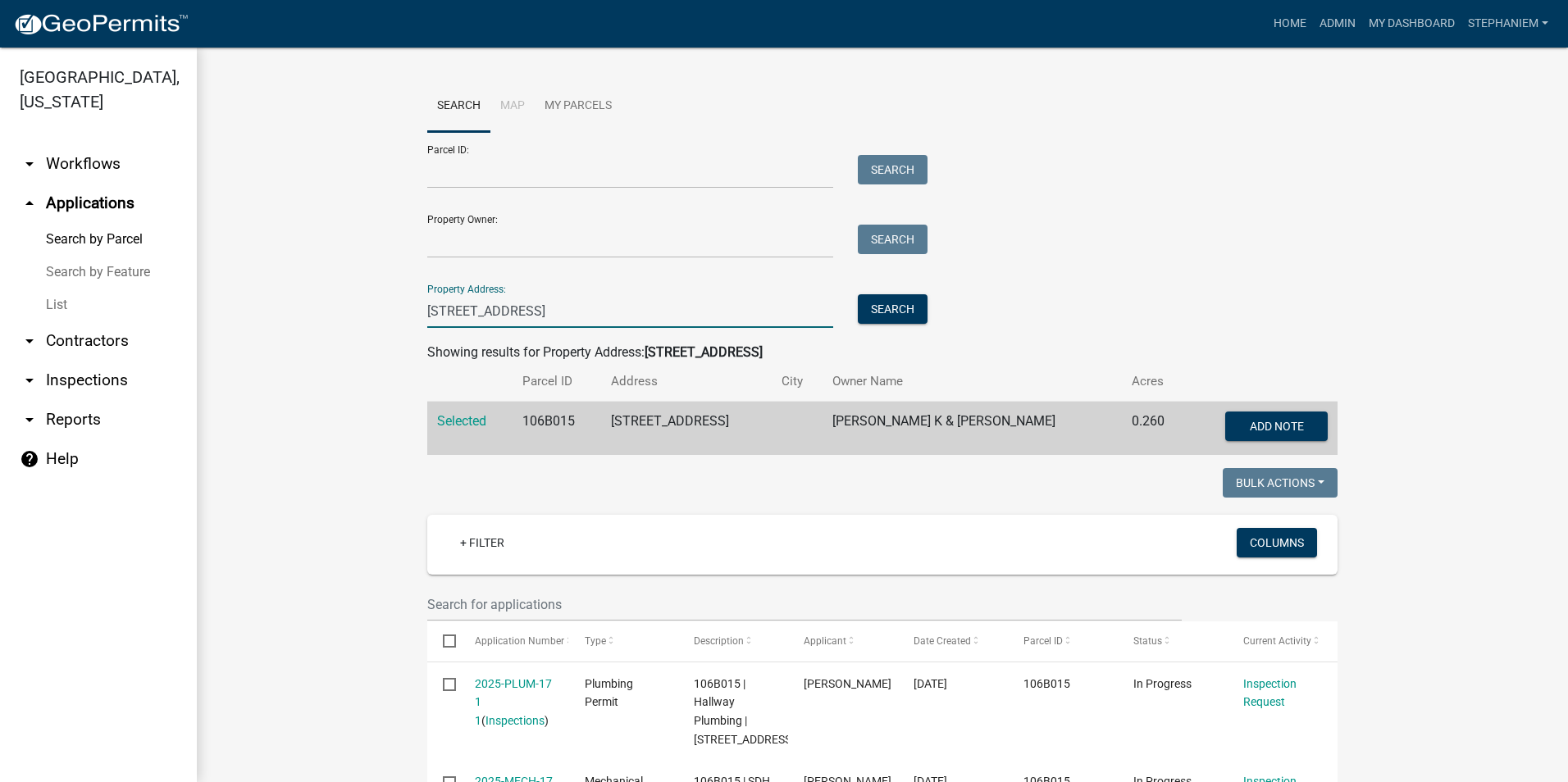
drag, startPoint x: 537, startPoint y: 316, endPoint x: 392, endPoint y: 311, distance: 145.1
click at [392, 311] on wm-workflow-application-search-view "Search Map My Parcels Parcel ID: Search Property Owner: Search Property Address…" at bounding box center [883, 621] width 1306 height 1083
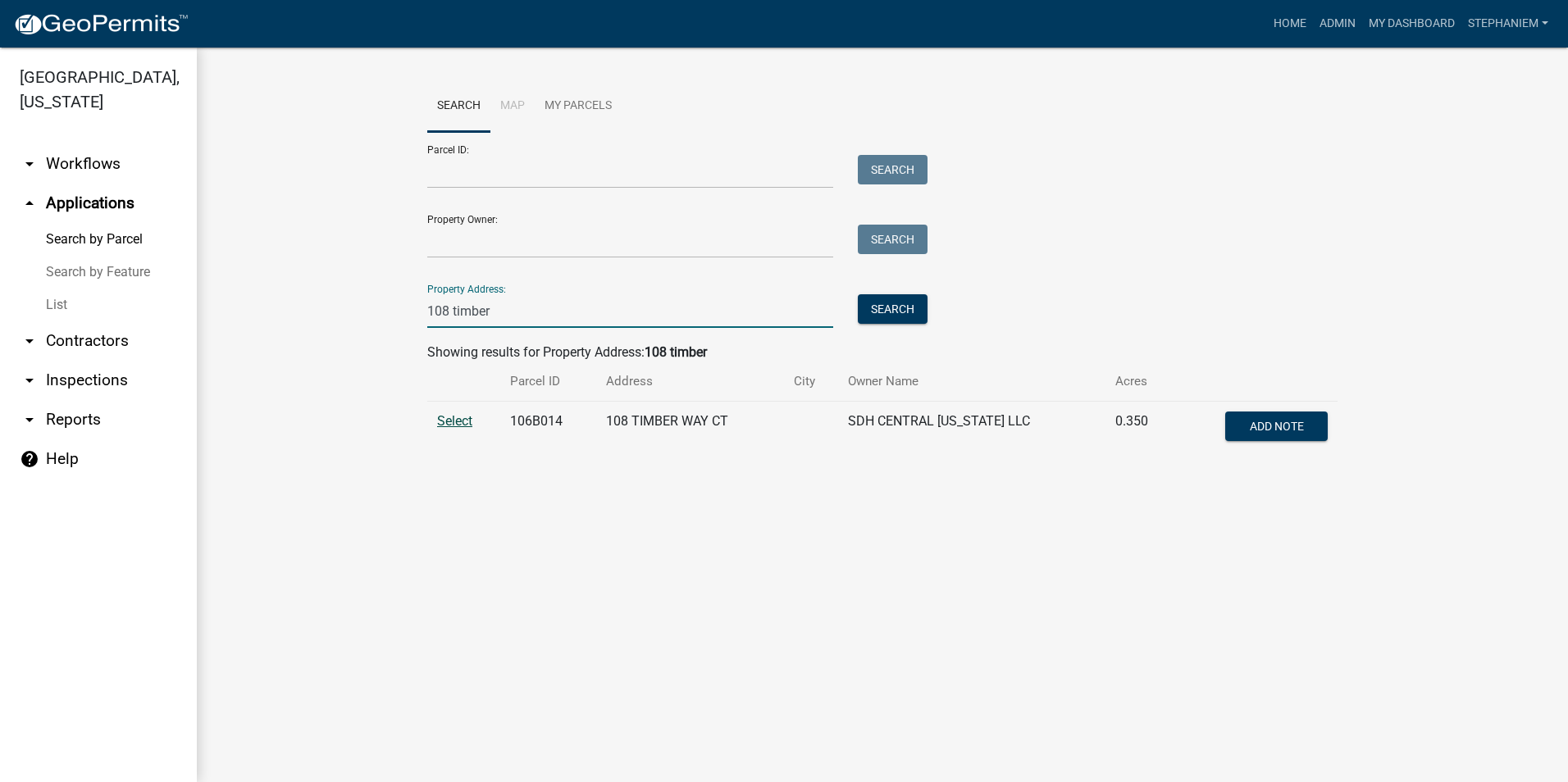
type input "108 timber"
click at [465, 414] on span "Select" at bounding box center [454, 421] width 35 height 16
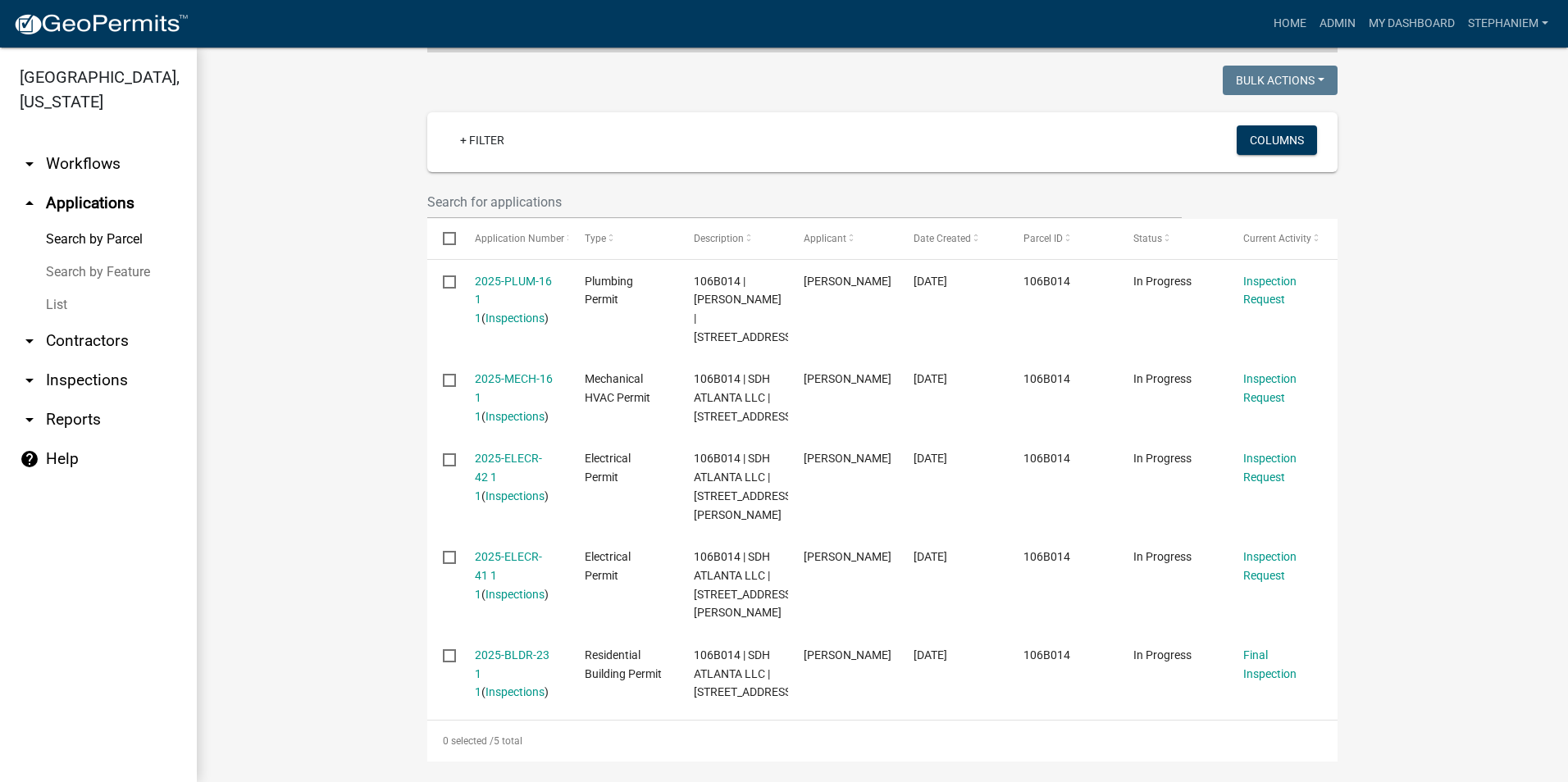
scroll to position [470, 0]
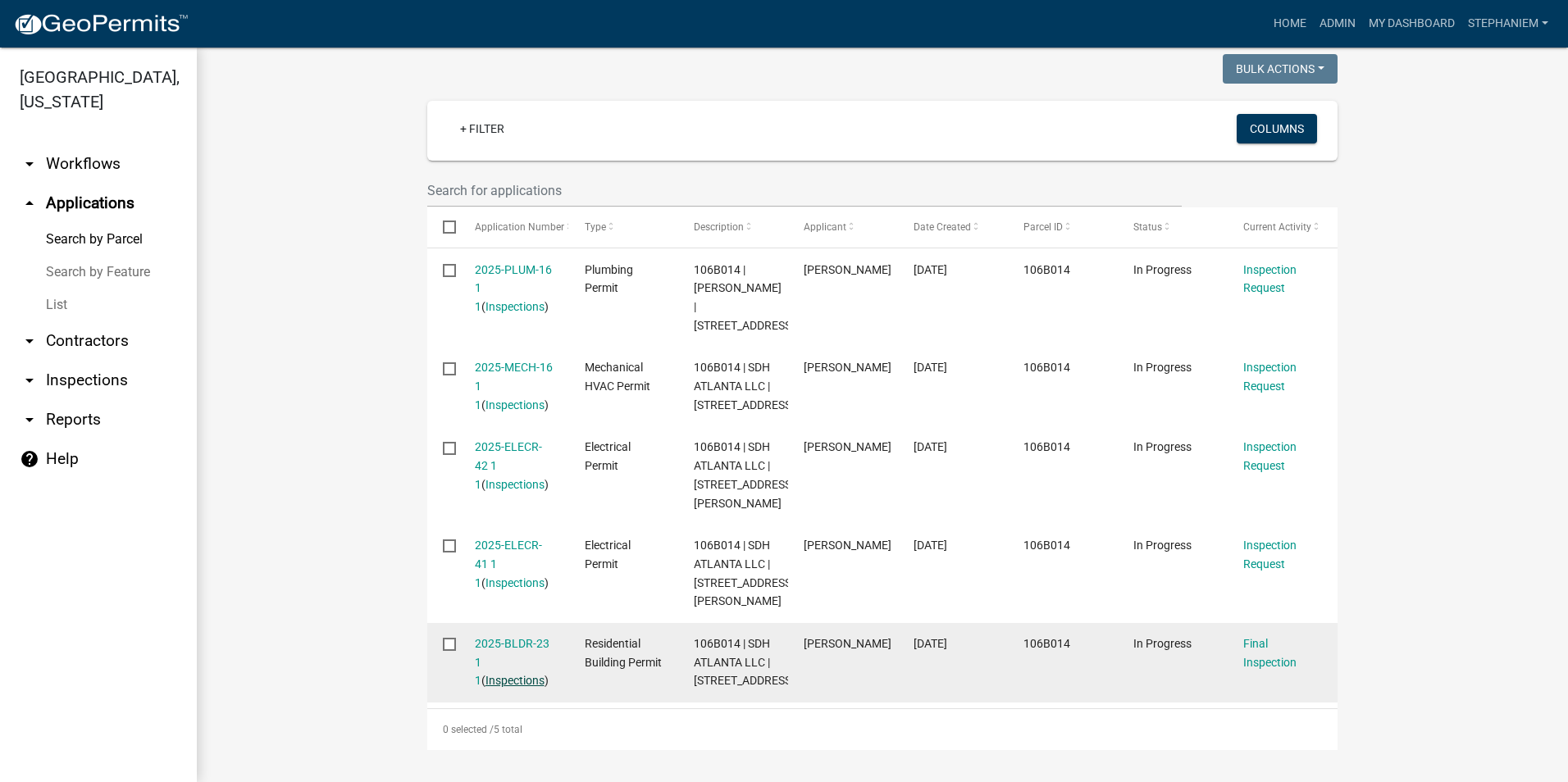
click at [501, 674] on link "Inspections" at bounding box center [515, 680] width 59 height 13
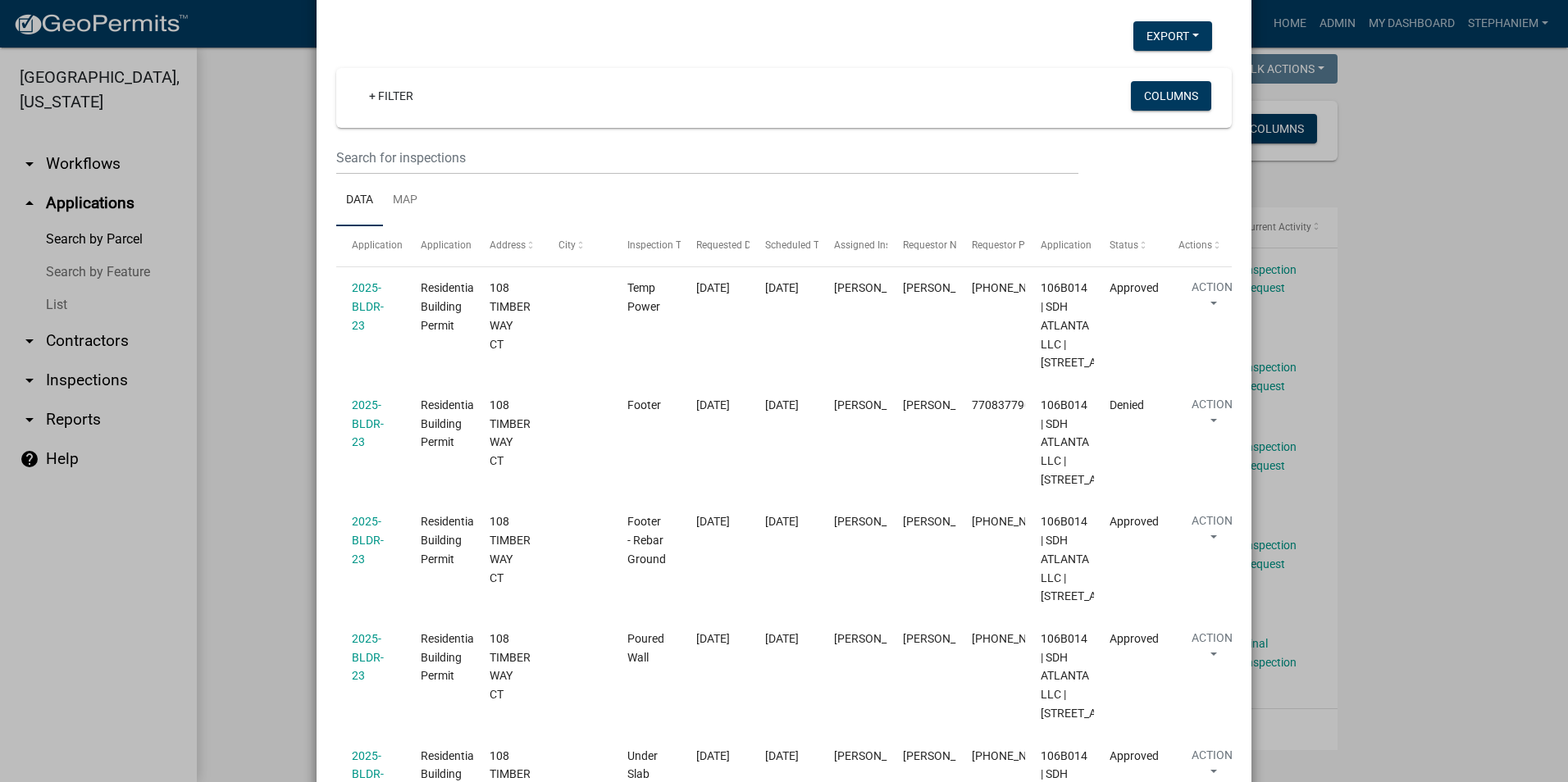
scroll to position [0, 0]
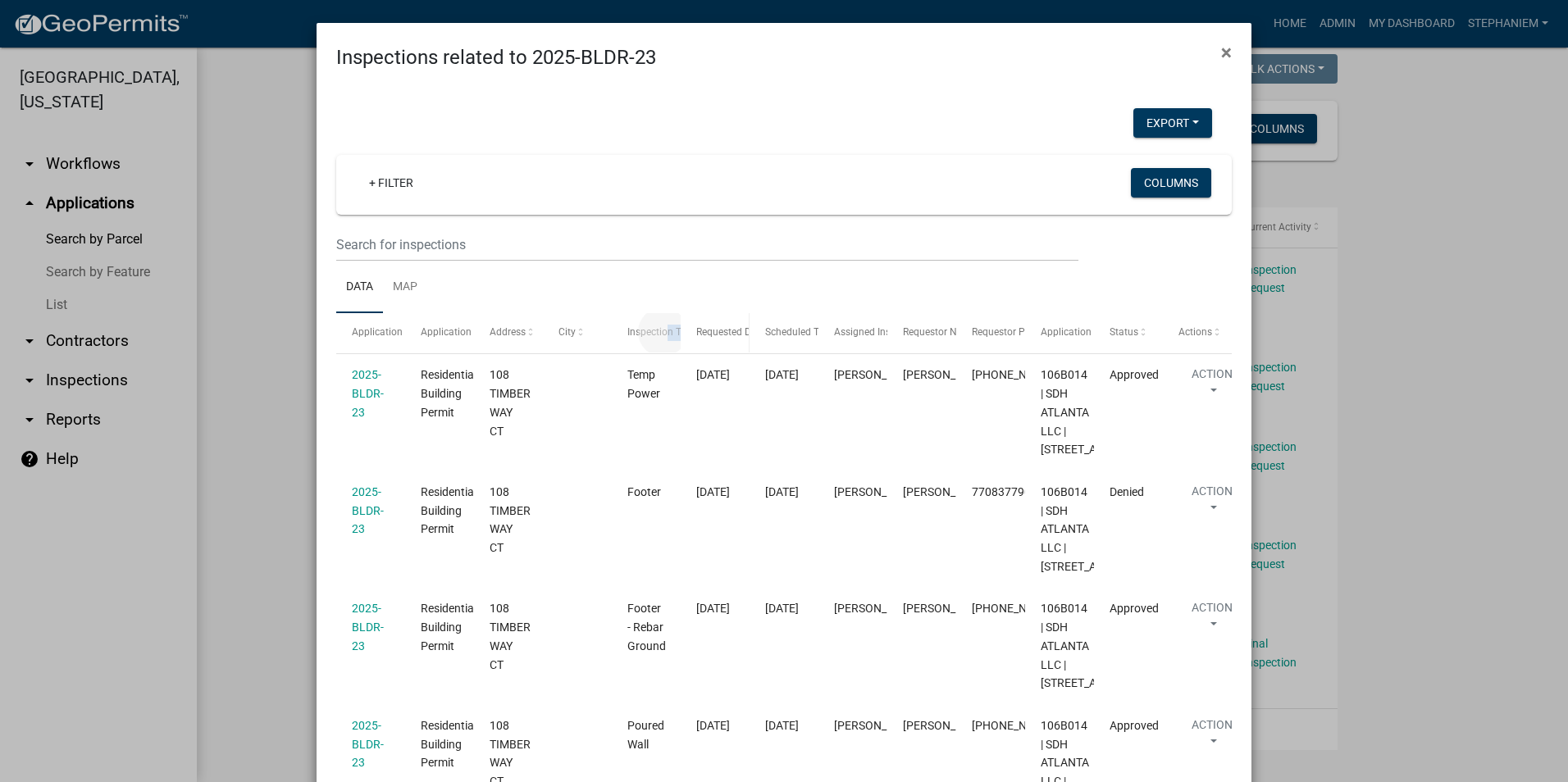
drag, startPoint x: 664, startPoint y: 333, endPoint x: 687, endPoint y: 329, distance: 23.3
click at [687, 329] on div "Application Application Type Address City Inspection Type Requested Date Schedu…" at bounding box center [784, 332] width 896 height 40
drag, startPoint x: 687, startPoint y: 329, endPoint x: 638, endPoint y: 288, distance: 63.9
click at [638, 288] on ul "Data Map" at bounding box center [784, 287] width 896 height 52
drag, startPoint x: 669, startPoint y: 324, endPoint x: 713, endPoint y: 327, distance: 44.1
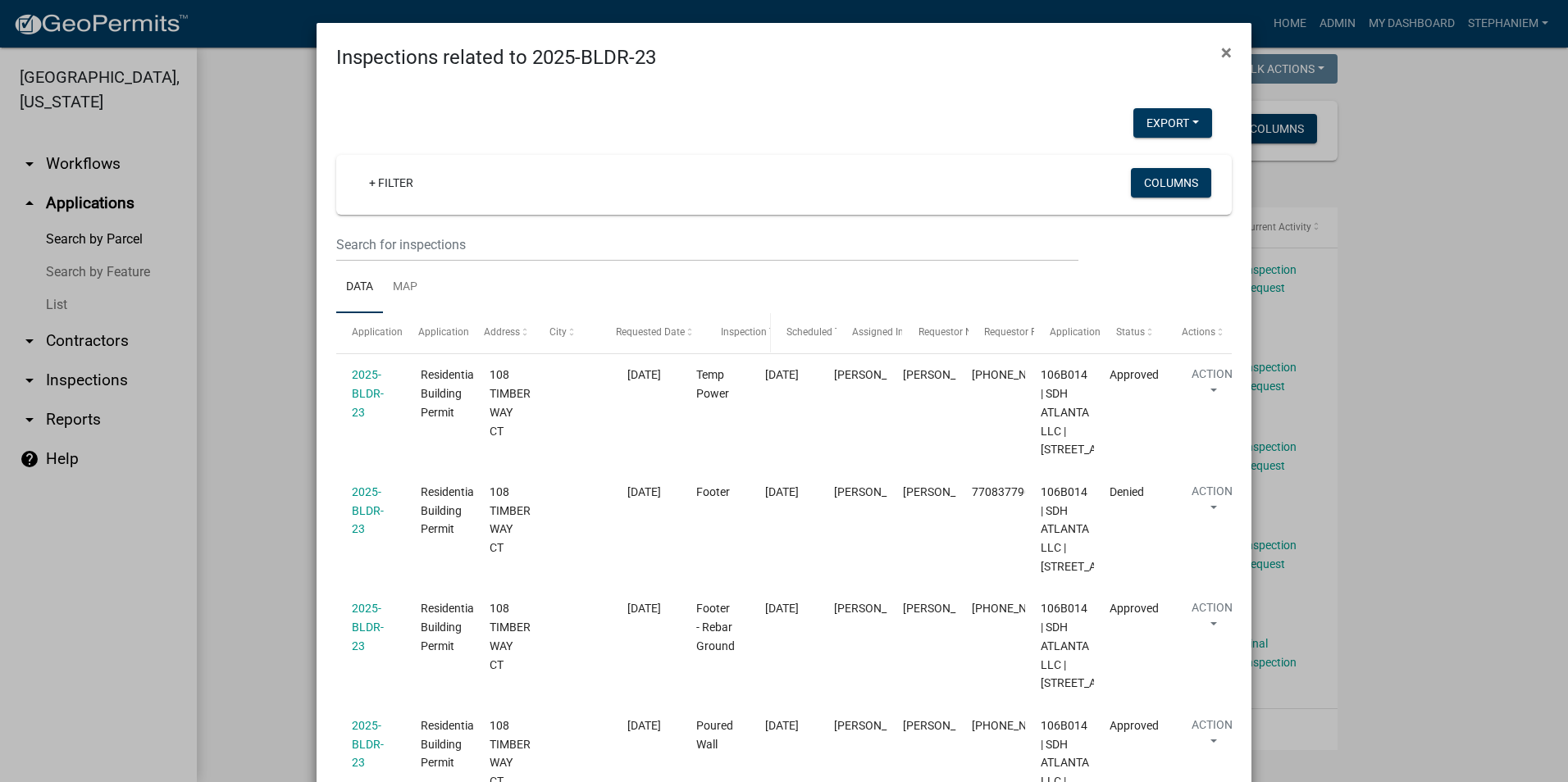
click at [713, 327] on div "Application Application Type Address City Requested Date Inspection Type Schedu…" at bounding box center [784, 332] width 896 height 40
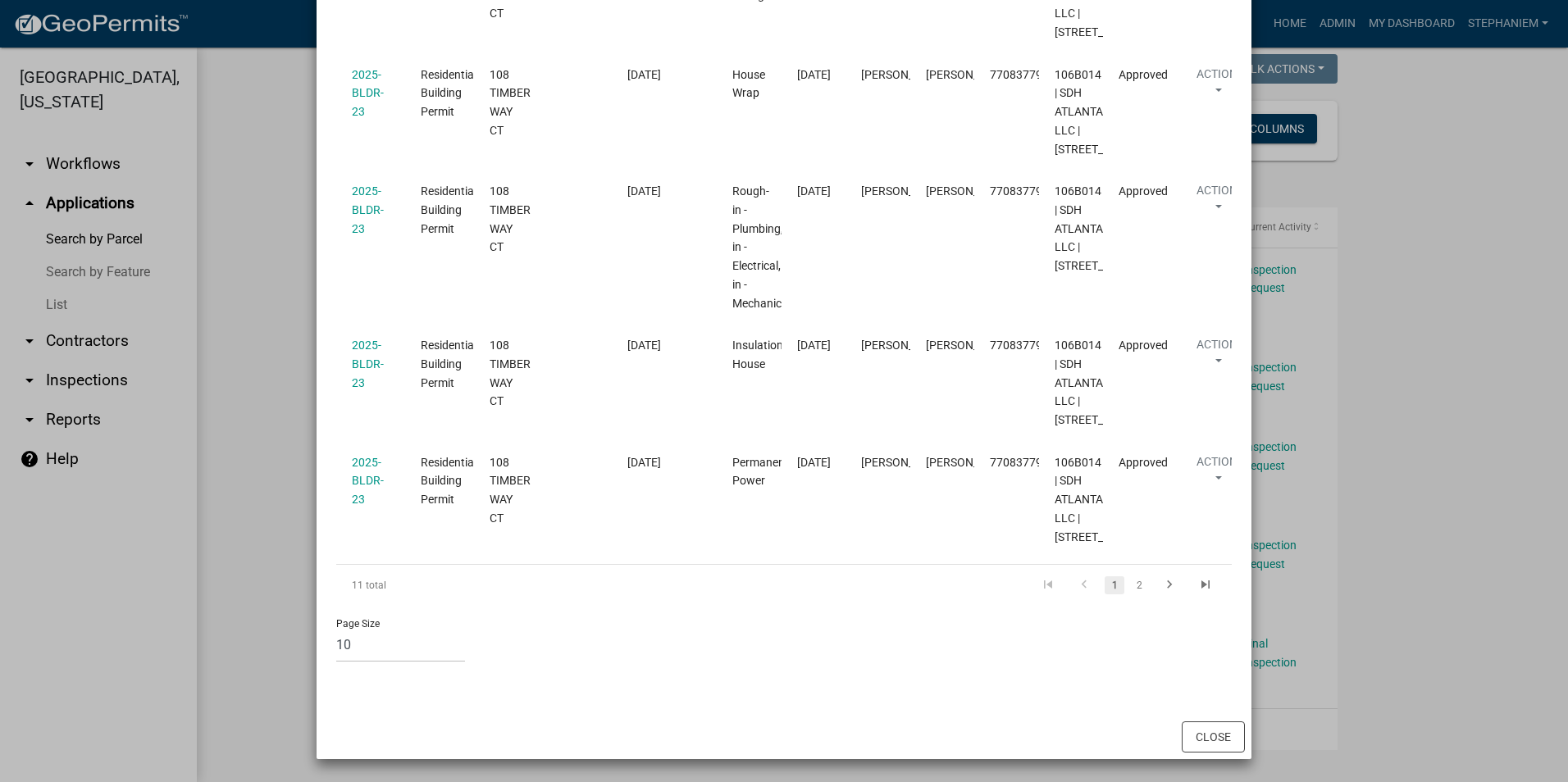
scroll to position [1065, 0]
click at [299, 372] on ngb-modal-window "Inspections related to 2025-BLDR-23 × Export Excel Format (.xlsx) CSV Format (.…" at bounding box center [784, 391] width 1568 height 782
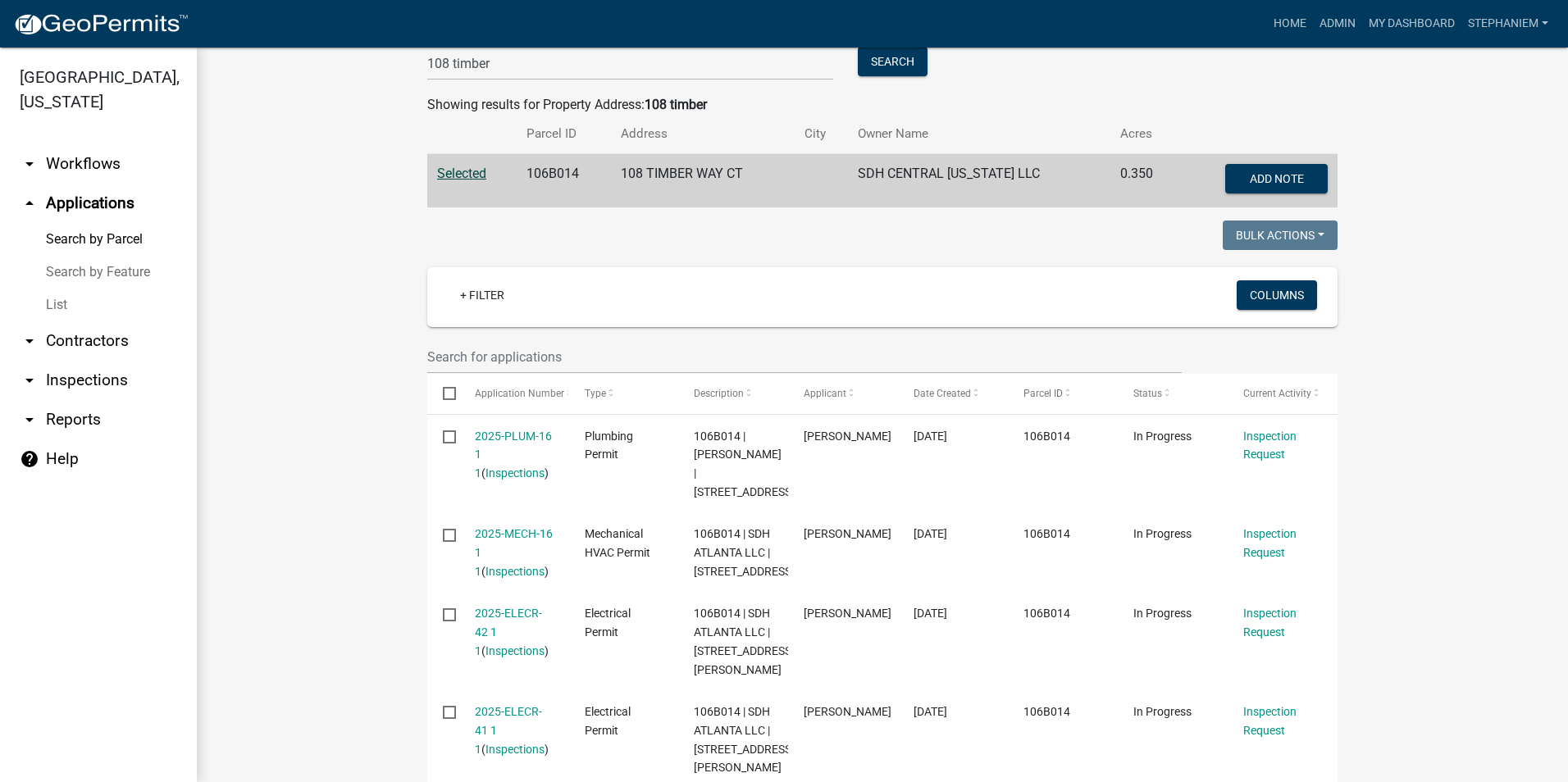
scroll to position [223, 0]
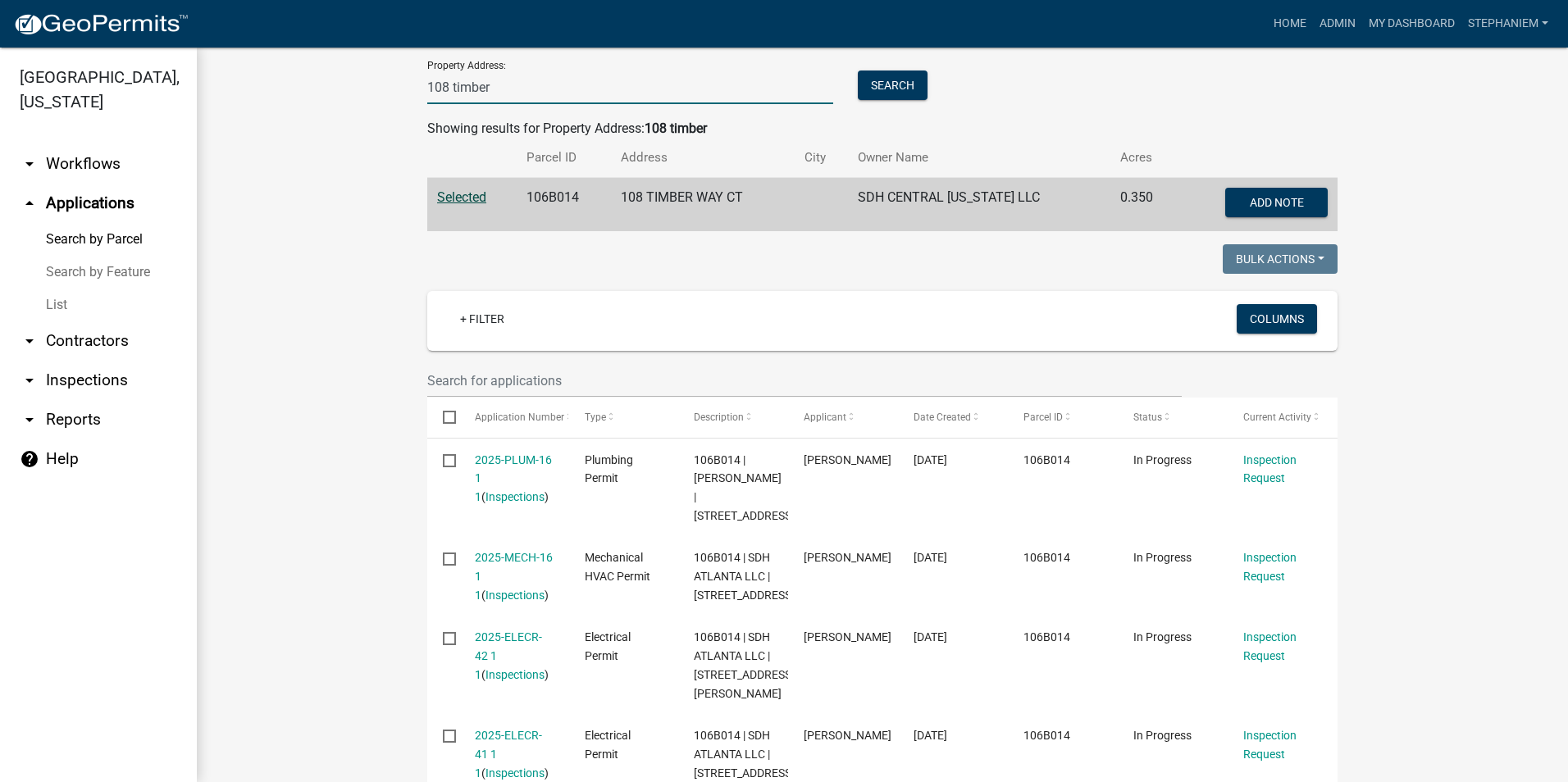
click at [530, 84] on input "108 timber" at bounding box center [631, 87] width 406 height 33
type input "106 timber"
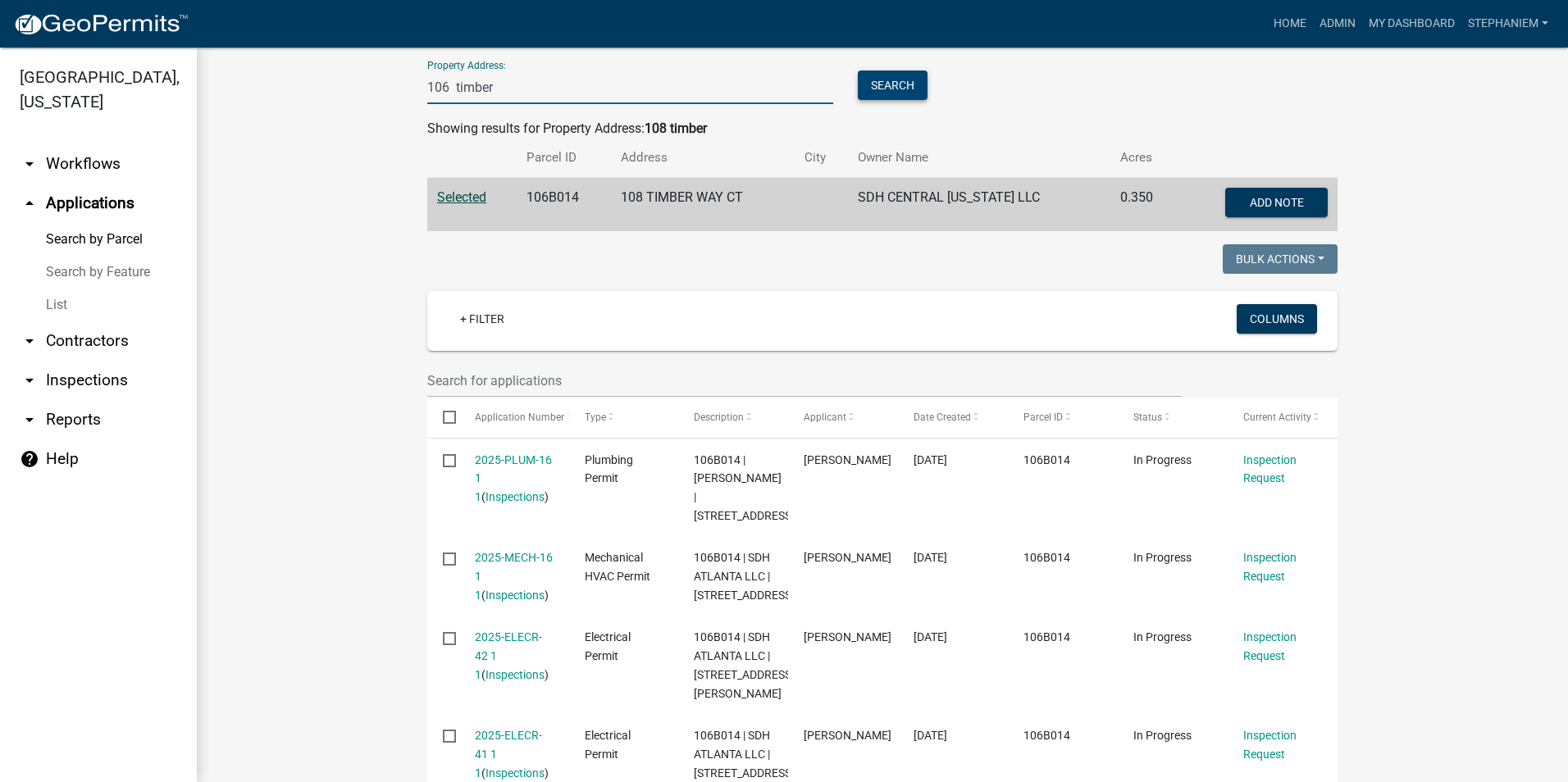
click at [858, 79] on button "Search" at bounding box center [892, 85] width 69 height 30
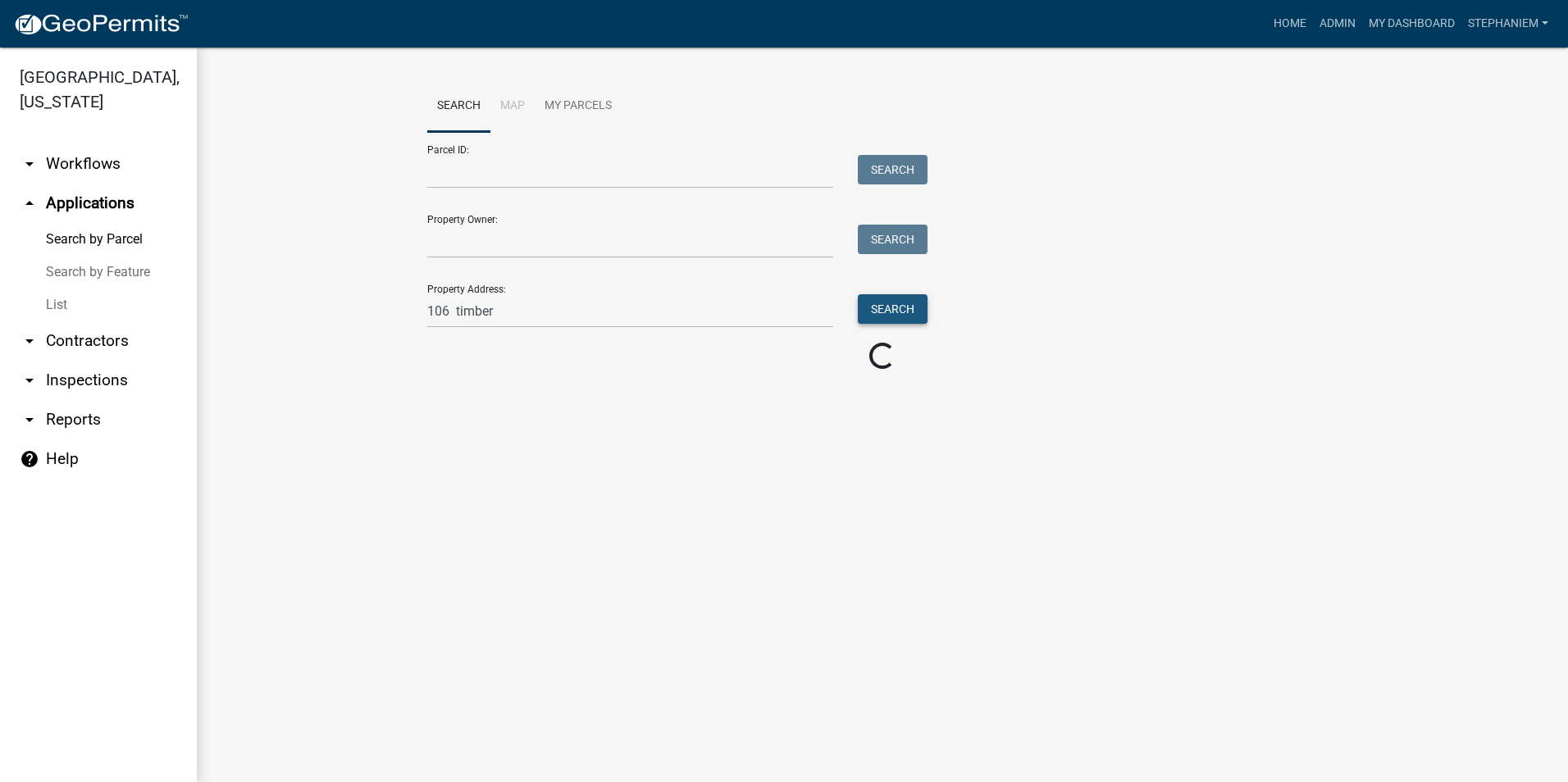
scroll to position [0, 0]
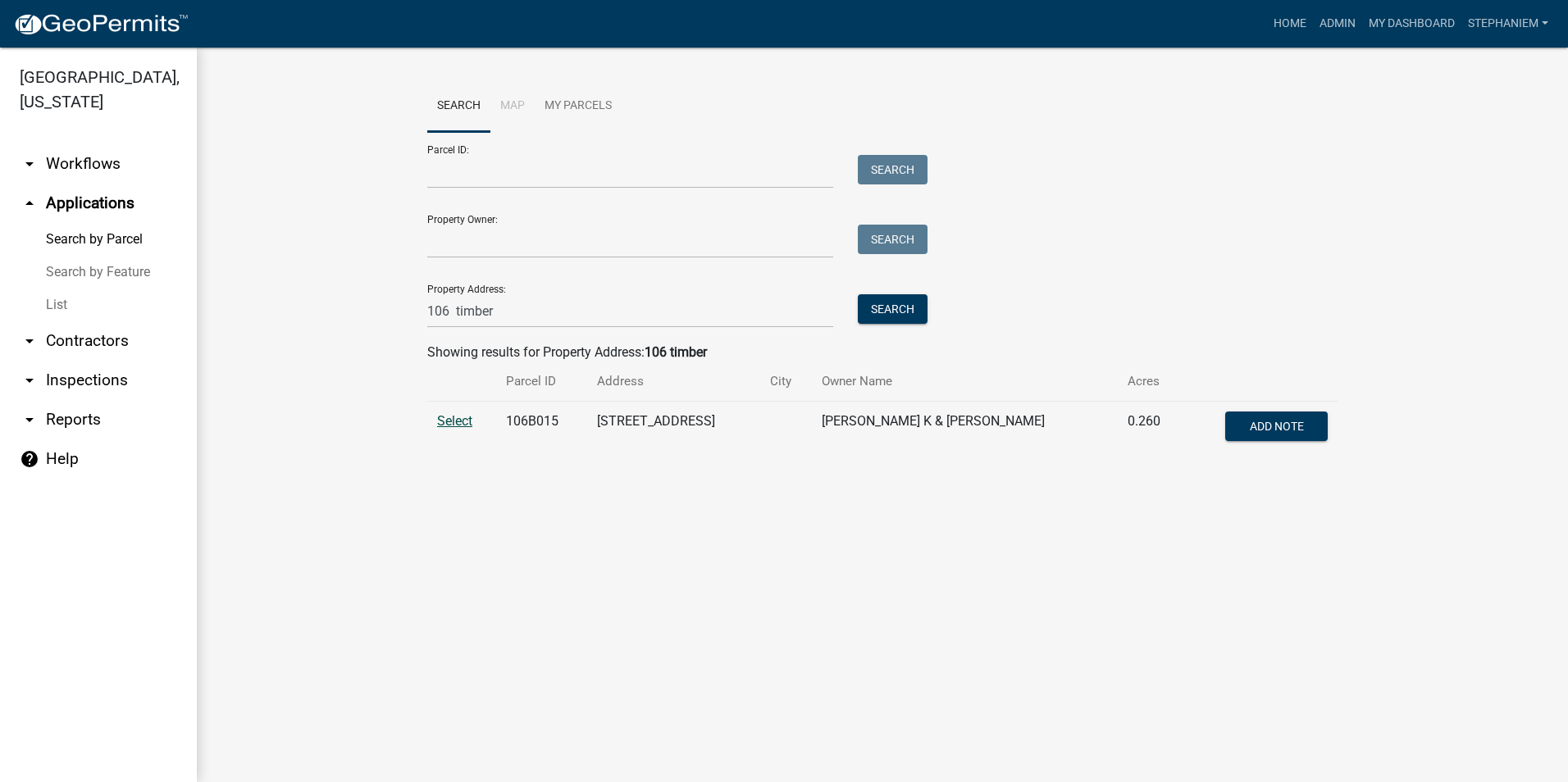
click at [451, 416] on span "Select" at bounding box center [454, 421] width 35 height 16
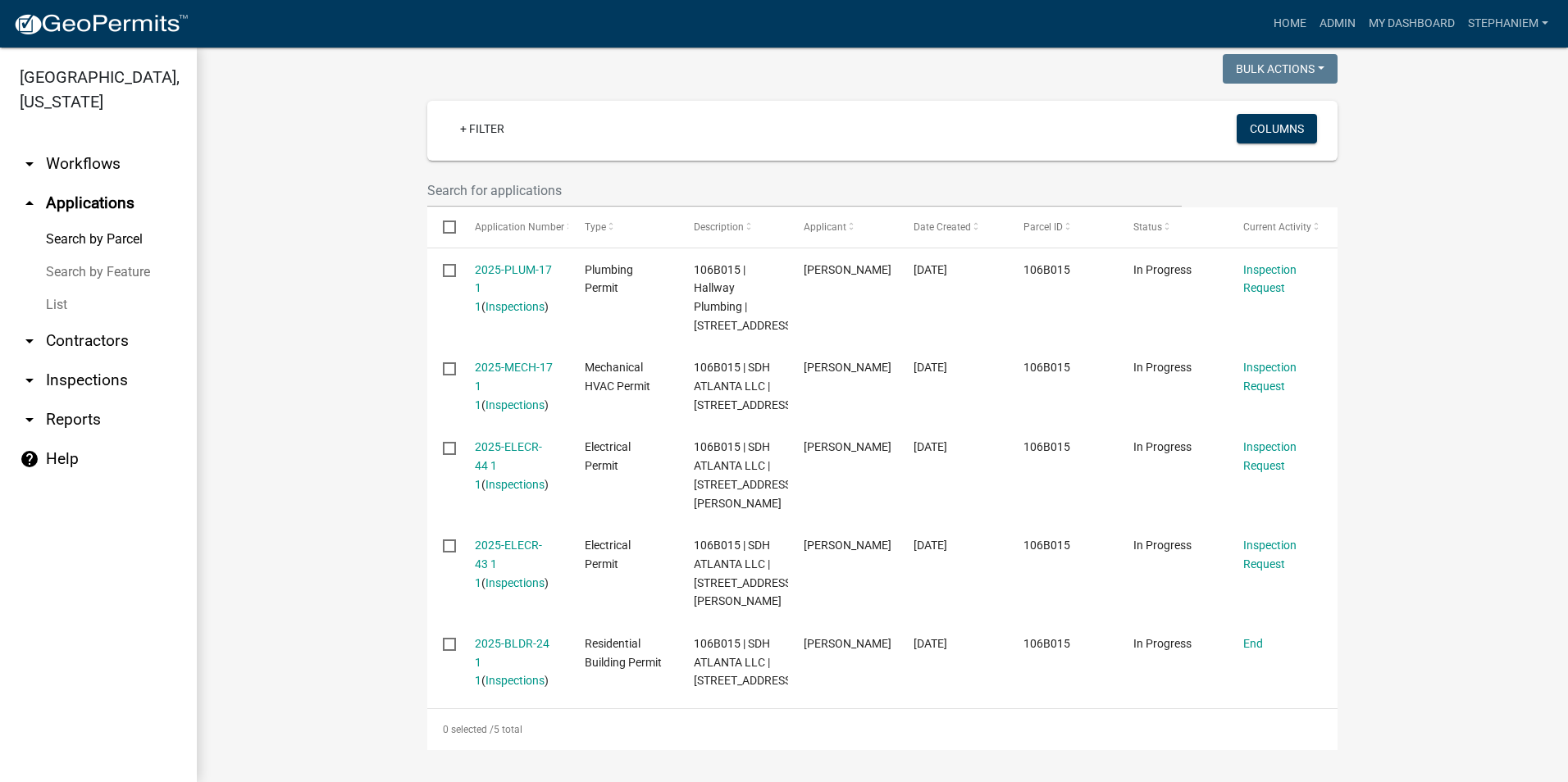
scroll to position [488, 0]
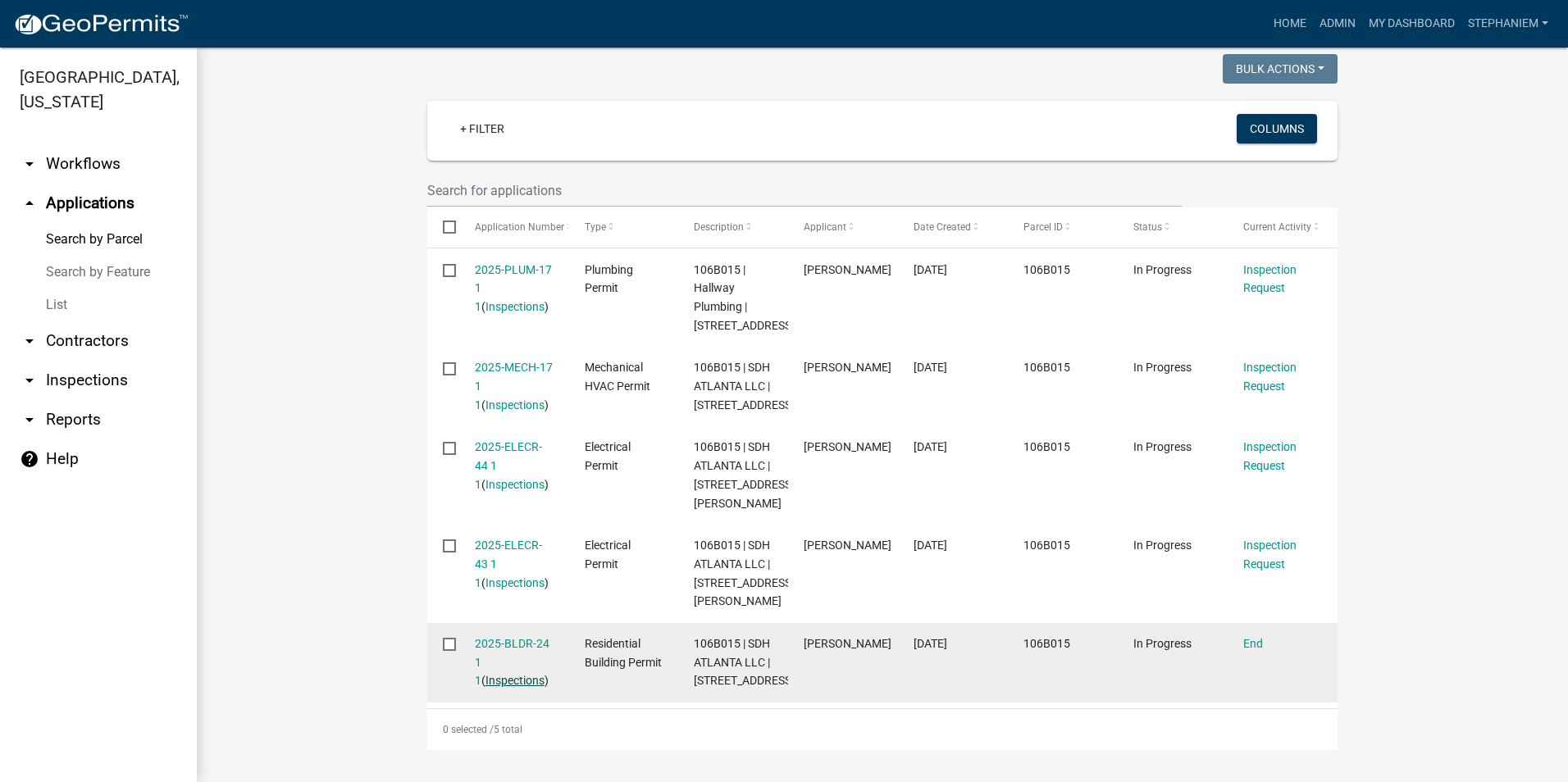
click at [507, 674] on link "Inspections" at bounding box center [515, 680] width 59 height 13
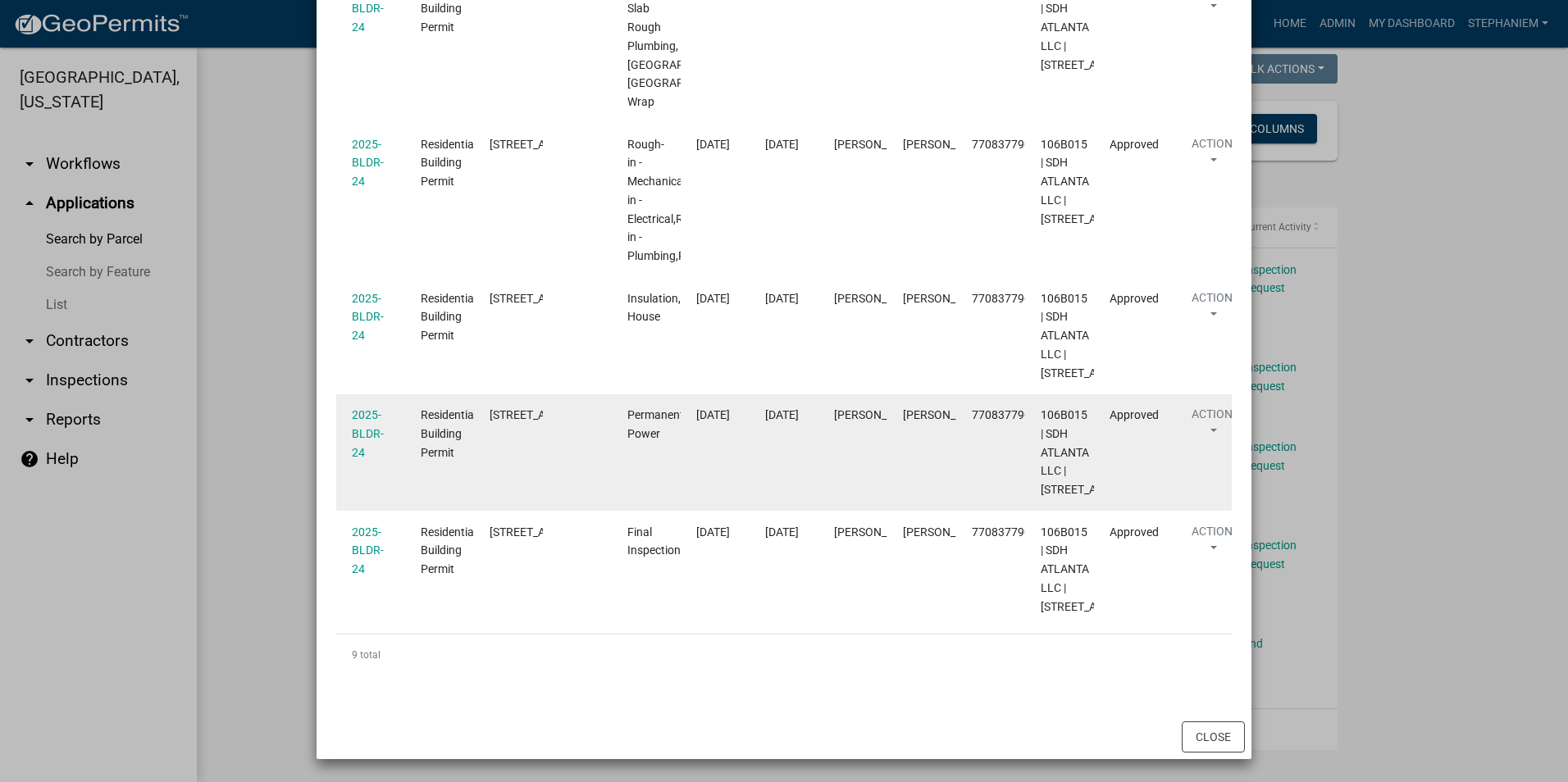
scroll to position [1281, 0]
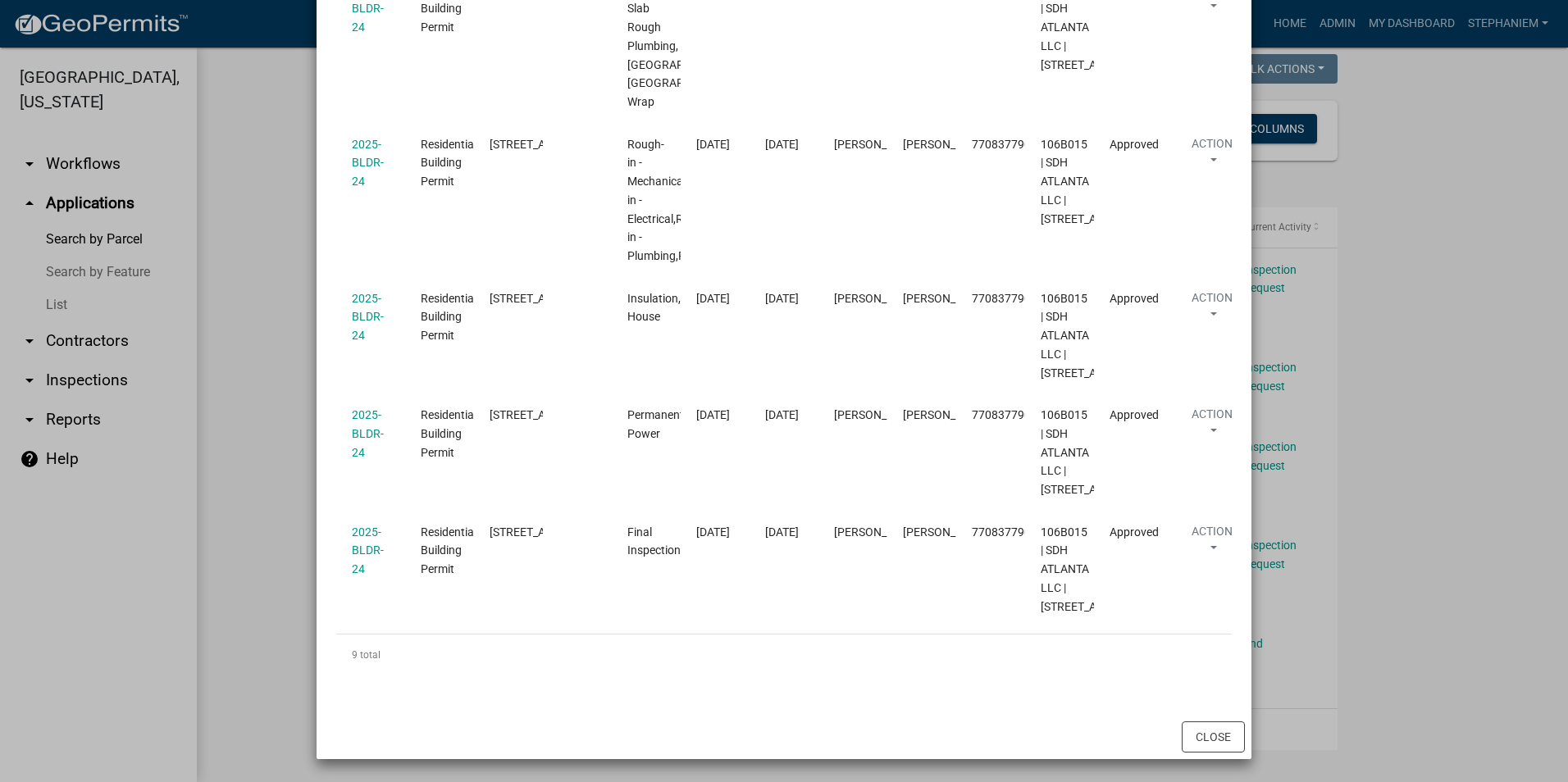
click at [269, 174] on ngb-modal-window "Inspections related to 2025-BLDR-24 × Export Excel Format (.xlsx) CSV Format (.…" at bounding box center [784, 391] width 1568 height 782
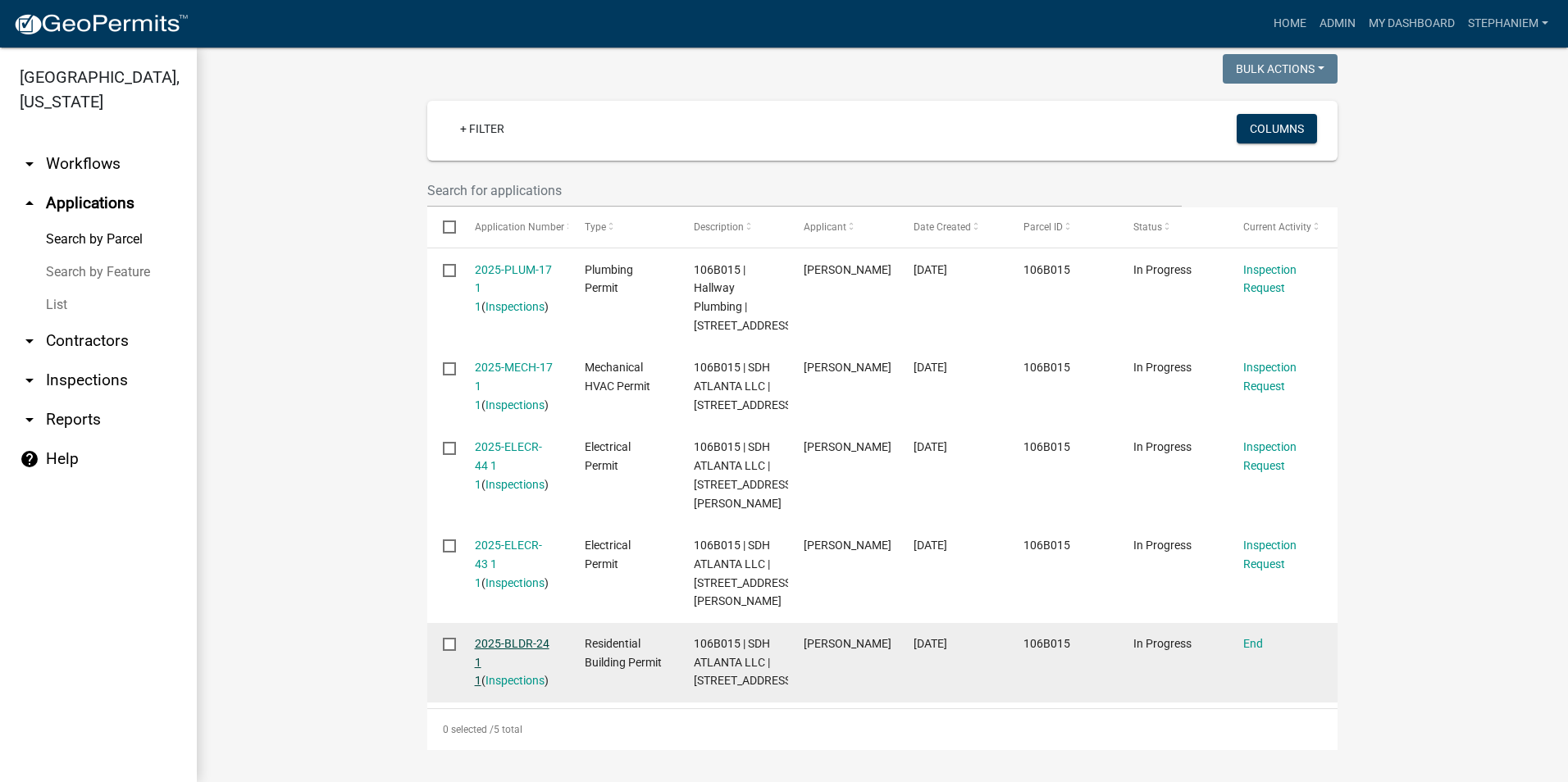
click at [518, 637] on link "2025-BLDR-24 1 1" at bounding box center [512, 662] width 75 height 51
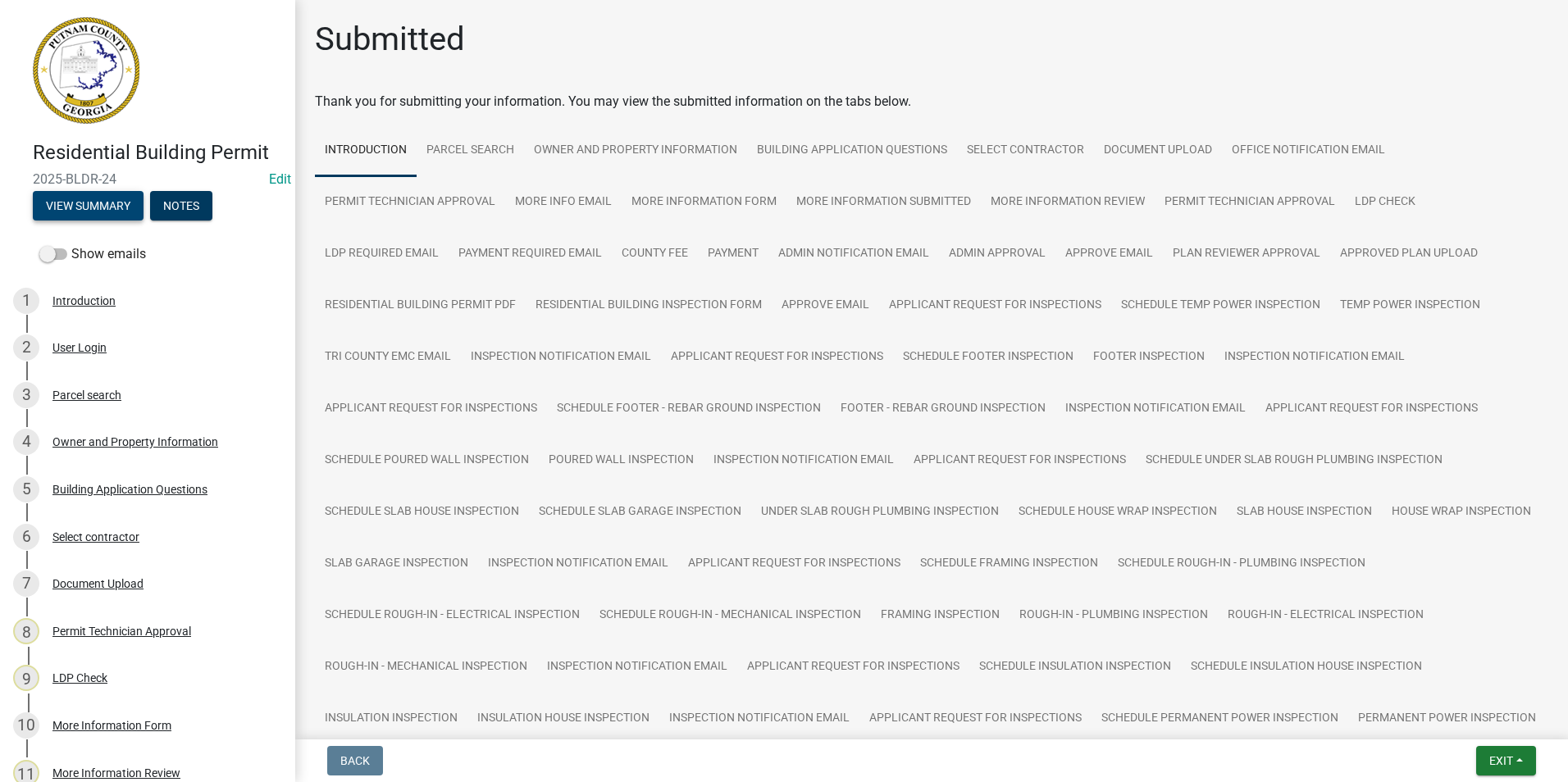
click at [120, 213] on button "View Summary" at bounding box center [89, 206] width 111 height 30
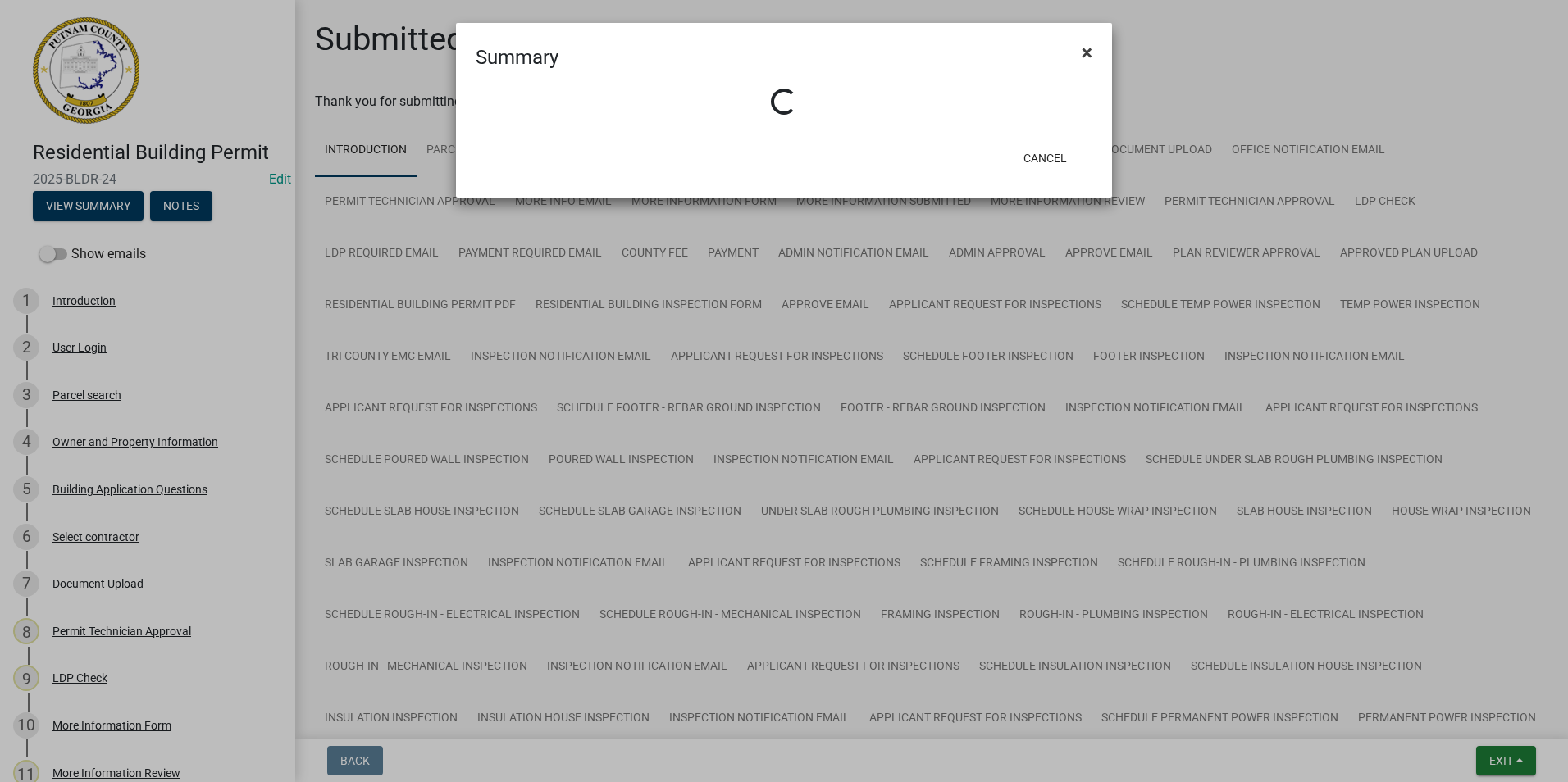
click at [1085, 54] on span "×" at bounding box center [1087, 52] width 11 height 23
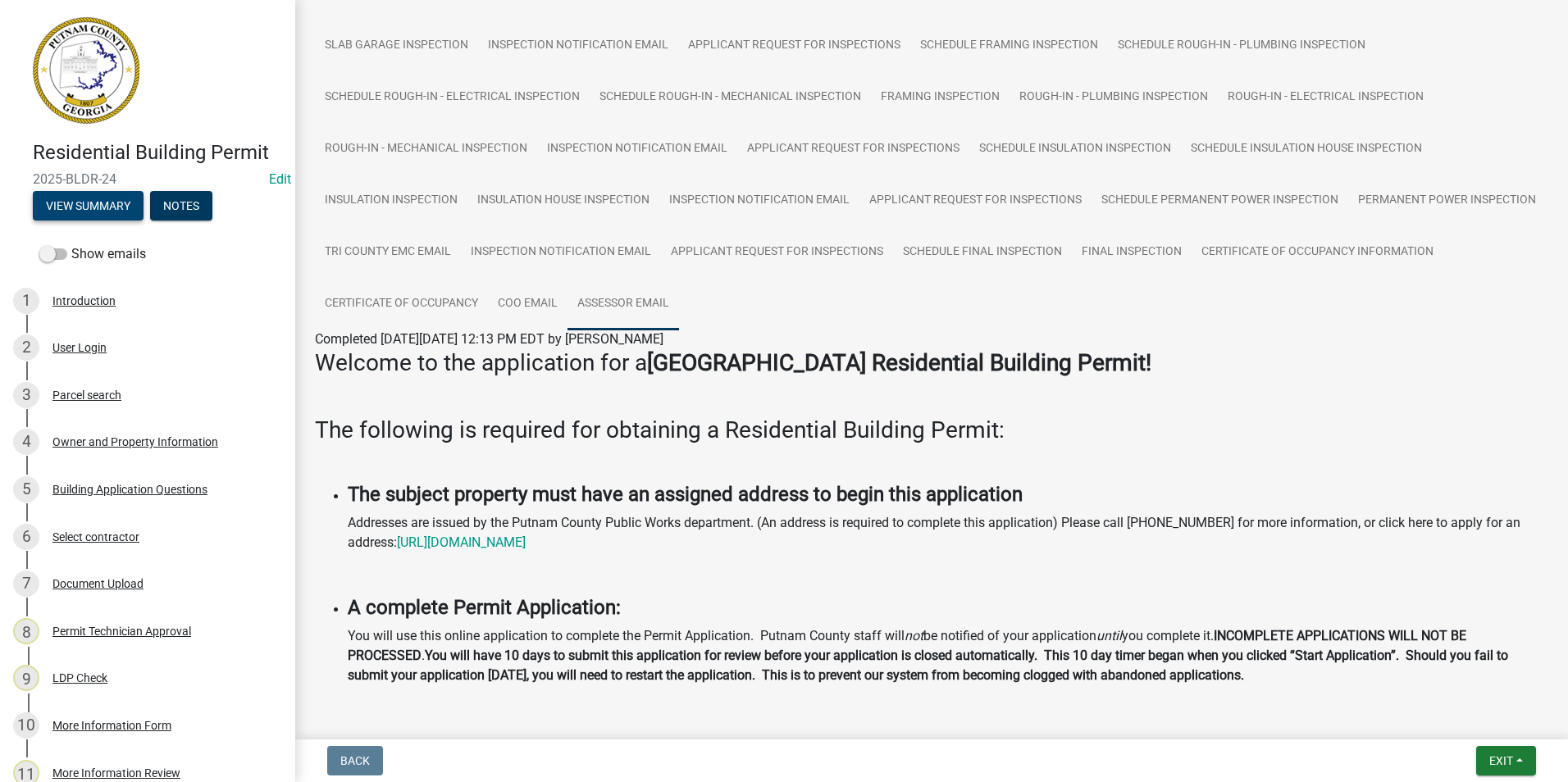
scroll to position [492, 0]
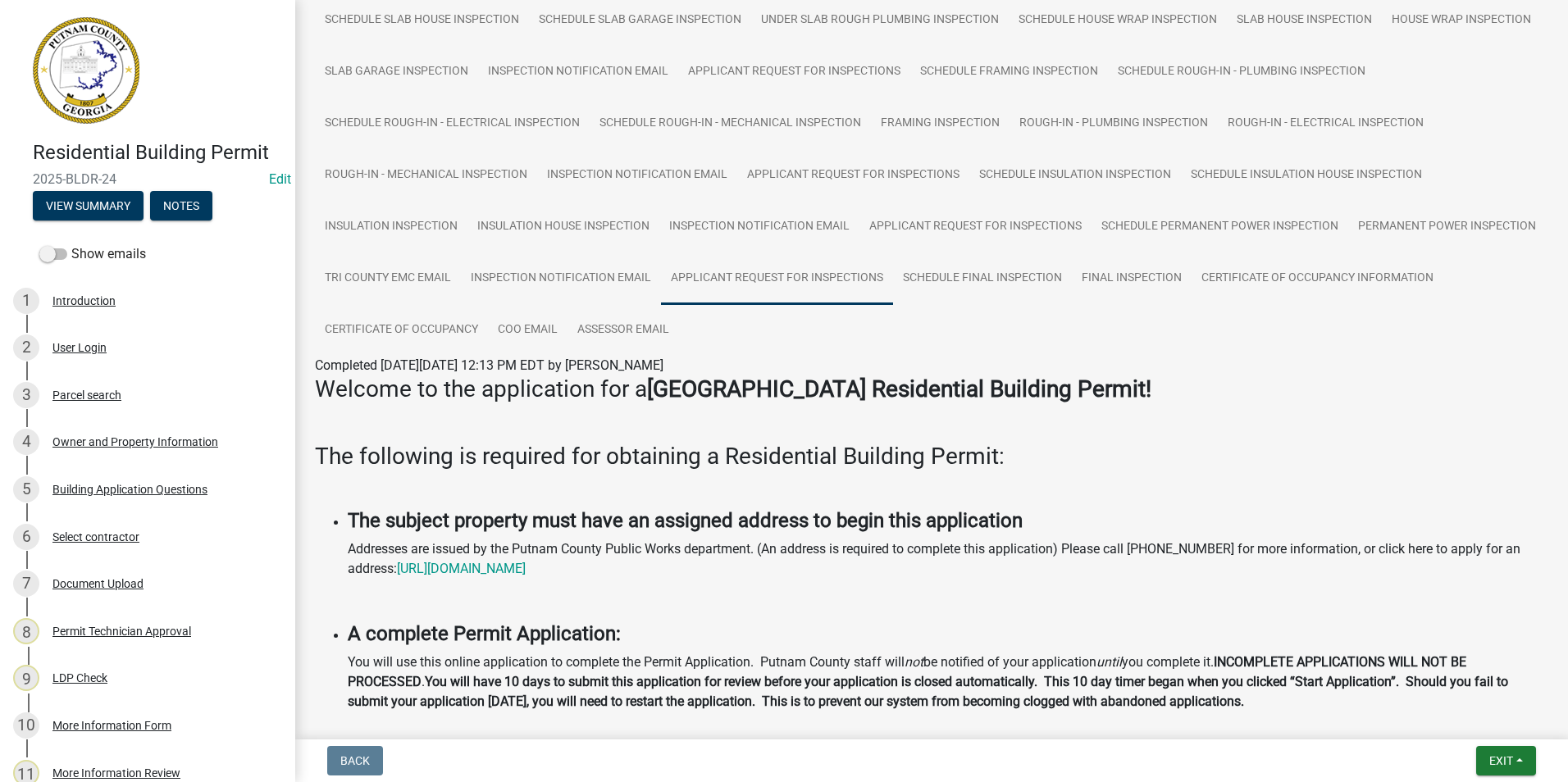
click at [893, 285] on link "Applicant Request for Inspections" at bounding box center [777, 278] width 232 height 53
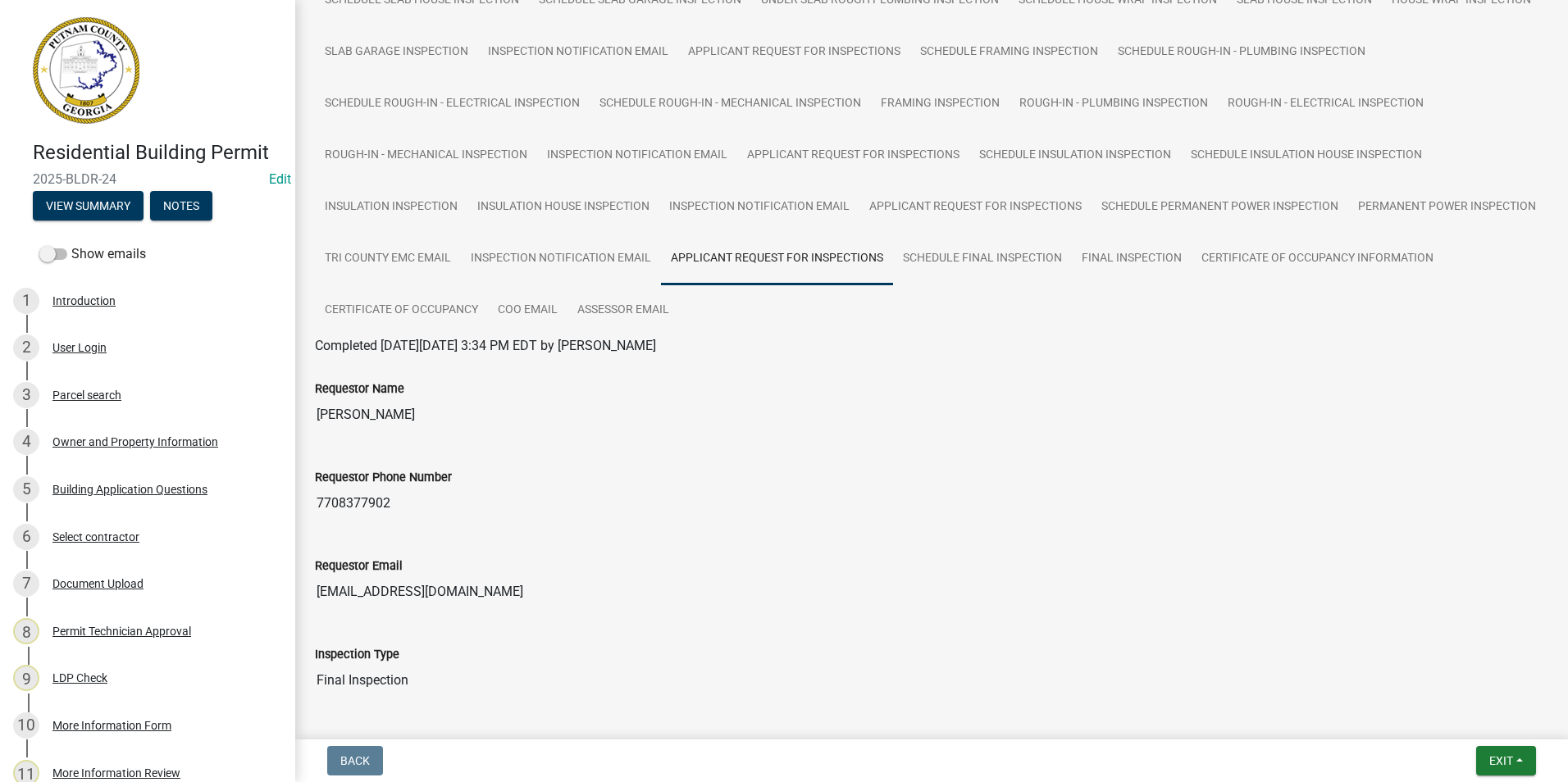
scroll to position [457, 0]
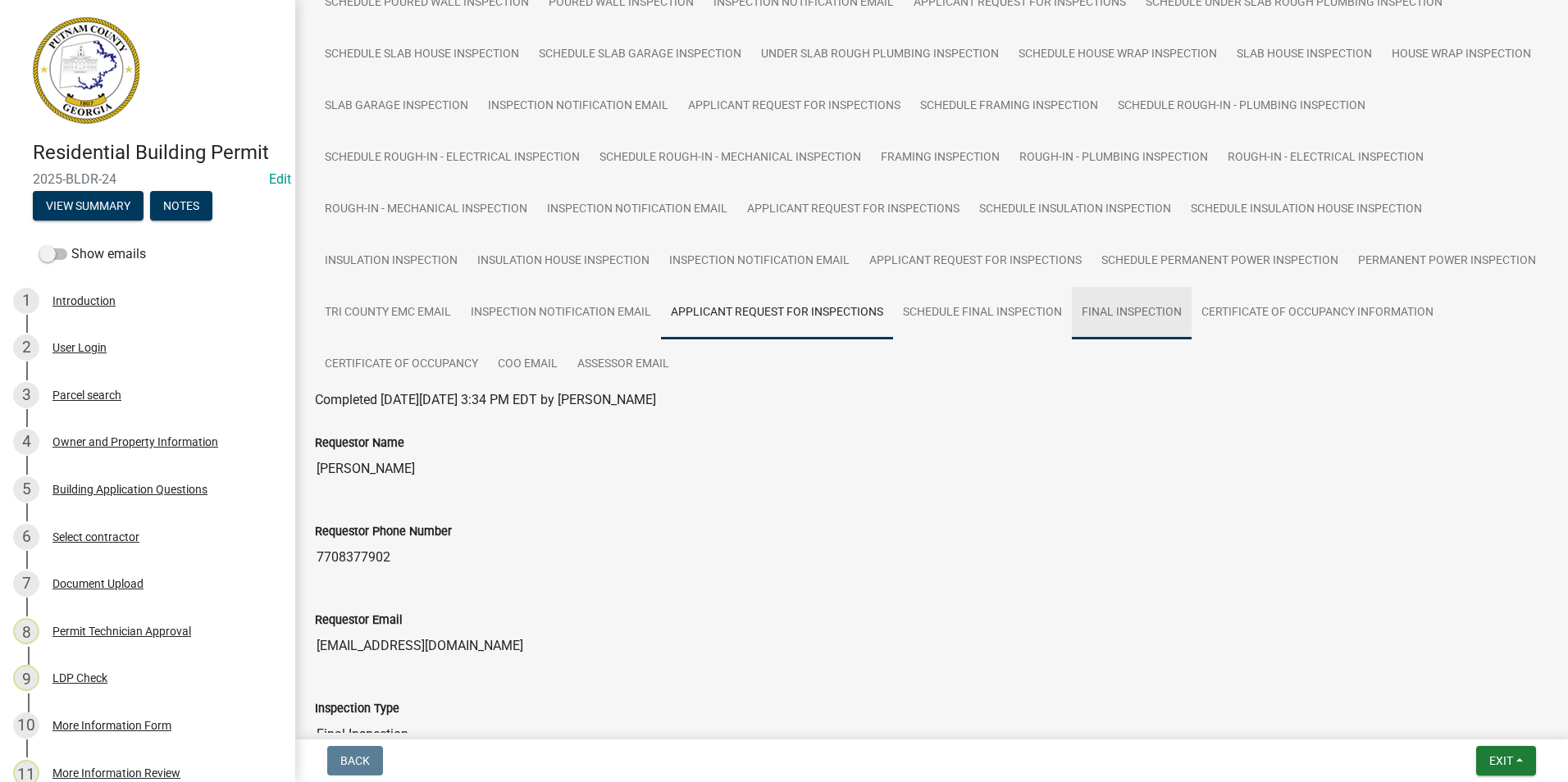
click at [1191, 326] on link "Final Inspection" at bounding box center [1132, 313] width 120 height 53
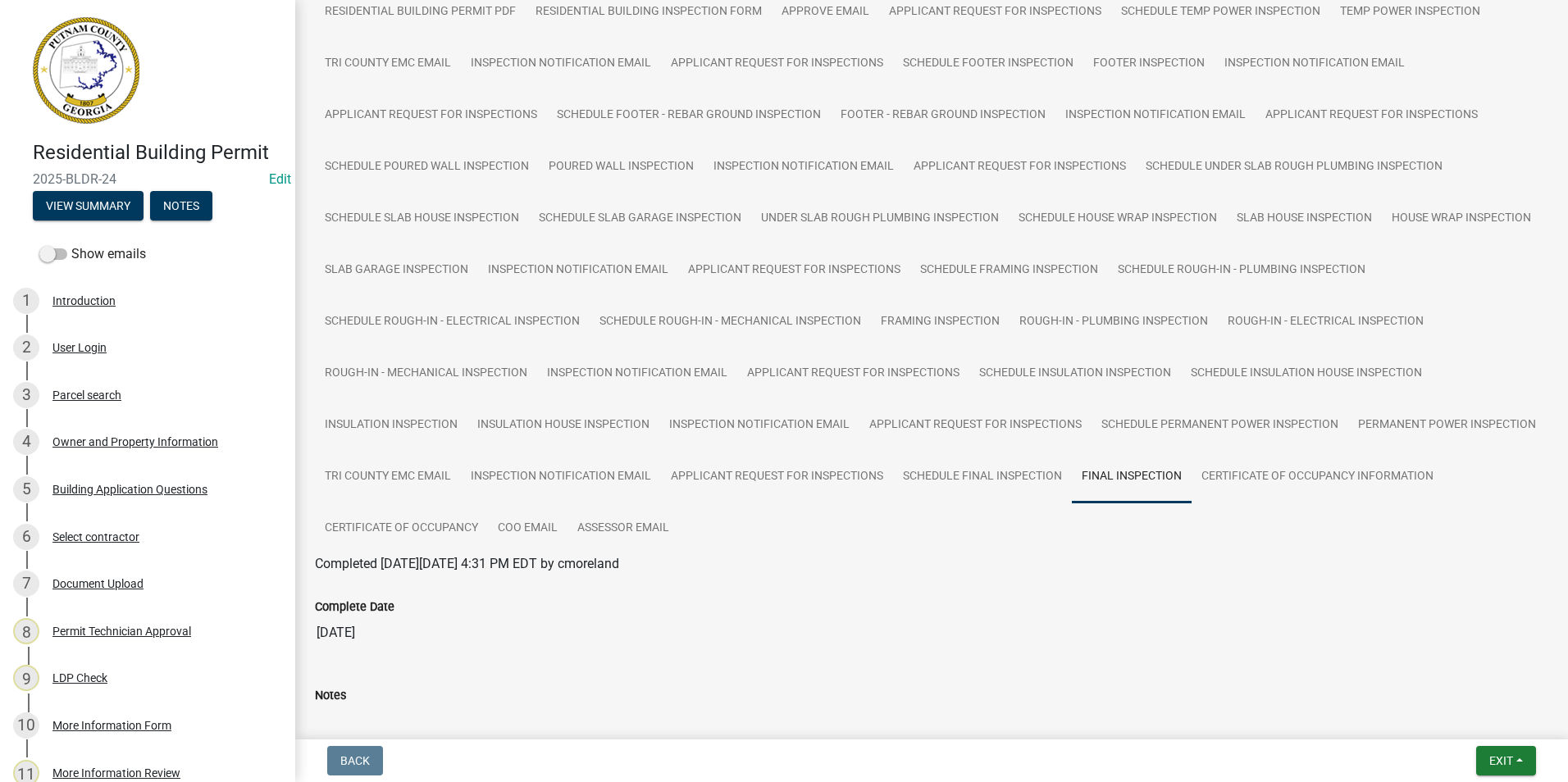
scroll to position [0, 0]
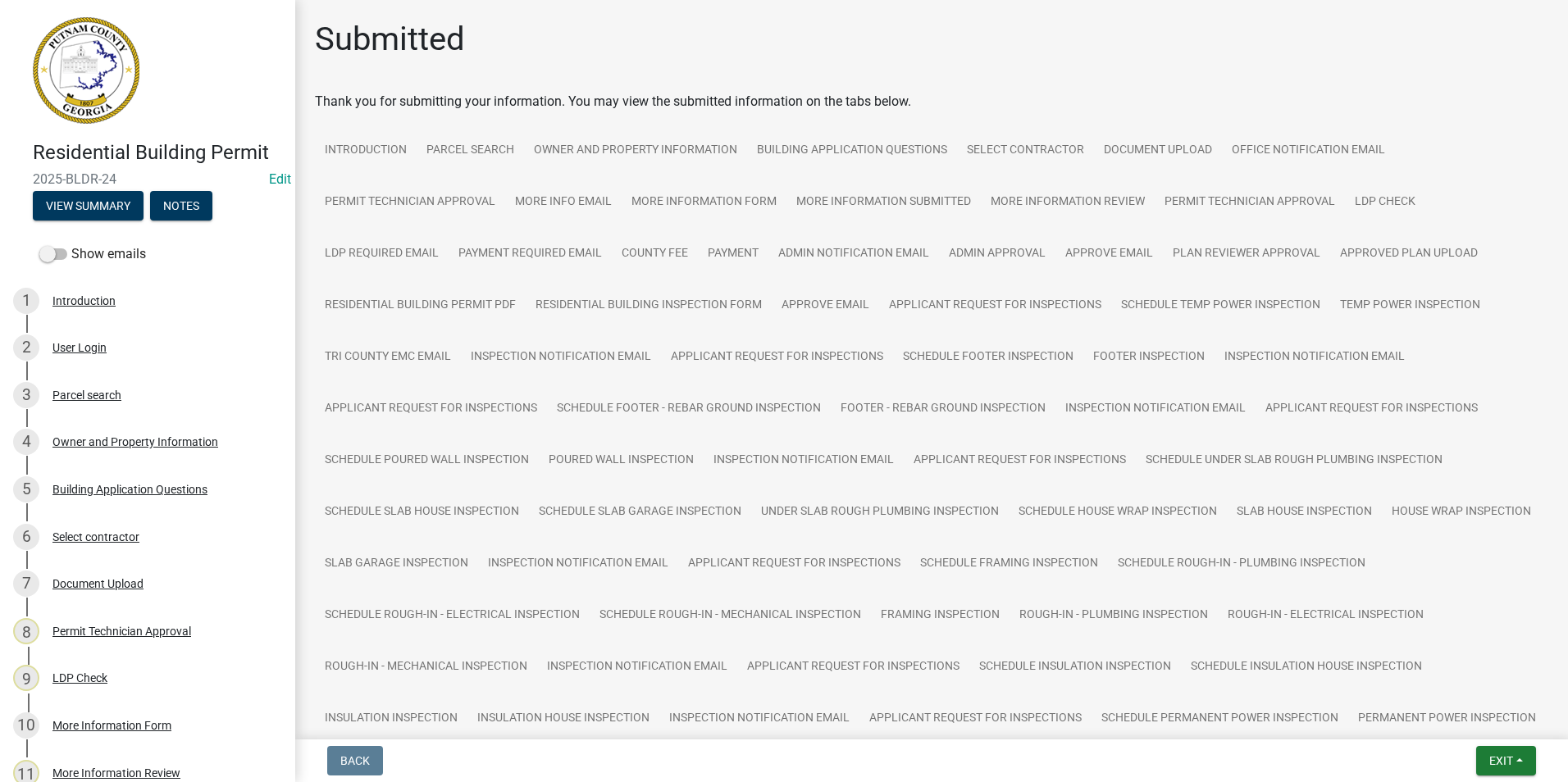
click at [1532, 745] on nav "Back Exit Save Save & Exit" at bounding box center [932, 761] width 1272 height 42
click at [1516, 754] on button "Exit" at bounding box center [1505, 761] width 60 height 30
click at [1491, 714] on button "Save & Exit" at bounding box center [1470, 718] width 131 height 40
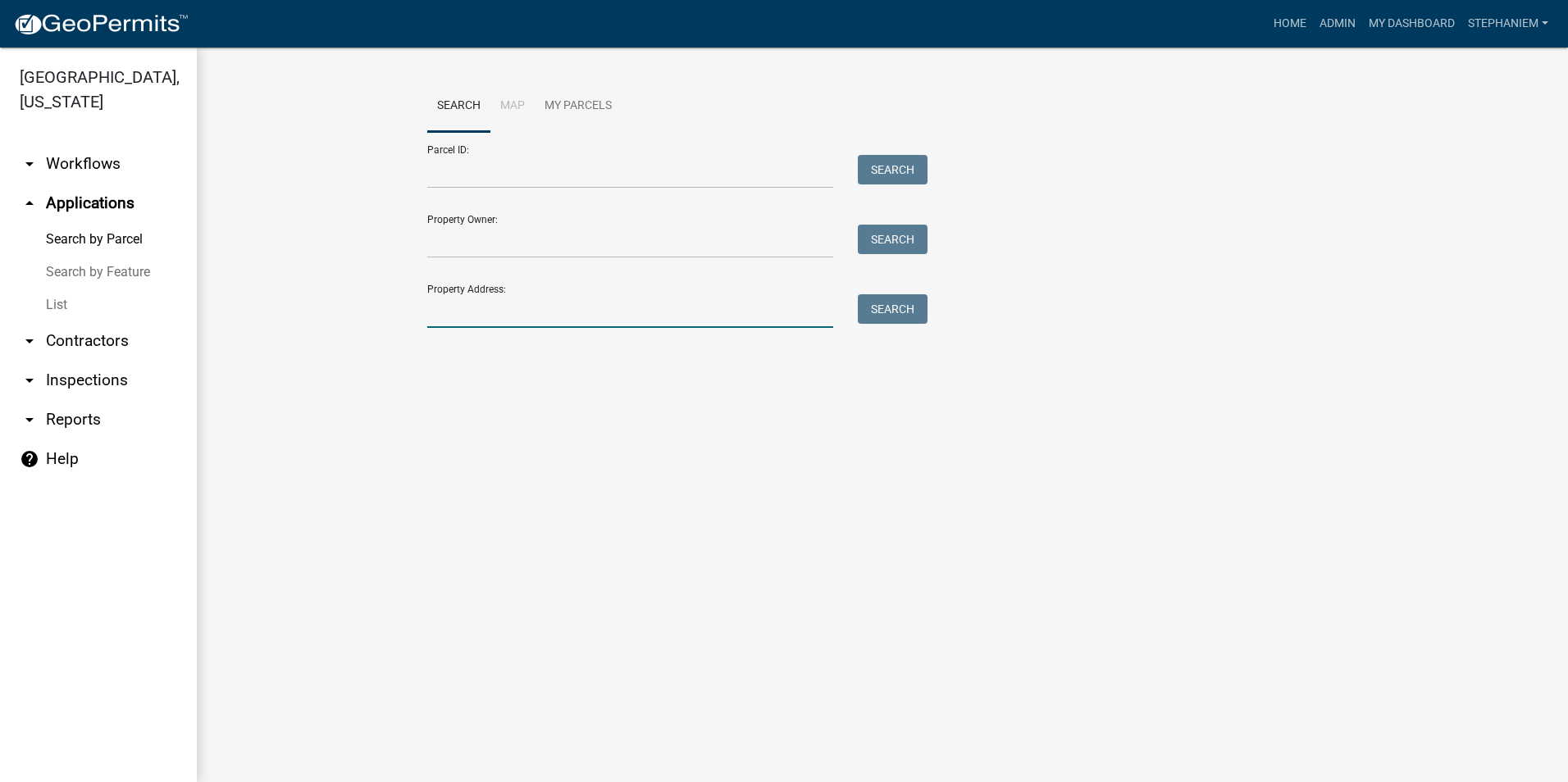
click at [528, 302] on input "Property Address:" at bounding box center [631, 311] width 406 height 33
click at [699, 320] on input "Property Address:" at bounding box center [631, 311] width 406 height 33
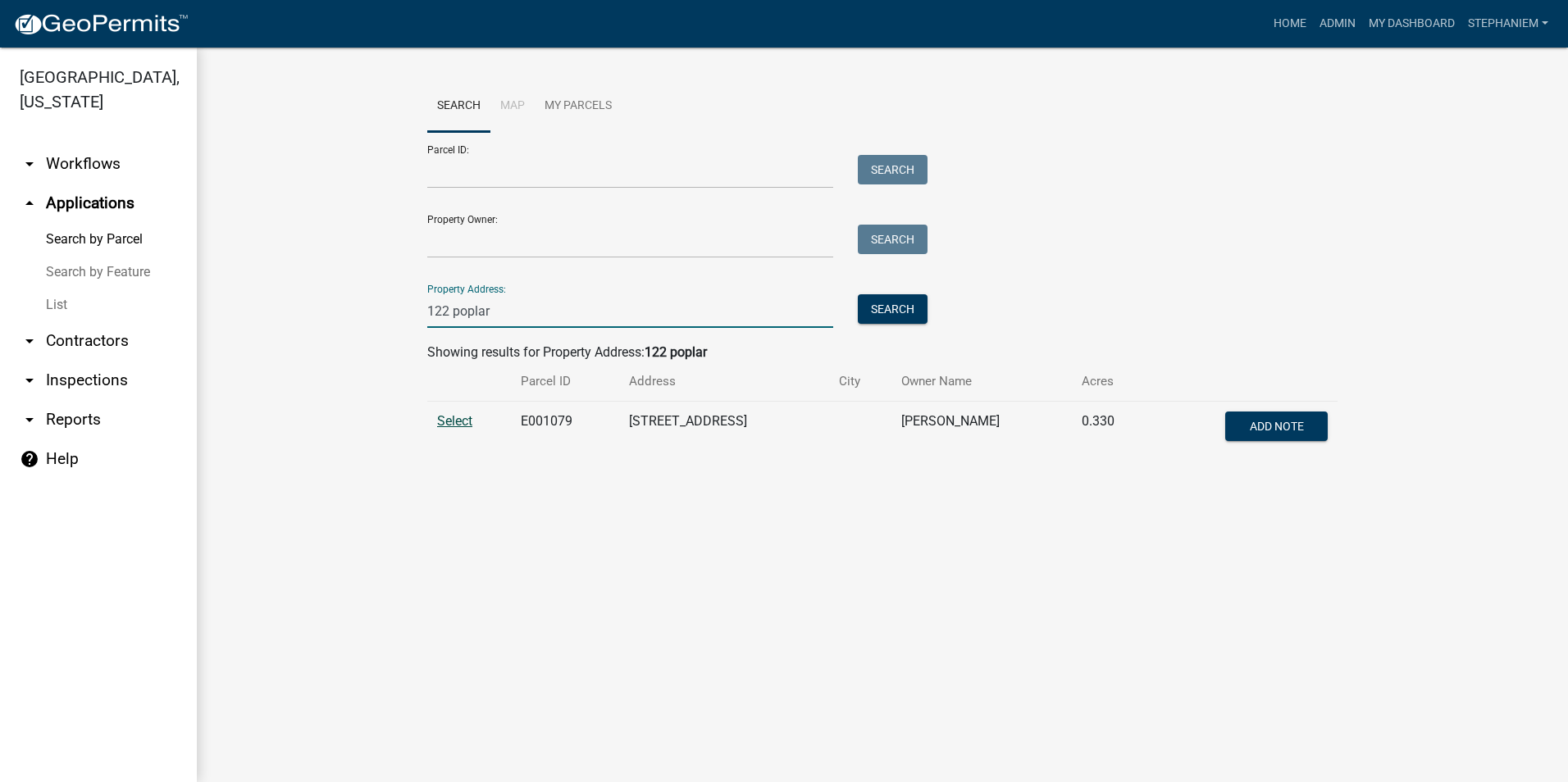
type input "122 poplar"
click at [437, 419] on span "Select" at bounding box center [454, 421] width 35 height 16
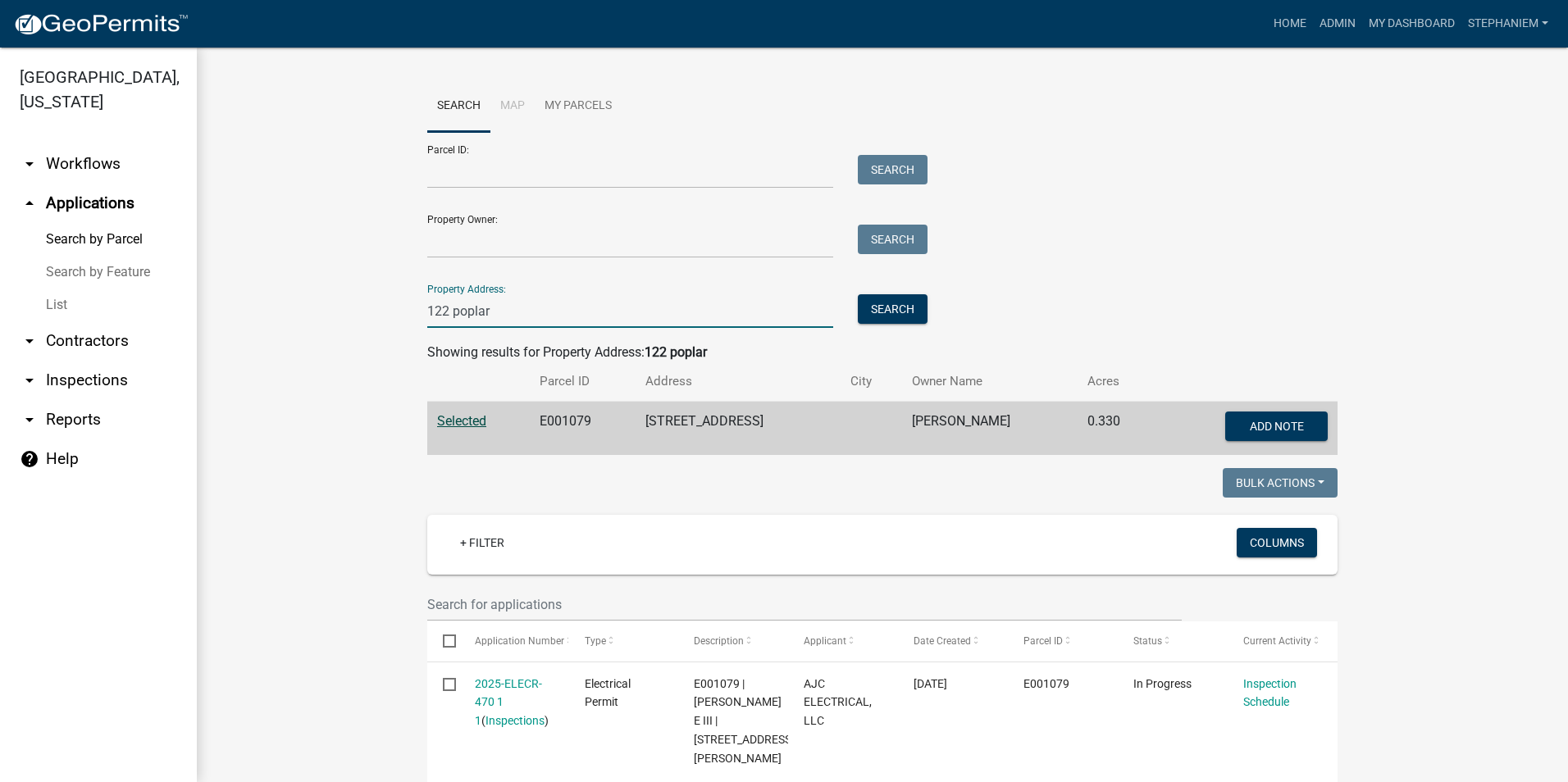
drag, startPoint x: 488, startPoint y: 304, endPoint x: 384, endPoint y: 316, distance: 104.7
click at [384, 316] on wm-workflow-application-search-view "Search Map My Parcels Parcel ID: Search Property Owner: Search Property Address…" at bounding box center [883, 708] width 1306 height 1256
click at [756, 307] on input "Property Address:" at bounding box center [631, 311] width 406 height 33
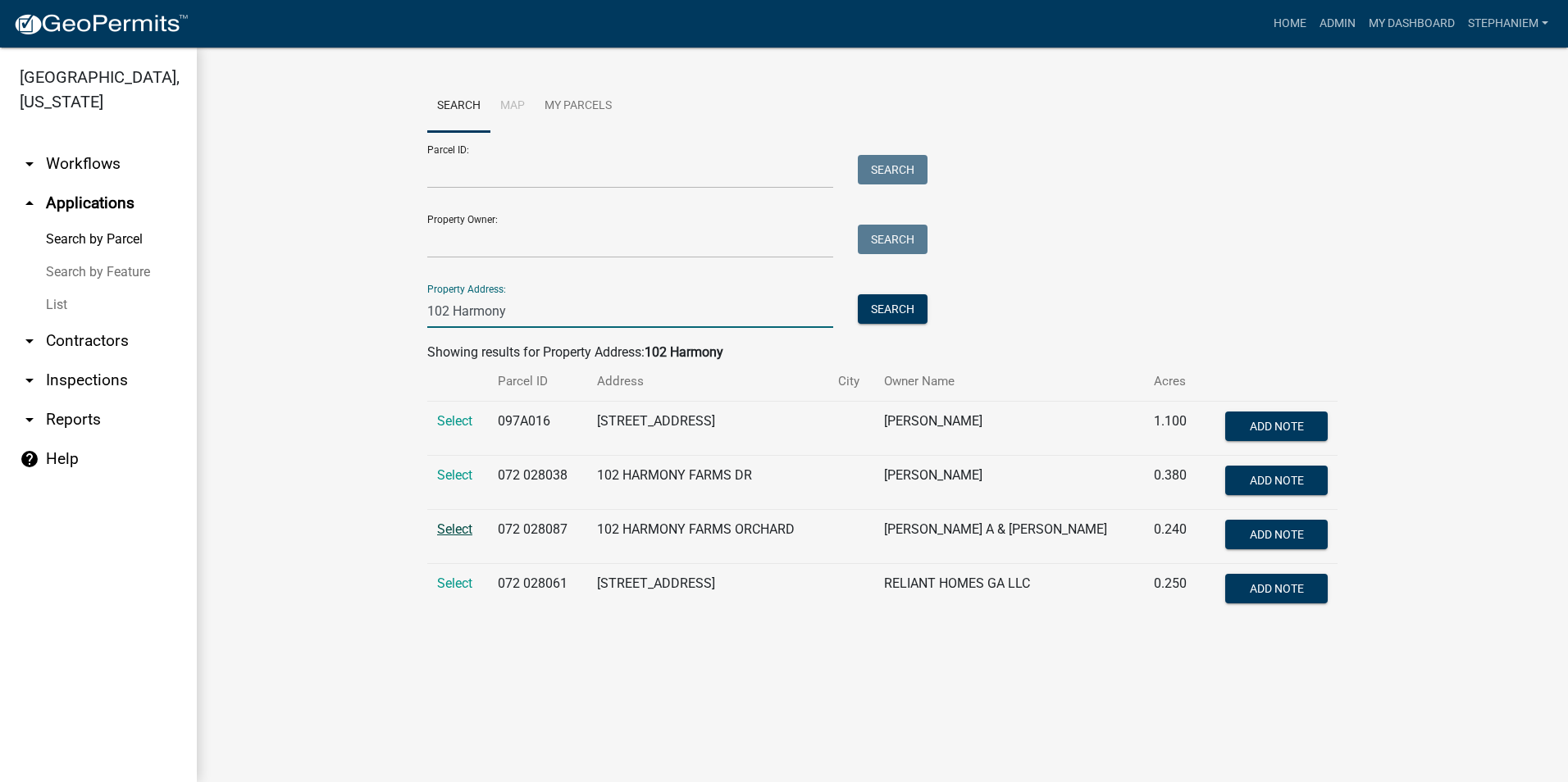
type input "102 Harmony"
click at [463, 527] on span "Select" at bounding box center [454, 529] width 35 height 16
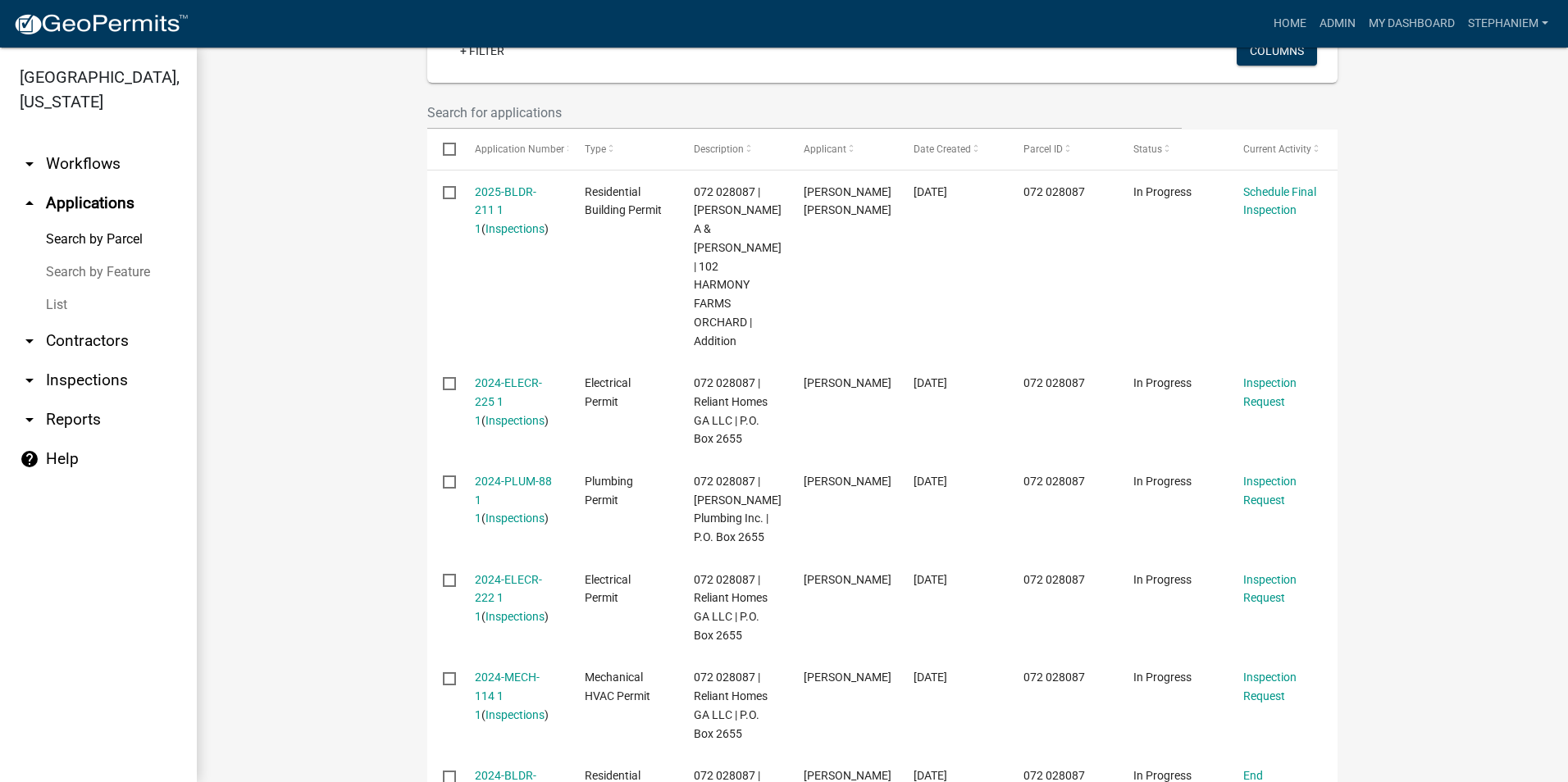
scroll to position [574, 0]
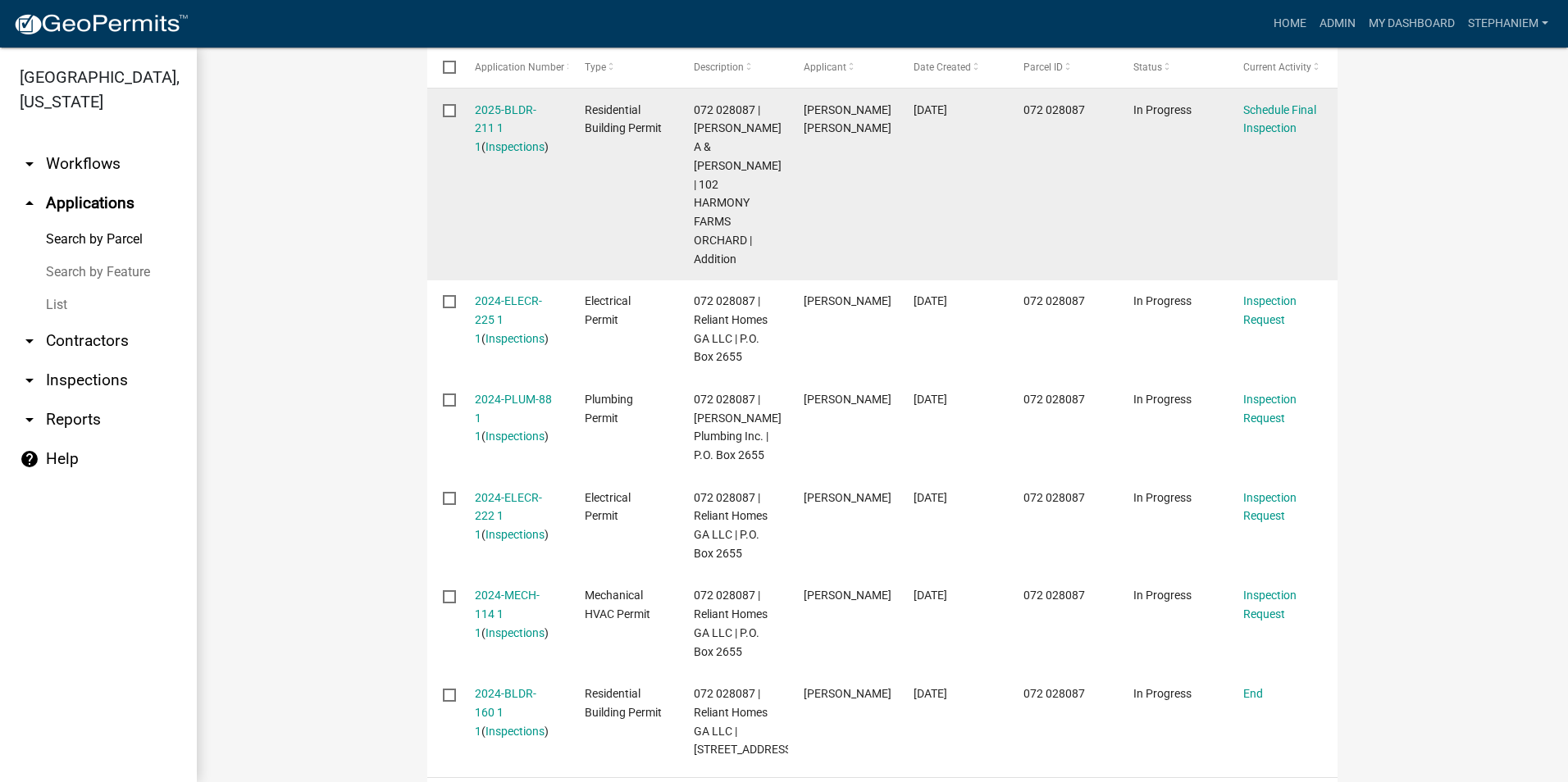
click at [493, 136] on div "2025-BLDR-211 1 1 ( Inspections )" at bounding box center [513, 128] width 78 height 55
click at [493, 144] on link "Inspections" at bounding box center [515, 147] width 59 height 13
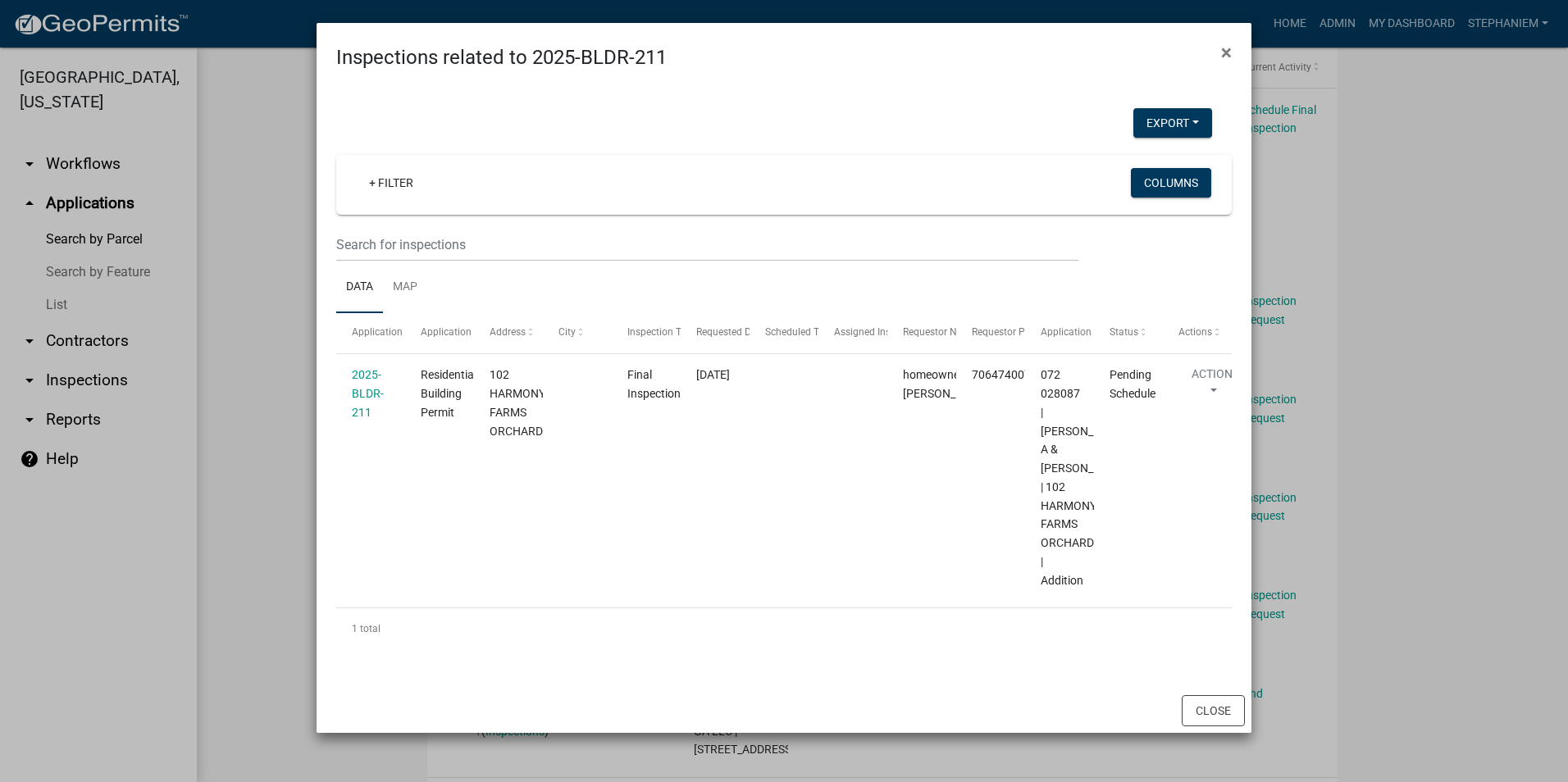
click at [274, 197] on ngb-modal-window "Inspections related to 2025-BLDR-211 × Export Excel Format (.xlsx) CSV Format (…" at bounding box center [784, 391] width 1568 height 782
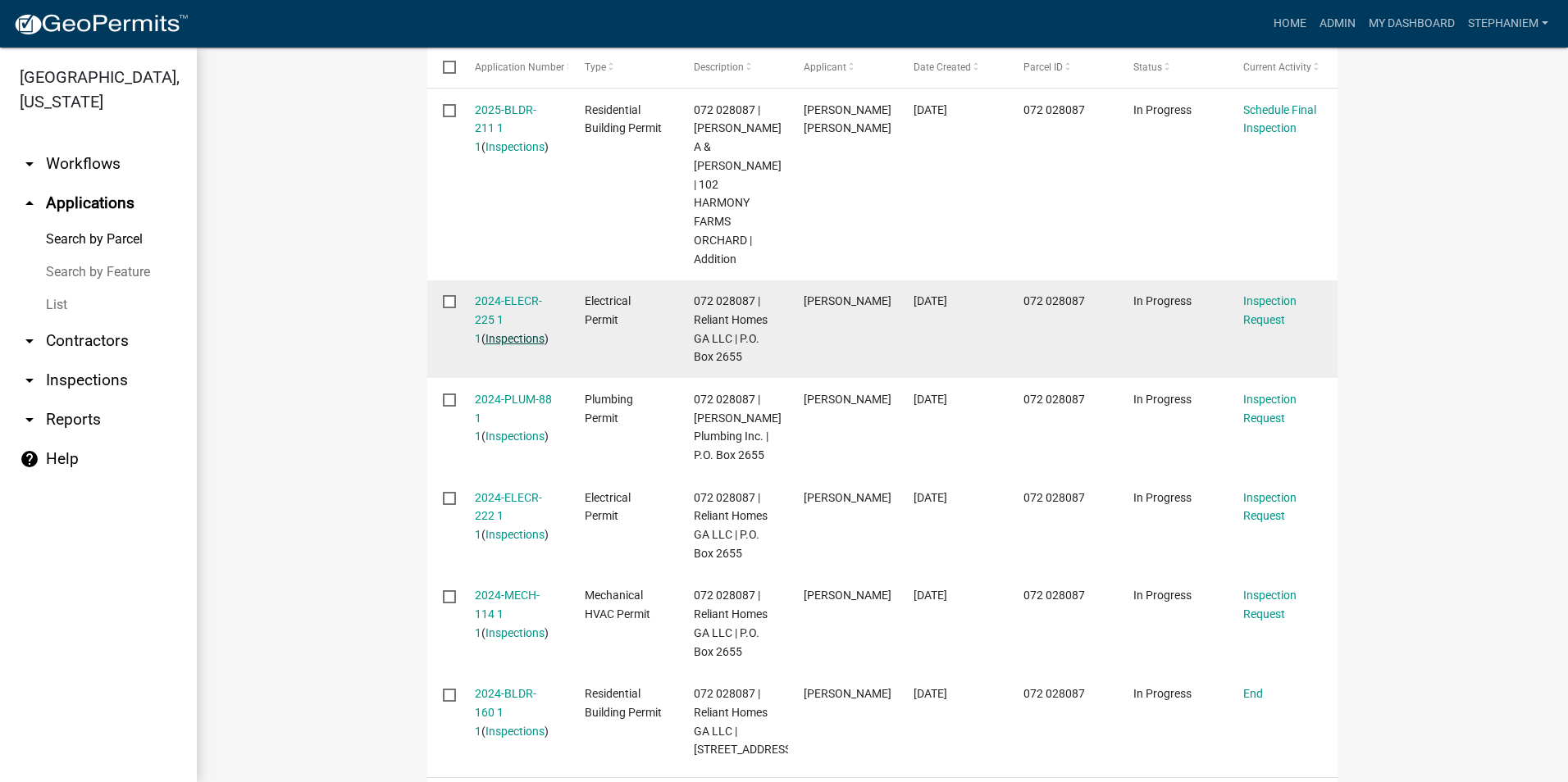
click at [486, 332] on link "Inspections" at bounding box center [515, 339] width 59 height 13
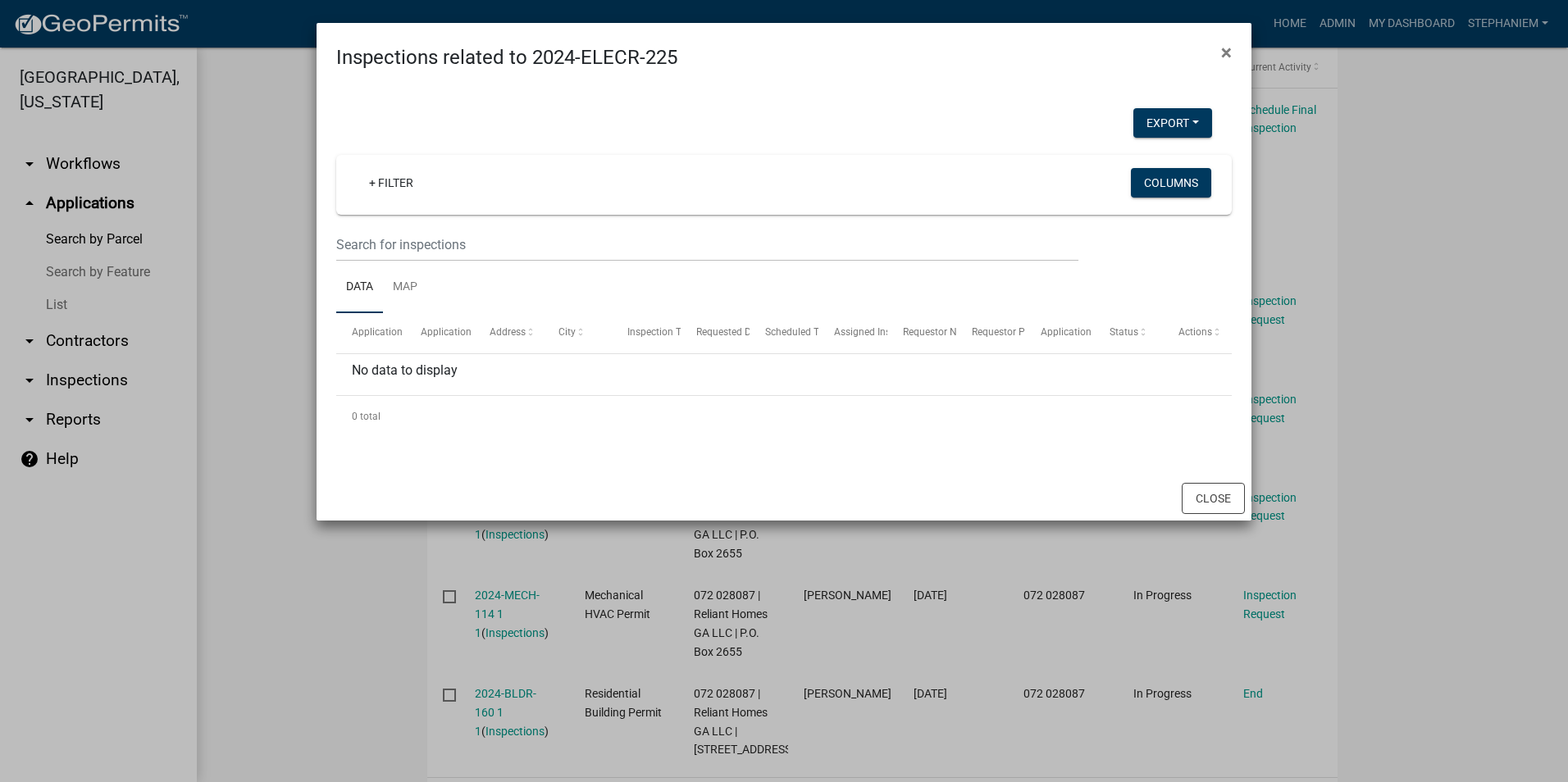
click at [252, 222] on ngb-modal-window "Inspections related to 2024-ELECR-225 × Export Excel Format (.xlsx) CSV Format …" at bounding box center [784, 391] width 1568 height 782
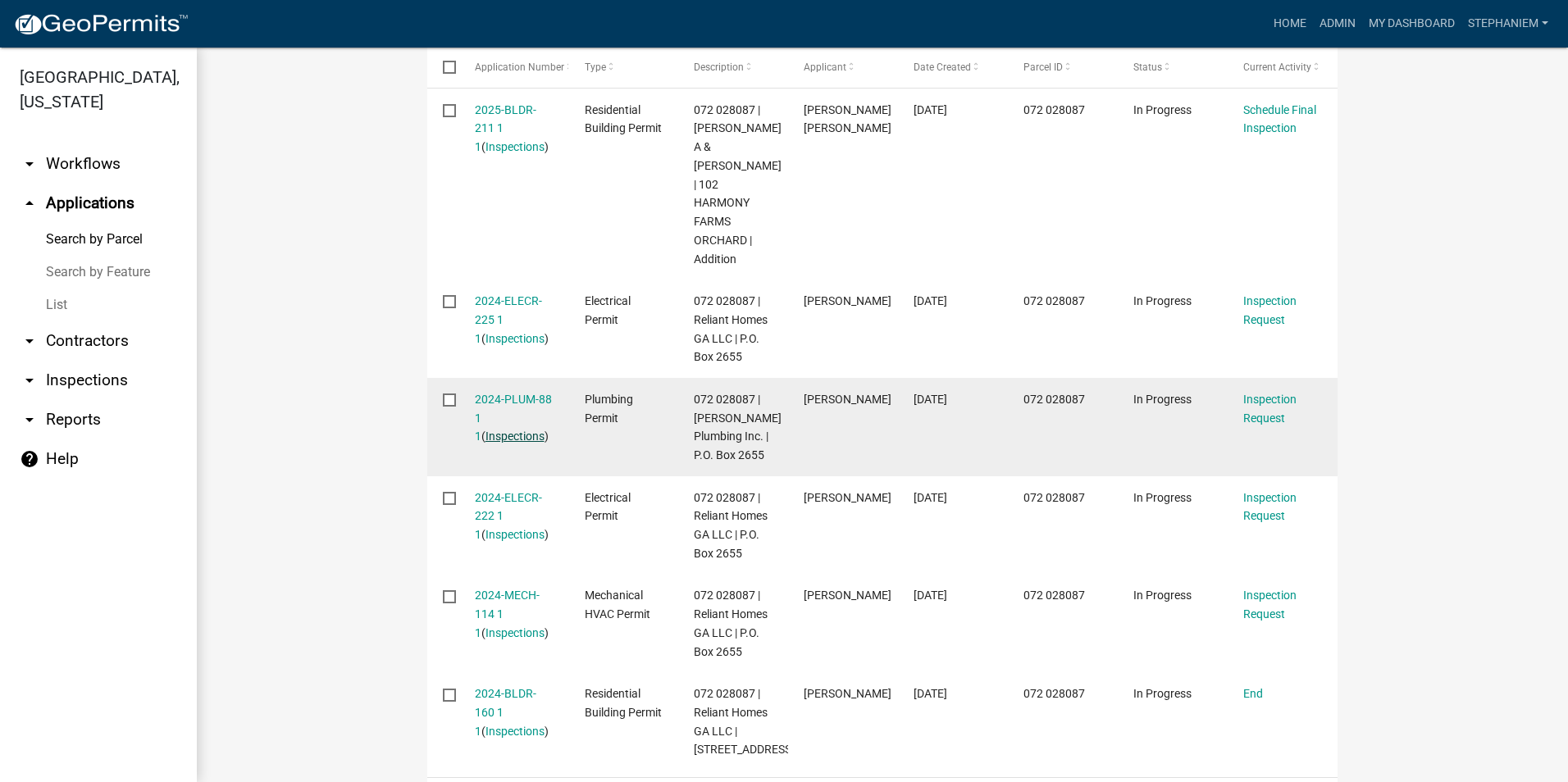
click at [494, 429] on link "Inspections" at bounding box center [515, 436] width 59 height 13
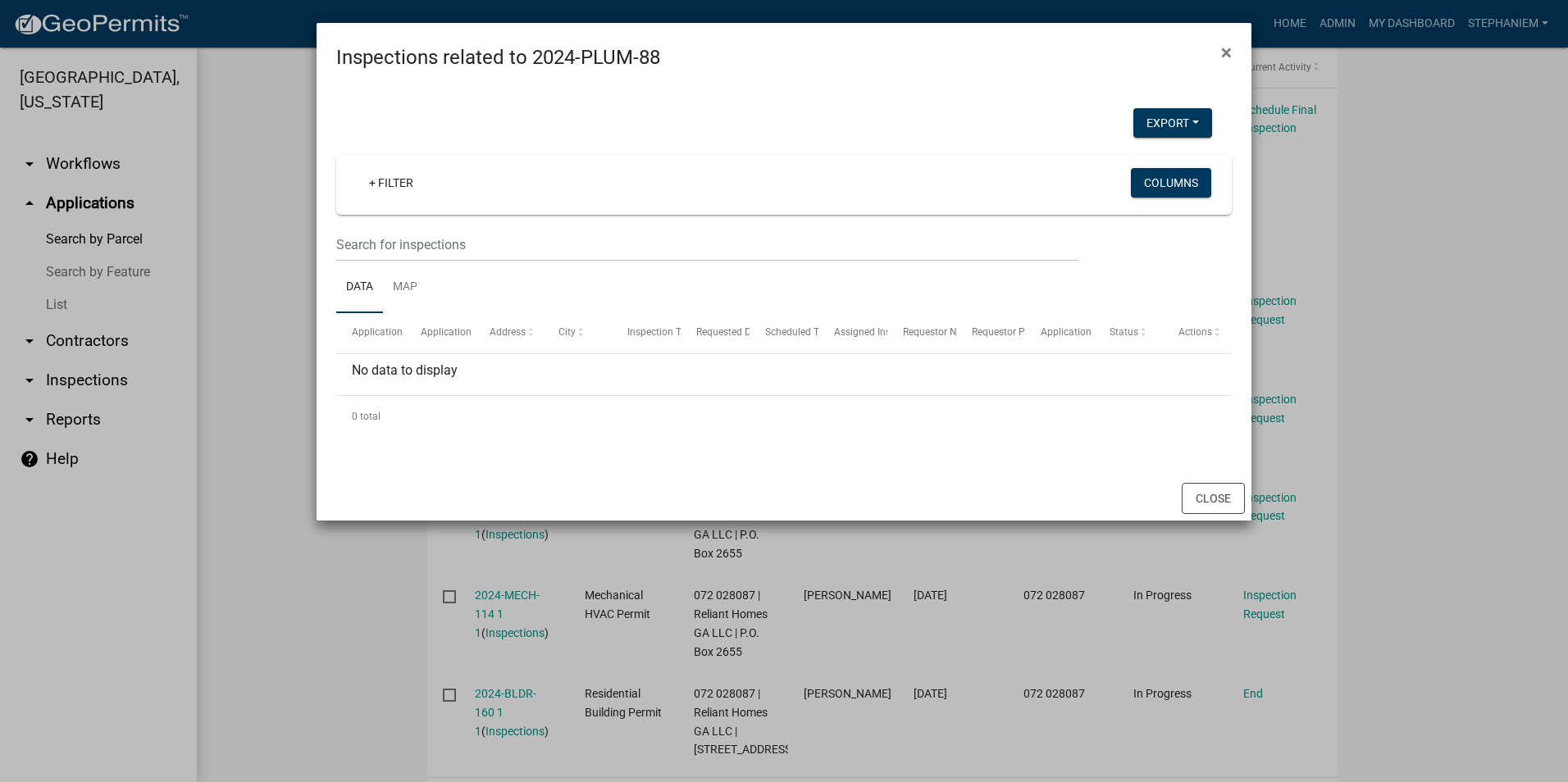
click at [307, 299] on ngb-modal-window "Inspections related to 2024-PLUM-88 × Export Excel Format (.xlsx) CSV Format (.…" at bounding box center [784, 391] width 1568 height 782
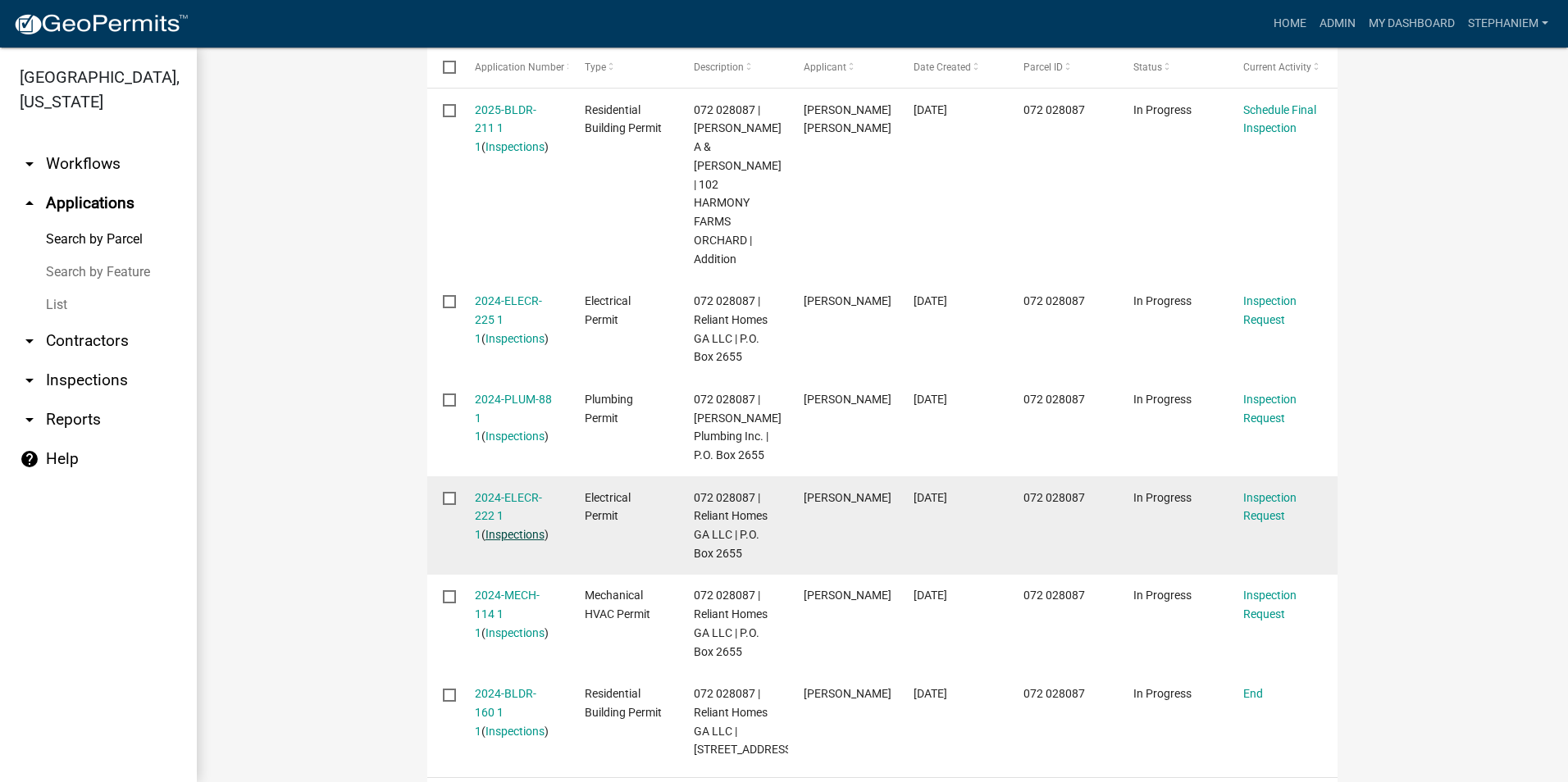
click at [486, 528] on link "Inspections" at bounding box center [515, 535] width 59 height 13
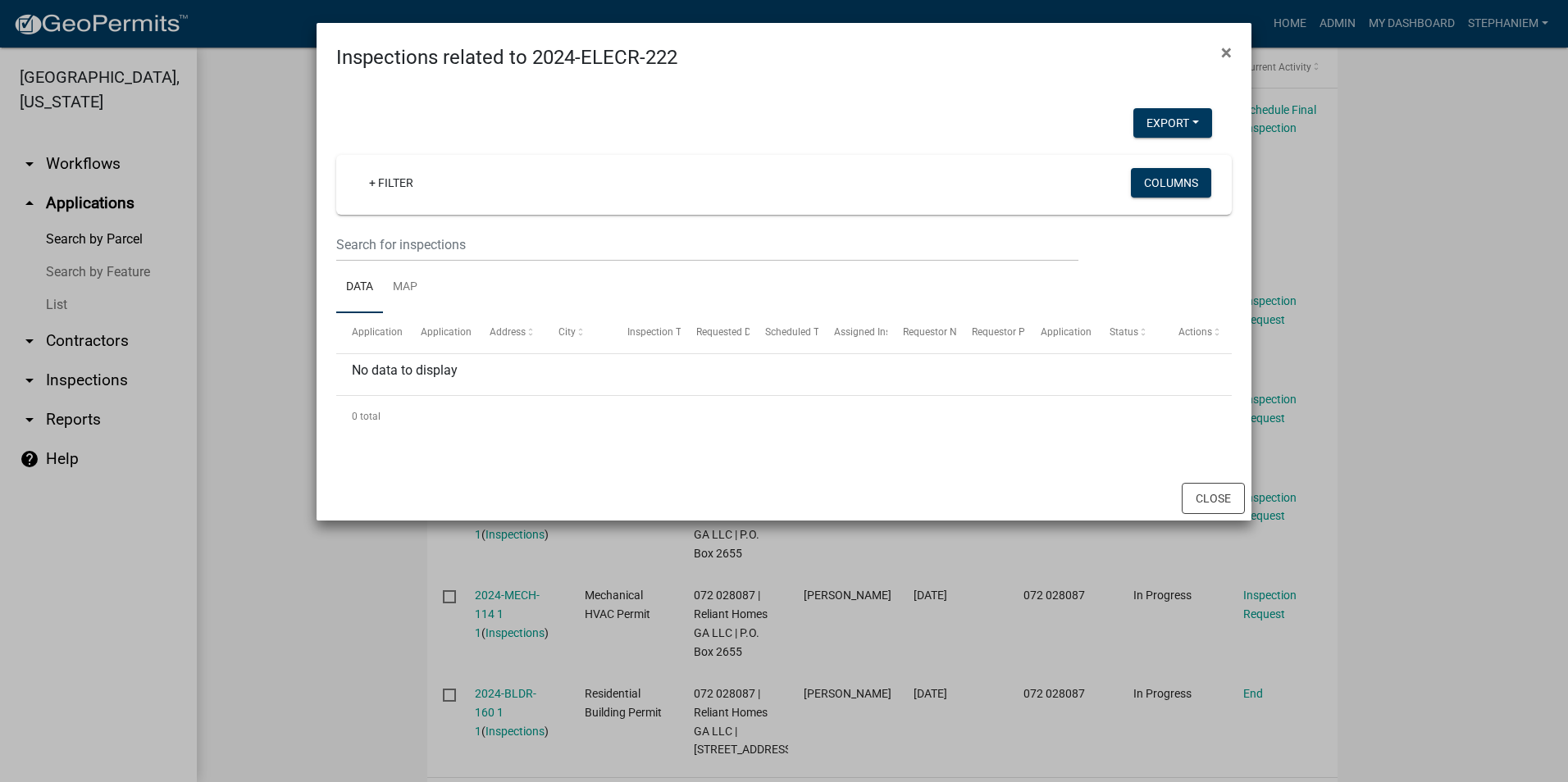
click at [259, 369] on ngb-modal-window "Inspections related to 2024-ELECR-222 × Export Excel Format (.xlsx) CSV Format …" at bounding box center [784, 391] width 1568 height 782
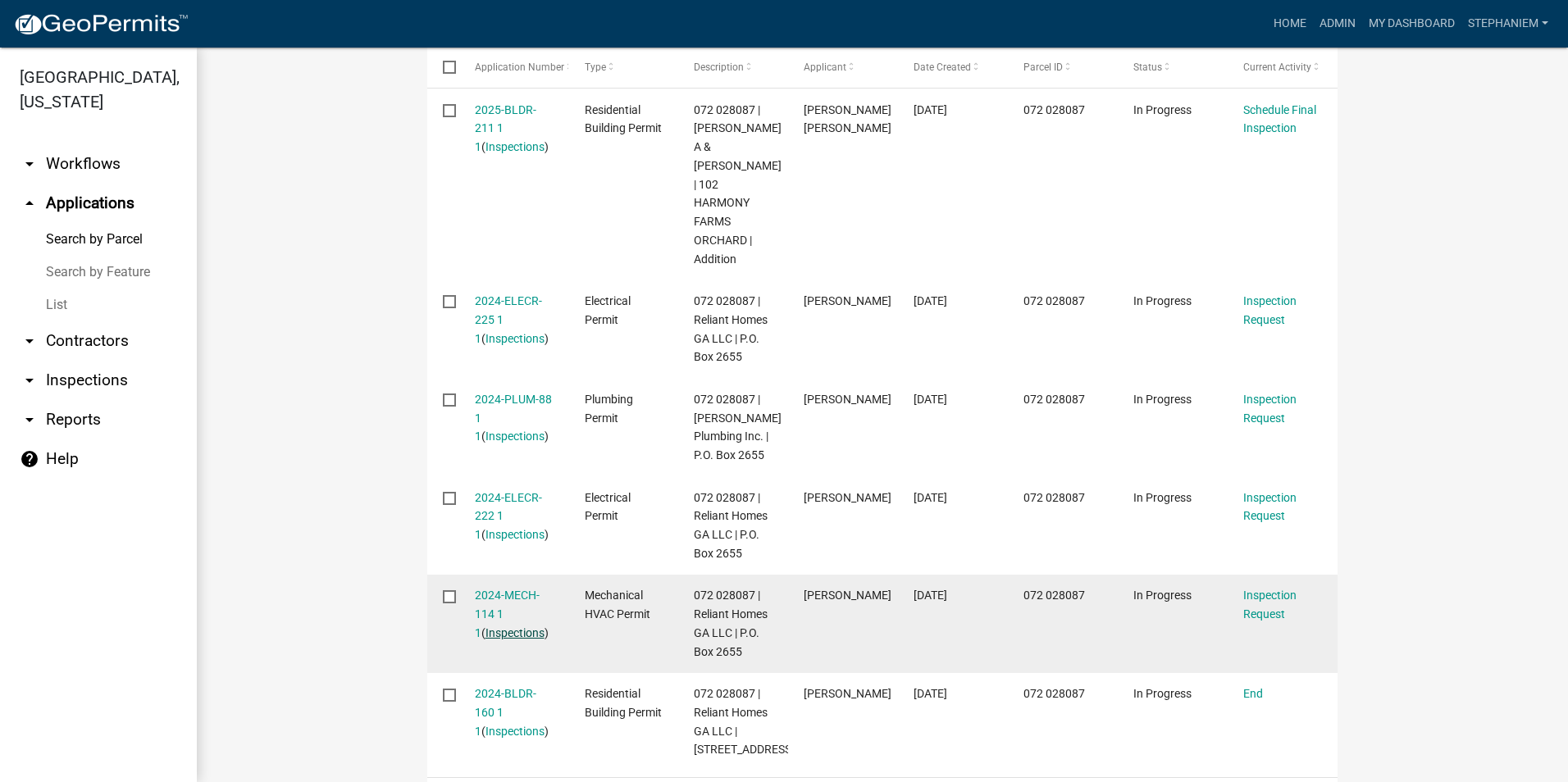
click at [486, 626] on link "Inspections" at bounding box center [515, 632] width 59 height 13
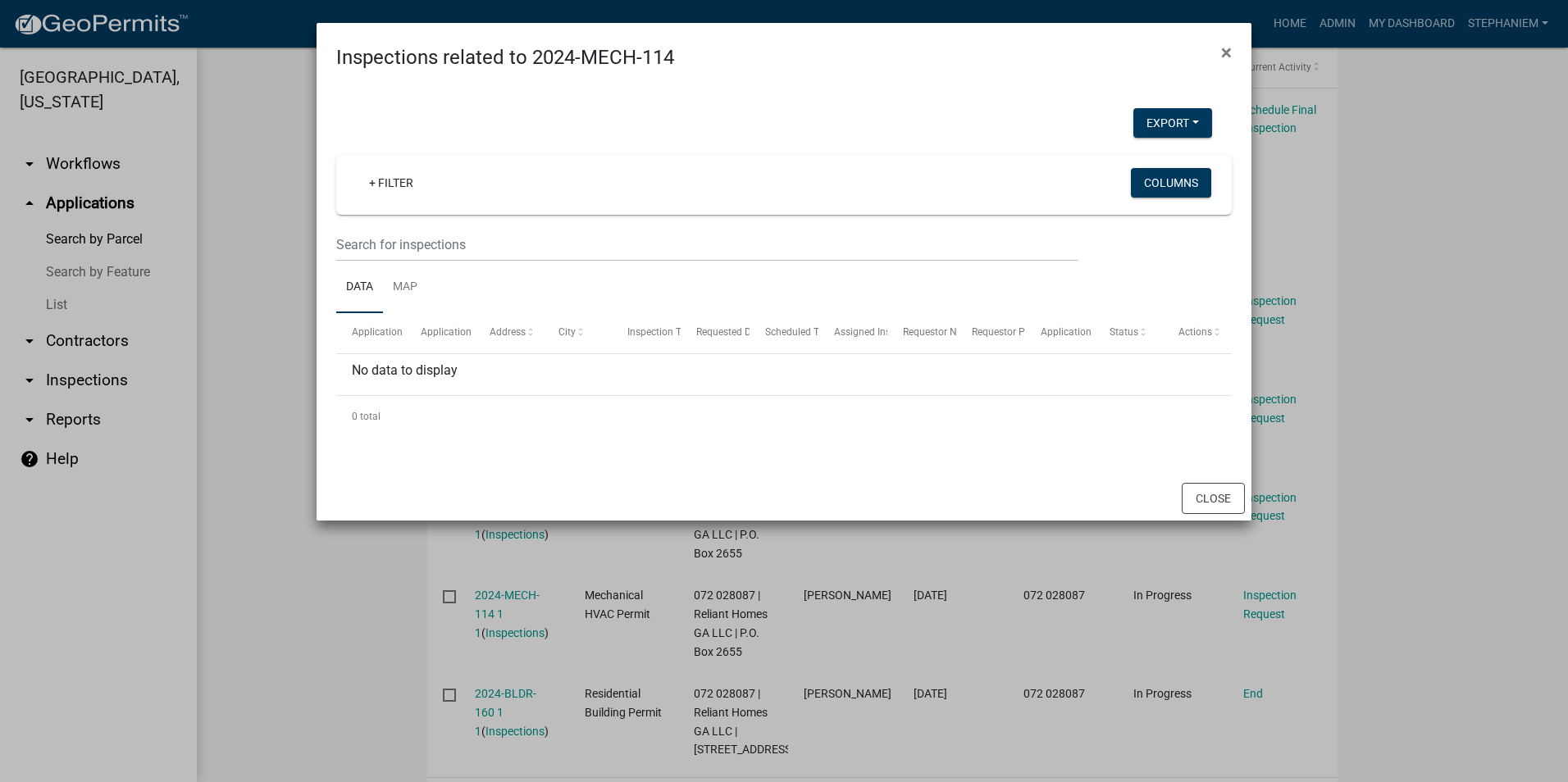
click at [294, 393] on ngb-modal-window "Inspections related to 2024-MECH-114 × Export Excel Format (.xlsx) CSV Format (…" at bounding box center [784, 391] width 1568 height 782
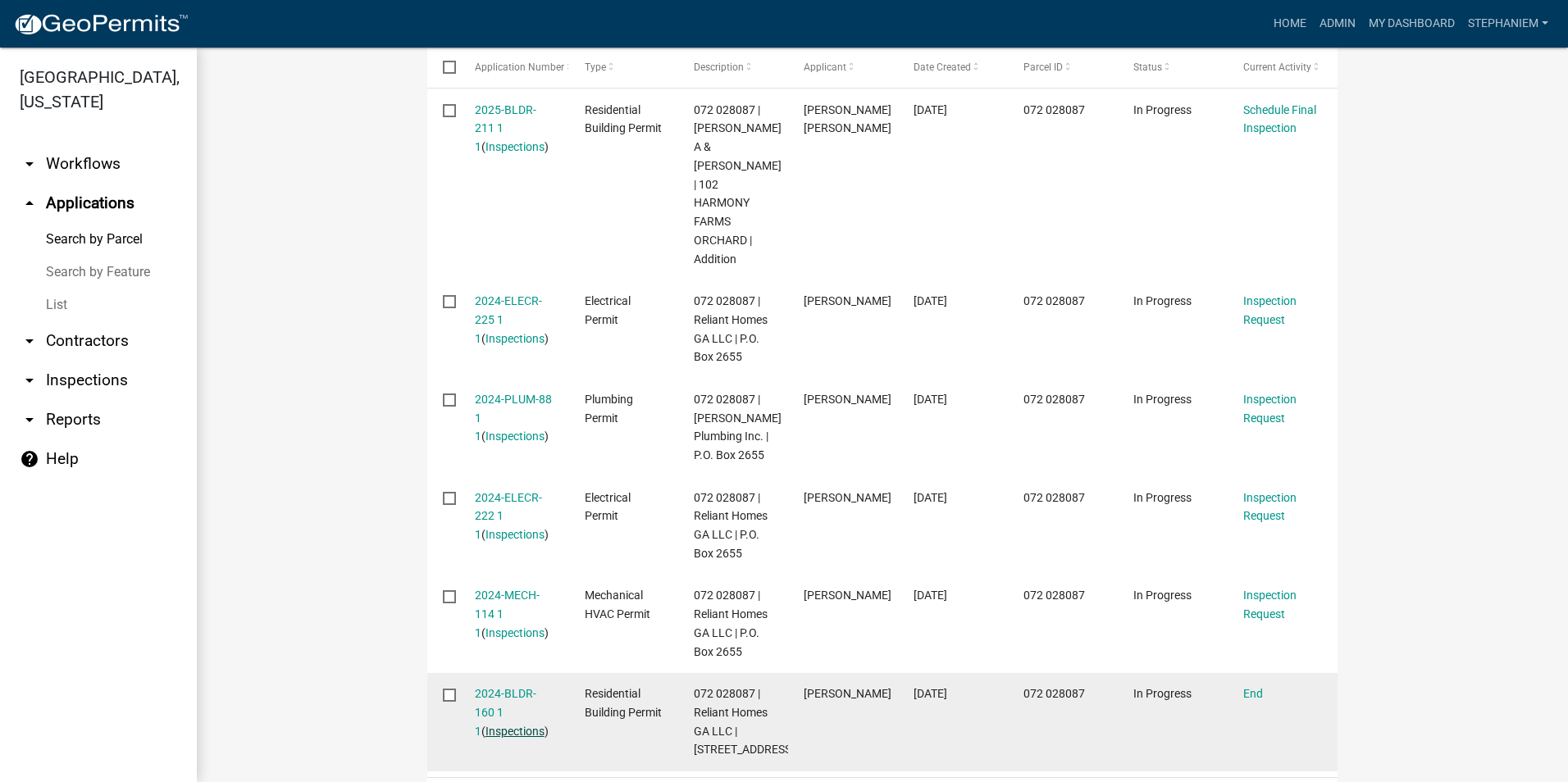
click at [486, 725] on link "Inspections" at bounding box center [515, 731] width 59 height 13
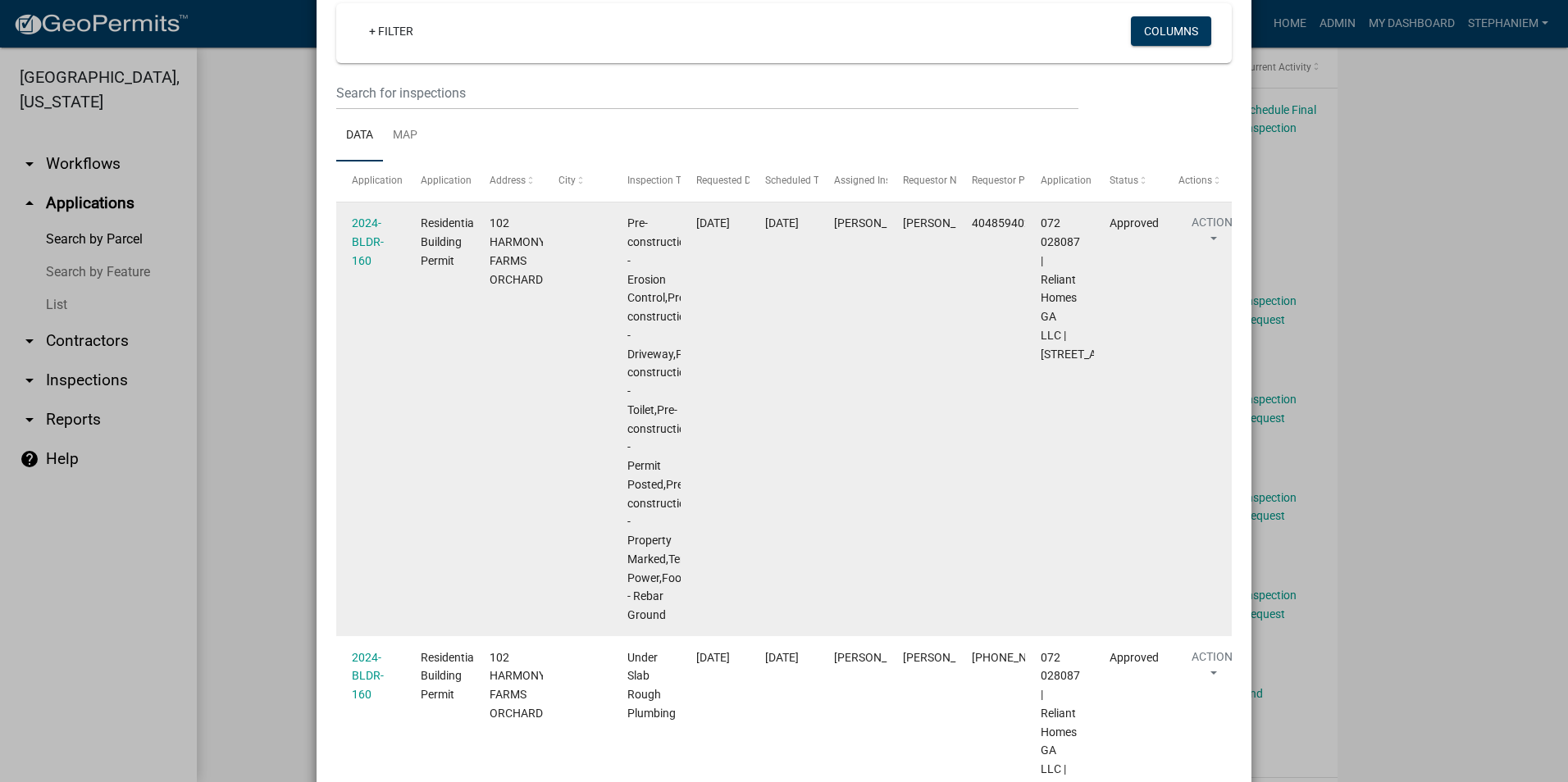
scroll to position [164, 0]
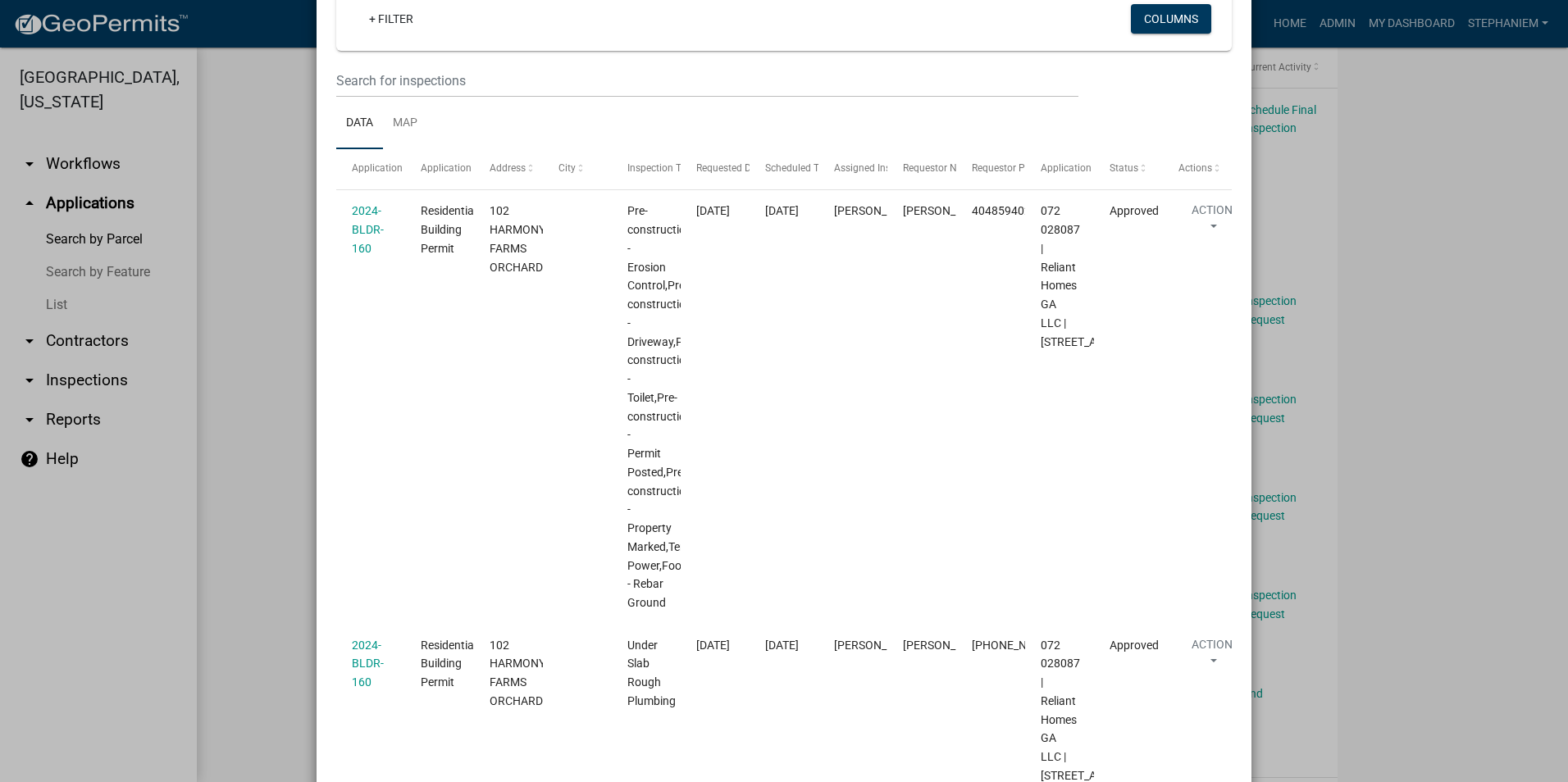
click at [285, 505] on ngb-modal-window "Inspections related to 2024-BLDR-160 × Export Excel Format (.xlsx) CSV Format (…" at bounding box center [784, 391] width 1568 height 782
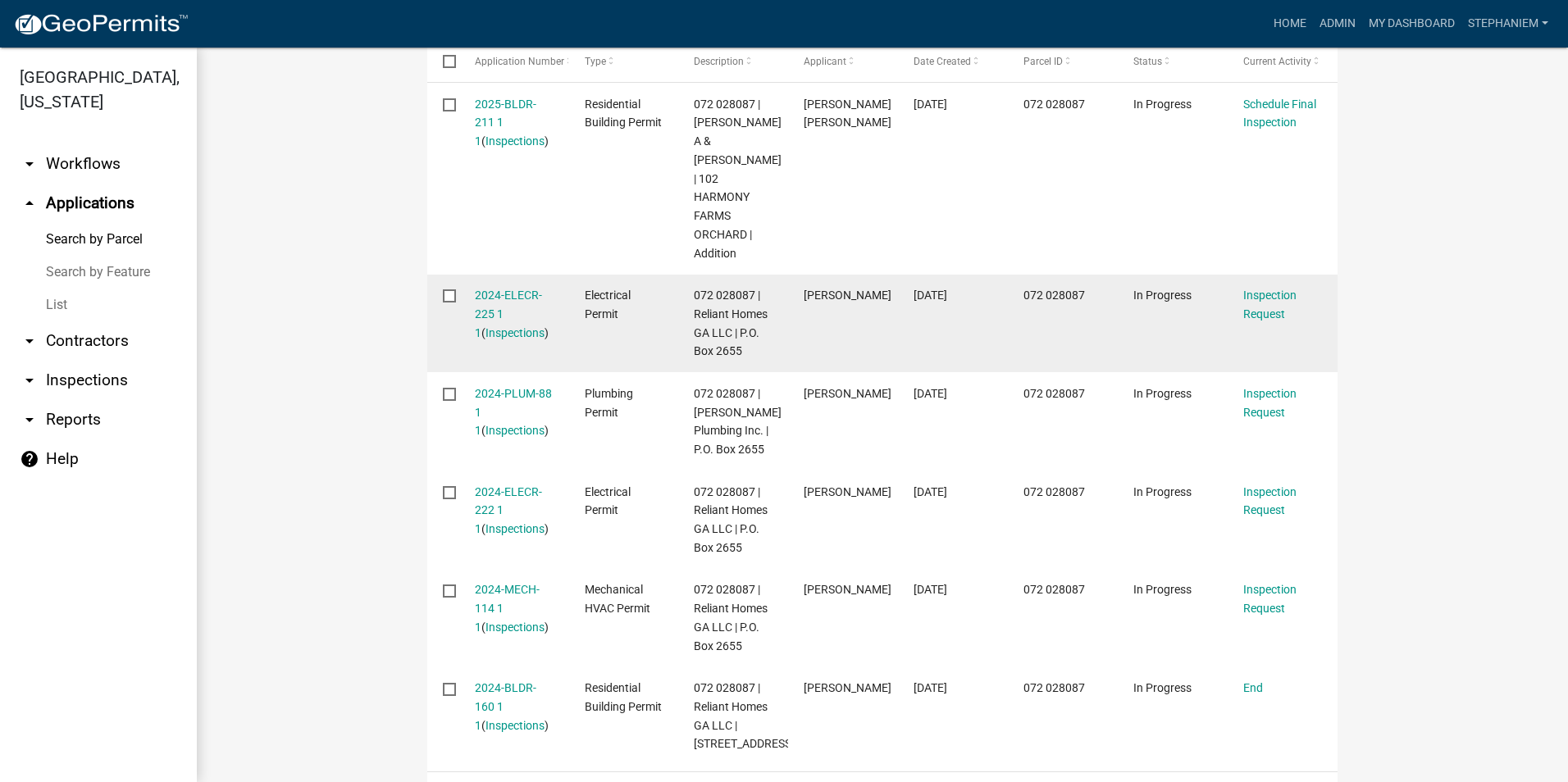
scroll to position [662, 0]
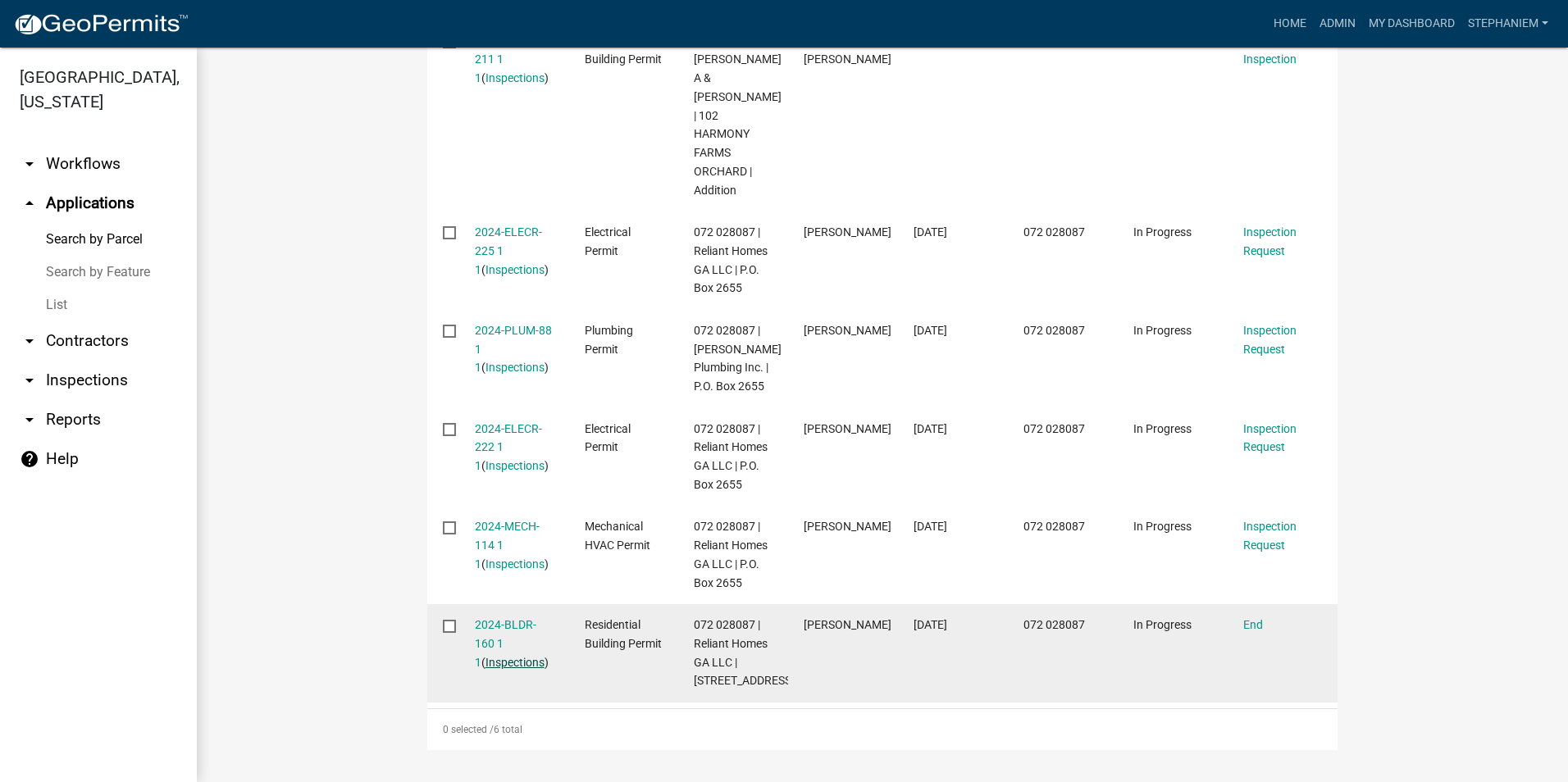
click at [517, 656] on link "Inspections" at bounding box center [515, 662] width 59 height 13
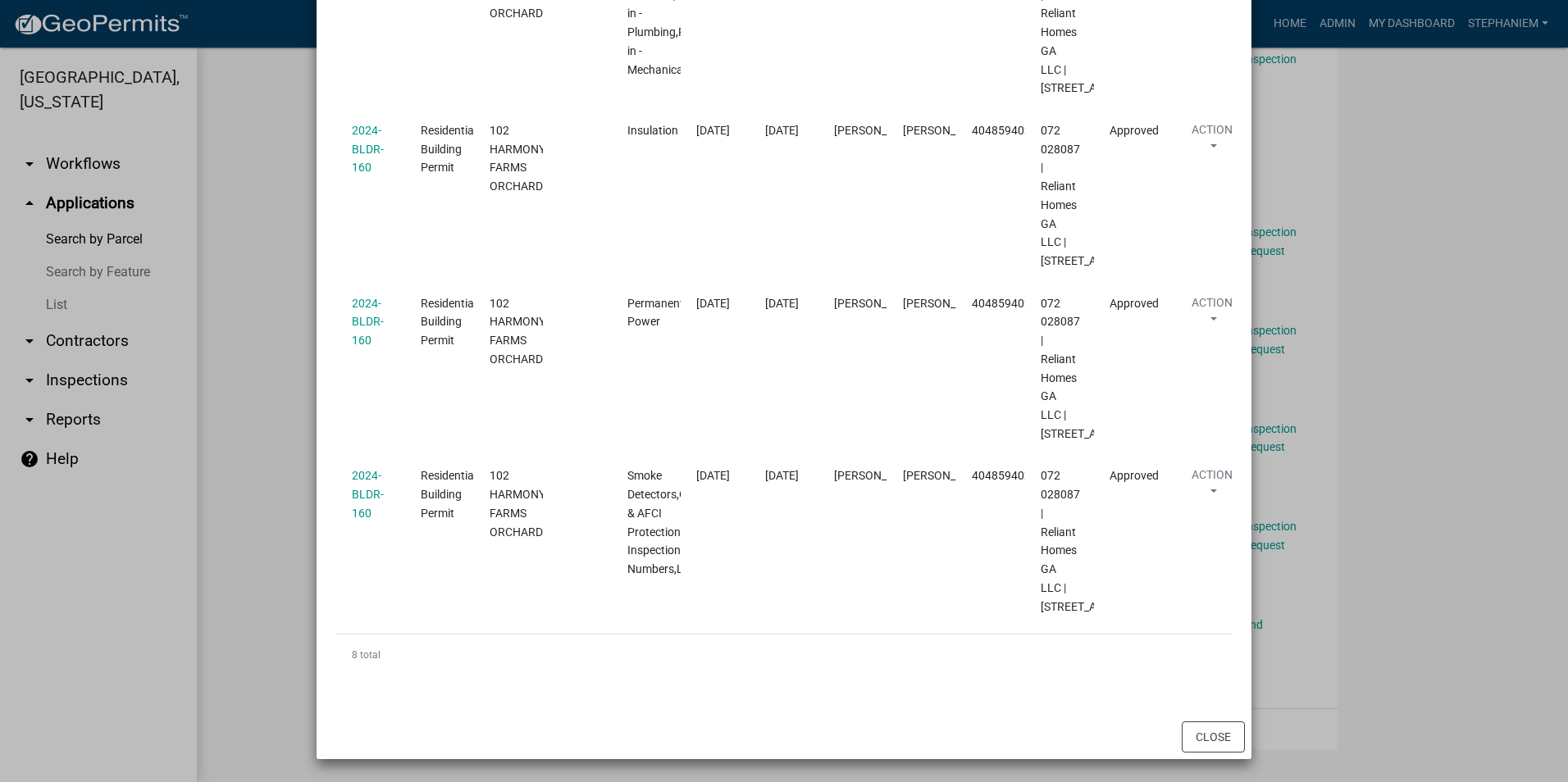
scroll to position [1762, 0]
click at [1458, 367] on ngb-modal-window "Inspections related to 2024-BLDR-160 × Export Excel Format (.xlsx) CSV Format (…" at bounding box center [784, 391] width 1568 height 782
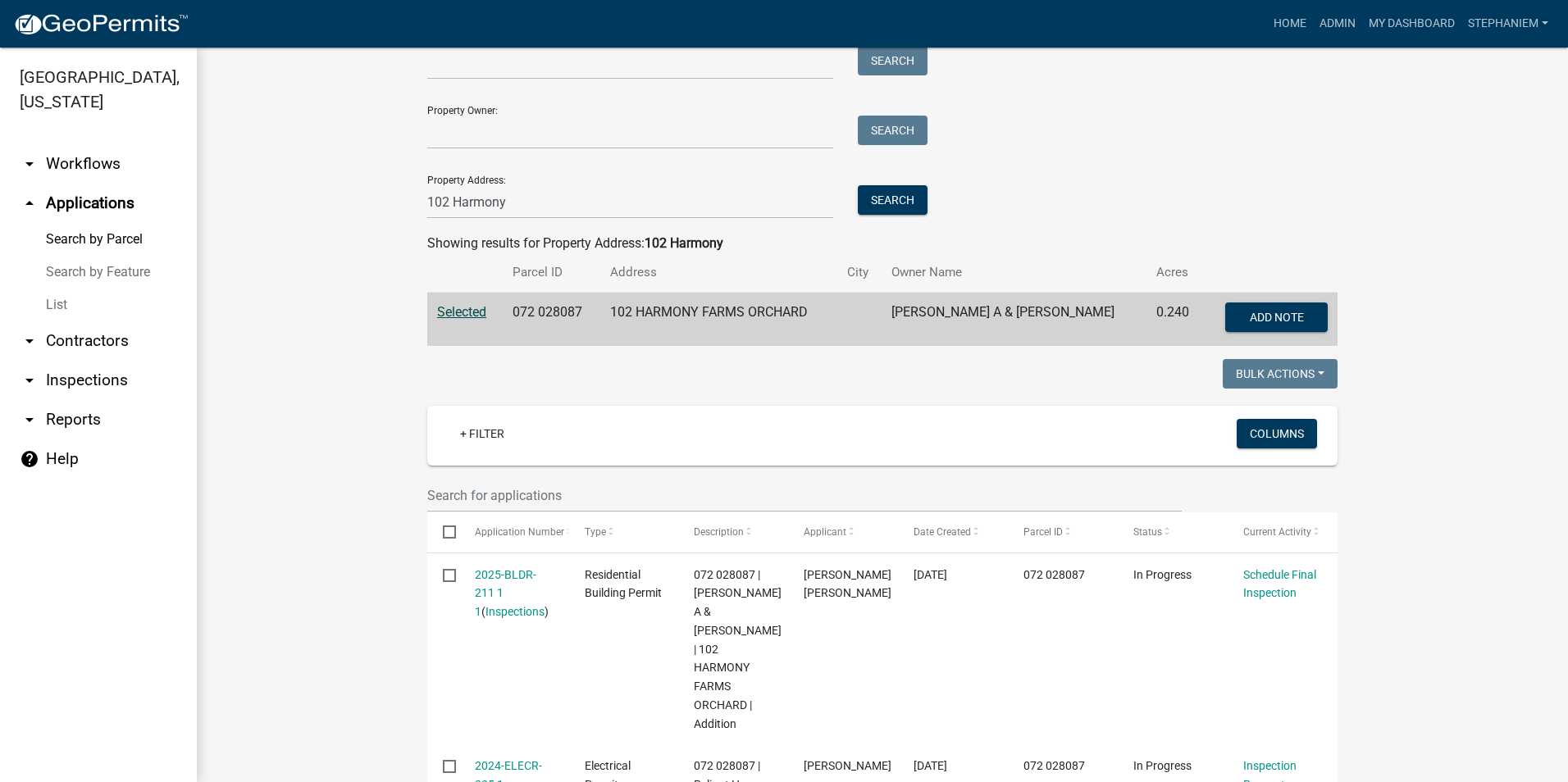
scroll to position [0, 0]
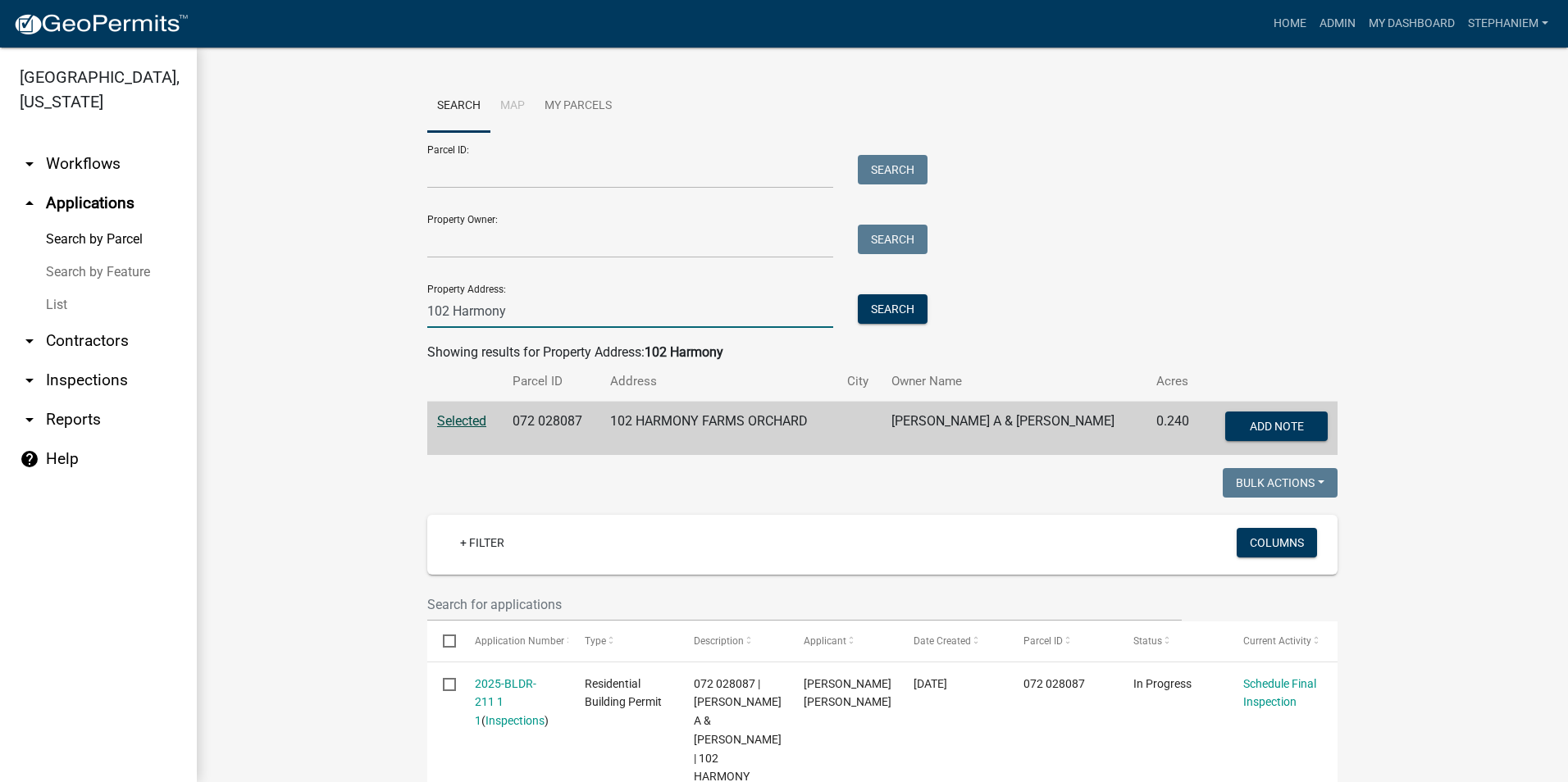
click at [562, 319] on input "102 Harmony" at bounding box center [631, 311] width 406 height 33
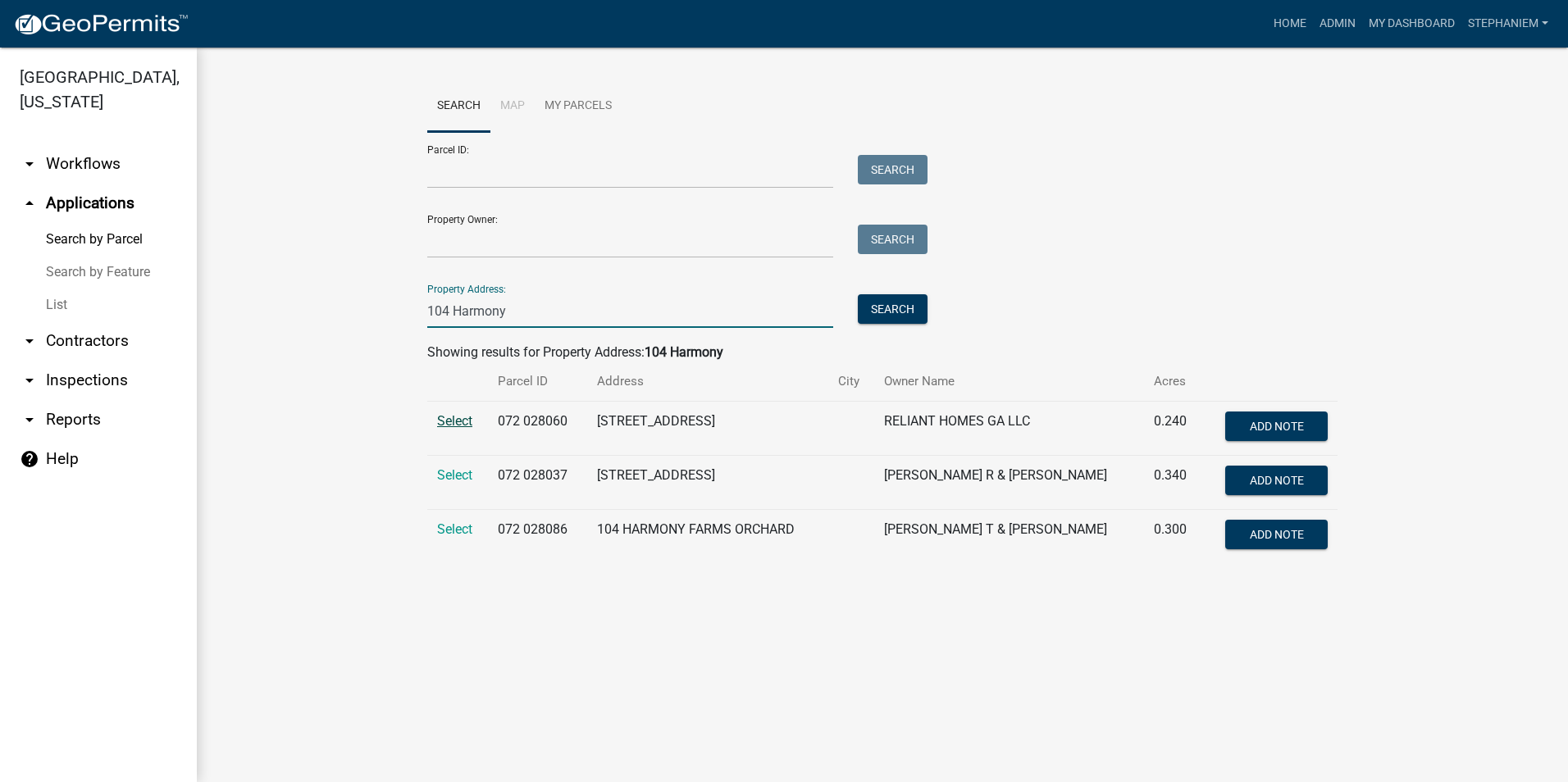
type input "104 Harmony"
click at [456, 424] on span "Select" at bounding box center [454, 421] width 35 height 16
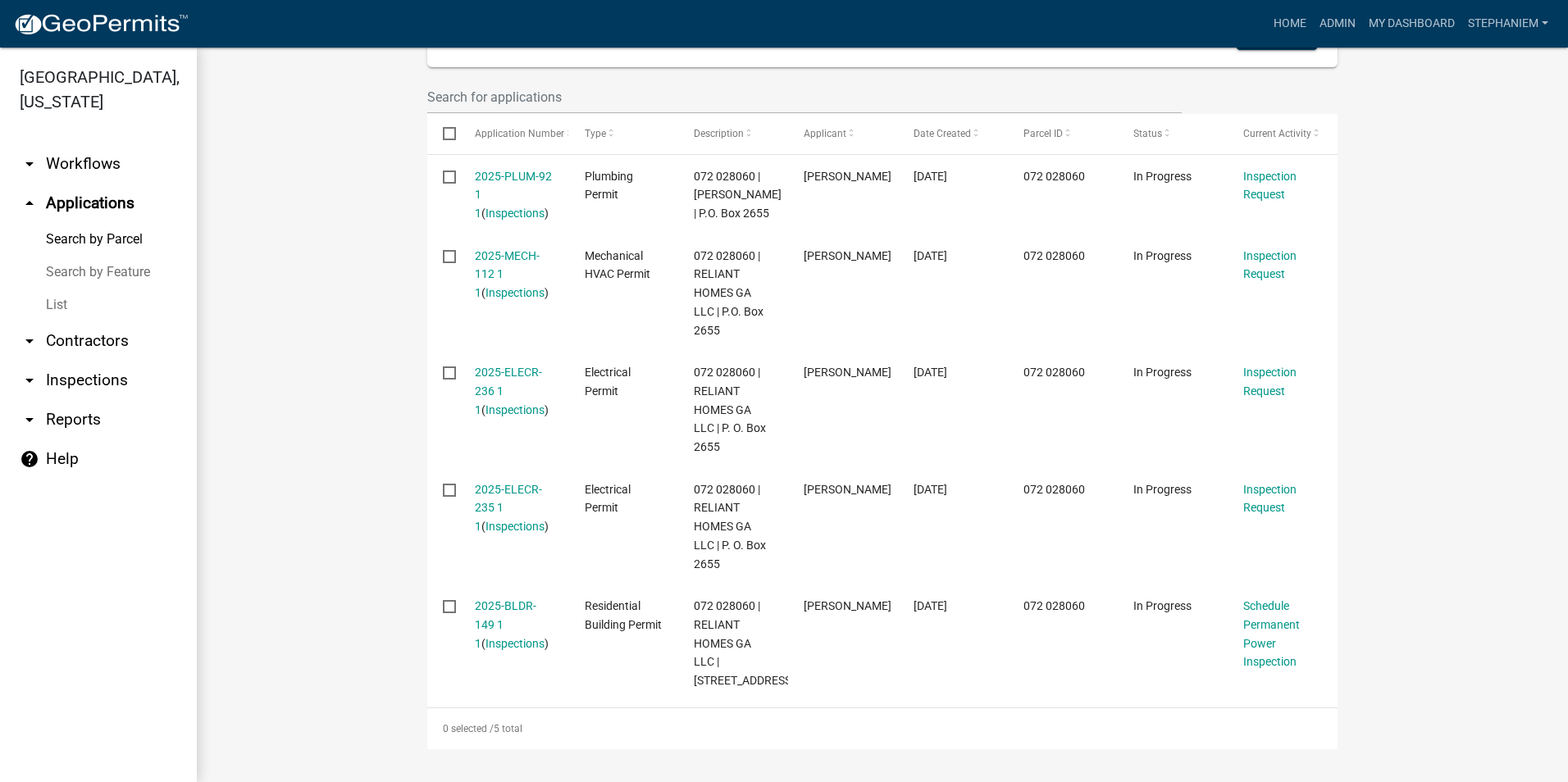
scroll to position [526, 0]
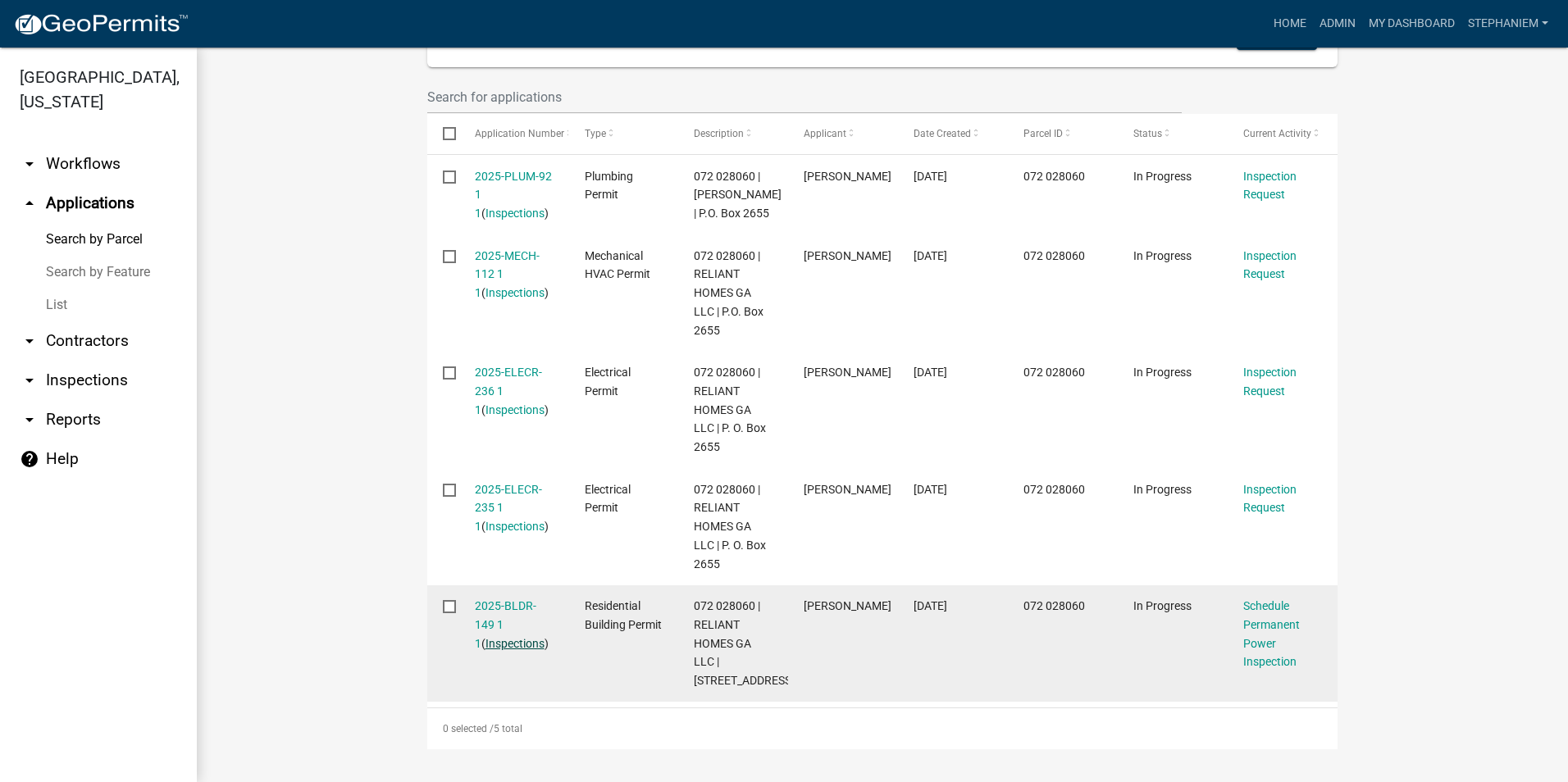
click at [486, 637] on link "Inspections" at bounding box center [515, 644] width 59 height 13
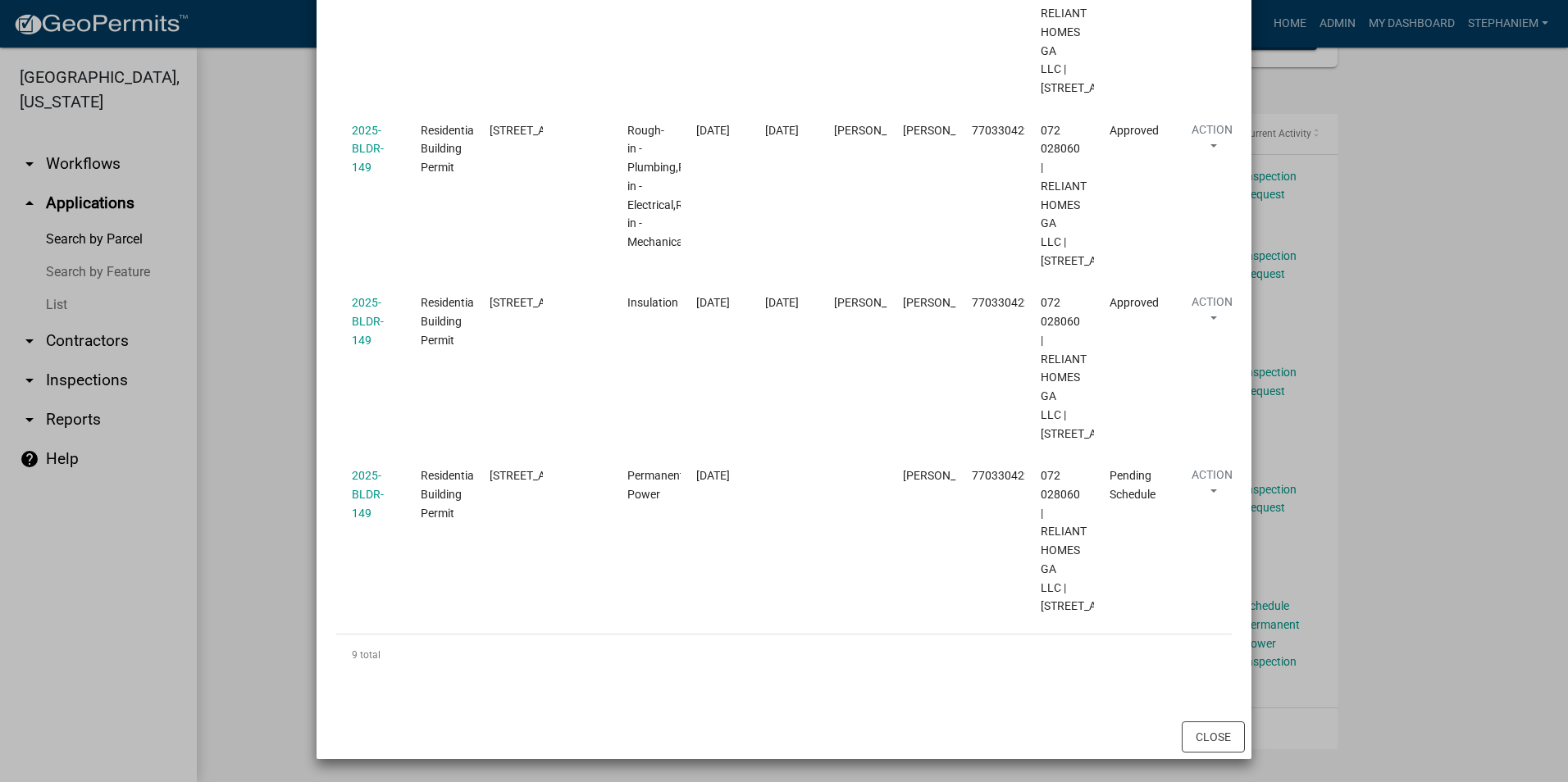
scroll to position [2083, 0]
click at [260, 403] on ngb-modal-window "Inspections related to 2025-BLDR-149 × Export Excel Format (.xlsx) CSV Format (…" at bounding box center [784, 391] width 1568 height 782
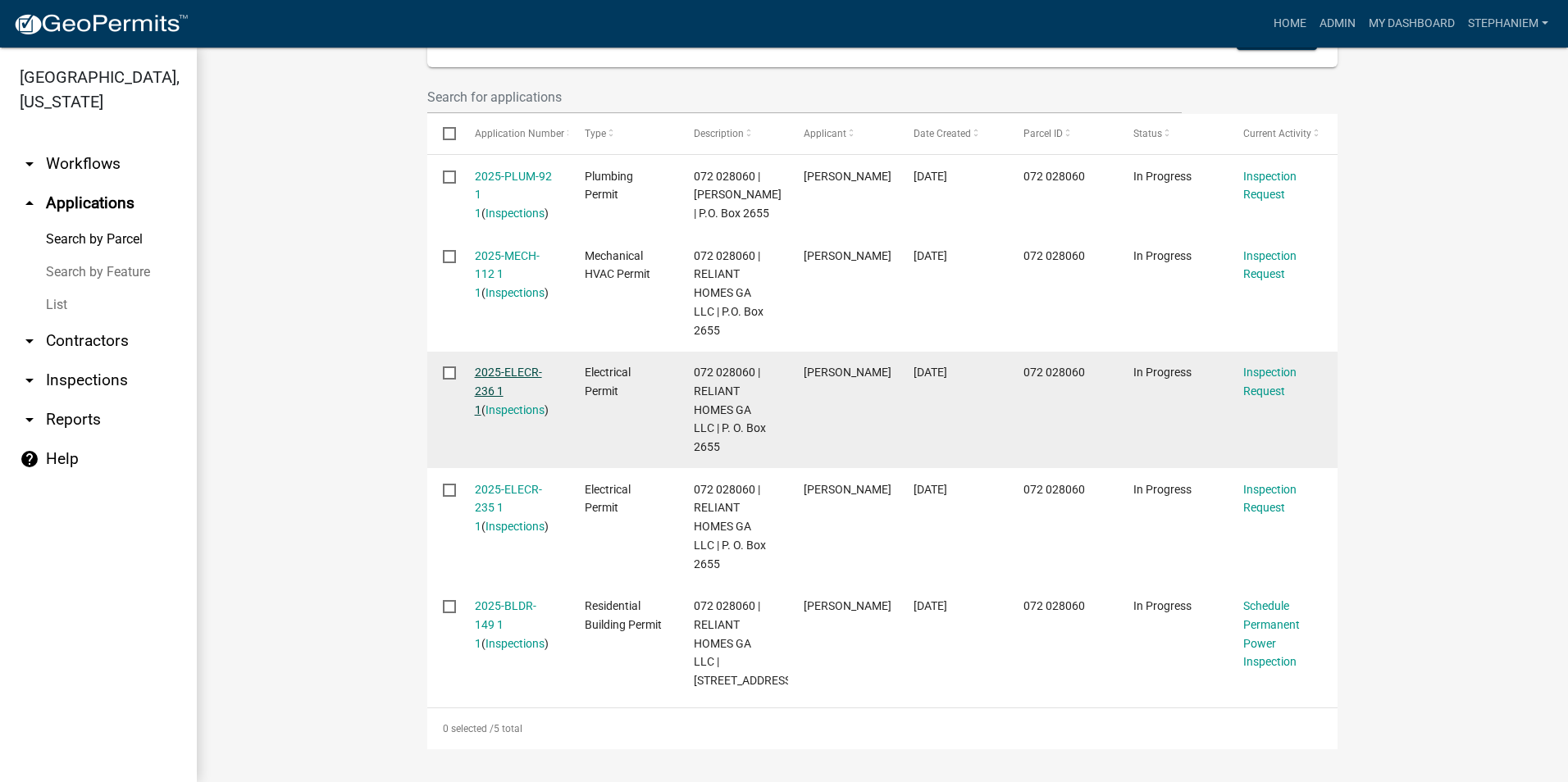
click at [496, 366] on link "2025-ELECR-236 1 1" at bounding box center [508, 391] width 67 height 51
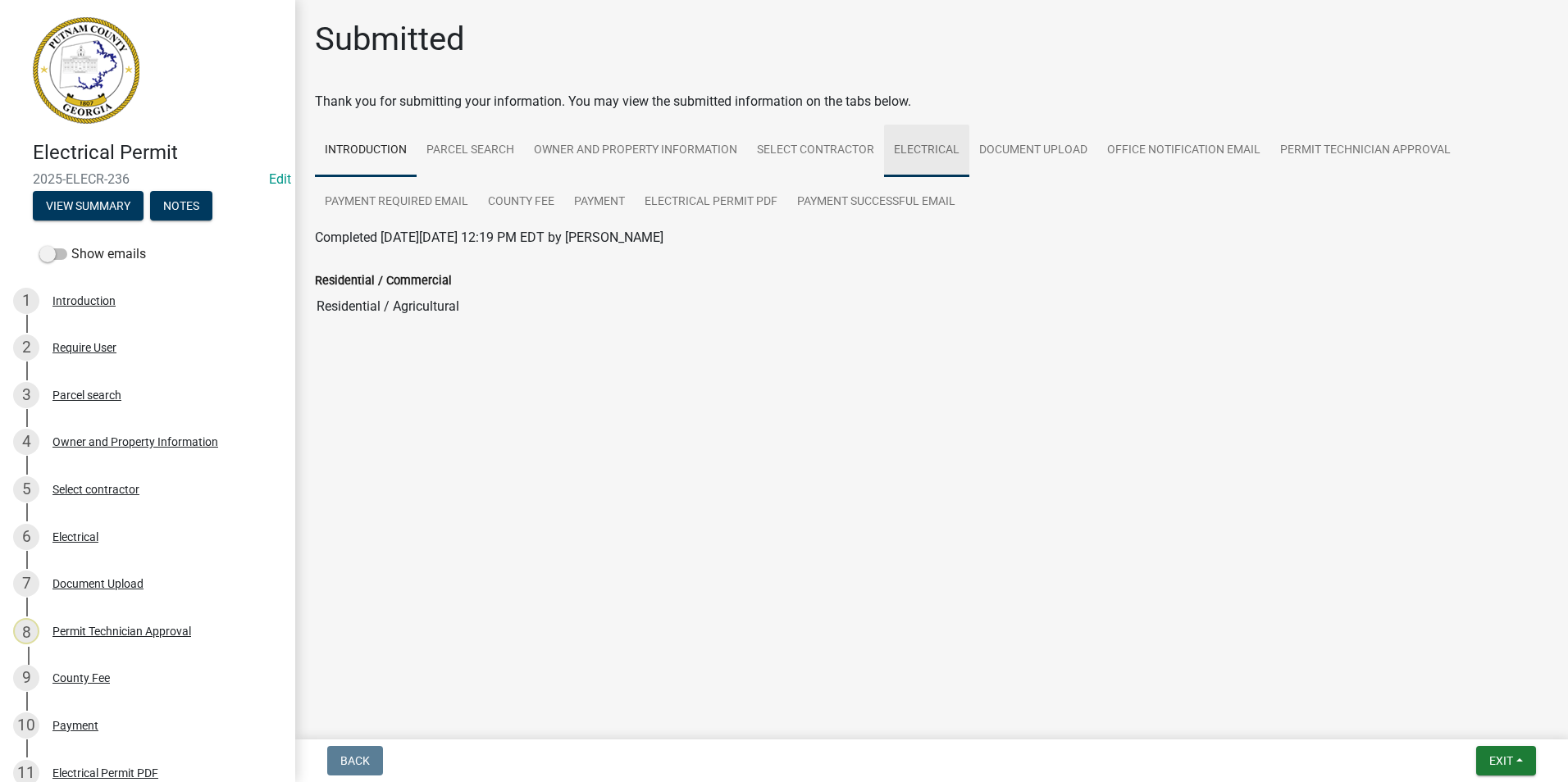
click at [911, 166] on link "Electrical" at bounding box center [926, 150] width 85 height 53
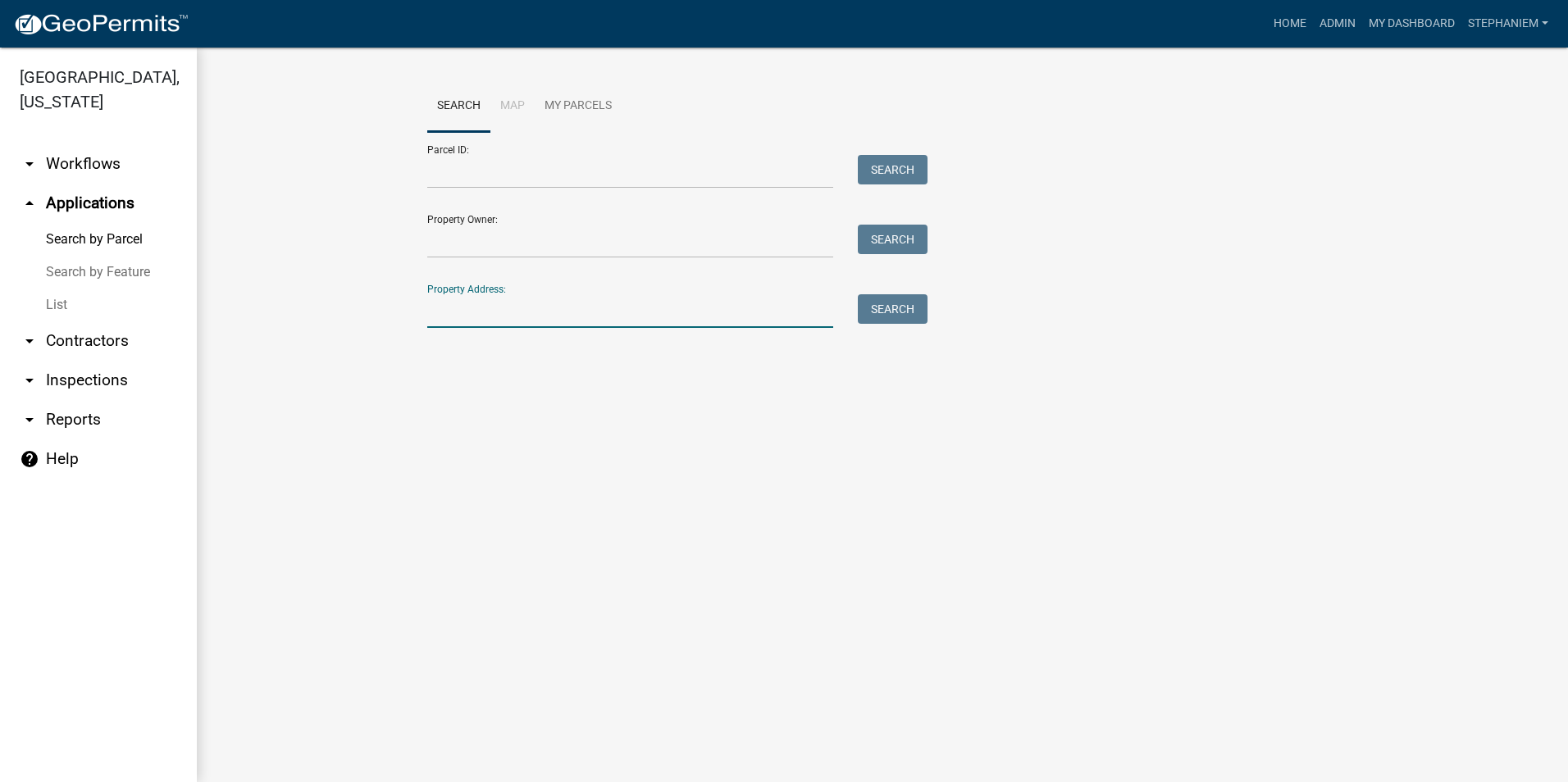
click at [502, 303] on input "Property Address:" at bounding box center [631, 311] width 406 height 33
click at [514, 311] on input "104 harmony drove" at bounding box center [631, 311] width 406 height 33
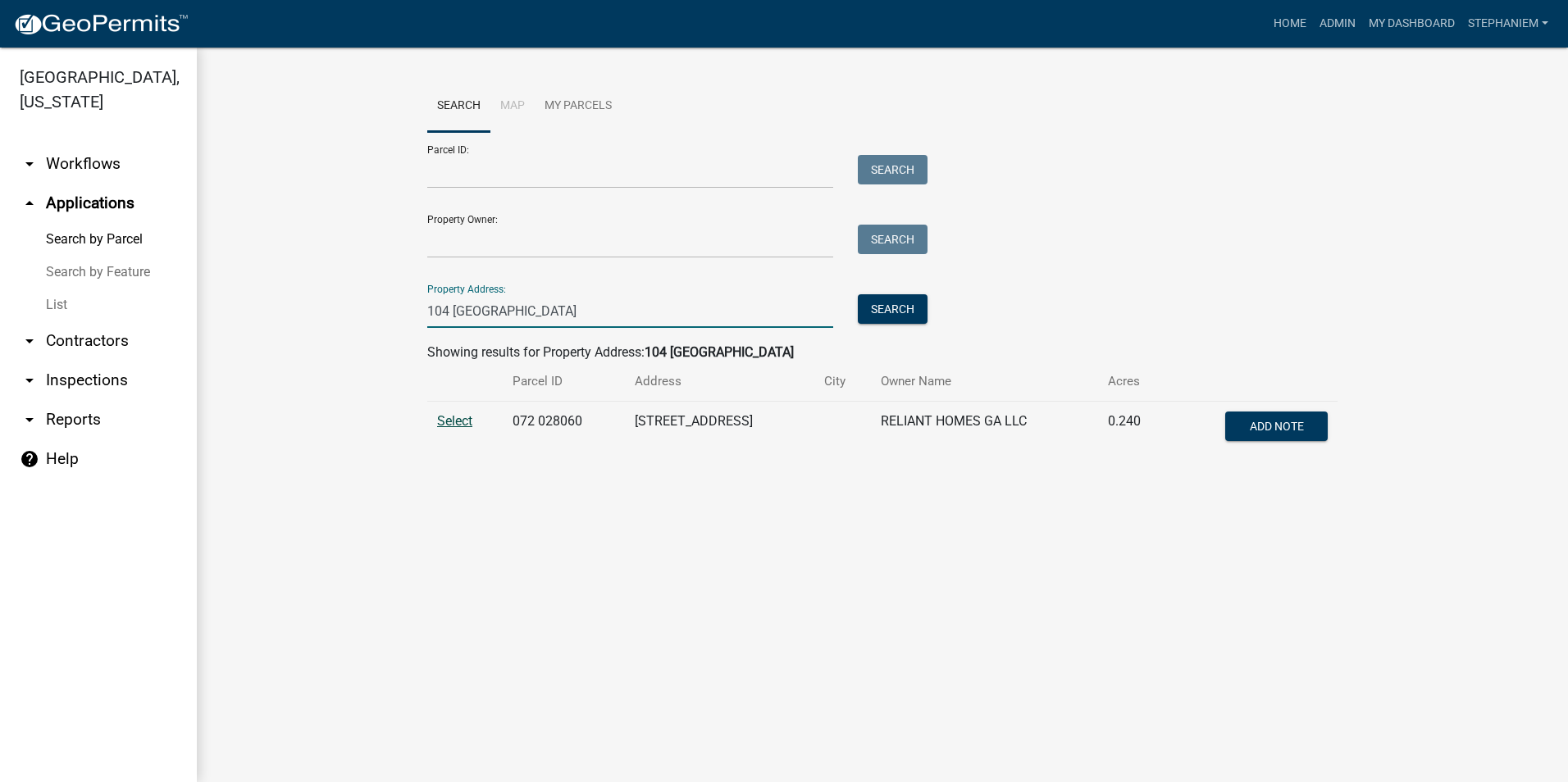
type input "104 [GEOGRAPHIC_DATA]"
click at [455, 418] on span "Select" at bounding box center [454, 421] width 35 height 16
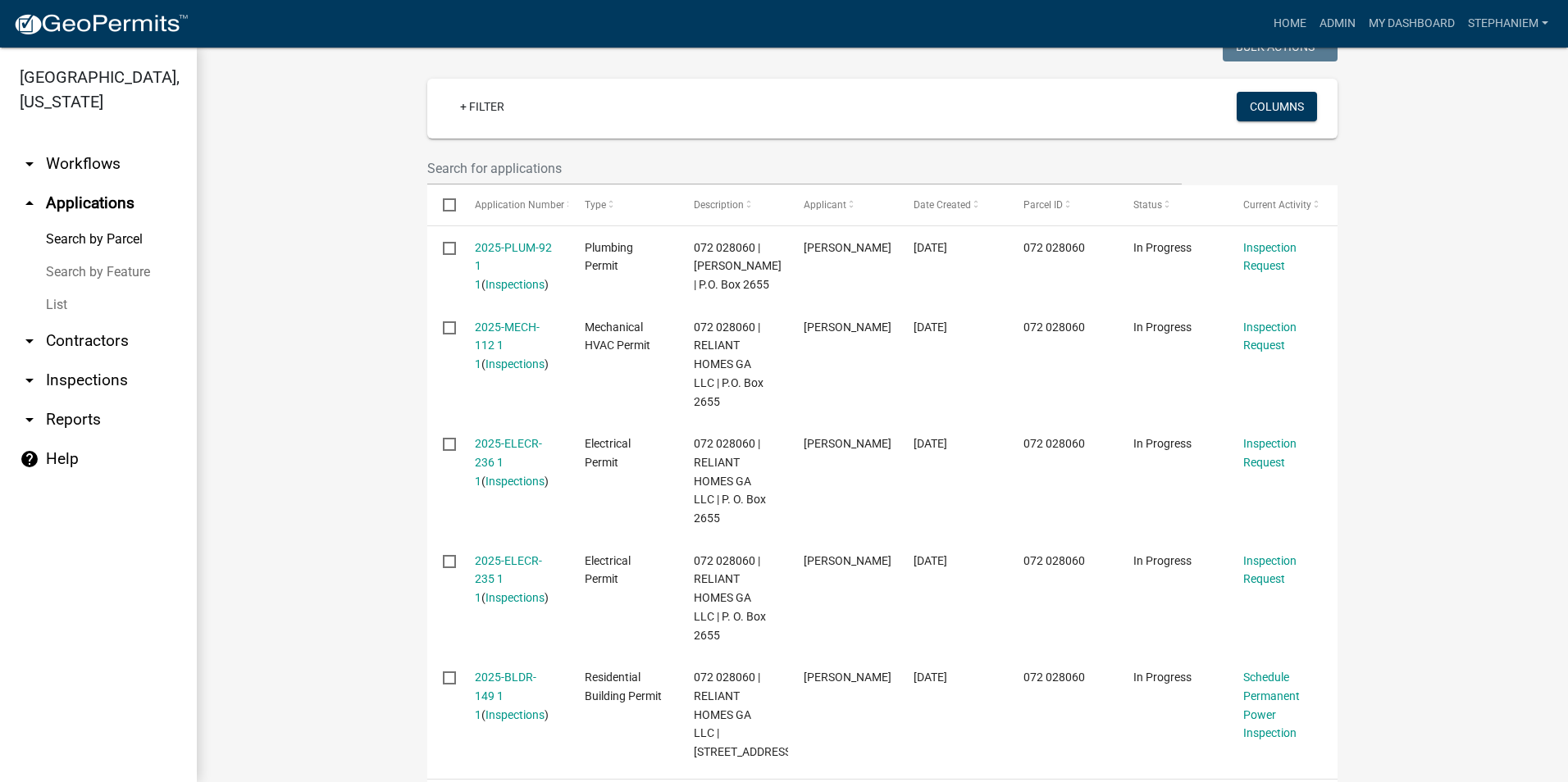
scroll to position [526, 0]
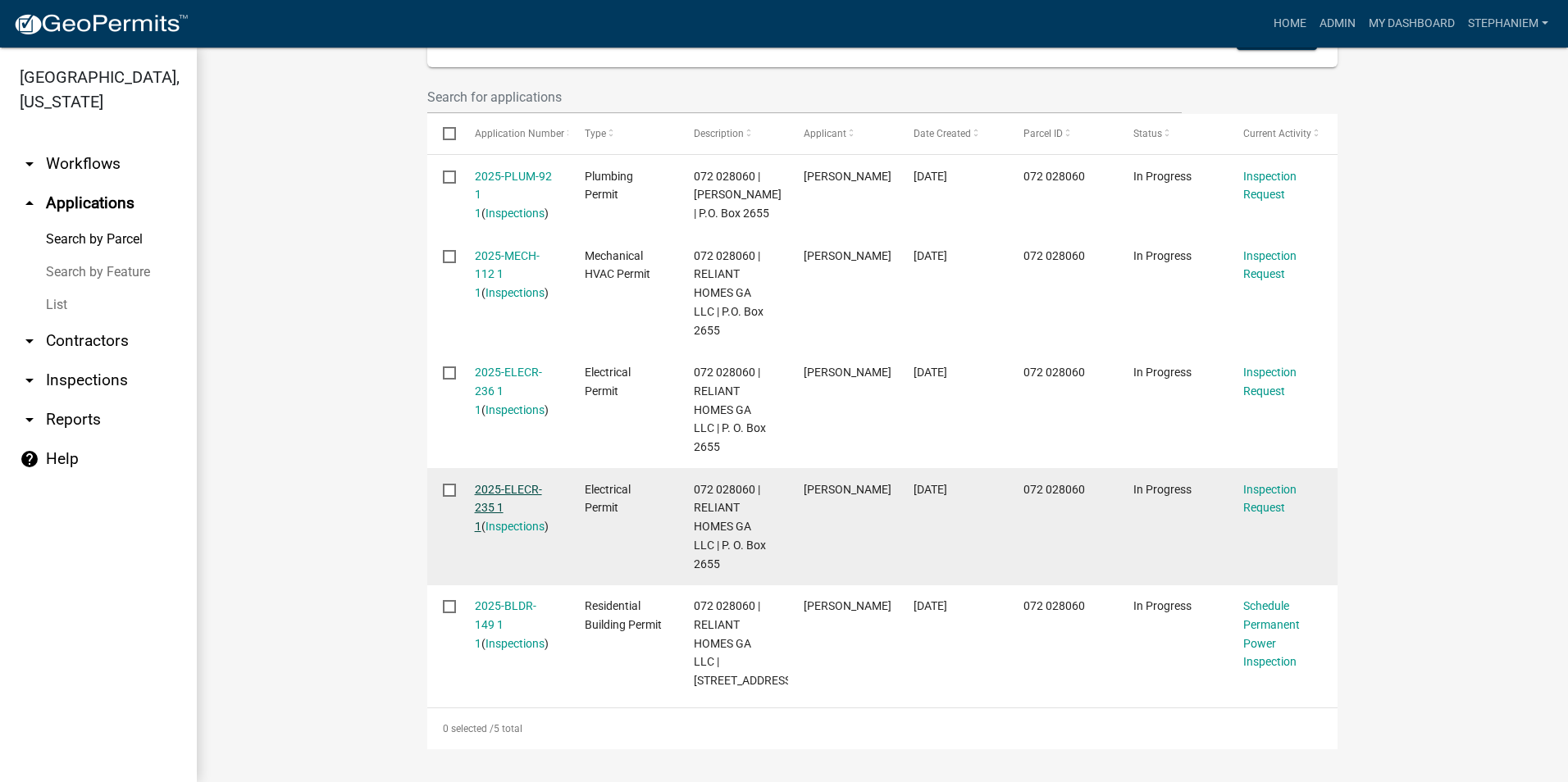
click at [502, 483] on link "2025-ELECR-235 1 1" at bounding box center [508, 508] width 67 height 51
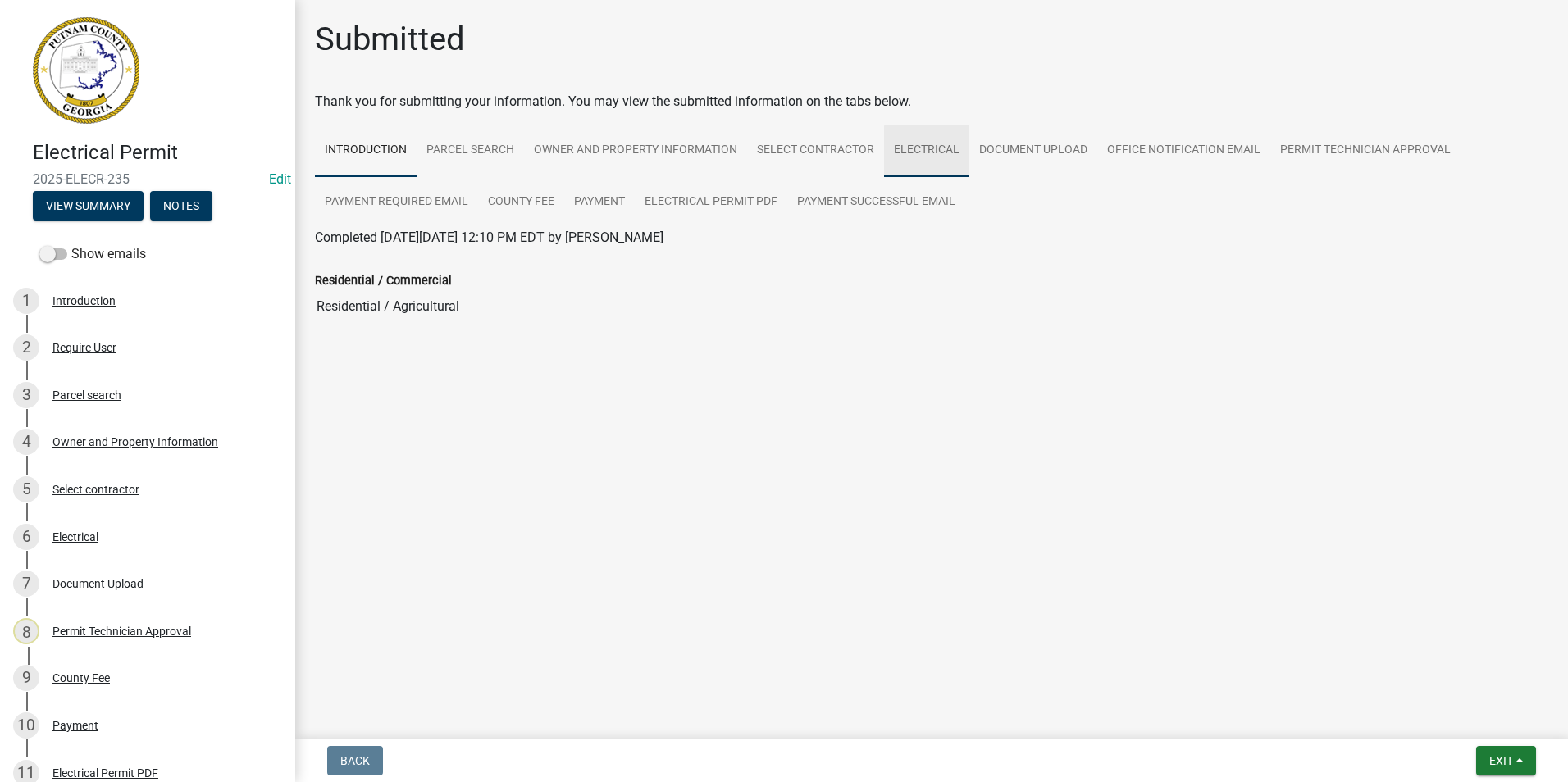
click at [912, 138] on link "Electrical" at bounding box center [926, 150] width 85 height 53
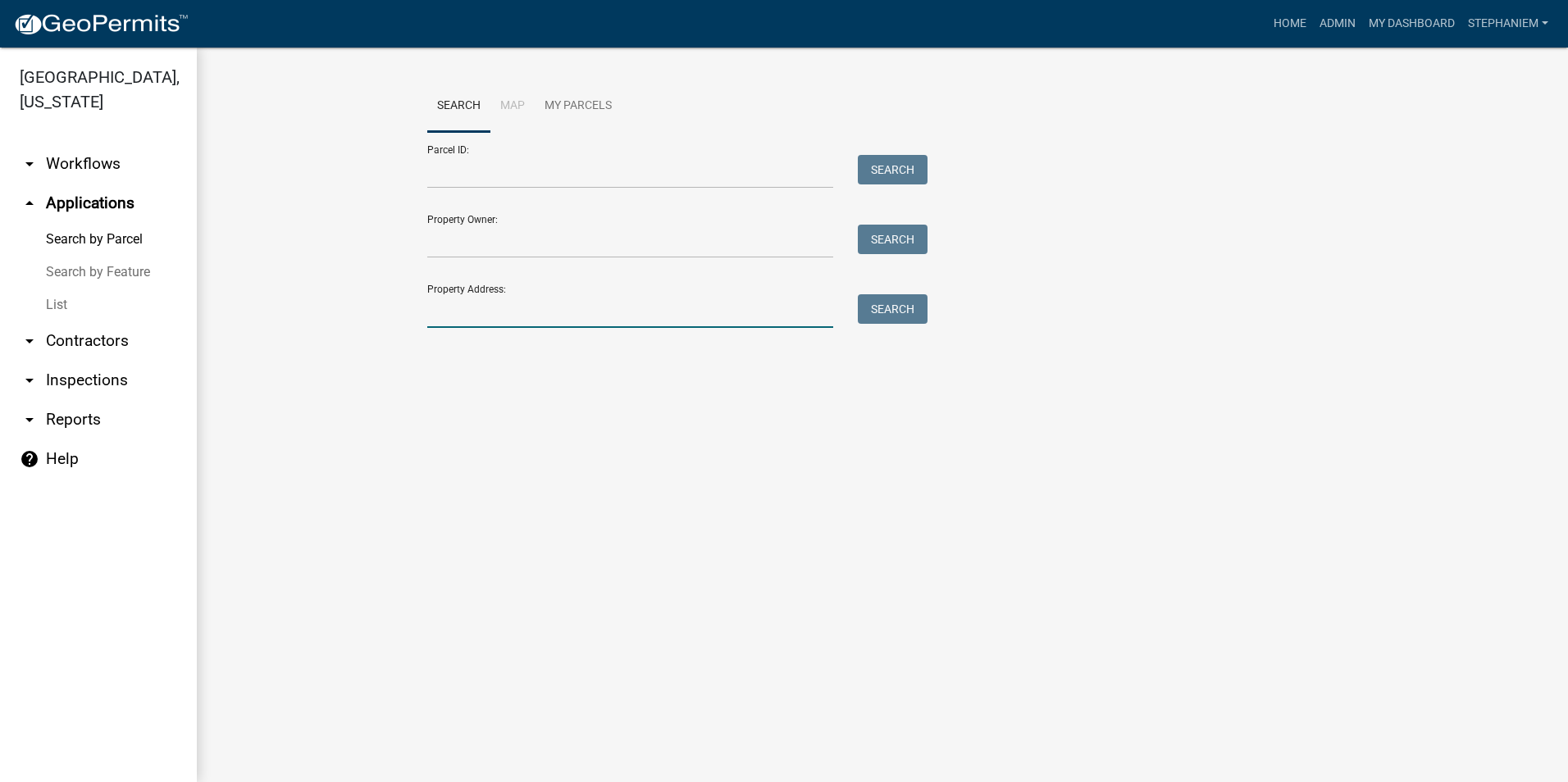
click at [729, 310] on input "Property Address:" at bounding box center [631, 311] width 406 height 33
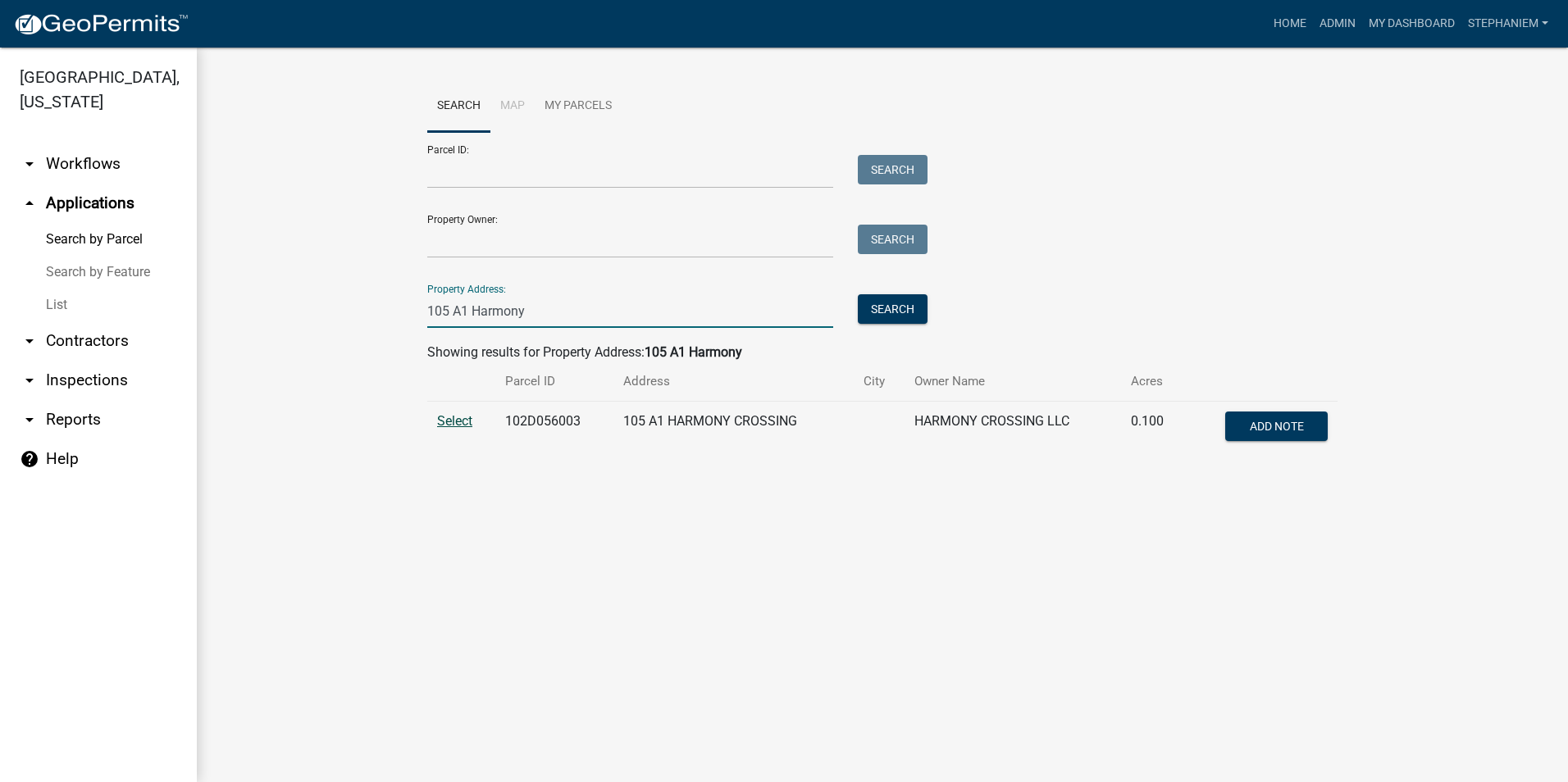
type input "105 A1 Harmony"
click at [450, 422] on span "Select" at bounding box center [454, 421] width 35 height 16
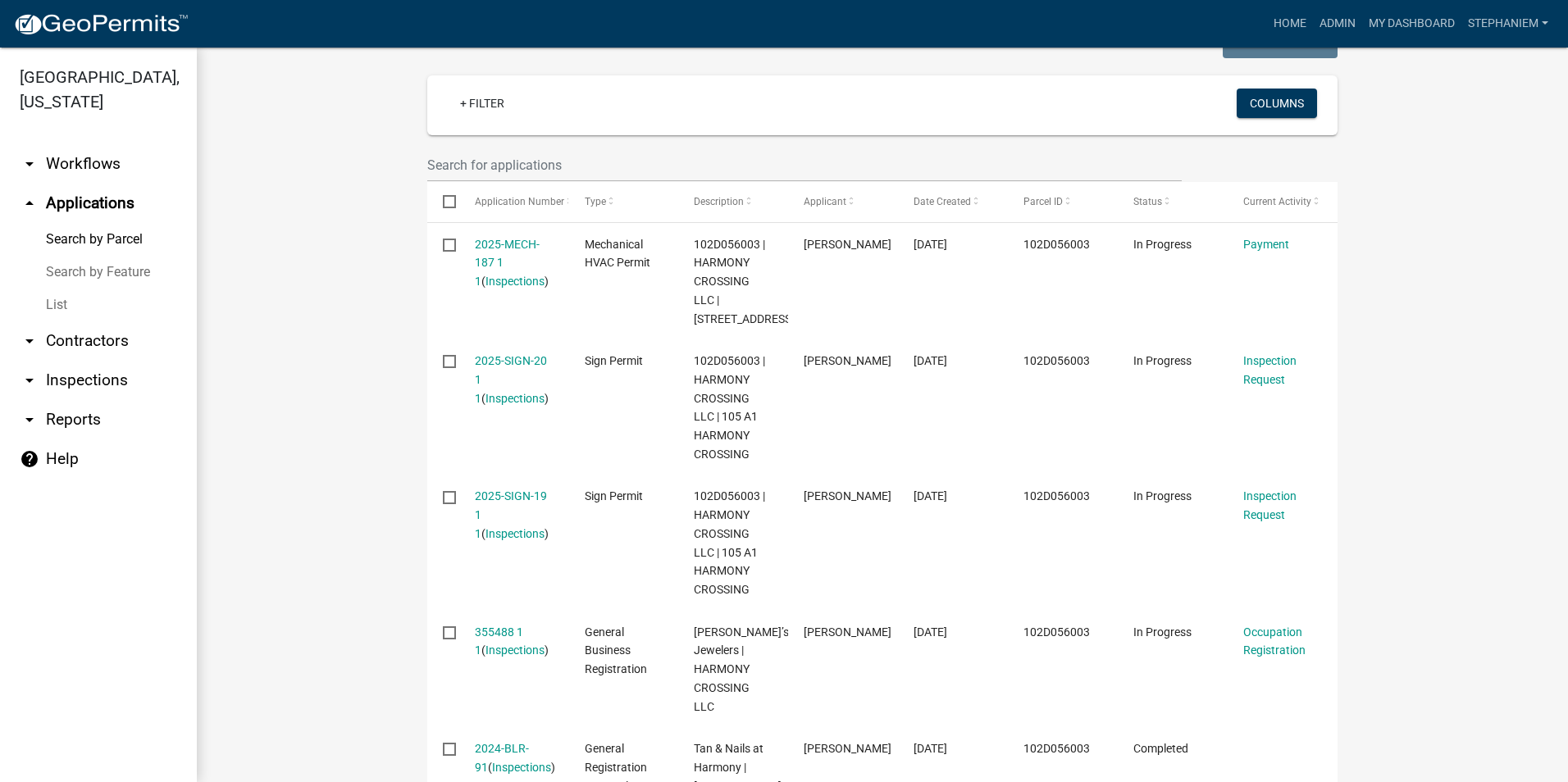
scroll to position [410, 0]
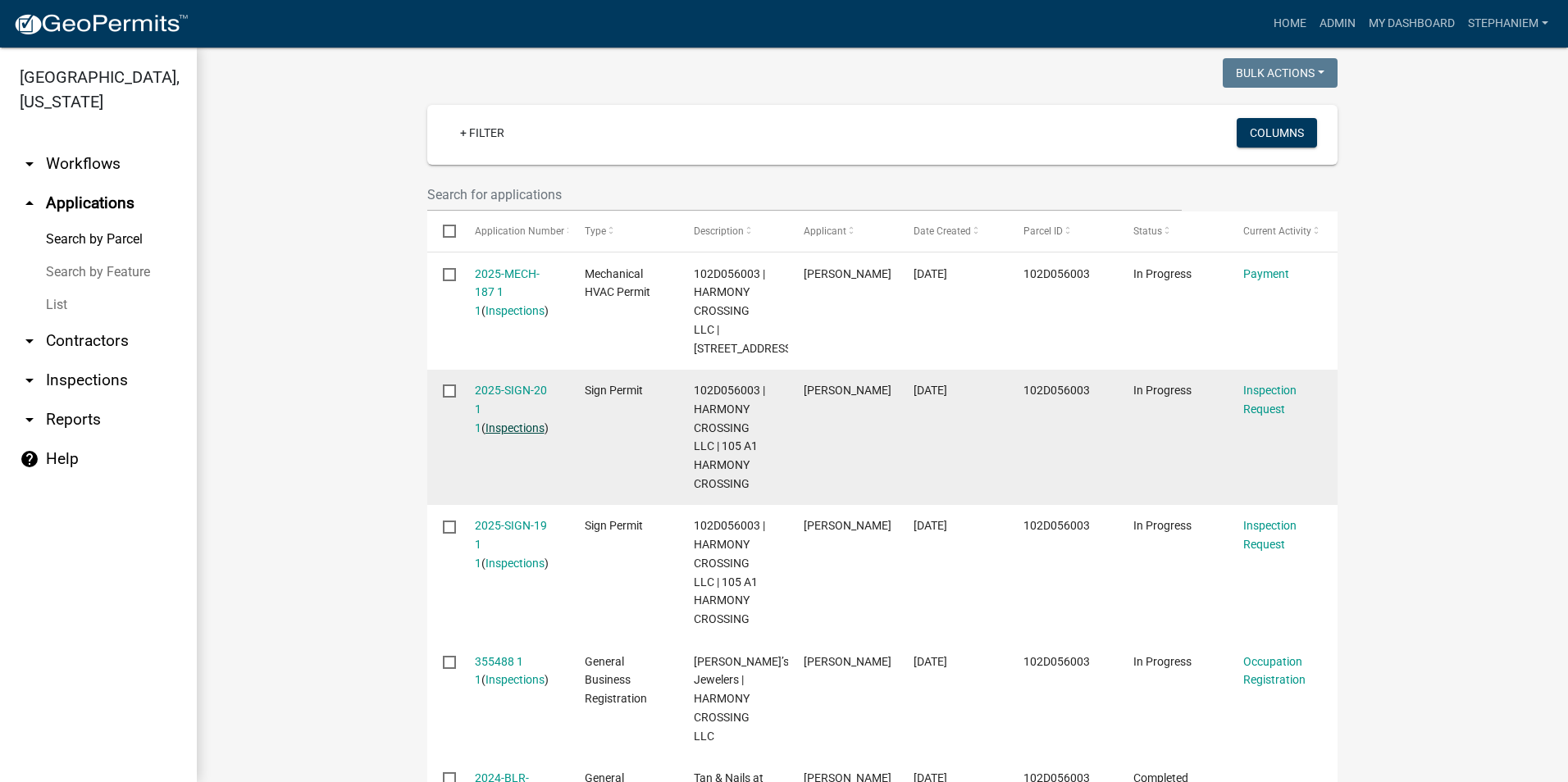
click at [495, 435] on link "Inspections" at bounding box center [515, 427] width 59 height 13
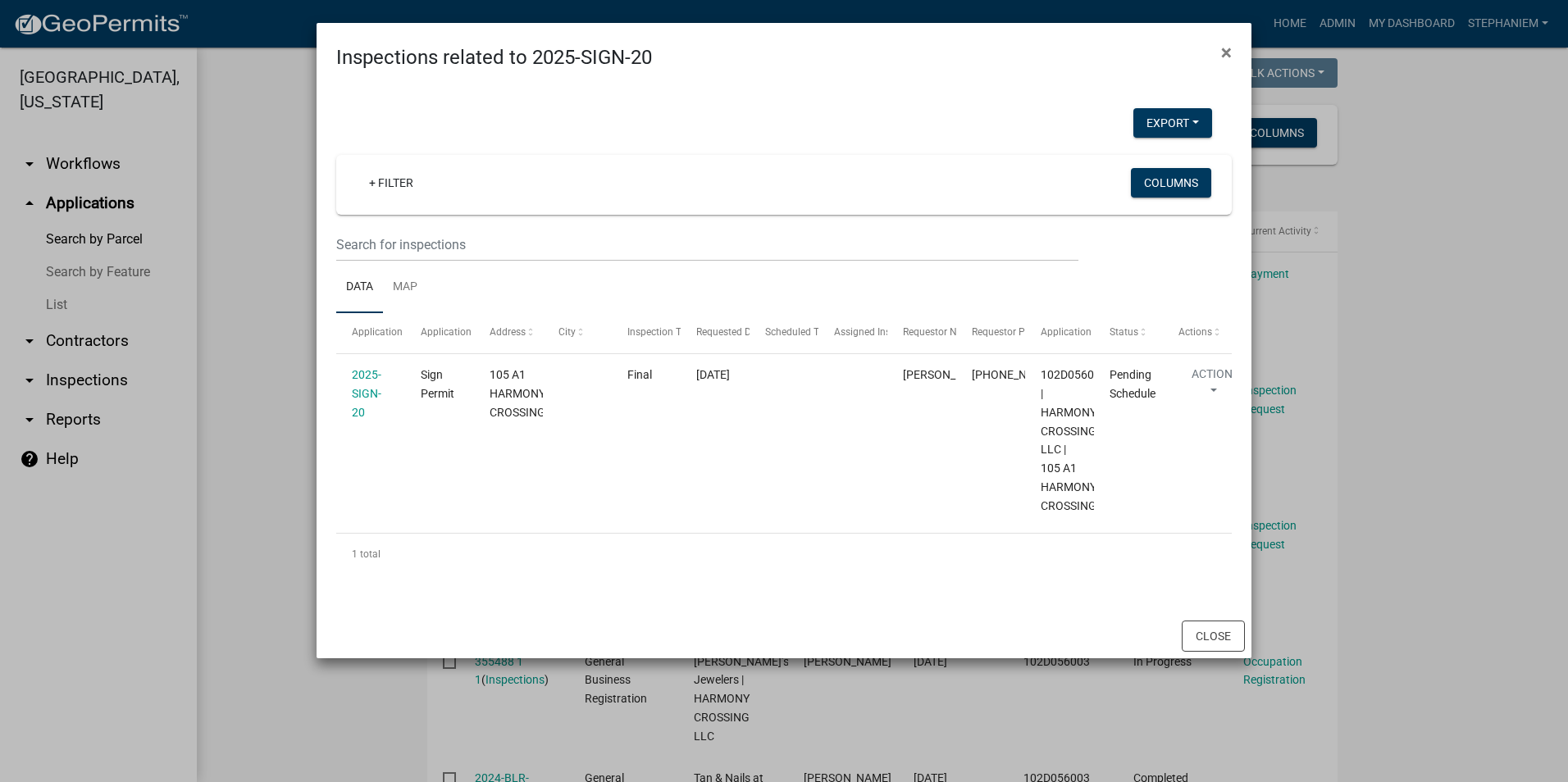
click at [286, 392] on ngb-modal-window "Inspections related to 2025-SIGN-20 × Export Excel Format (.xlsx) CSV Format (.…" at bounding box center [784, 391] width 1568 height 782
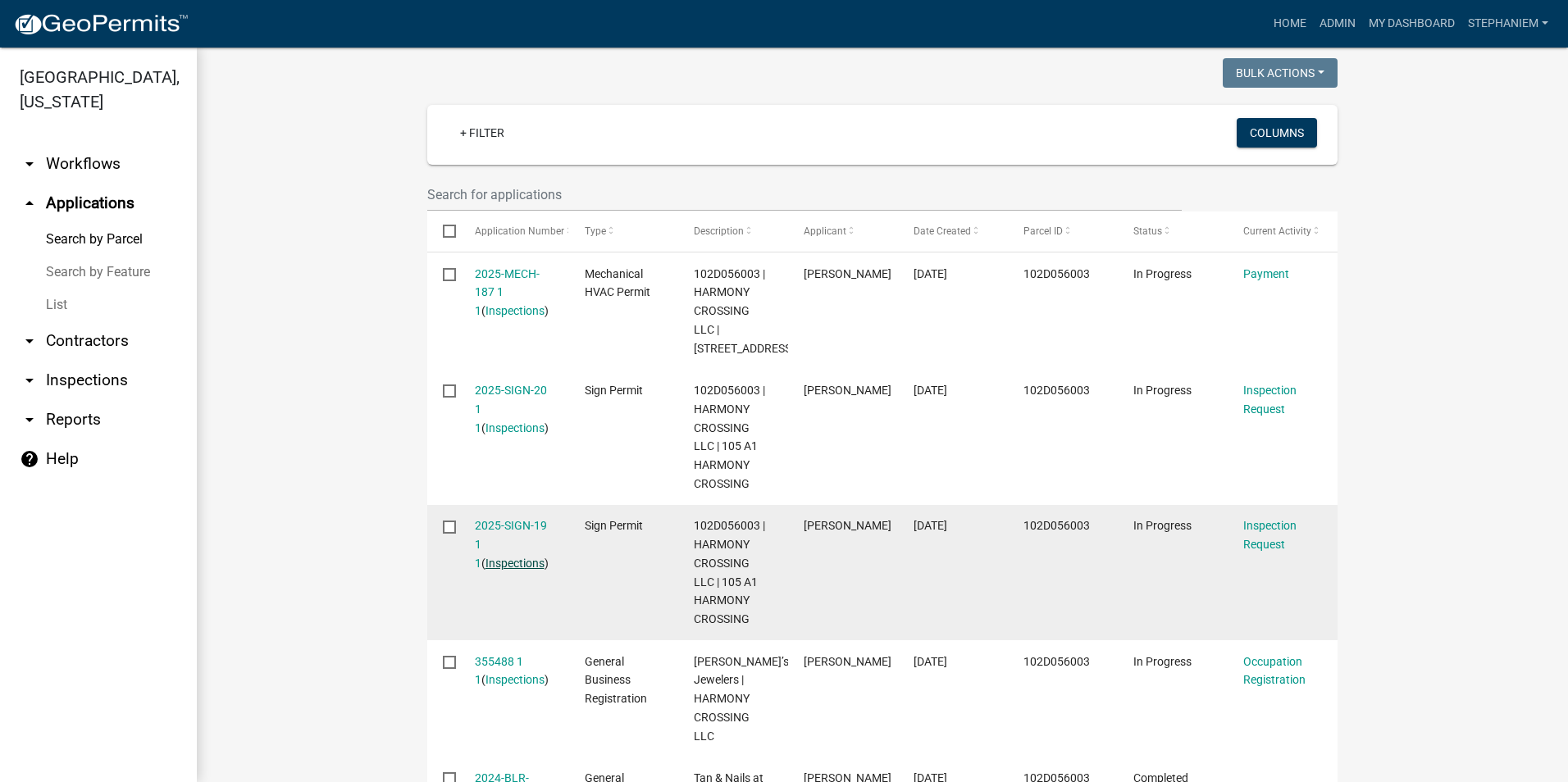
click at [505, 570] on link "Inspections" at bounding box center [515, 563] width 59 height 13
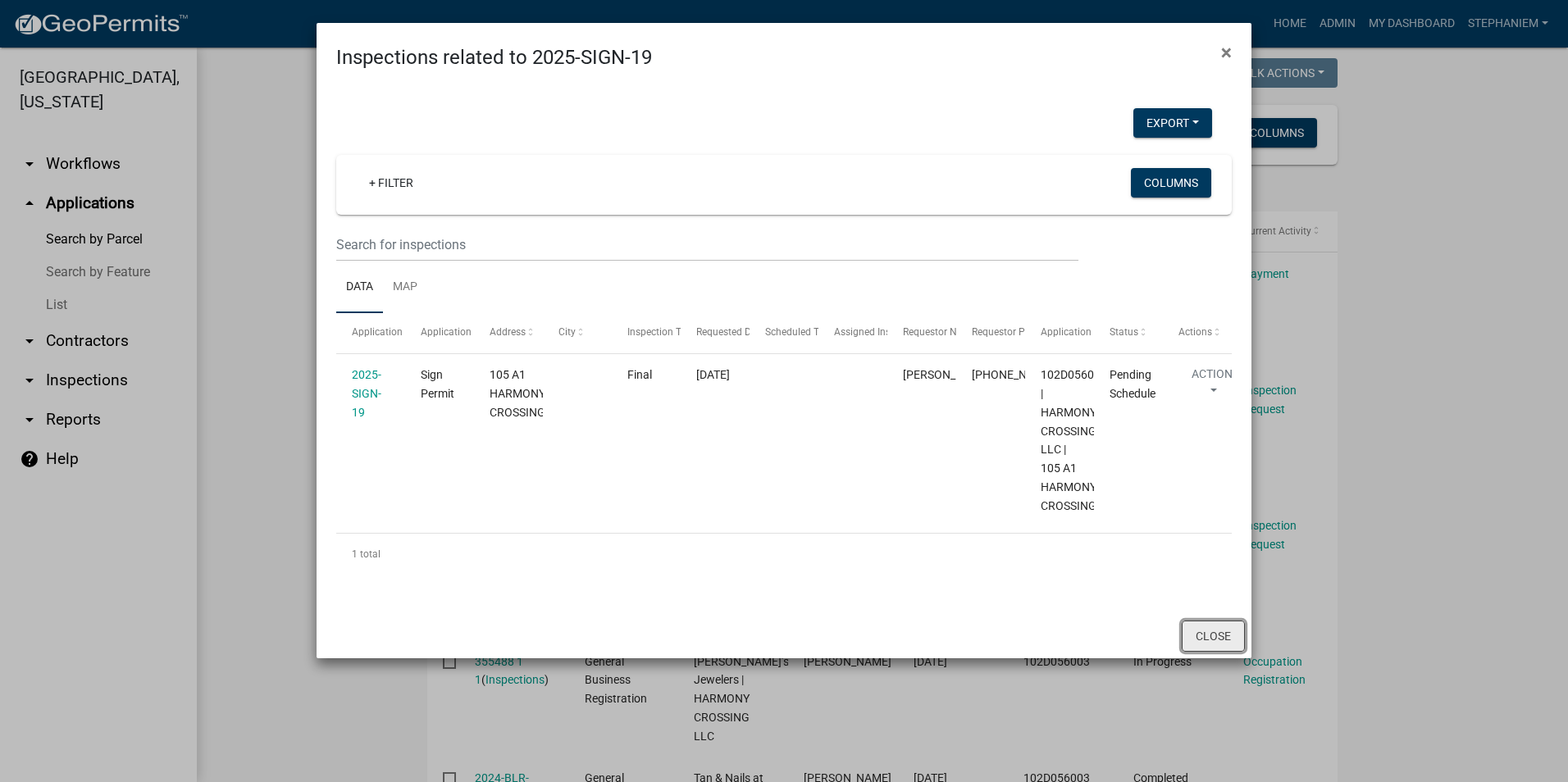
click at [1205, 641] on button "Close" at bounding box center [1213, 636] width 63 height 31
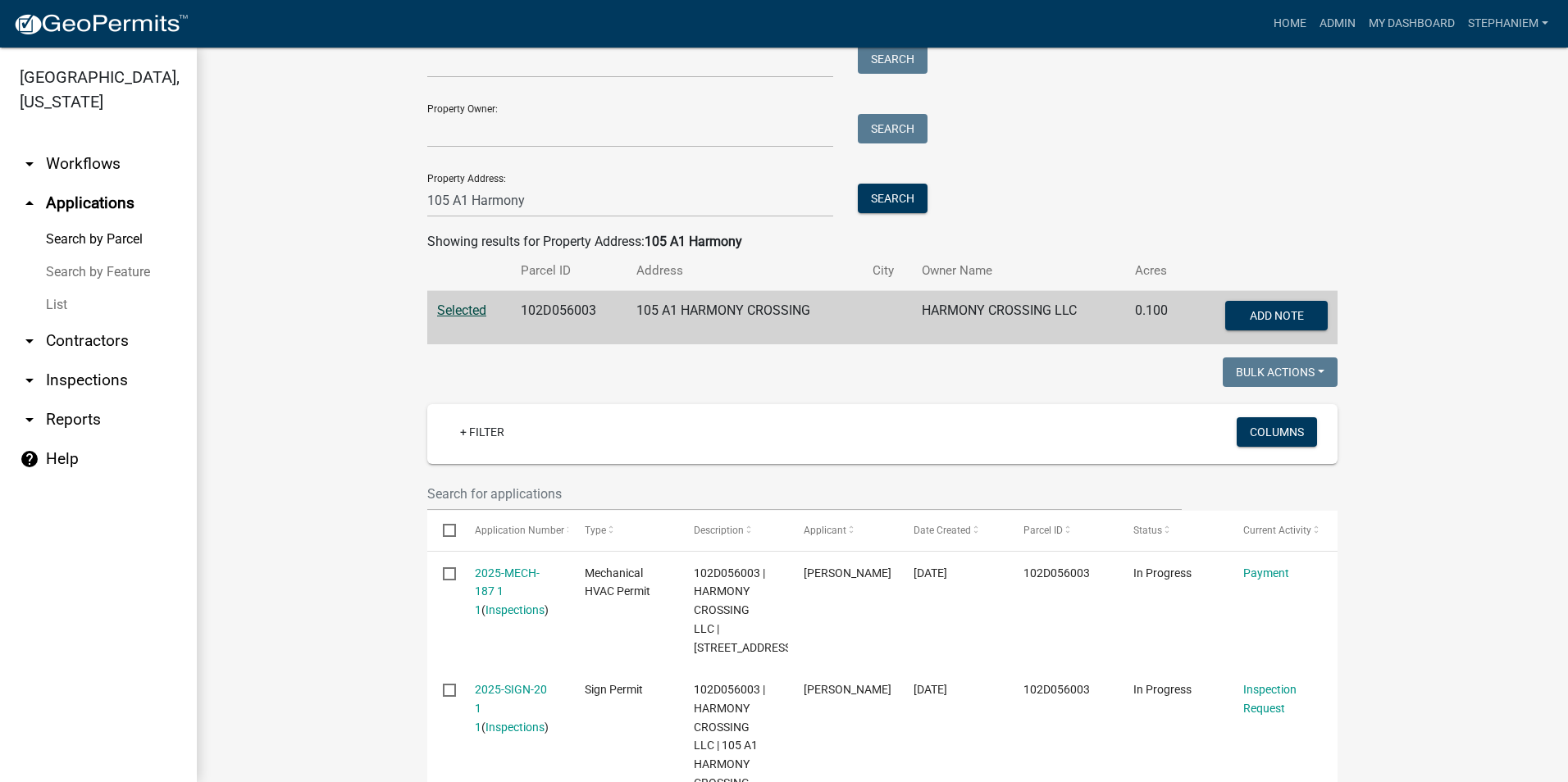
scroll to position [0, 0]
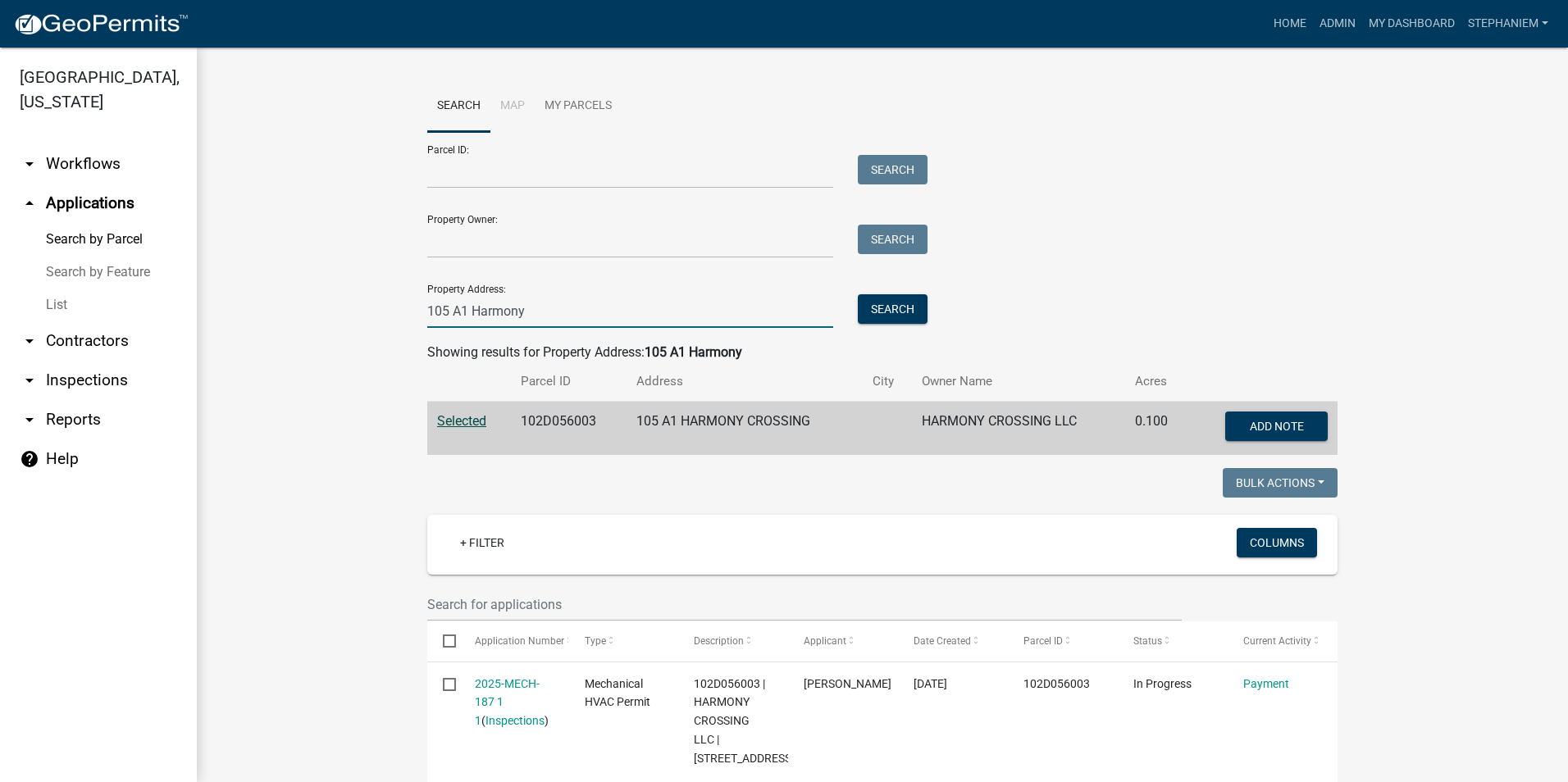
click at [640, 308] on input "105 A1 Harmony" at bounding box center [631, 311] width 406 height 33
click at [50, 388] on link "arrow_drop_down Inspections" at bounding box center [98, 380] width 197 height 40
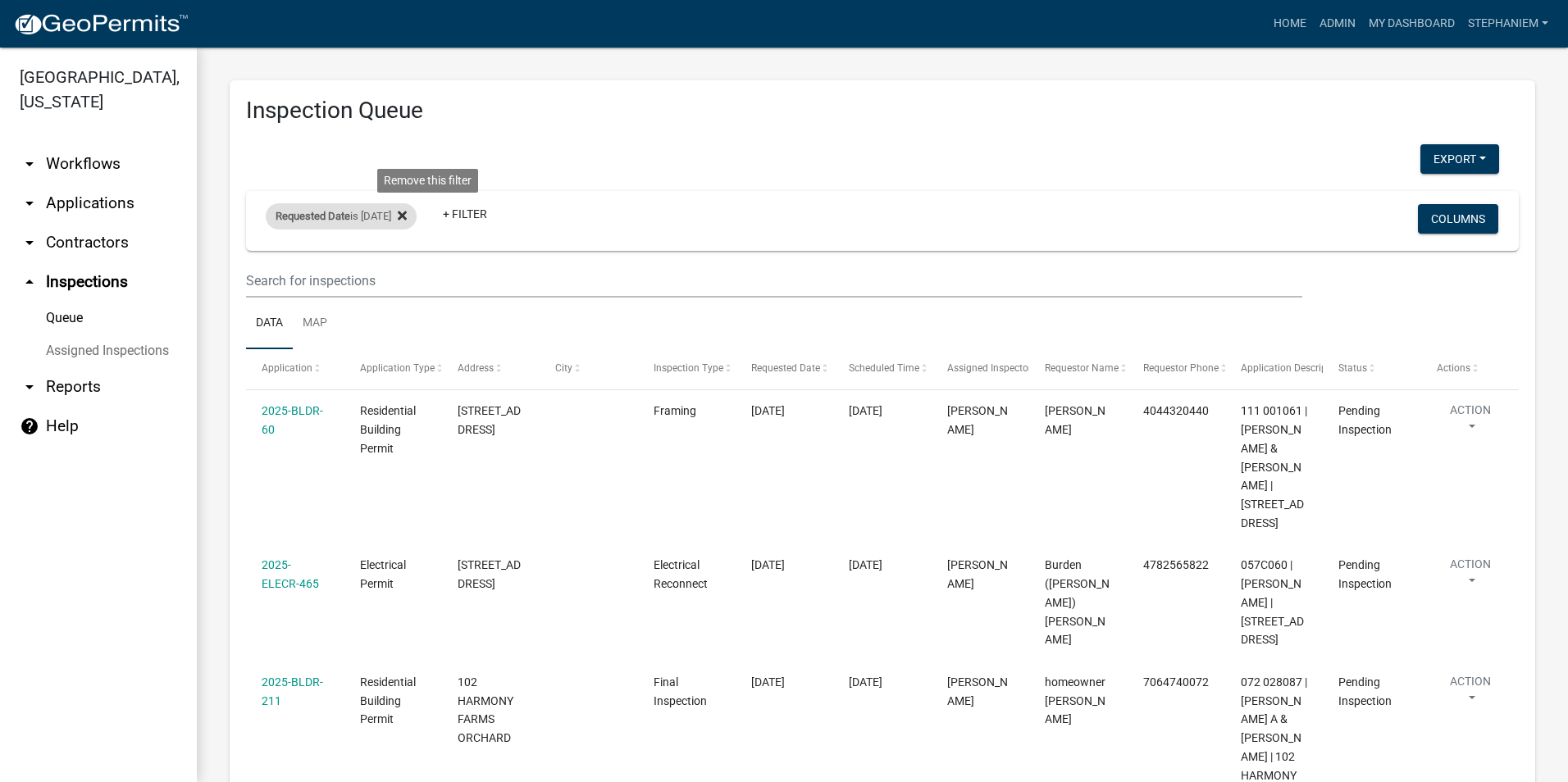
click at [406, 223] on fa-icon at bounding box center [399, 216] width 16 height 26
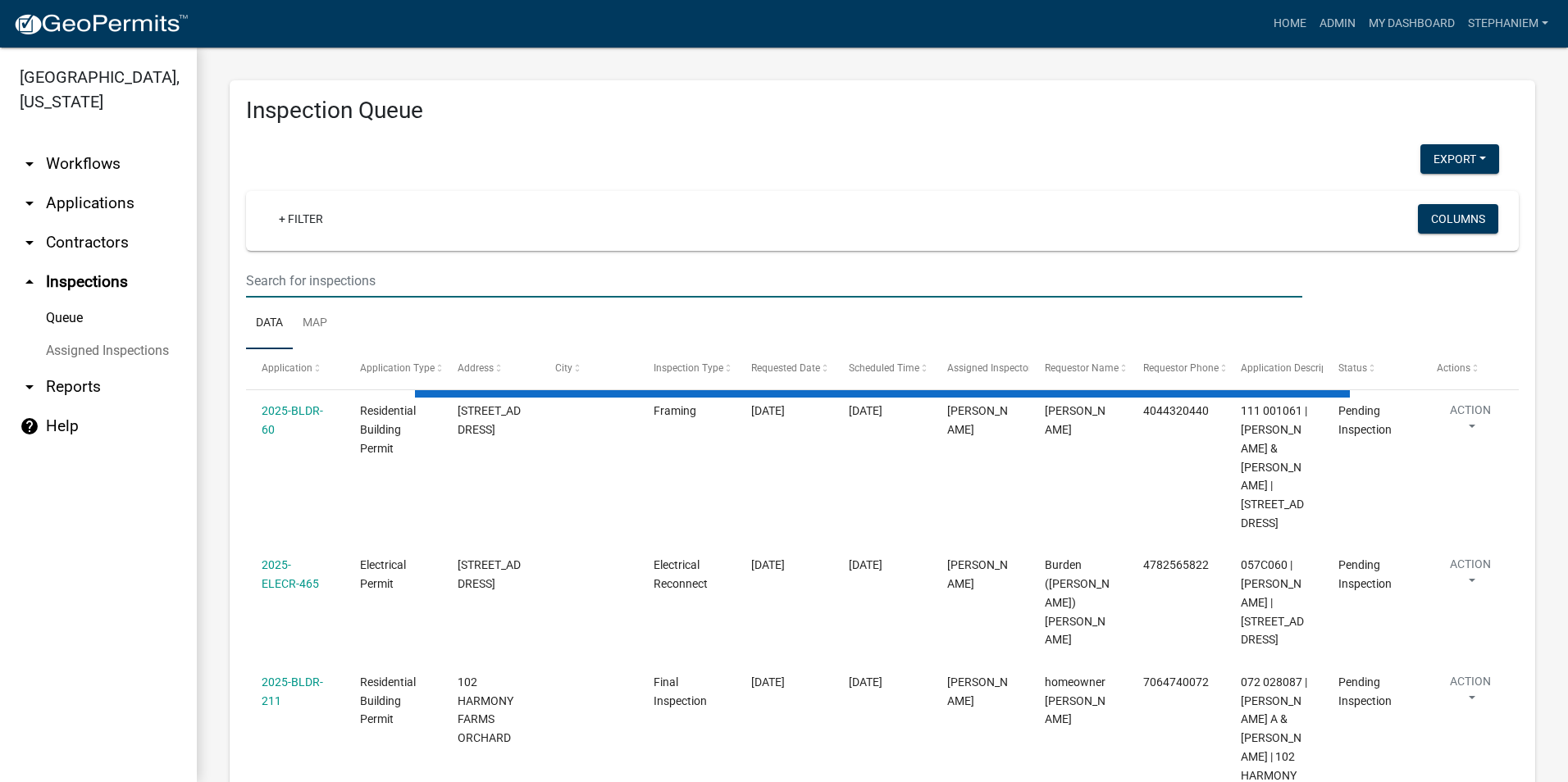
click at [384, 277] on input "text" at bounding box center [774, 281] width 1056 height 33
select select "3: 100"
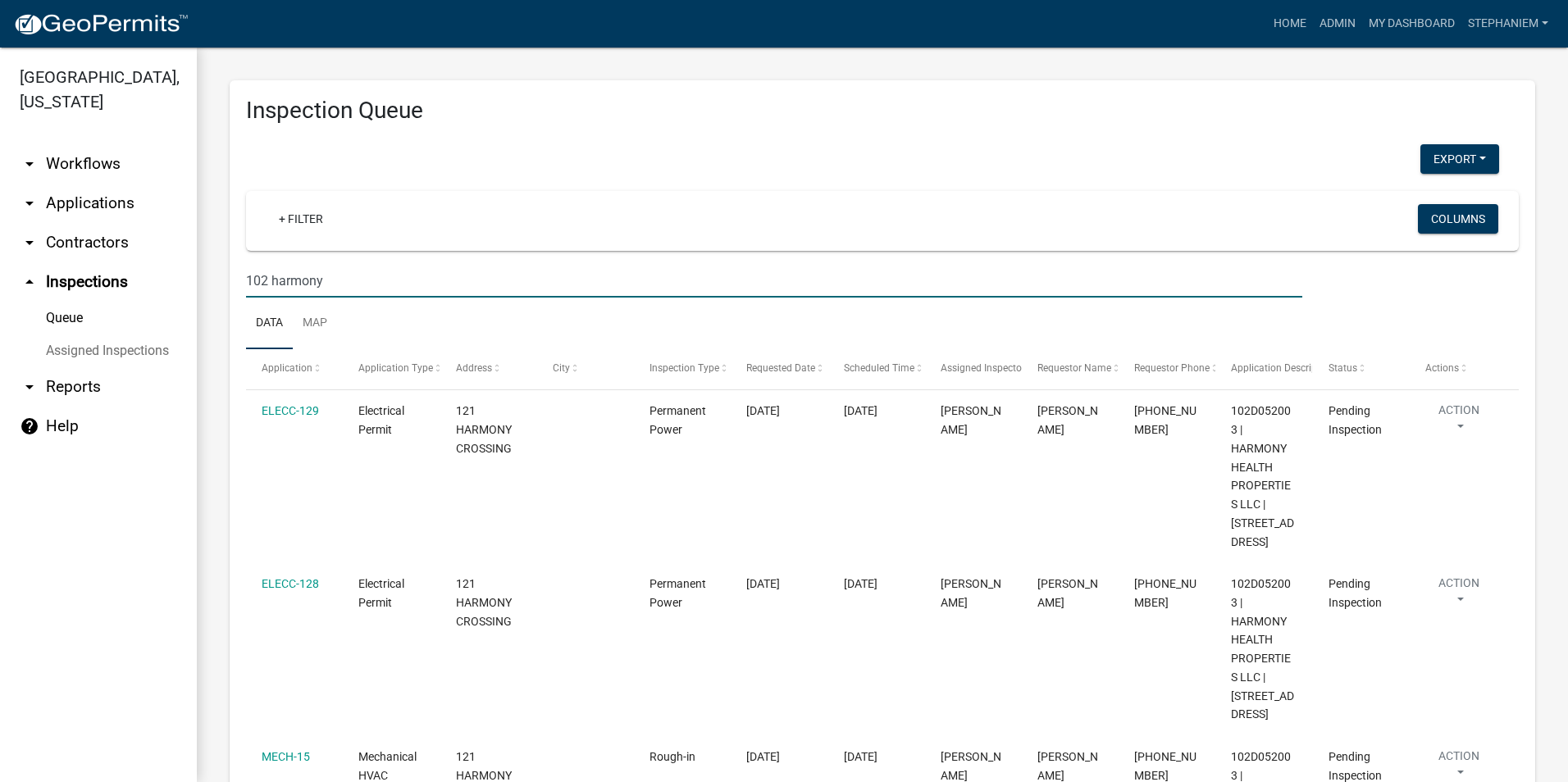
type input "102 harmony"
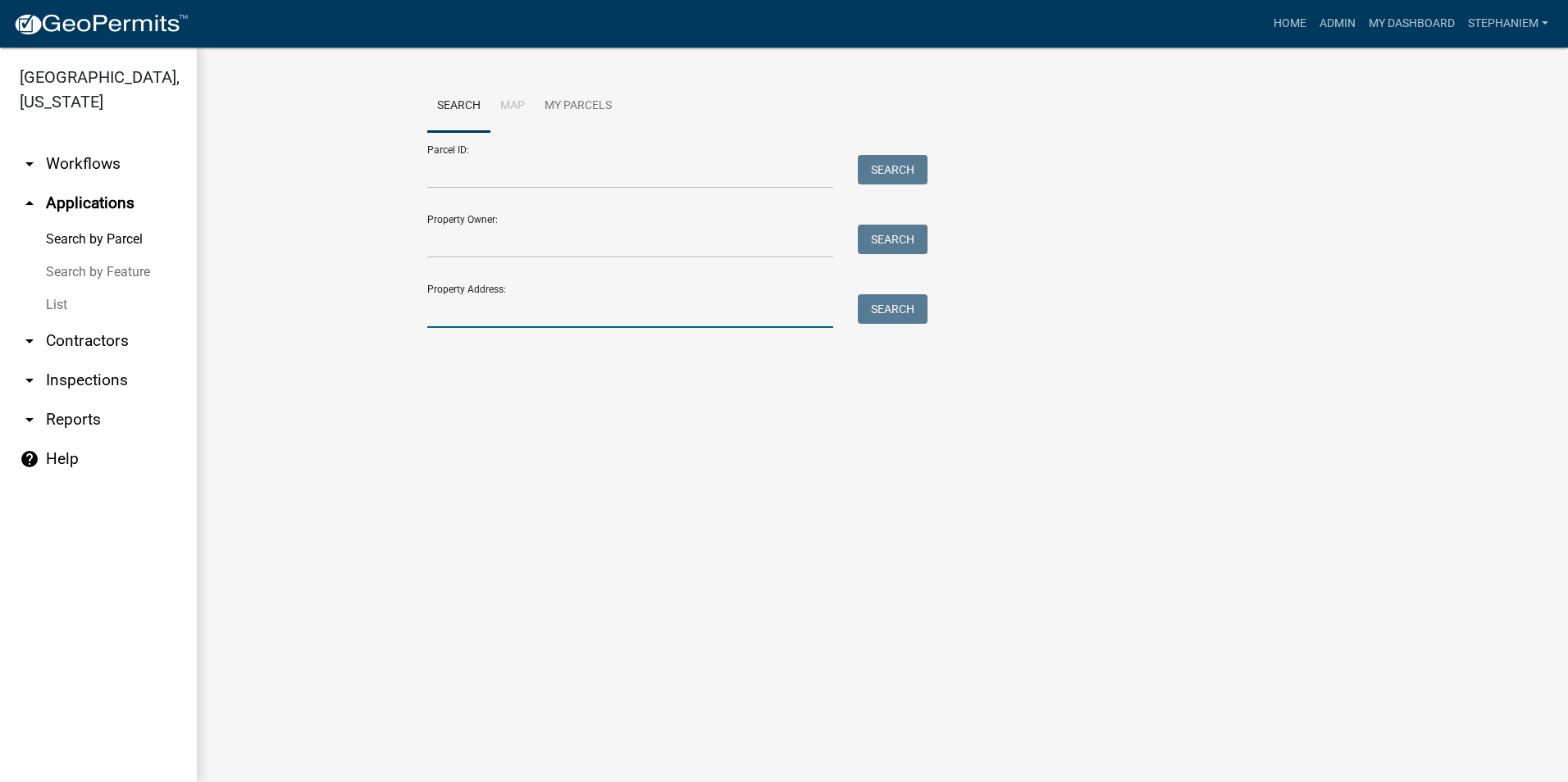
click at [564, 310] on input "Property Address:" at bounding box center [631, 311] width 406 height 33
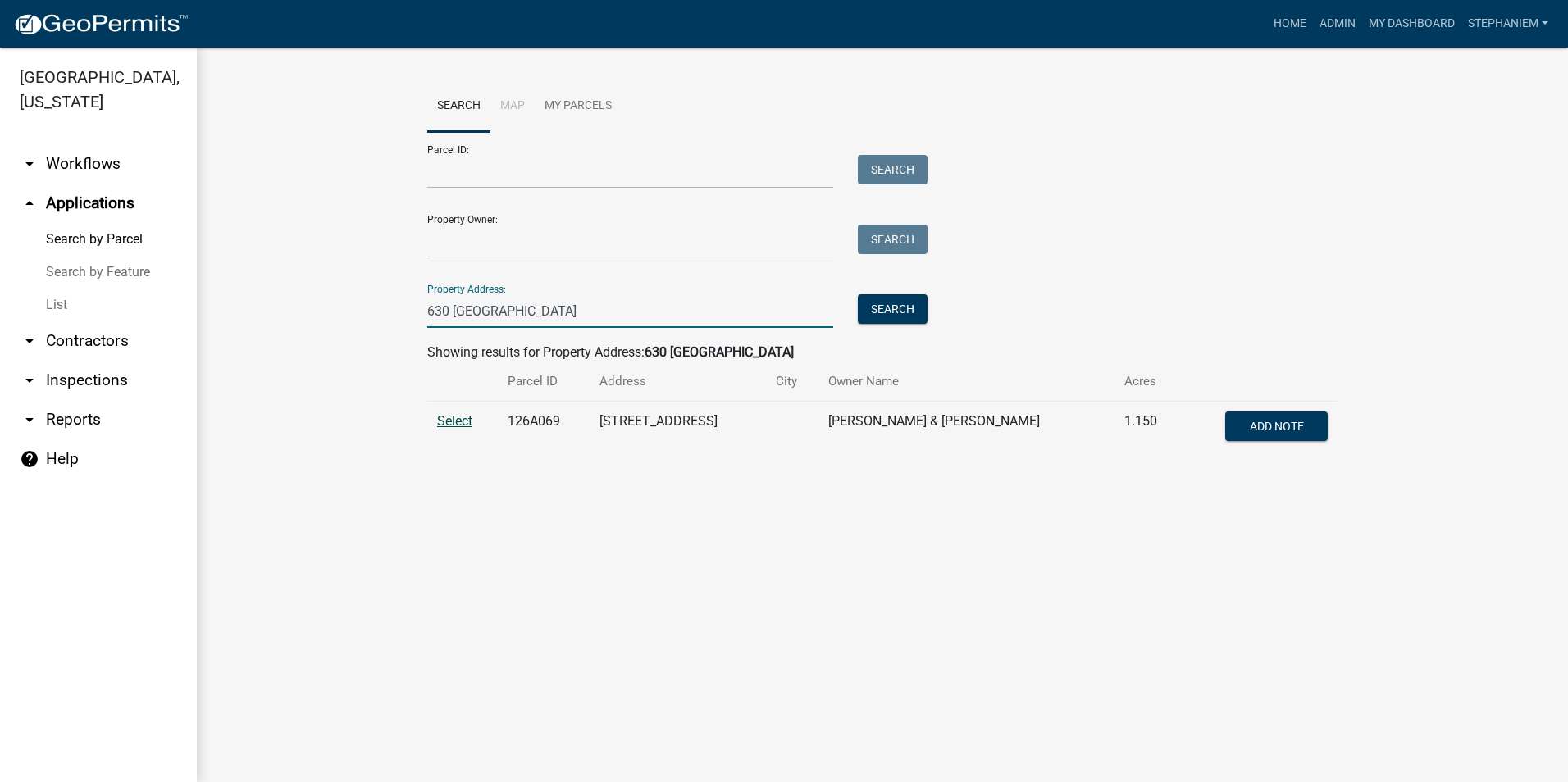
type input "630 Rockville"
click at [455, 418] on span "Select" at bounding box center [454, 421] width 35 height 16
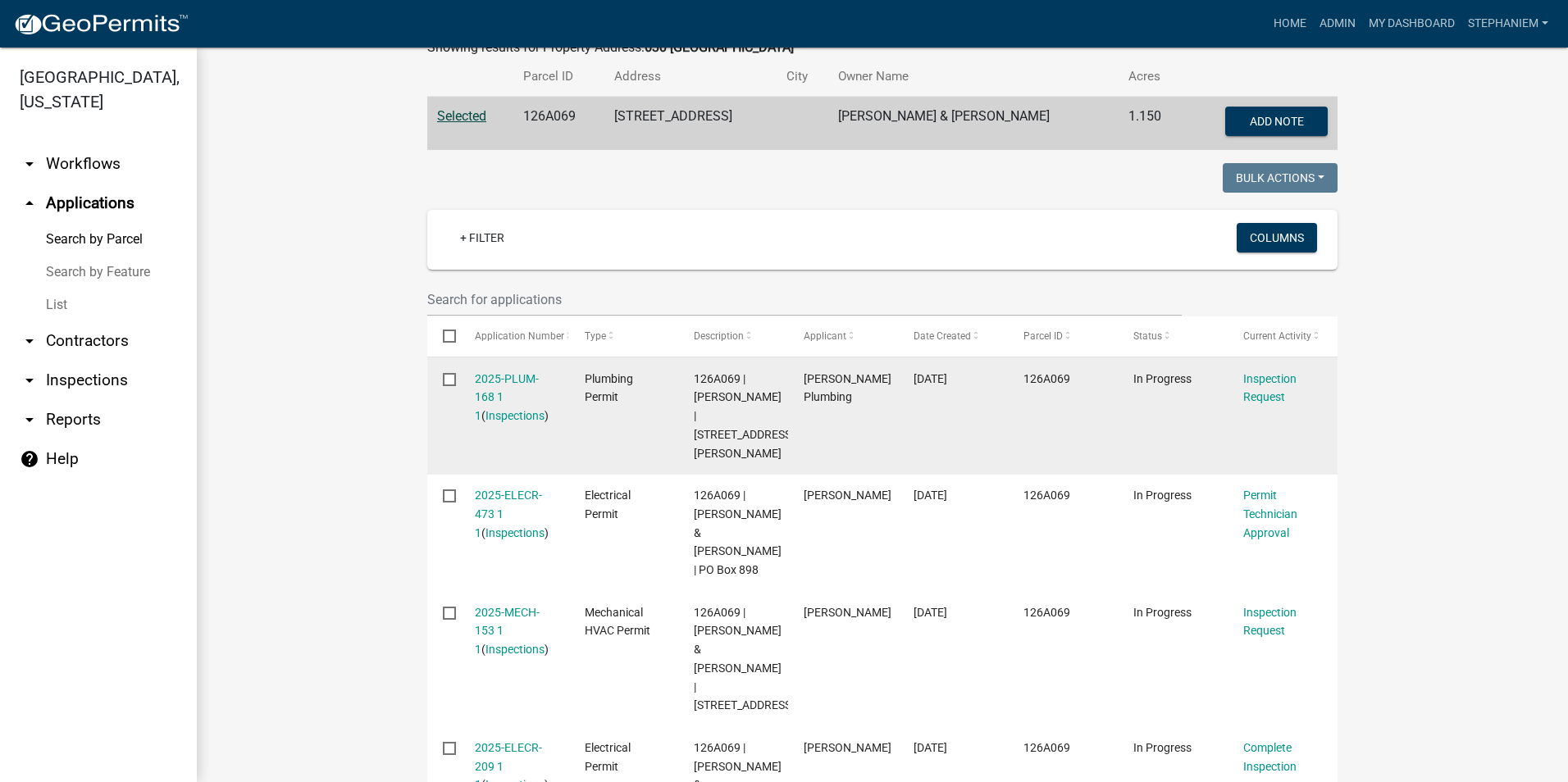
scroll to position [328, 0]
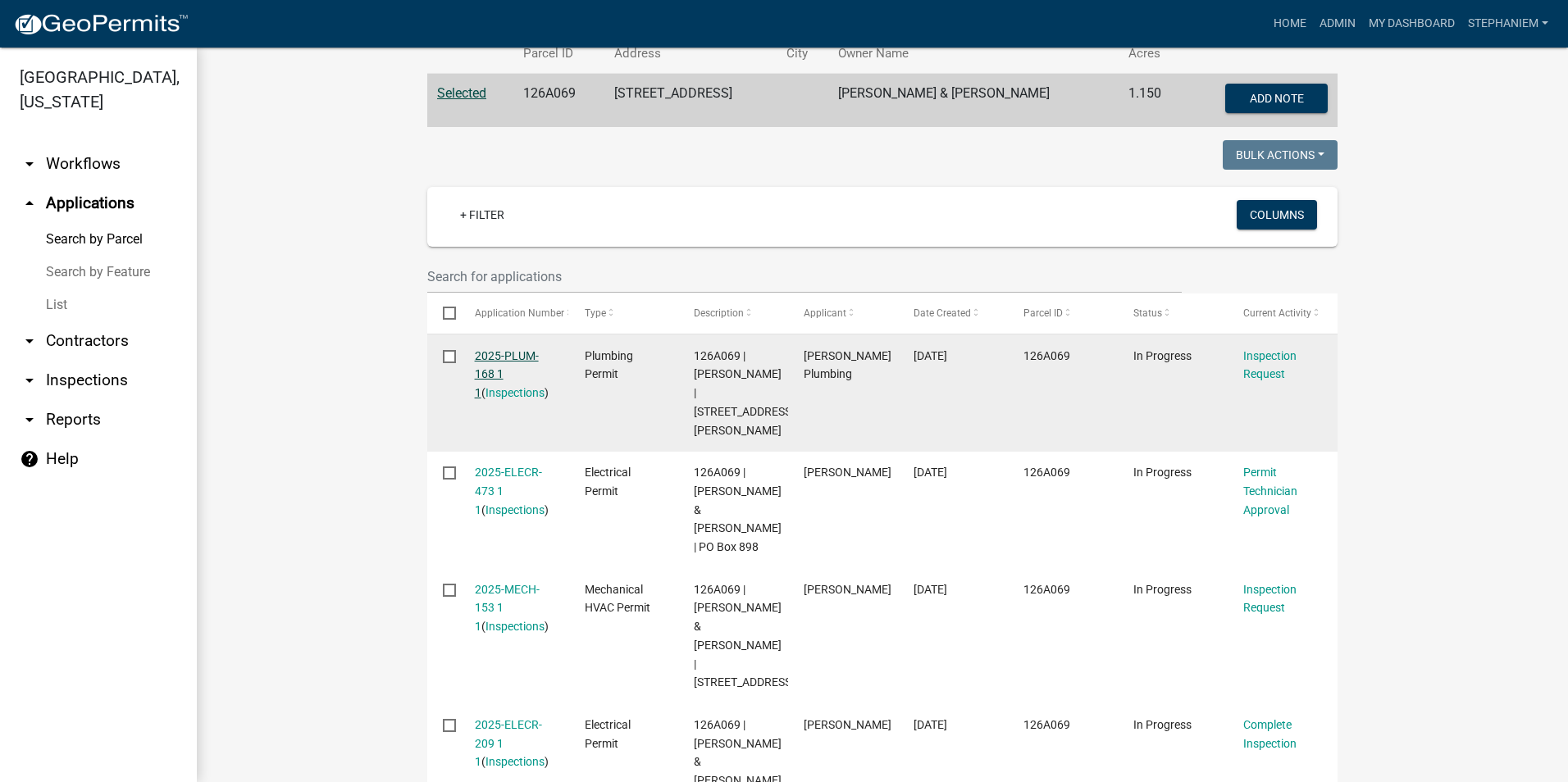
click at [524, 350] on link "2025-PLUM-168 1 1" at bounding box center [506, 374] width 64 height 51
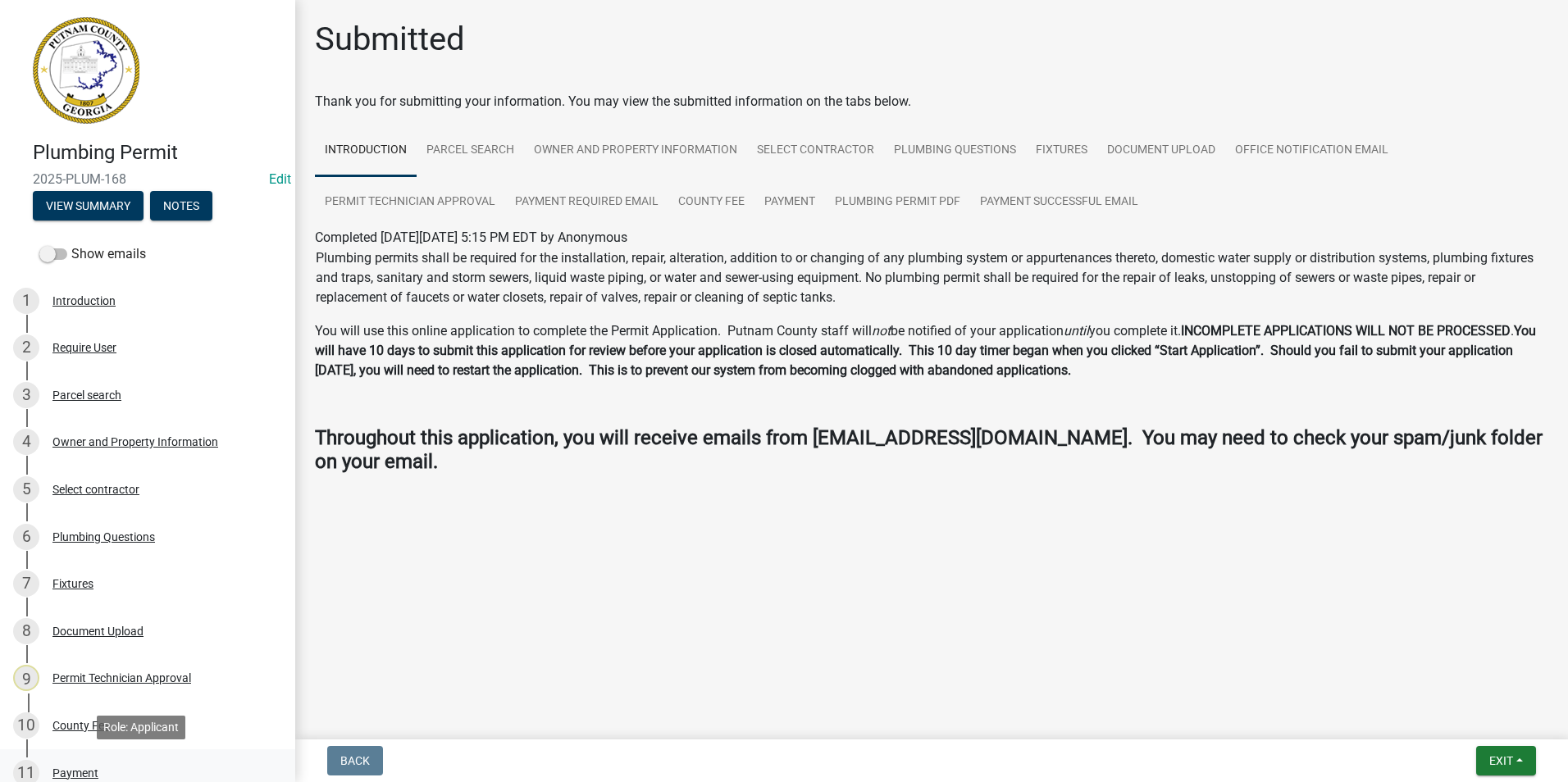
click at [121, 777] on div "11 Payment" at bounding box center [140, 773] width 256 height 26
